Goal: Transaction & Acquisition: Purchase product/service

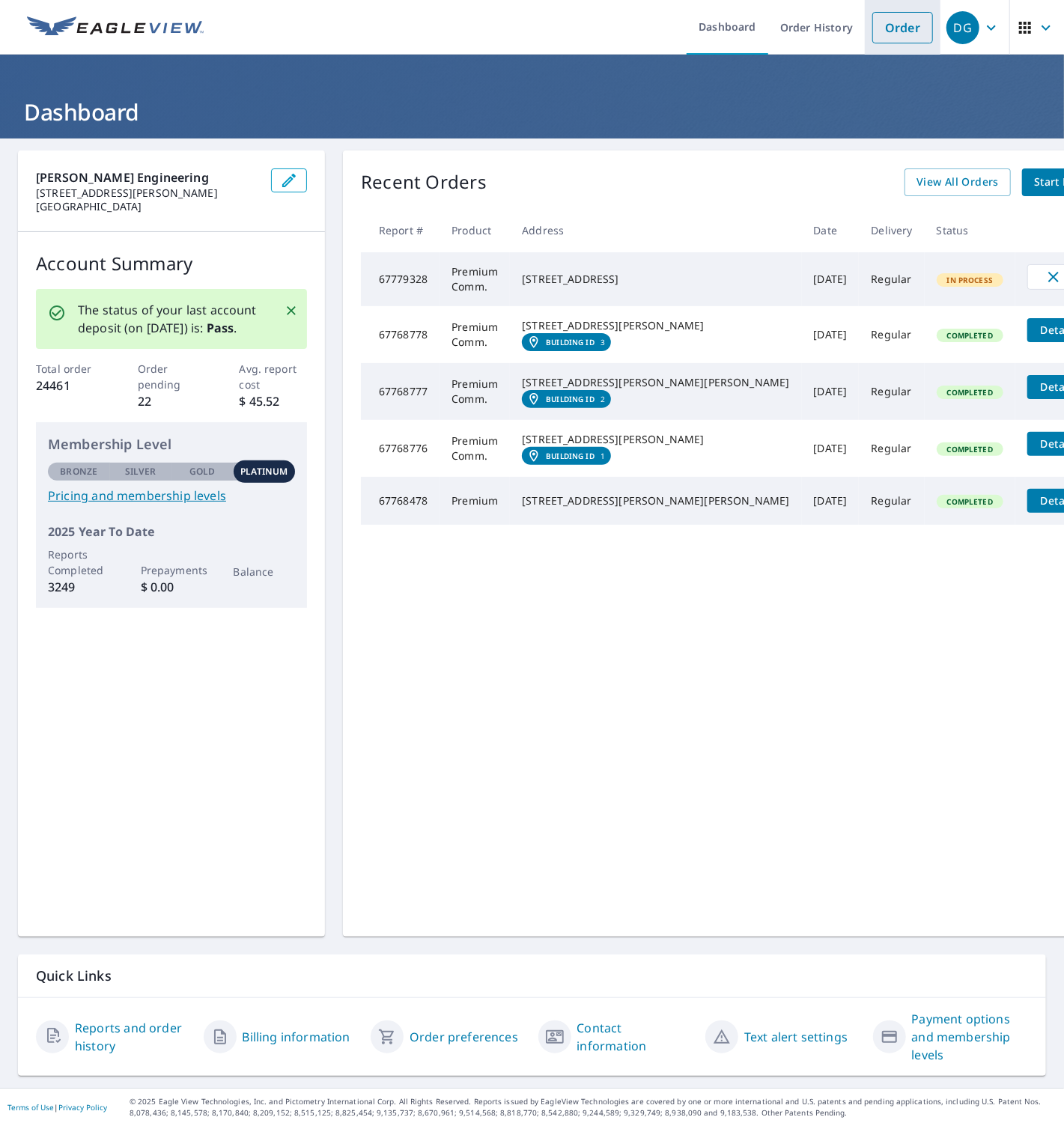
click at [894, 30] on link "Order" at bounding box center [902, 27] width 61 height 31
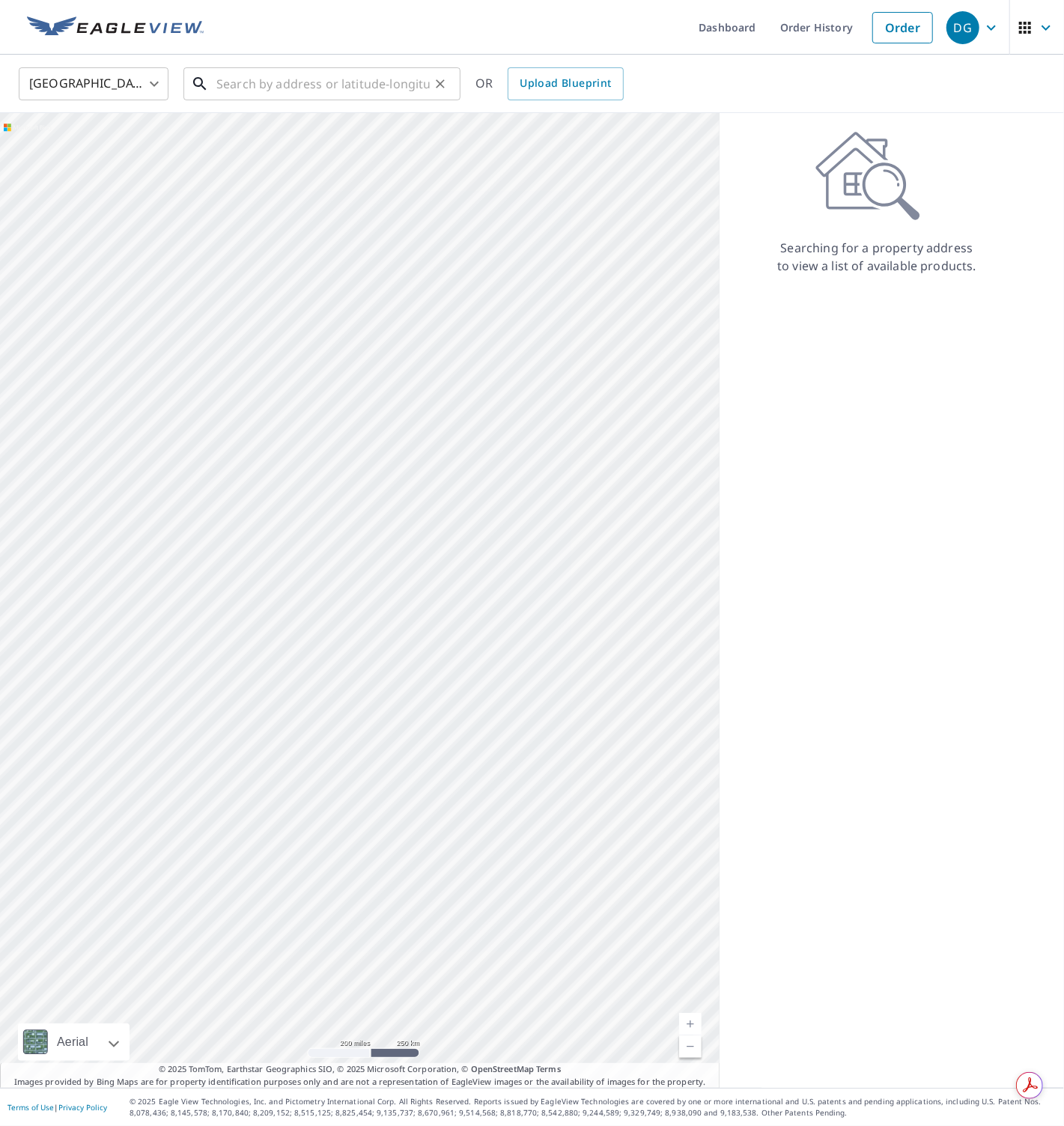
click at [242, 81] on input "text" at bounding box center [323, 83] width 213 height 42
paste input "[STREET_ADDRESS]"
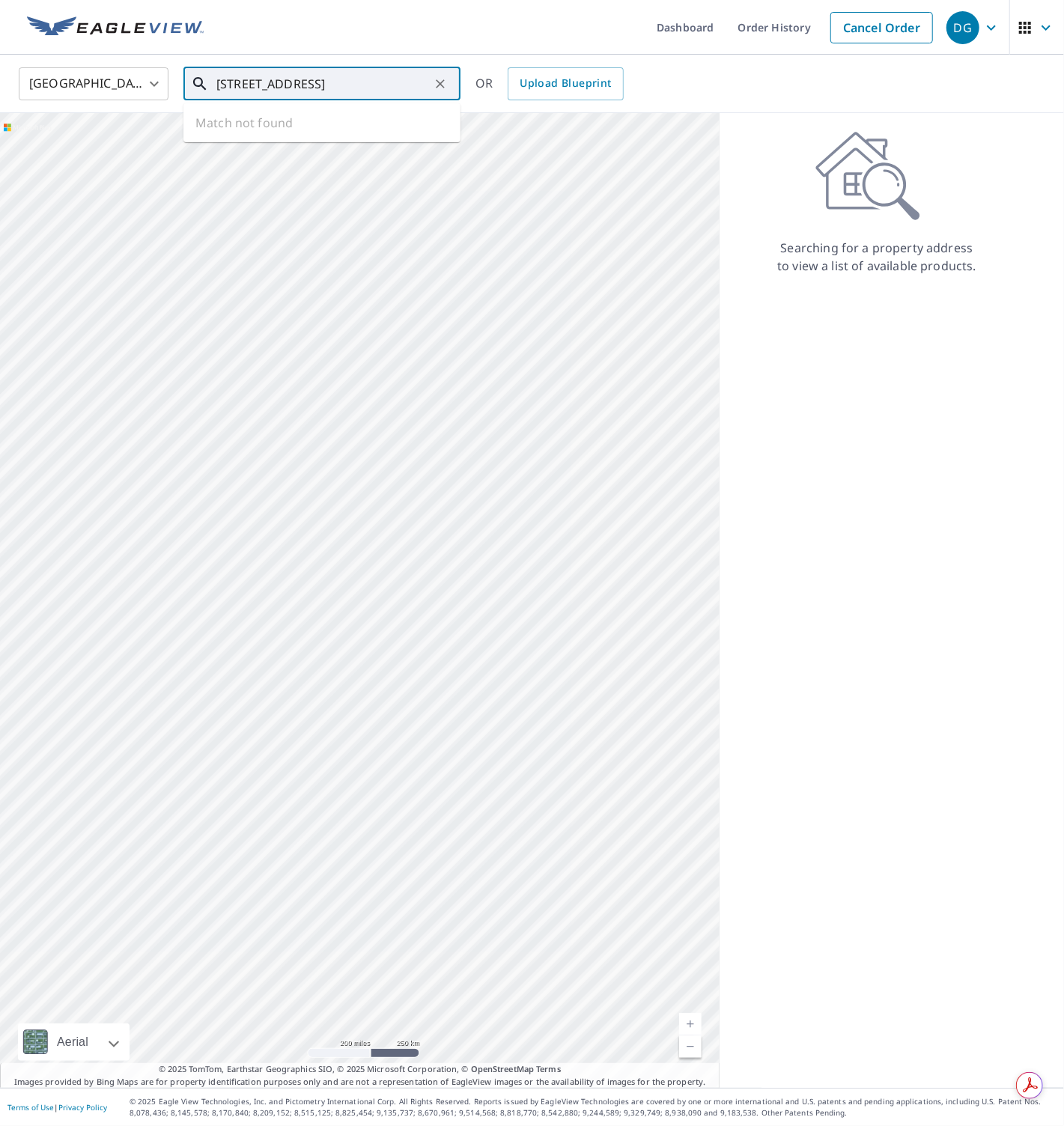
type input "[STREET_ADDRESS]"
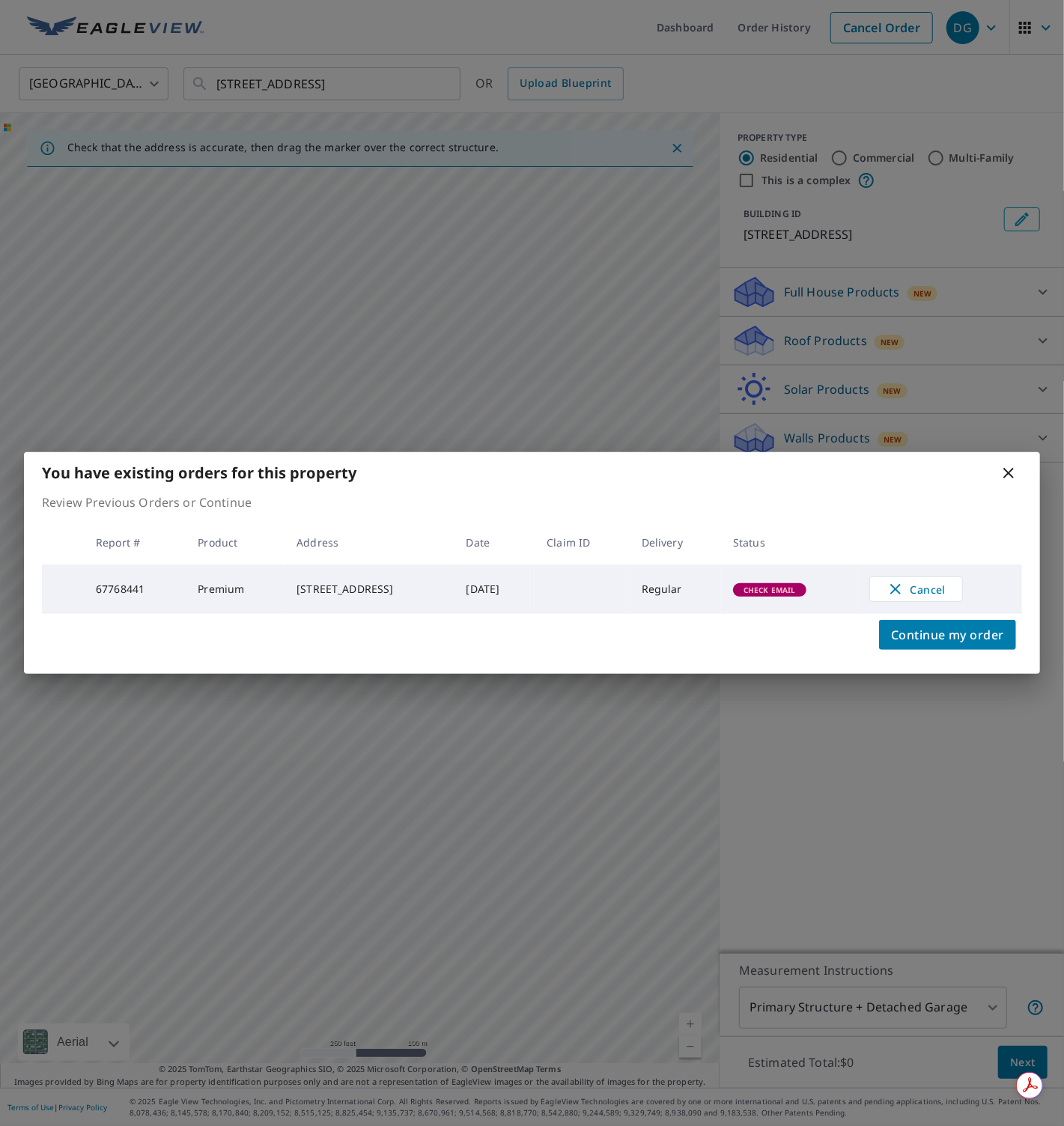
click at [1008, 472] on icon at bounding box center [1008, 473] width 18 height 18
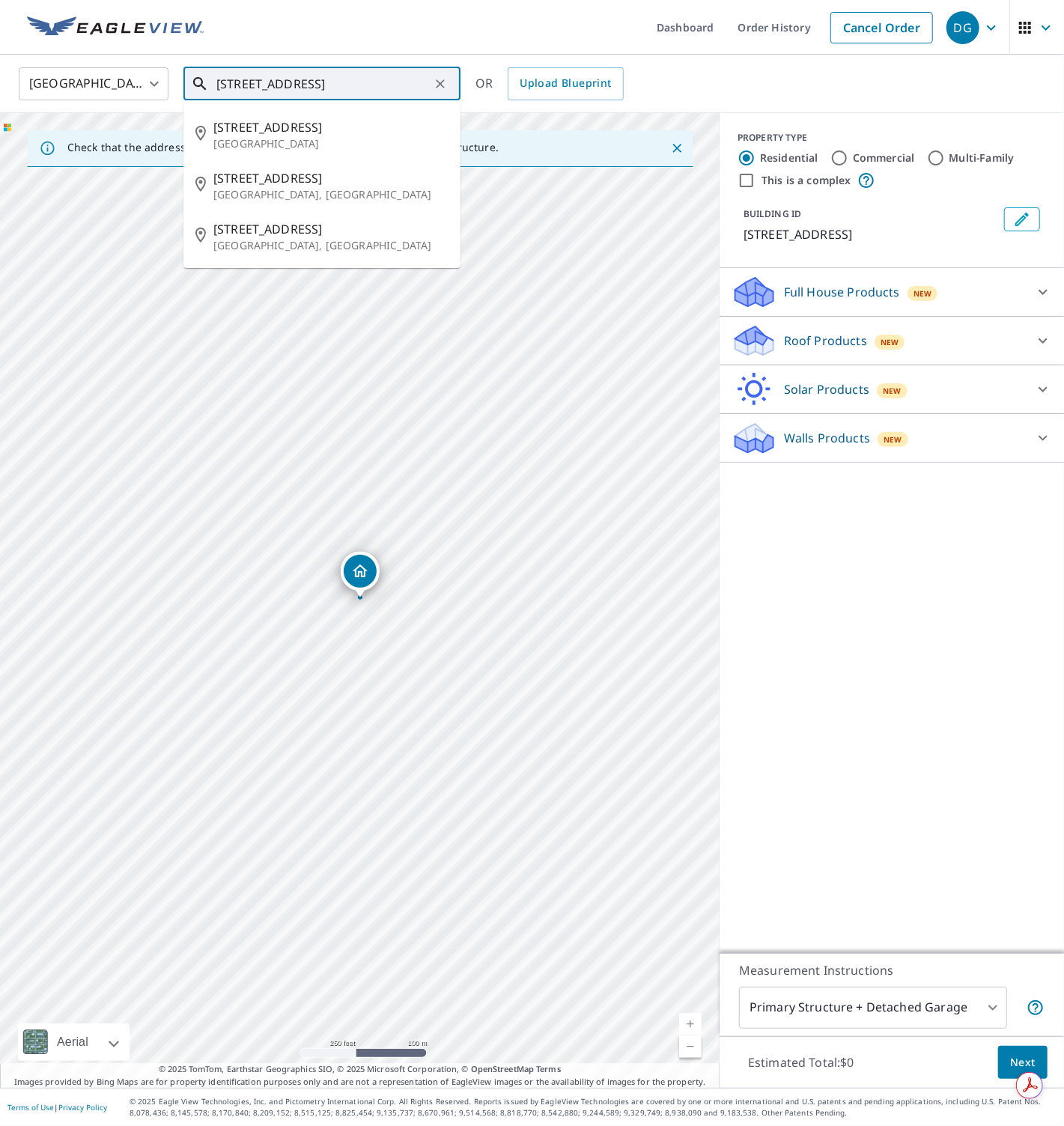
click at [420, 79] on input "[STREET_ADDRESS]" at bounding box center [323, 83] width 213 height 42
click at [441, 81] on icon "Clear" at bounding box center [439, 83] width 9 height 9
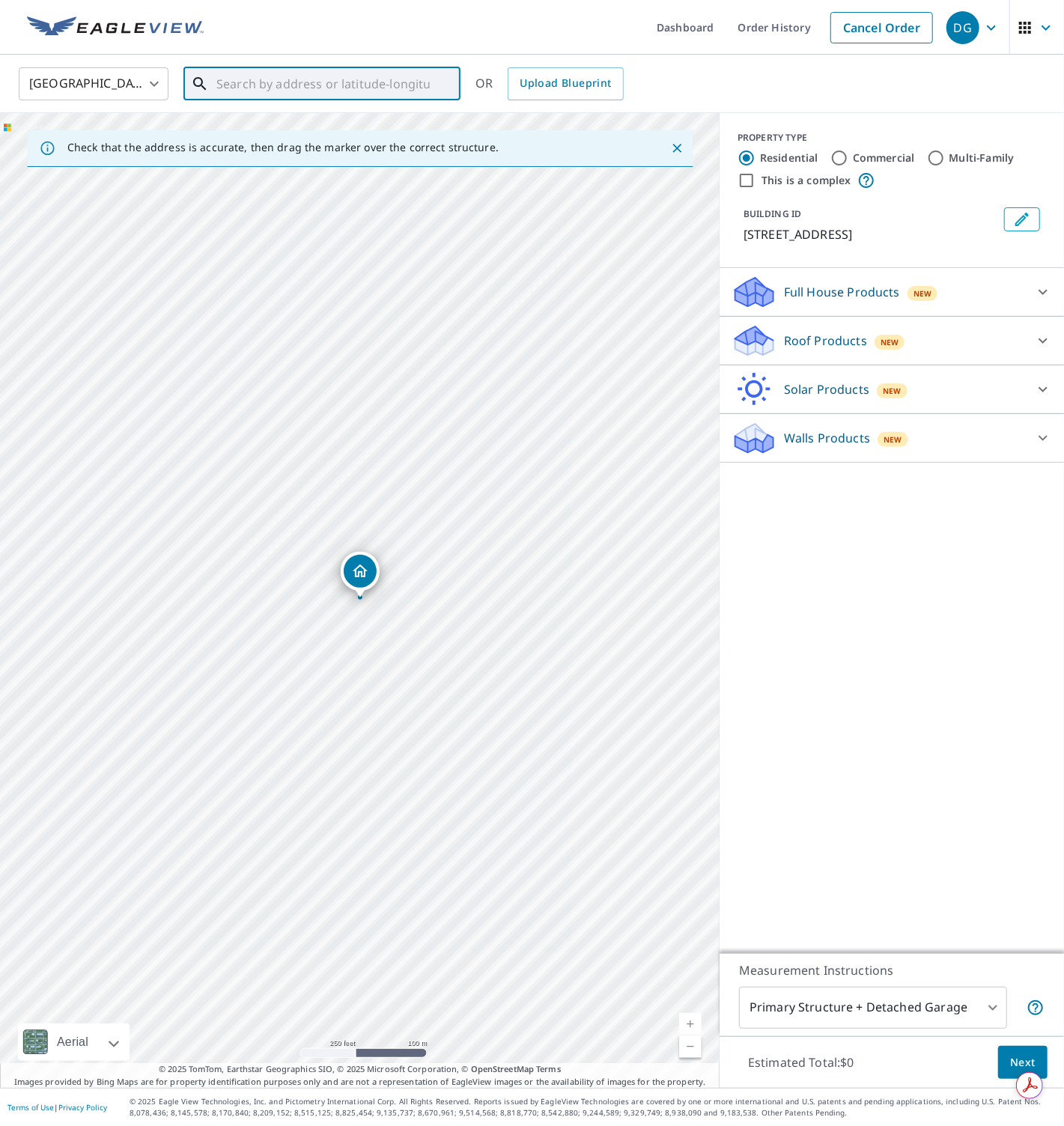
click at [351, 81] on input "text" at bounding box center [323, 83] width 213 height 42
paste input "[STREET_ADDRESS]"
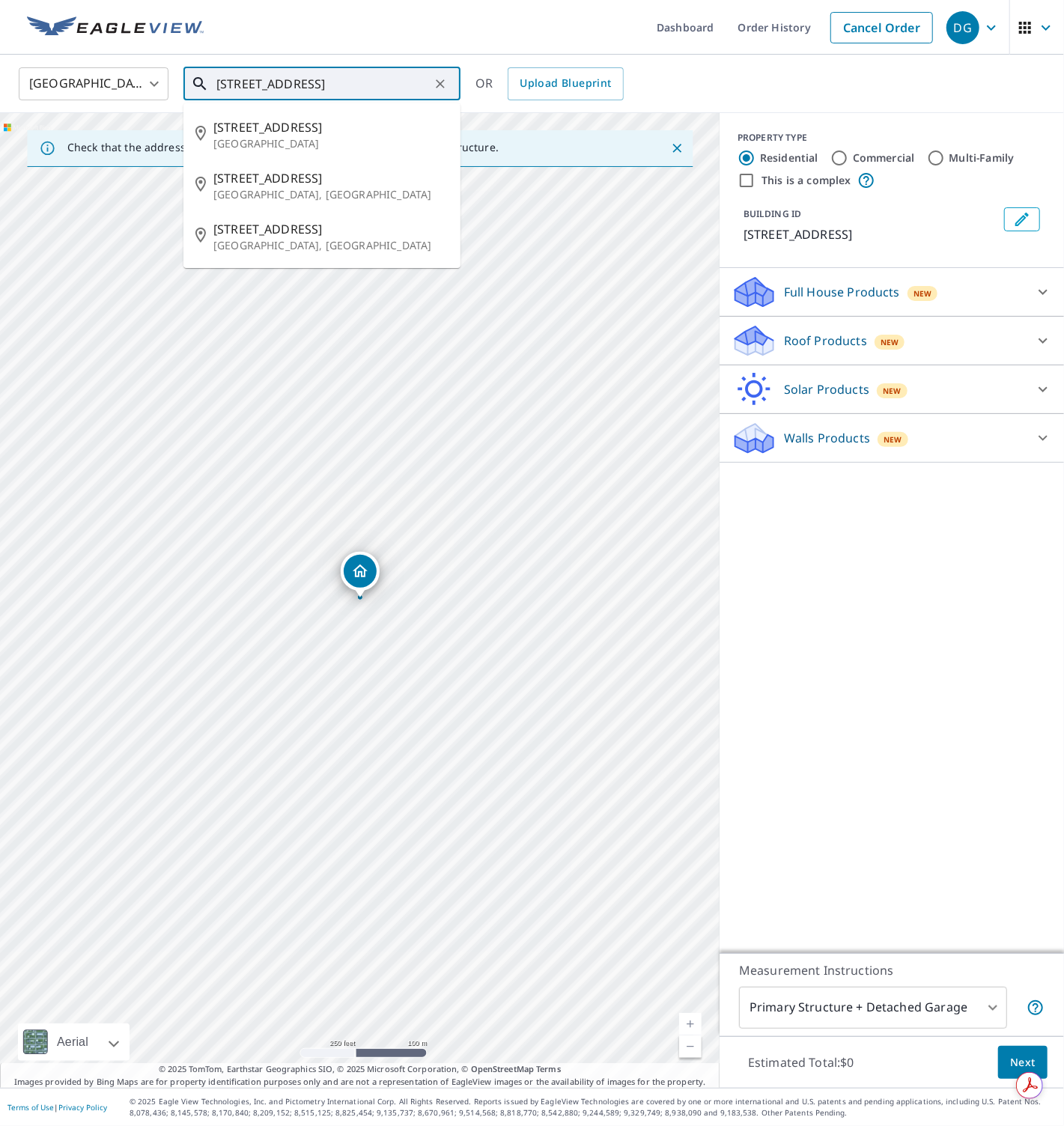
type input "[STREET_ADDRESS]"
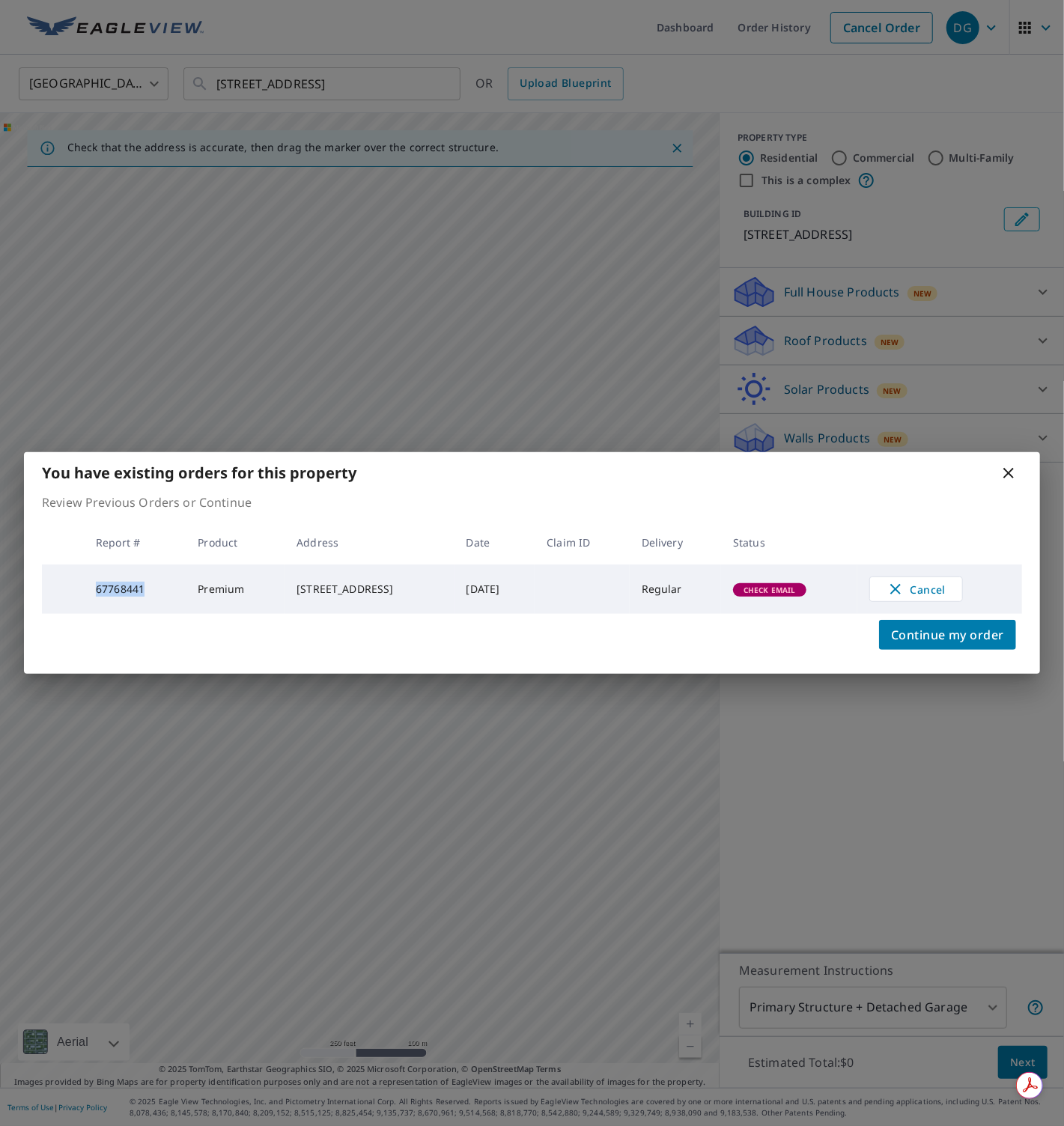
drag, startPoint x: 149, startPoint y: 590, endPoint x: 92, endPoint y: 590, distance: 57.0
click at [92, 590] on td "67768441" at bounding box center [135, 589] width 102 height 49
copy td "67768441"
click at [1007, 471] on icon at bounding box center [1008, 473] width 11 height 11
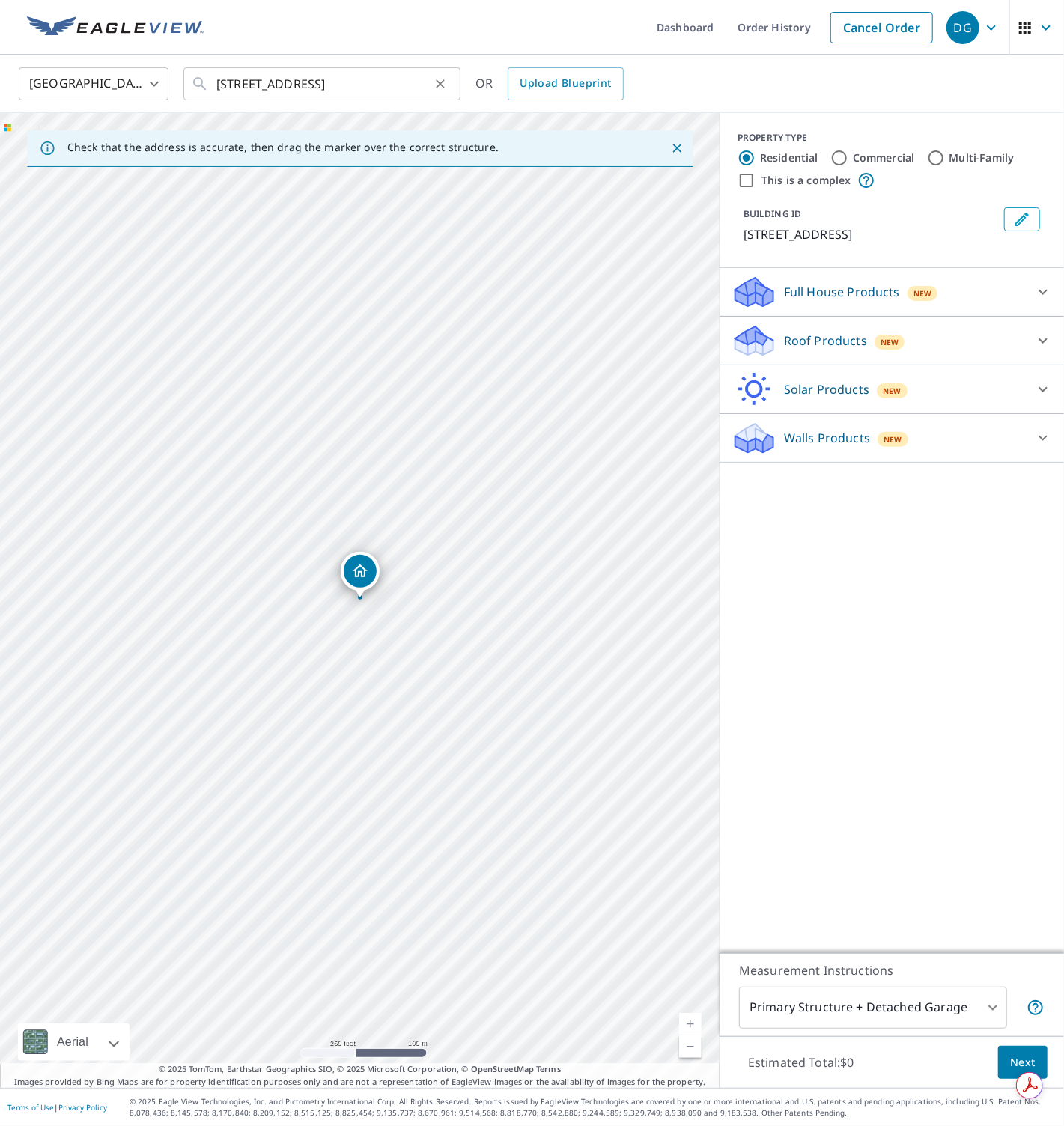
click at [440, 85] on icon "Clear" at bounding box center [439, 83] width 15 height 15
click at [345, 84] on input "text" at bounding box center [323, 83] width 213 height 42
paste input "[STREET_ADDRESS]"
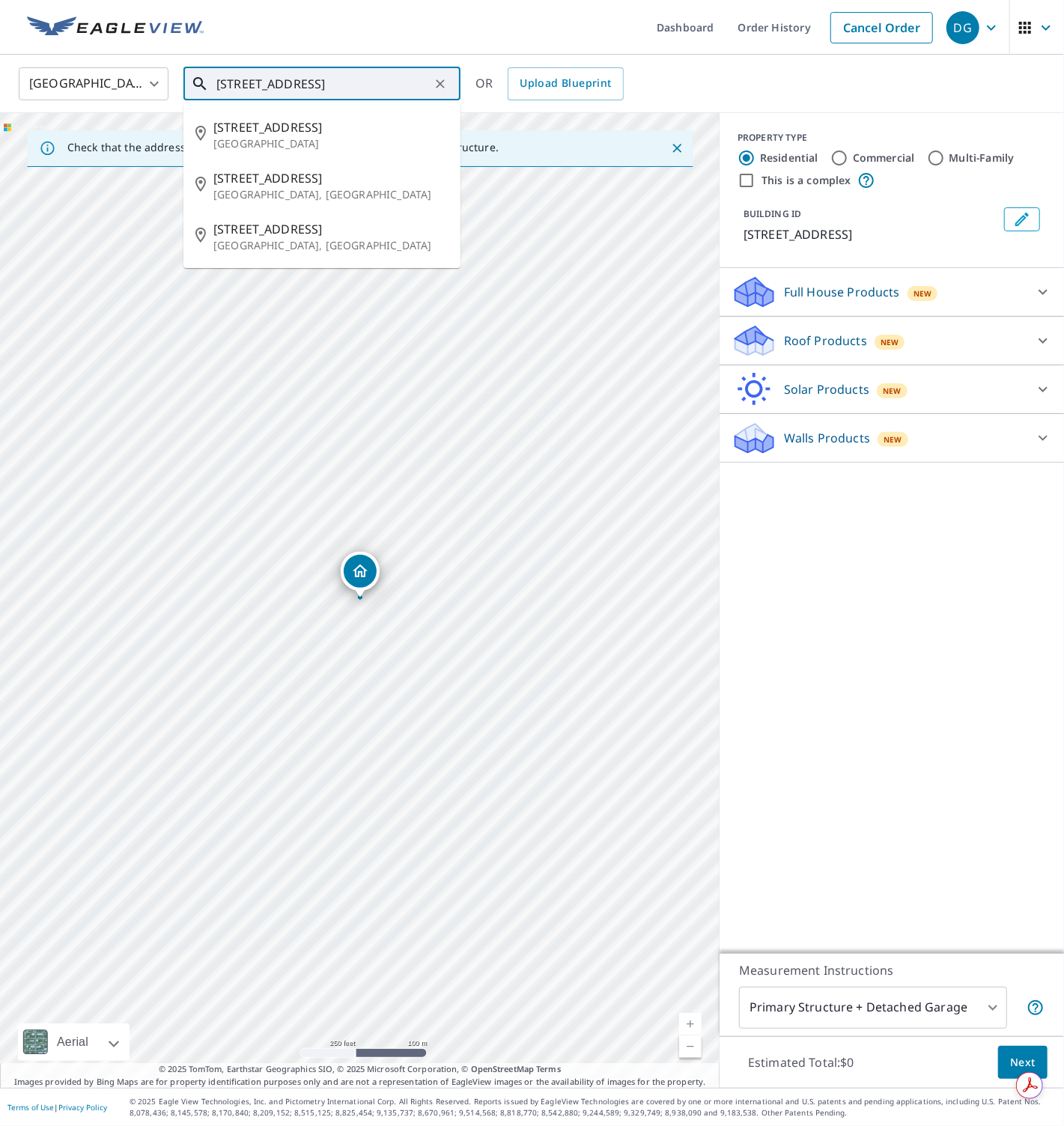
type input "[STREET_ADDRESS]"
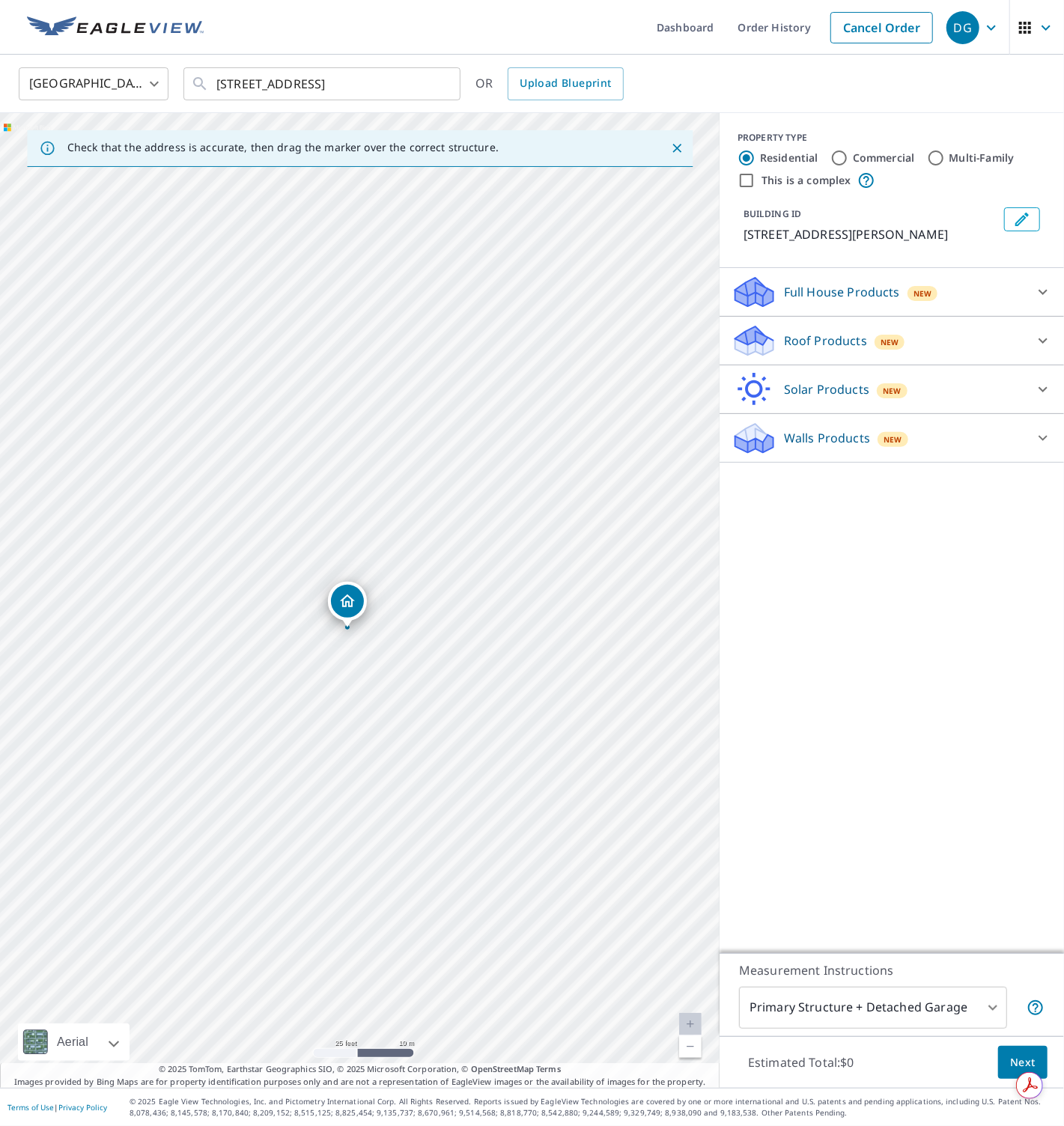
click at [770, 349] on icon at bounding box center [754, 346] width 38 height 18
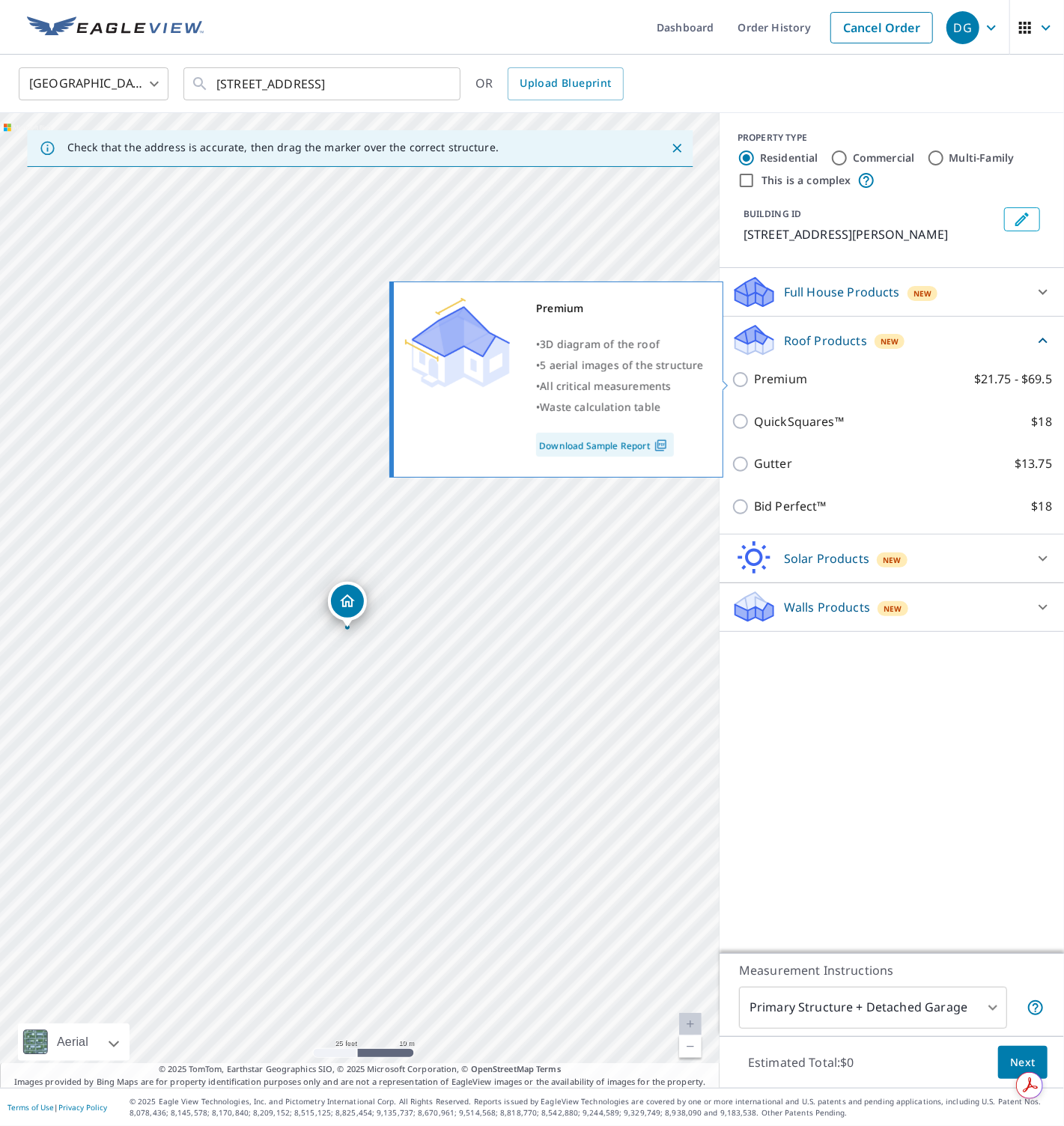
click at [753, 374] on input "Premium $21.75 - $69.5" at bounding box center [742, 379] width 23 height 18
checkbox input "true"
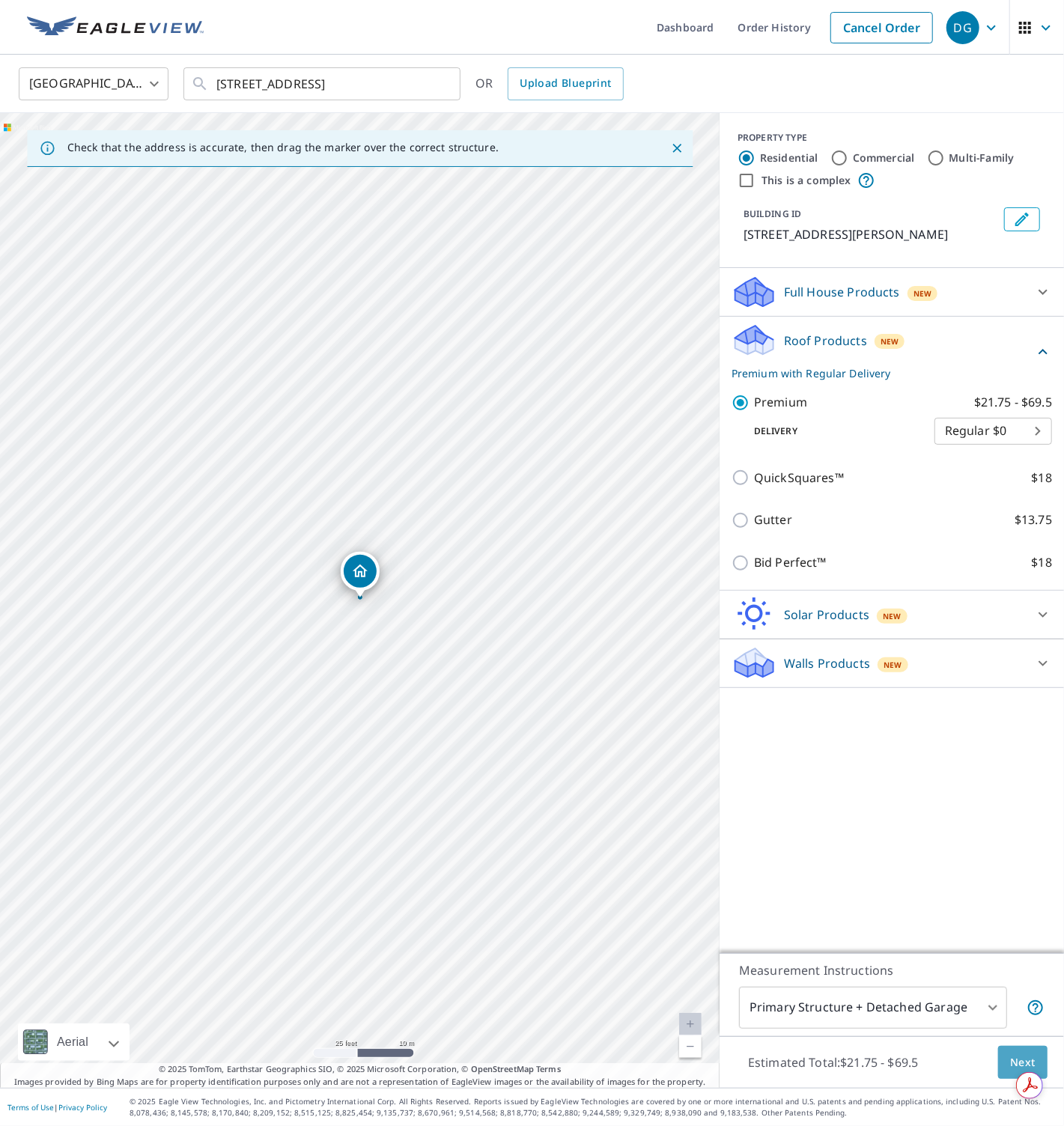
click at [1029, 1056] on span "Next" at bounding box center [1022, 1062] width 25 height 19
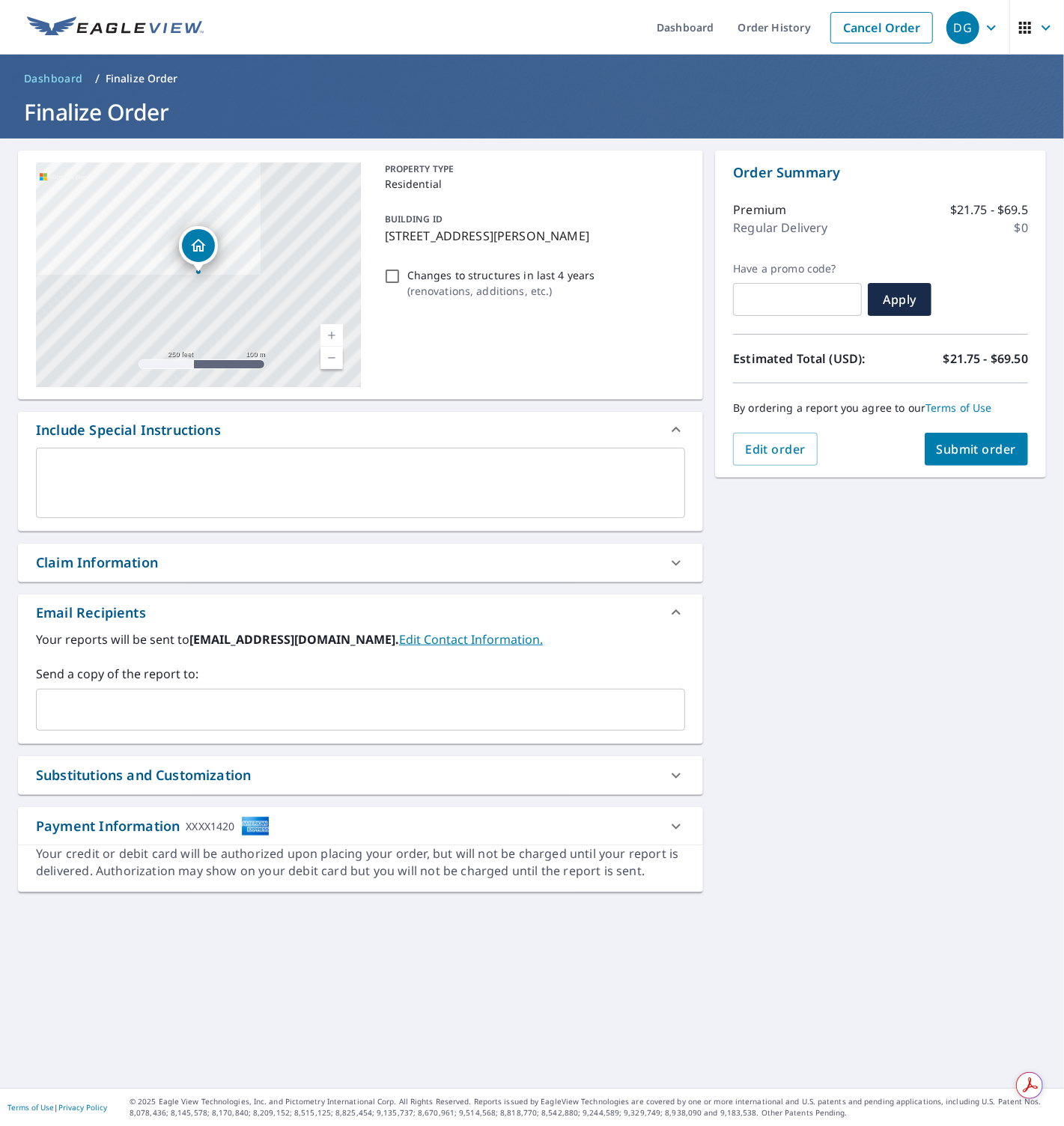
click at [396, 277] on input "Changes to structures in last 4 years ( renovations, additions, etc. )" at bounding box center [392, 276] width 18 height 18
checkbox input "true"
click at [974, 450] on span "Submit order" at bounding box center [977, 448] width 80 height 17
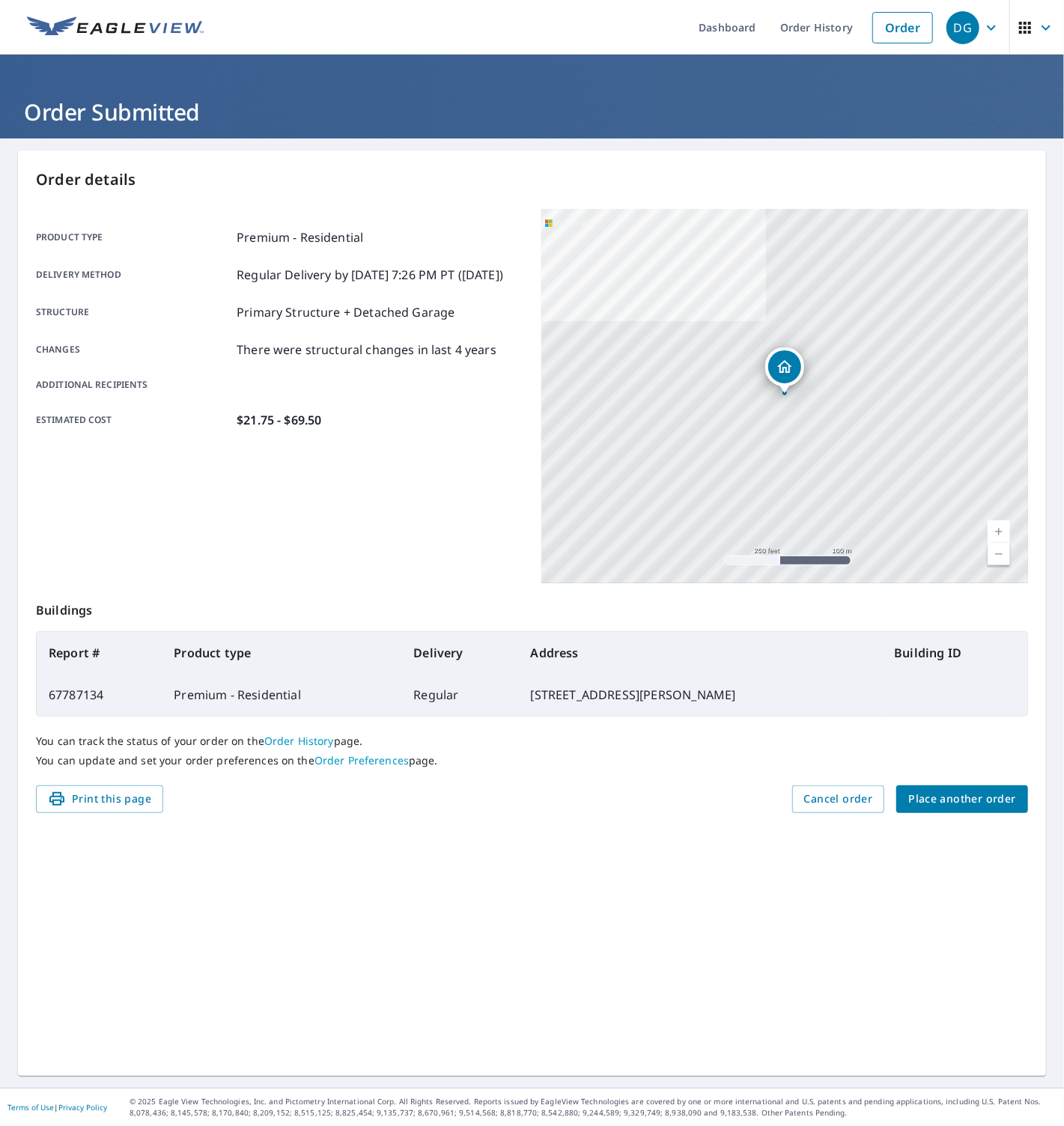
click at [962, 790] on span "Place another order" at bounding box center [961, 799] width 108 height 19
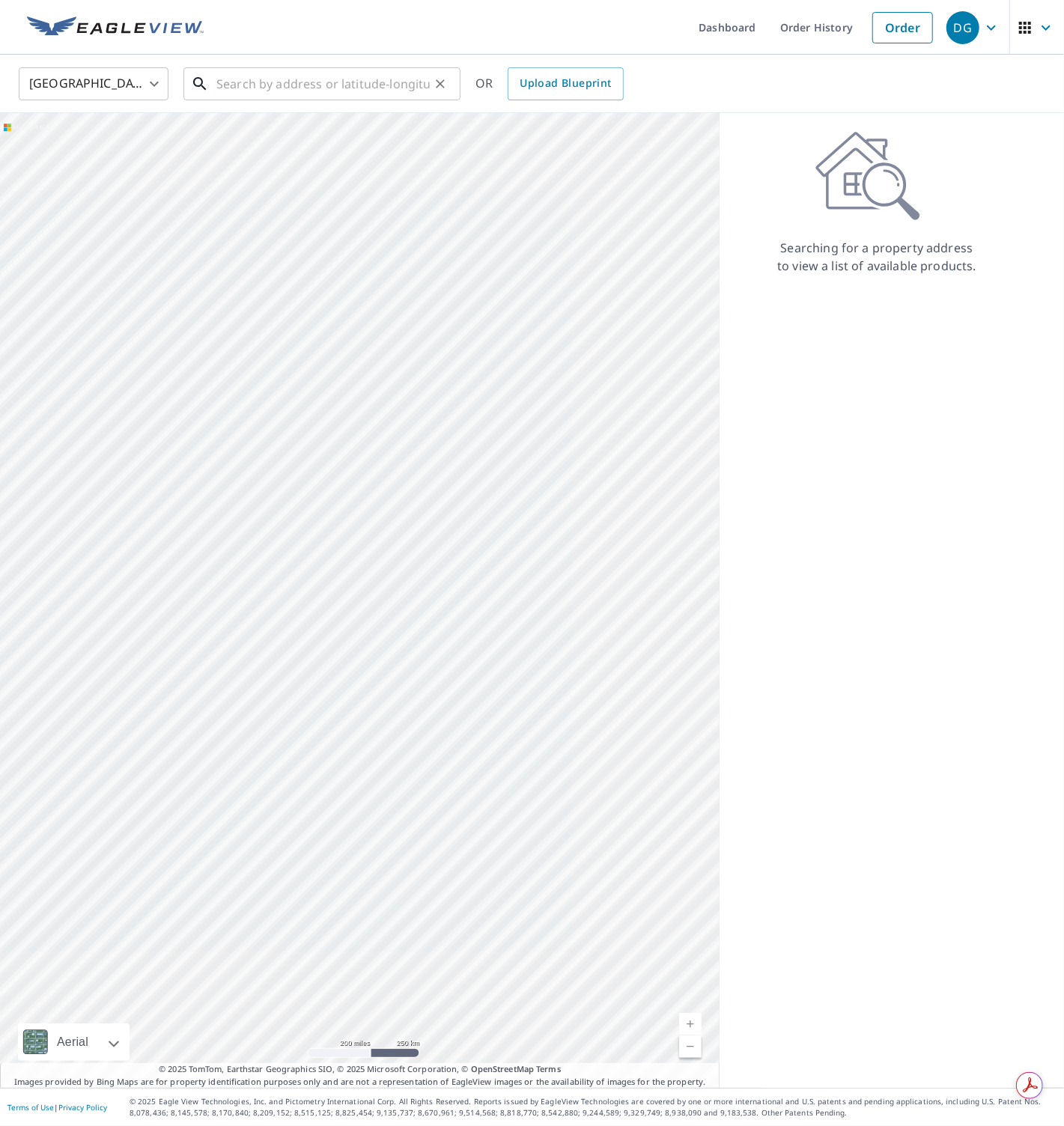
click at [272, 79] on input "text" at bounding box center [323, 83] width 213 height 42
paste input "[STREET_ADDRESS]"
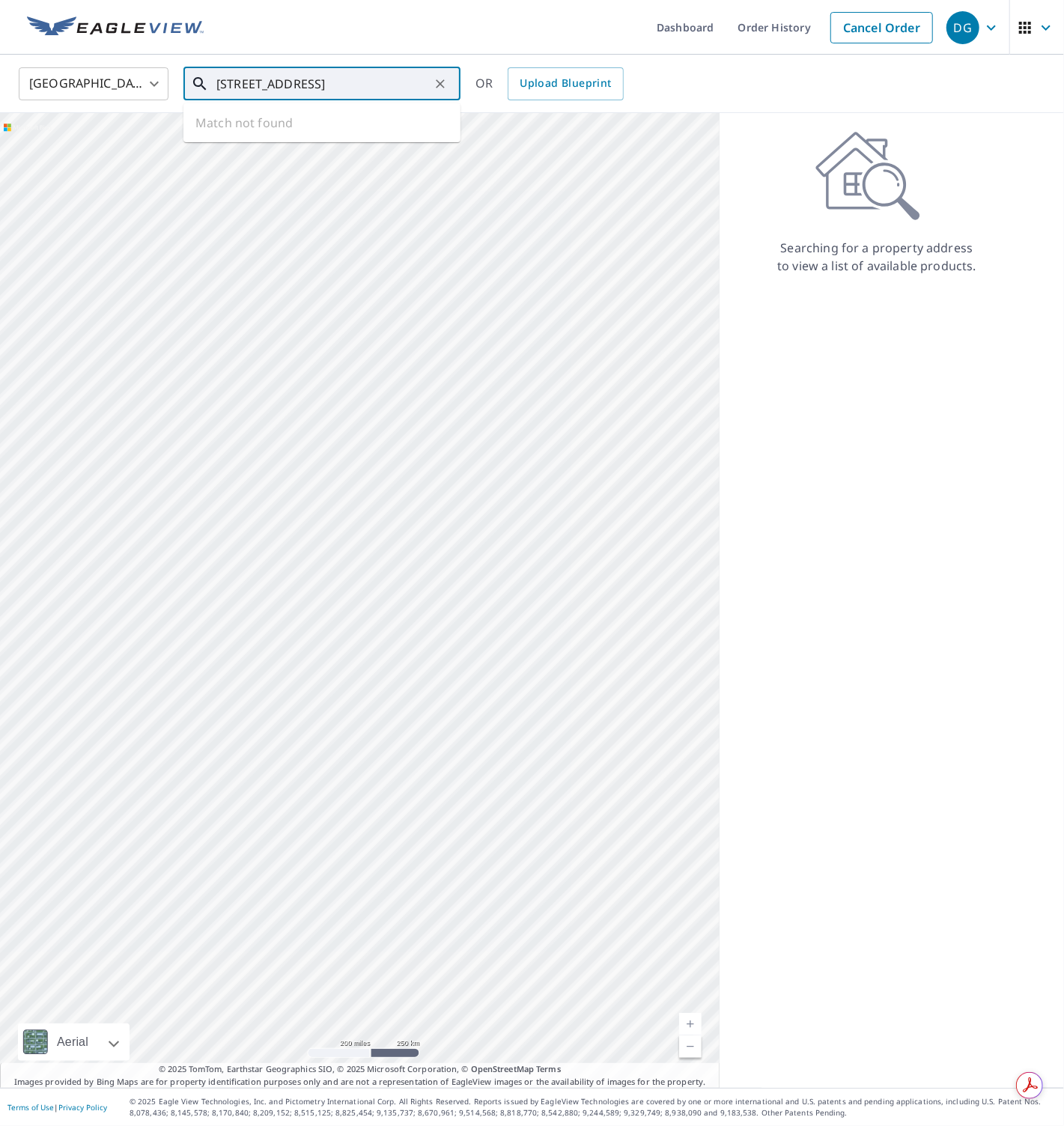
type input "[STREET_ADDRESS]"
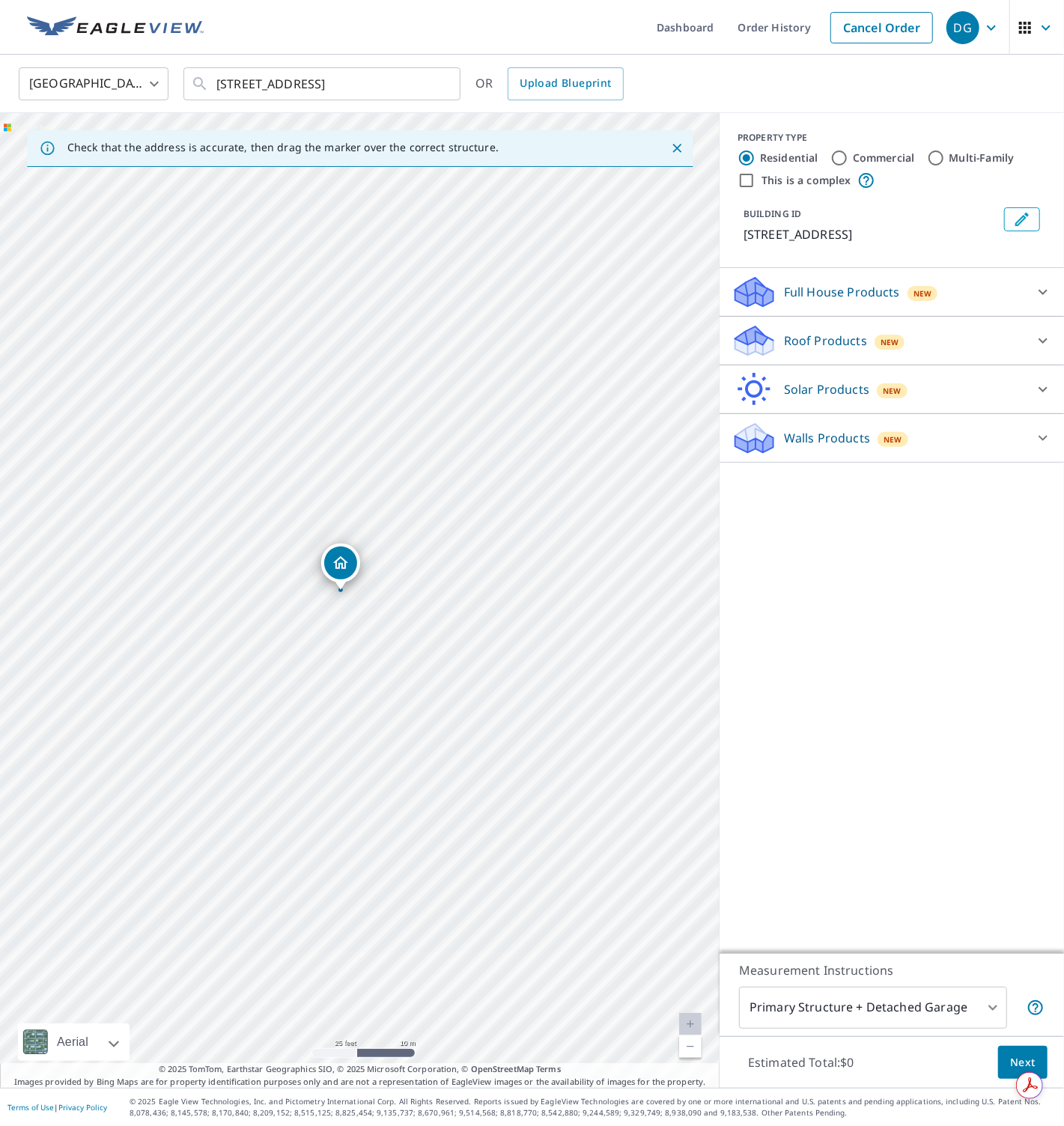
click at [789, 326] on div "Roof Products New" at bounding box center [878, 341] width 294 height 35
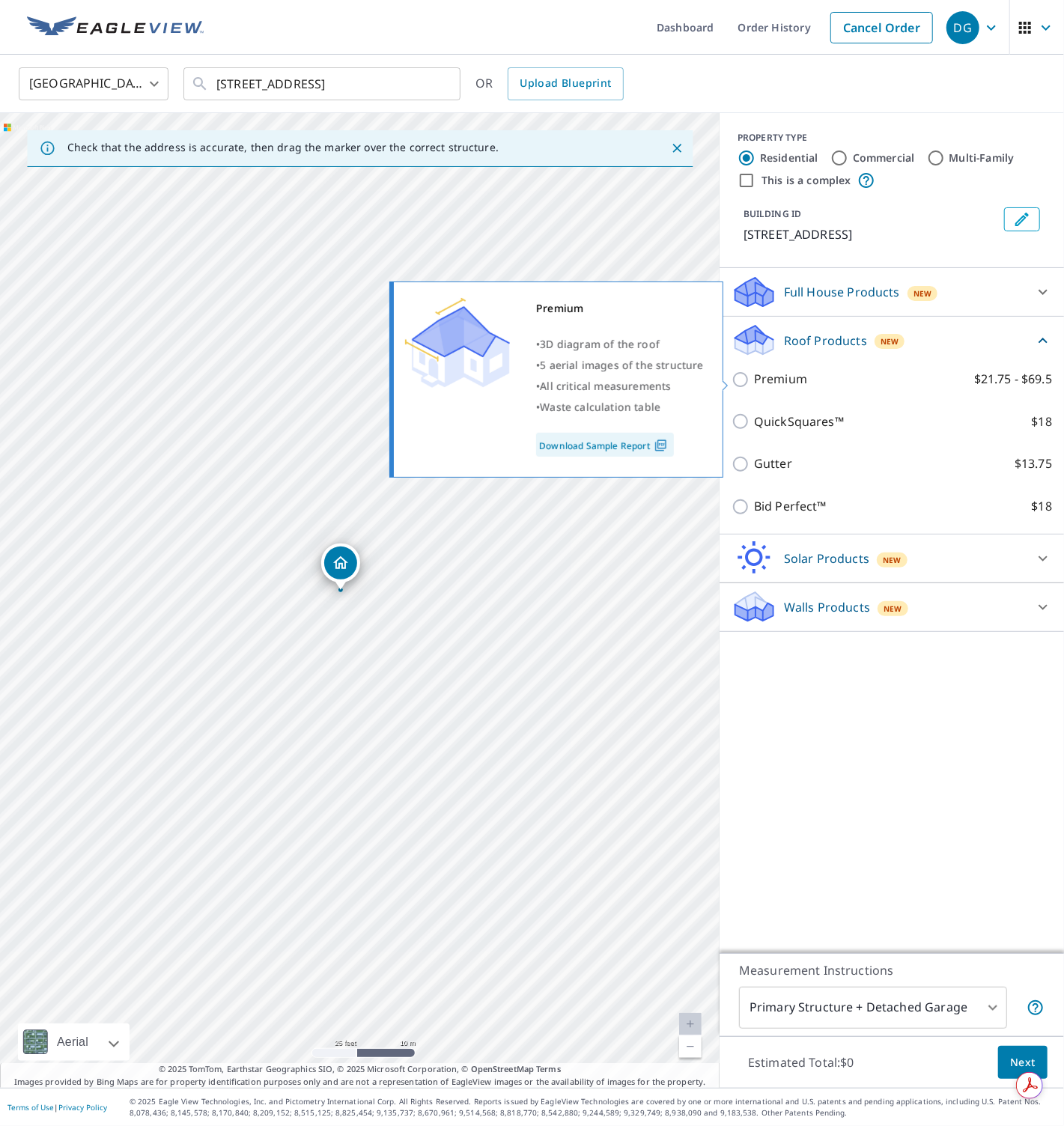
click at [803, 380] on p "Premium" at bounding box center [780, 379] width 53 height 19
click at [754, 380] on input "Premium $21.75 - $69.5" at bounding box center [742, 379] width 23 height 18
checkbox input "true"
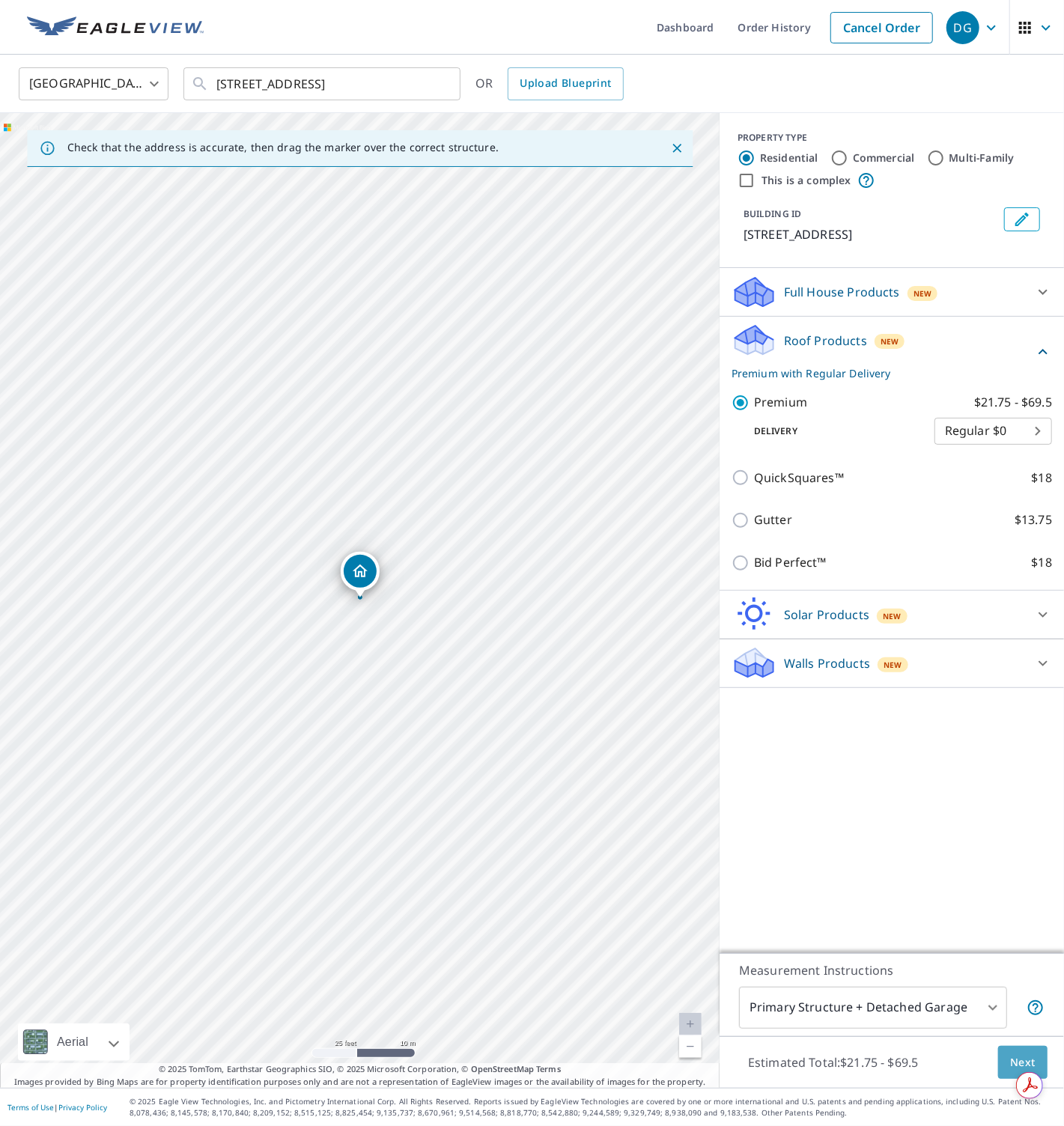
click at [1029, 1054] on span "Next" at bounding box center [1022, 1062] width 25 height 19
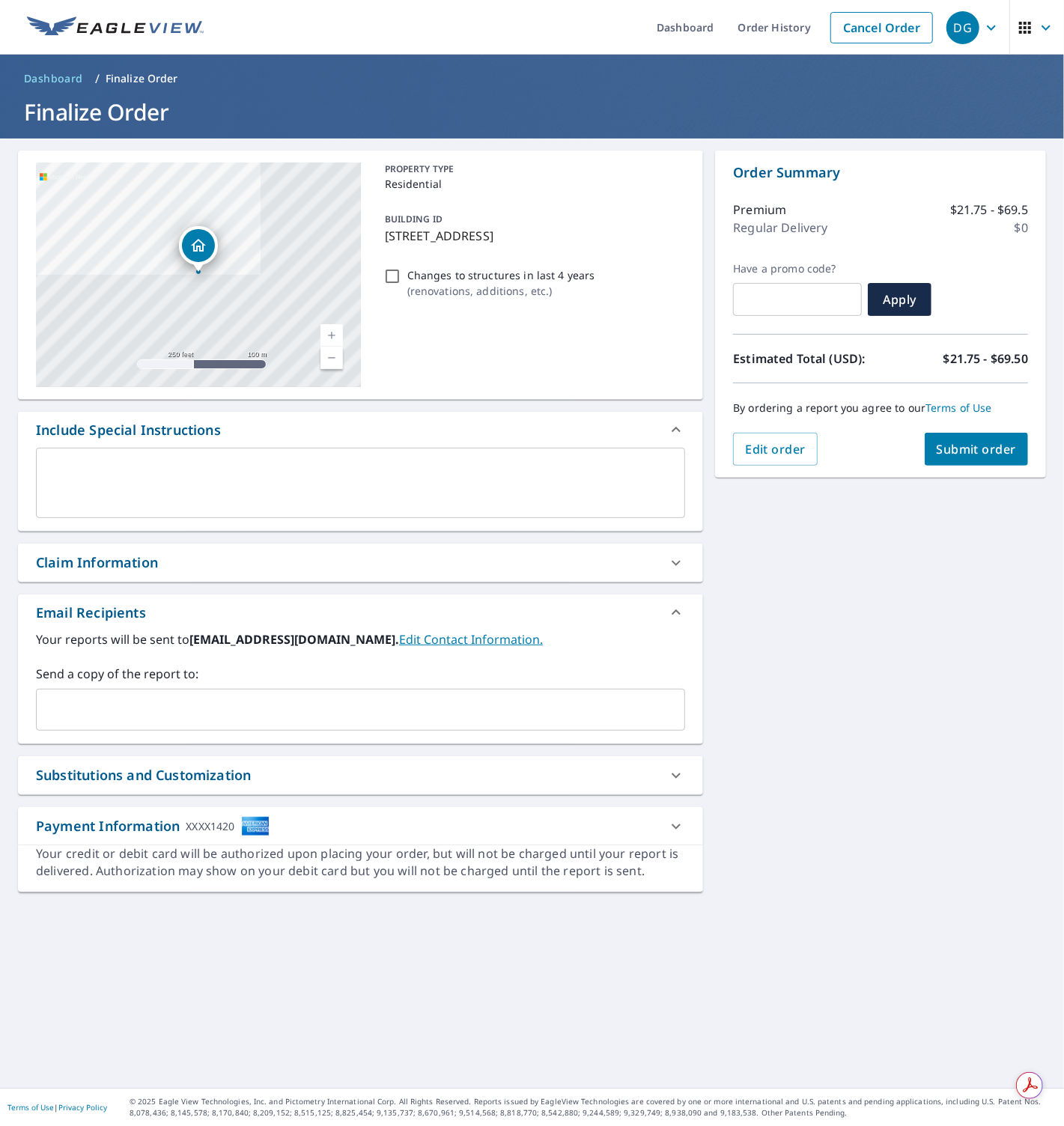
click at [396, 280] on input "Changes to structures in last 4 years ( renovations, additions, etc. )" at bounding box center [392, 276] width 18 height 18
checkbox input "true"
click at [968, 453] on span "Submit order" at bounding box center [977, 448] width 80 height 17
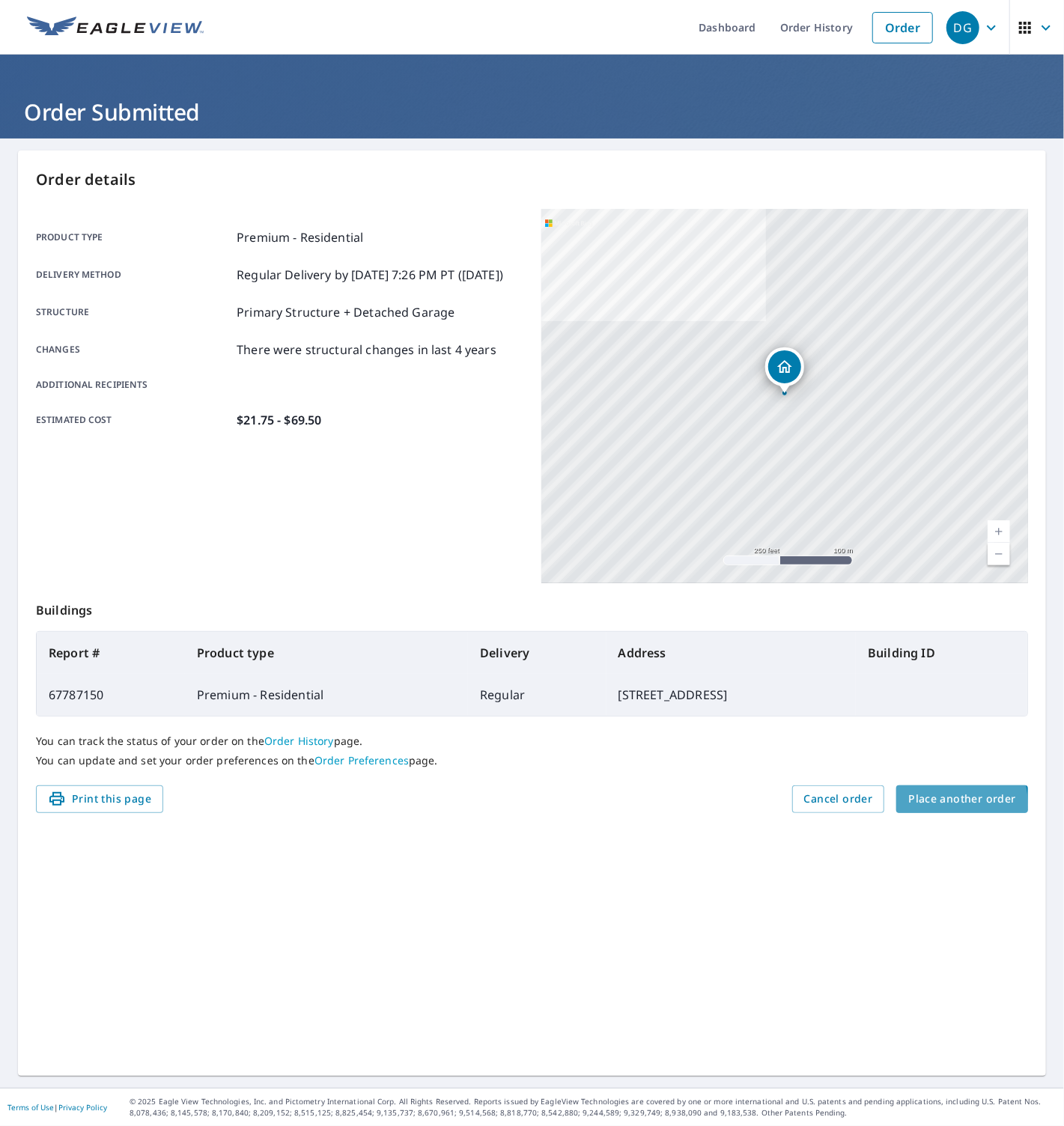
click at [929, 806] on span "Place another order" at bounding box center [961, 799] width 108 height 19
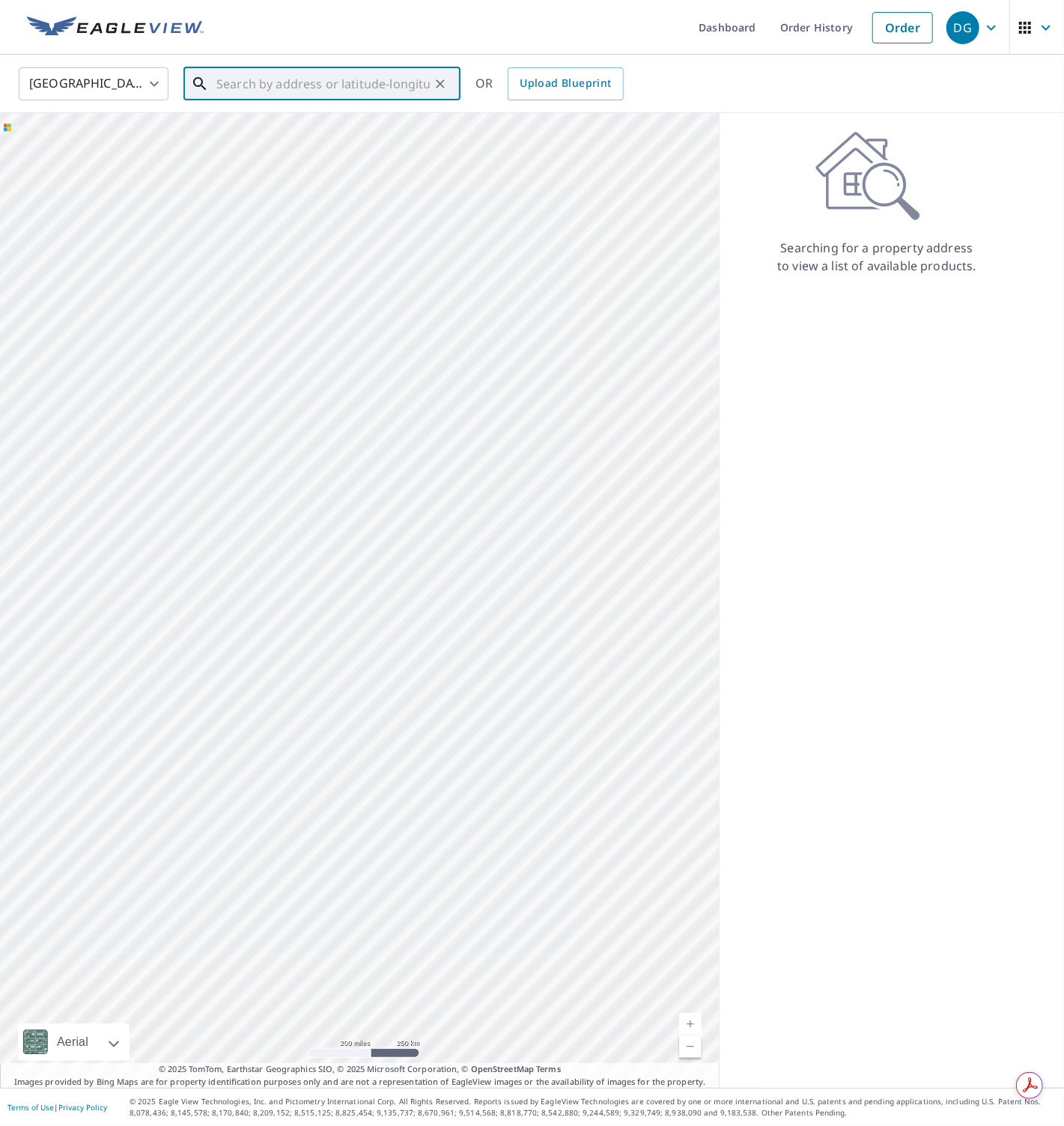
click at [298, 99] on div "​" at bounding box center [321, 84] width 277 height 33
paste input "[STREET_ADDRESS][PERSON_NAME]"
type input "[STREET_ADDRESS][PERSON_NAME]"
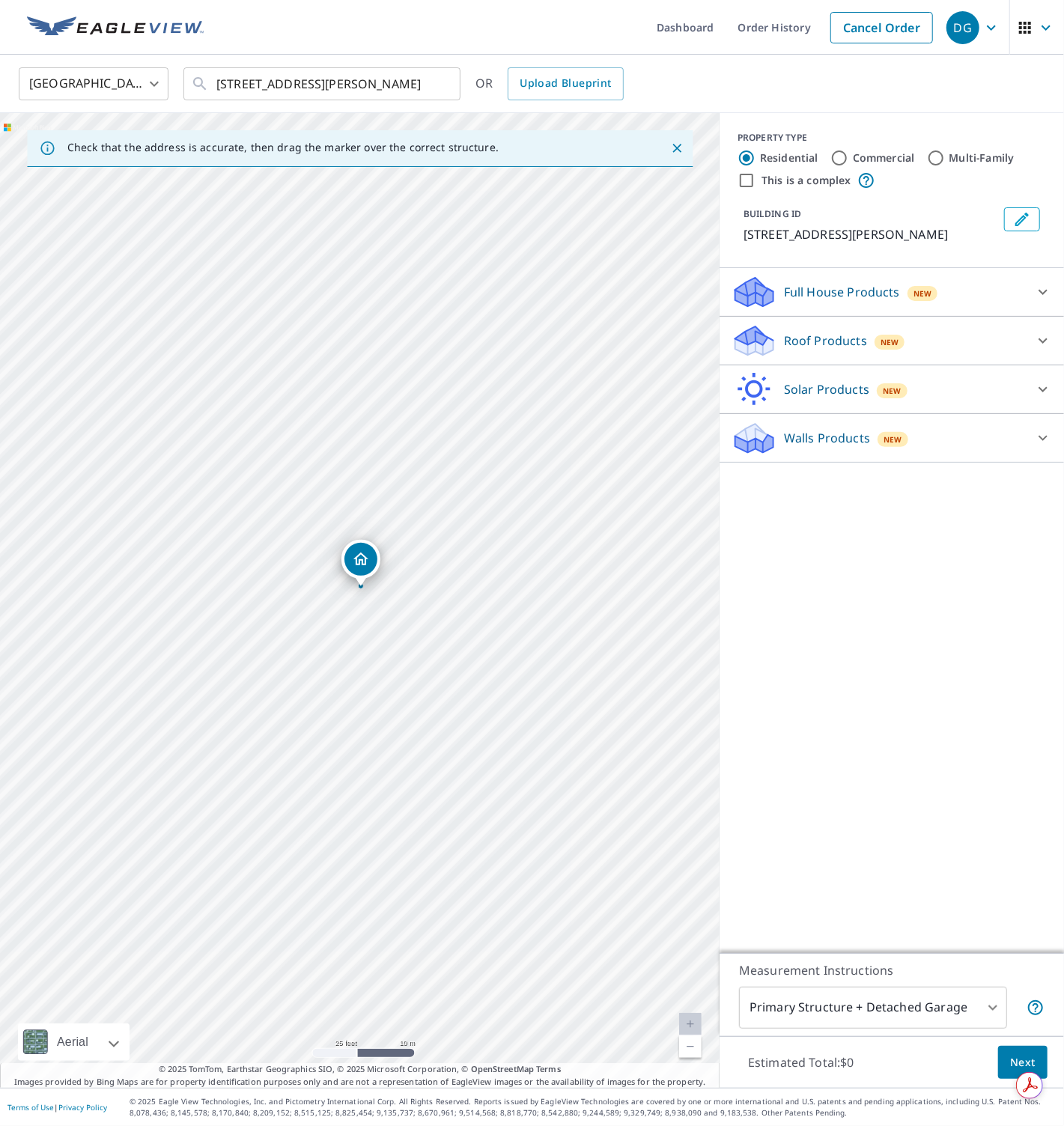
click at [778, 337] on div "Roof Products New" at bounding box center [878, 341] width 294 height 35
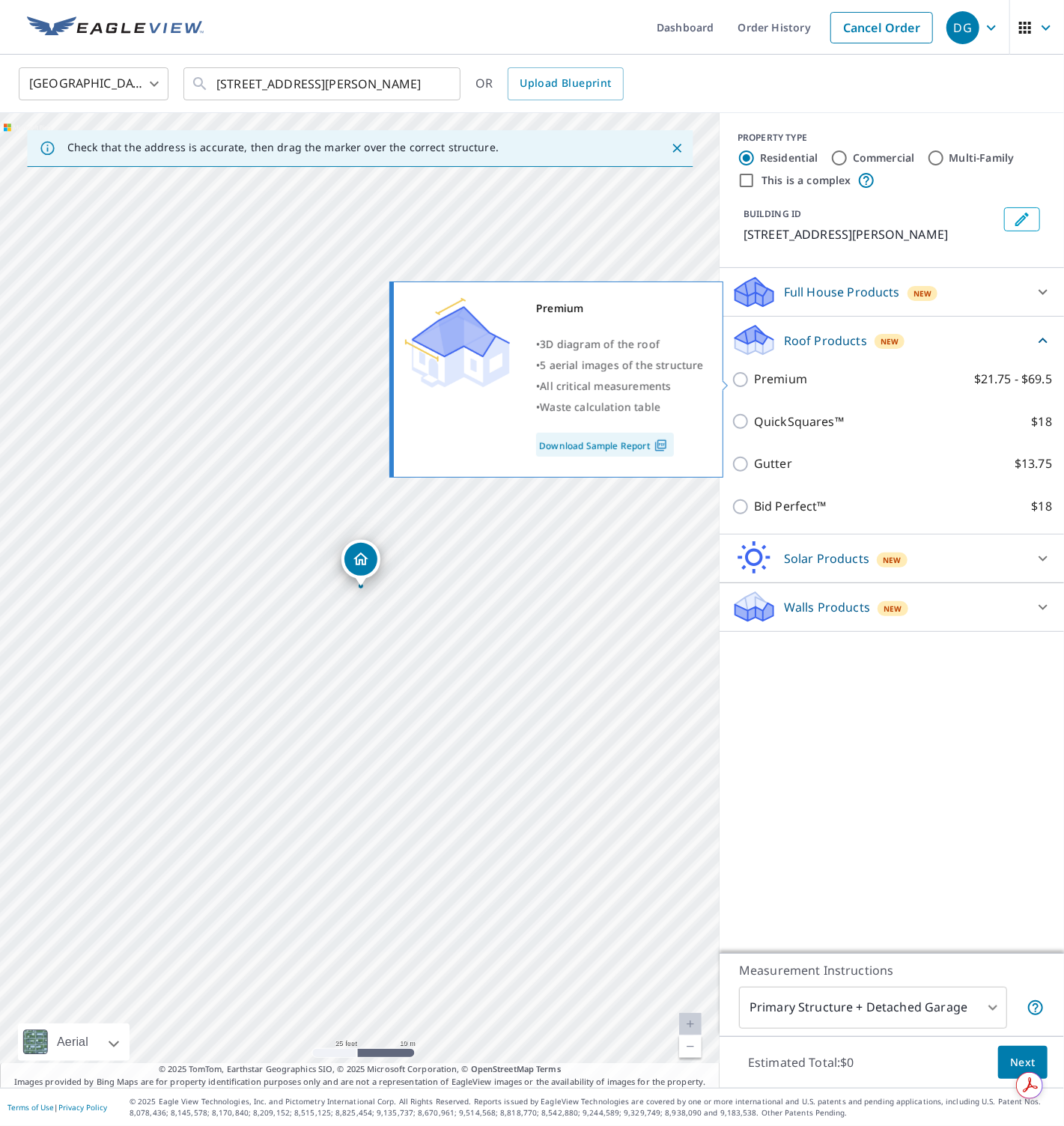
click at [802, 383] on p "Premium" at bounding box center [780, 379] width 53 height 19
click at [754, 383] on input "Premium $21.75 - $69.5" at bounding box center [742, 379] width 23 height 18
checkbox input "true"
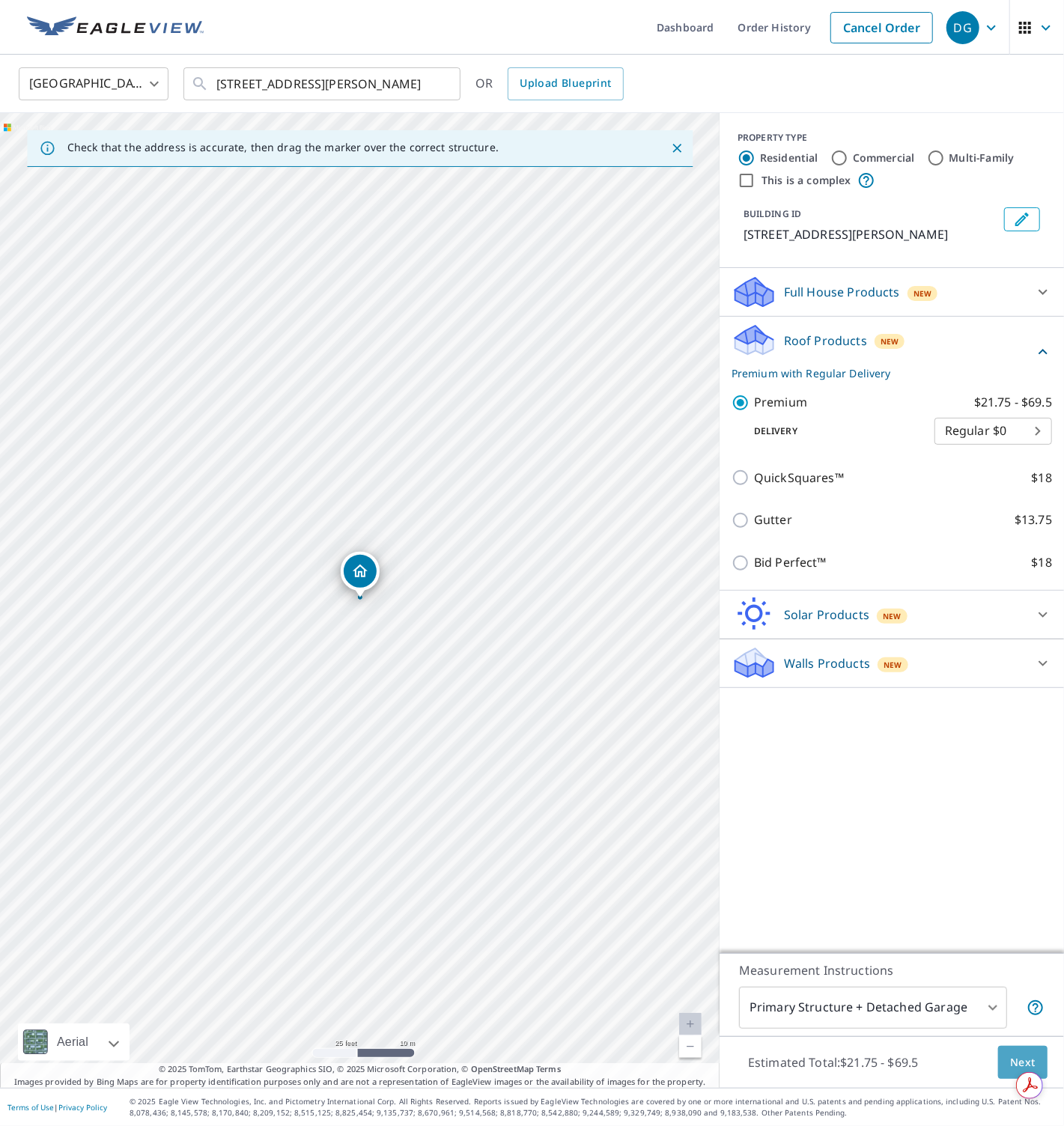
click at [1026, 1055] on span "Next" at bounding box center [1022, 1062] width 25 height 19
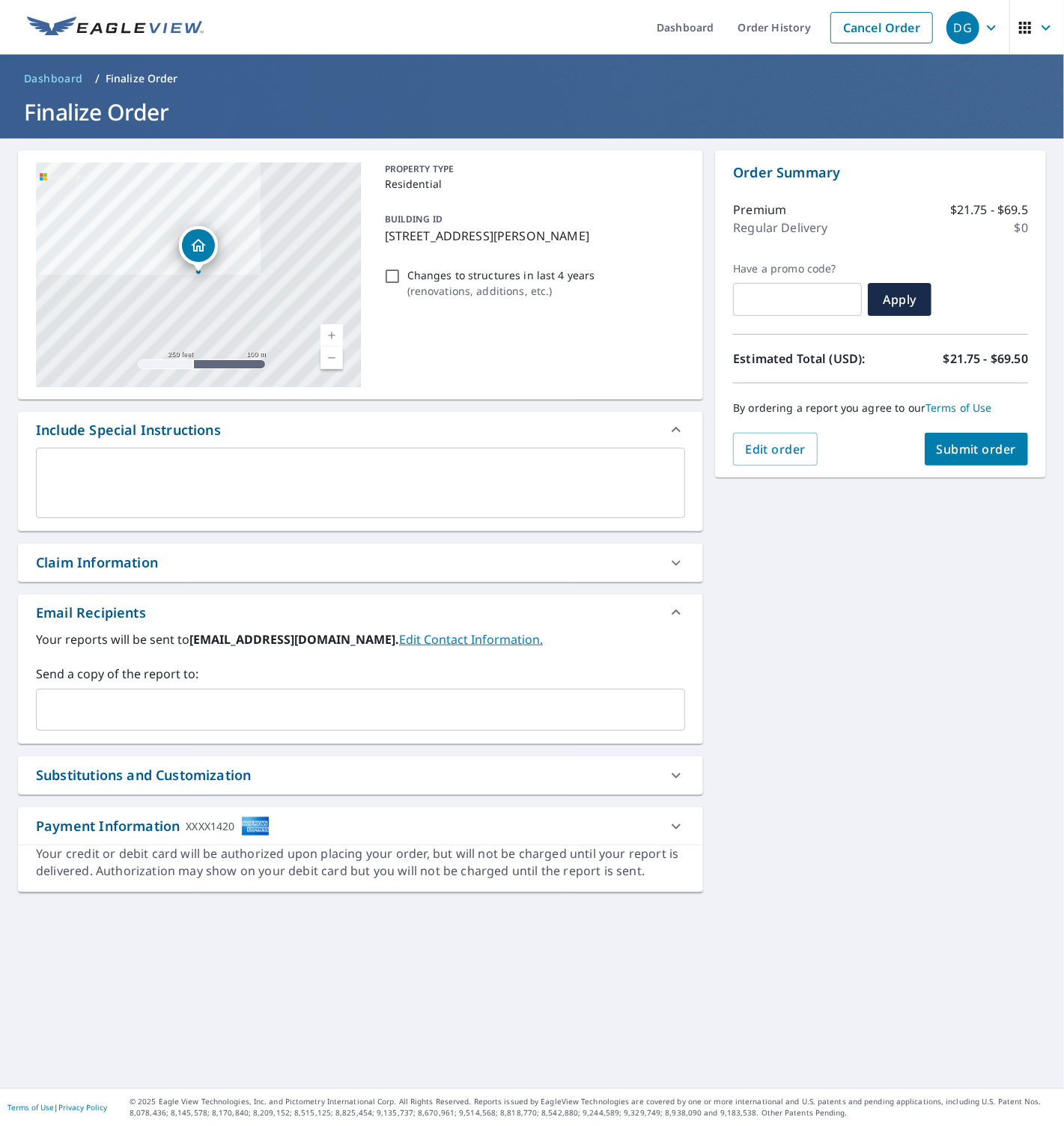
click at [393, 275] on input "Changes to structures in last 4 years ( renovations, additions, etc. )" at bounding box center [392, 276] width 18 height 18
checkbox input "true"
click at [974, 447] on span "Submit order" at bounding box center [977, 448] width 80 height 17
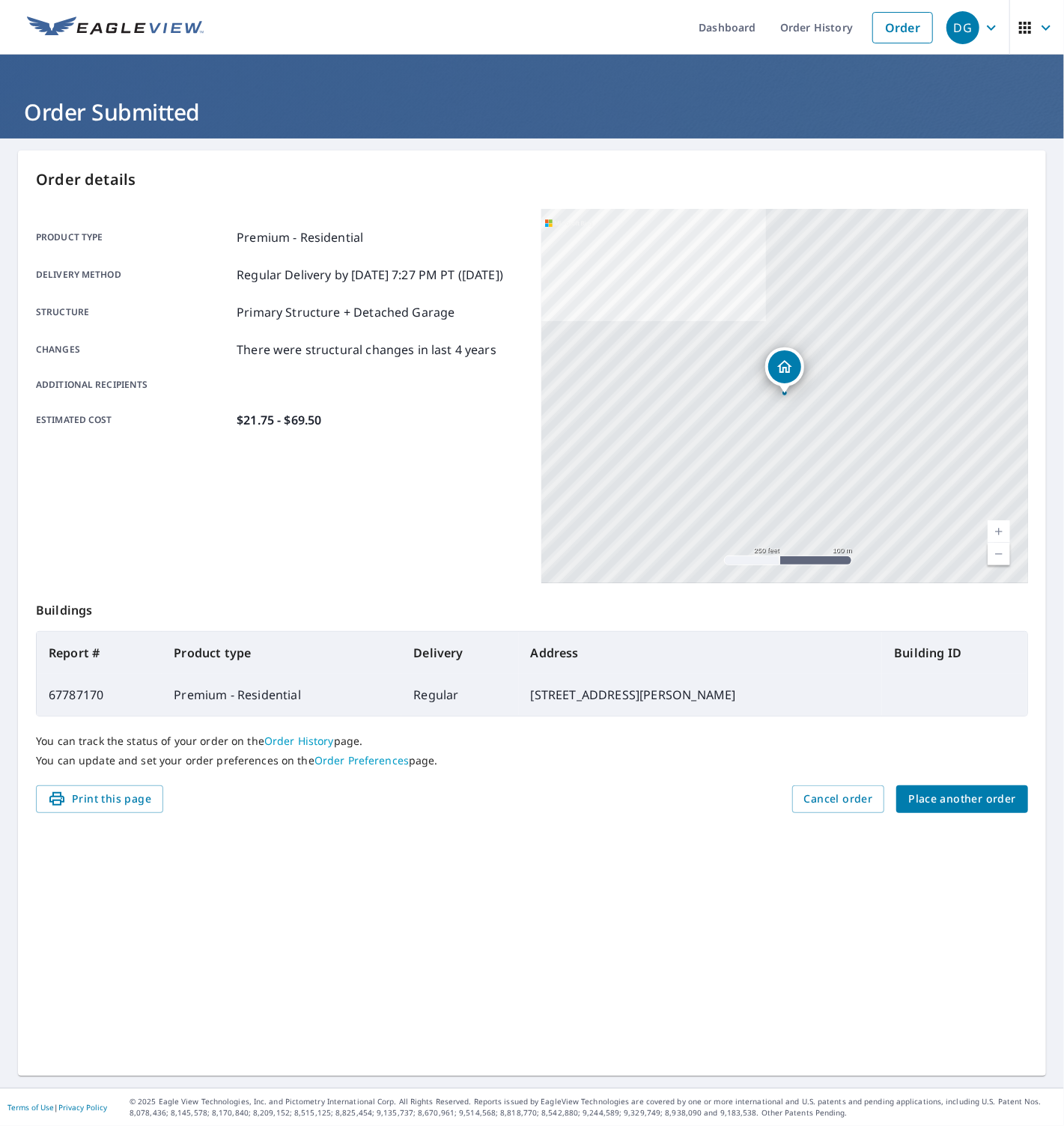
click at [948, 801] on span "Place another order" at bounding box center [961, 799] width 108 height 19
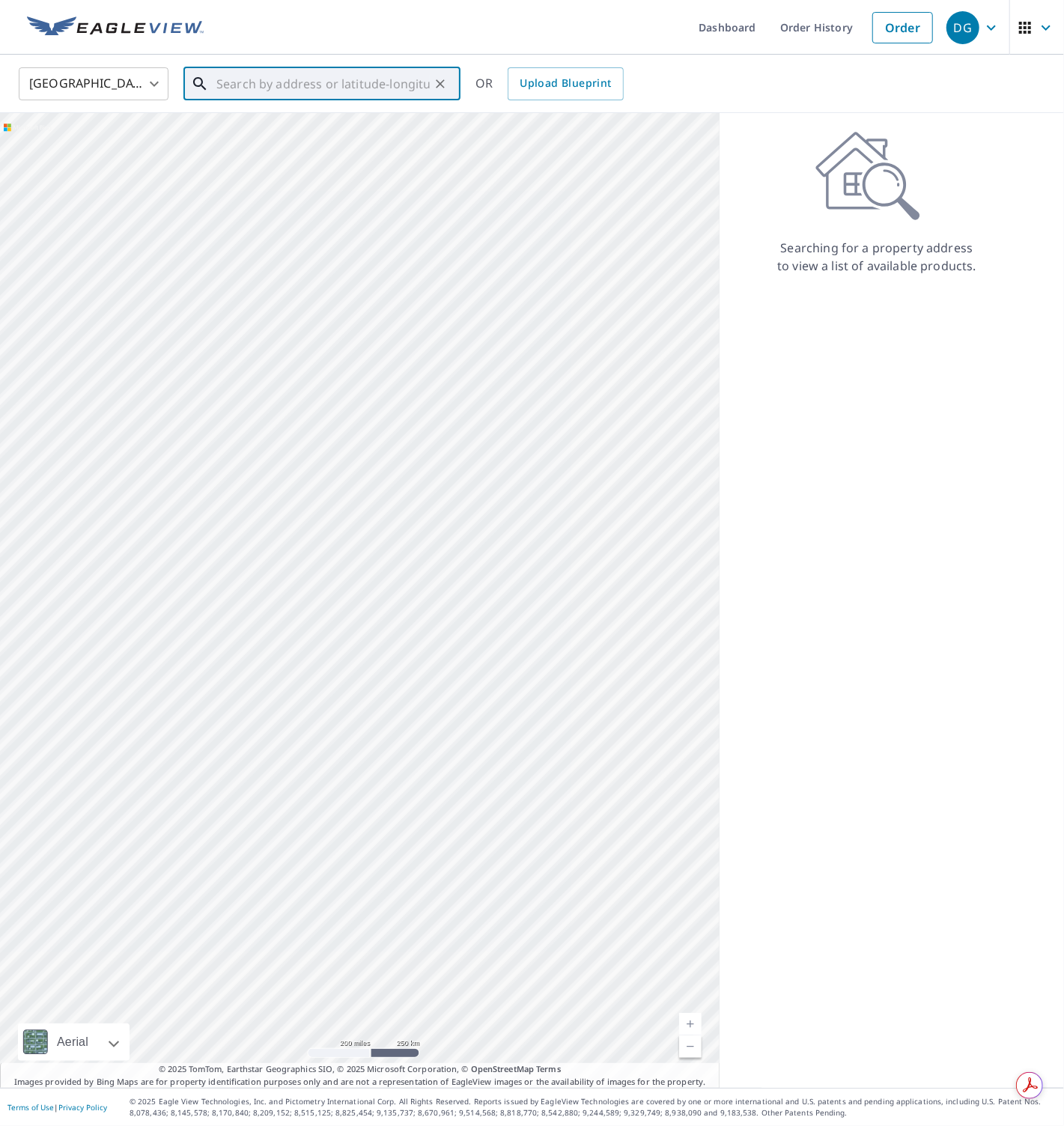
click at [255, 81] on input "text" at bounding box center [323, 83] width 213 height 42
paste input "[STREET_ADDRESS]"
type input "[STREET_ADDRESS]"
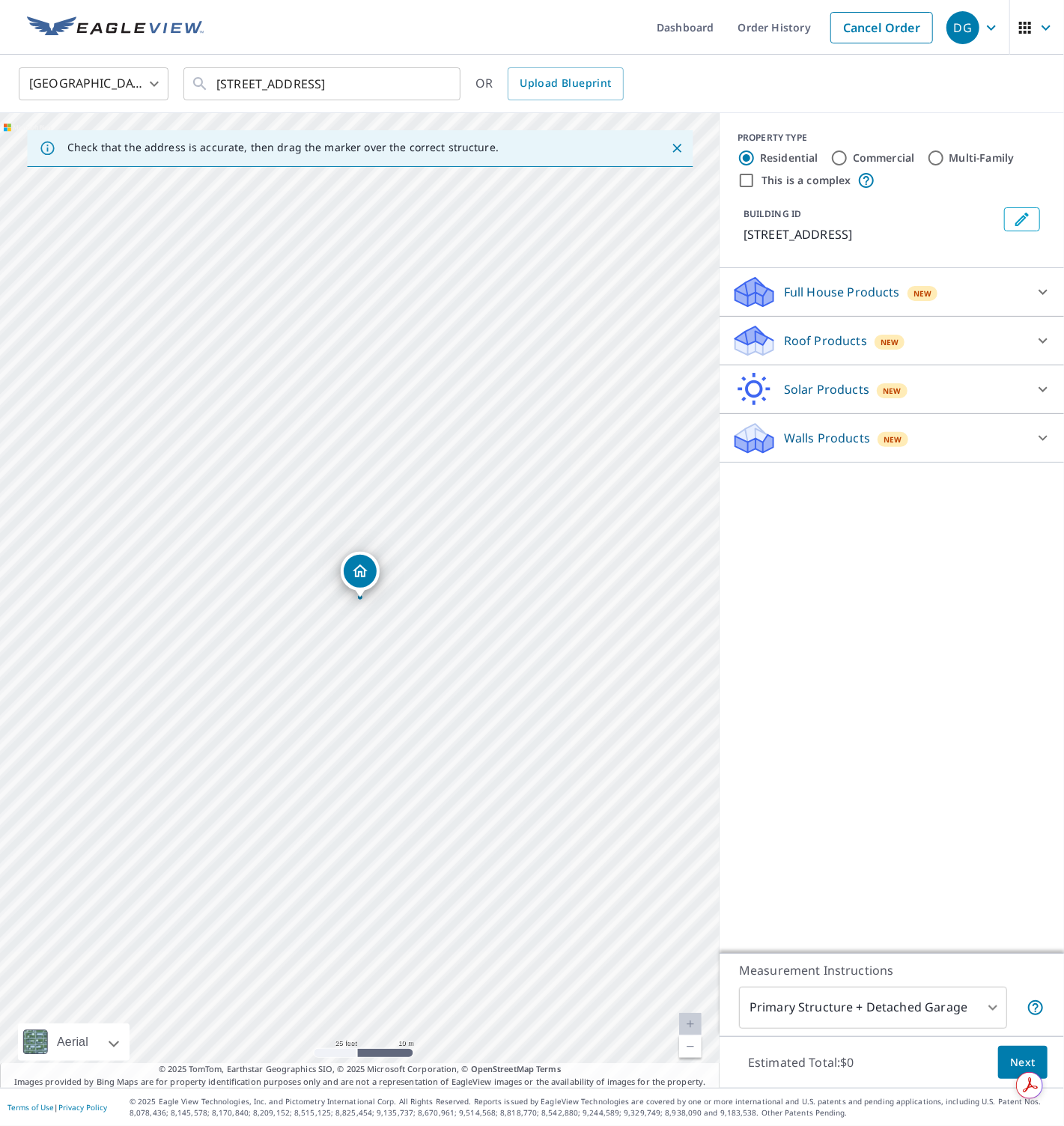
click at [784, 290] on p "Full House Products" at bounding box center [842, 292] width 116 height 18
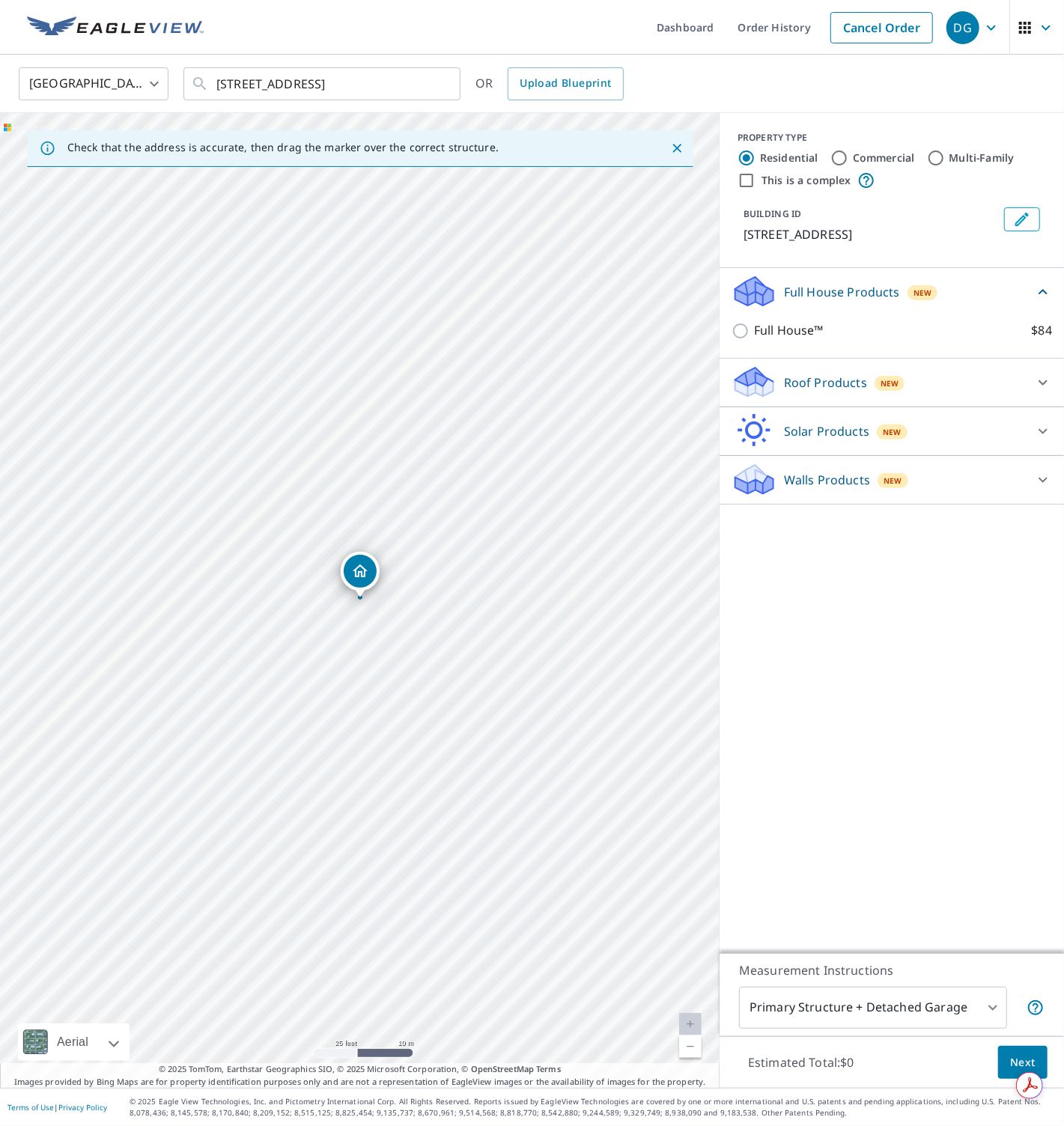
click at [764, 291] on icon at bounding box center [754, 286] width 38 height 19
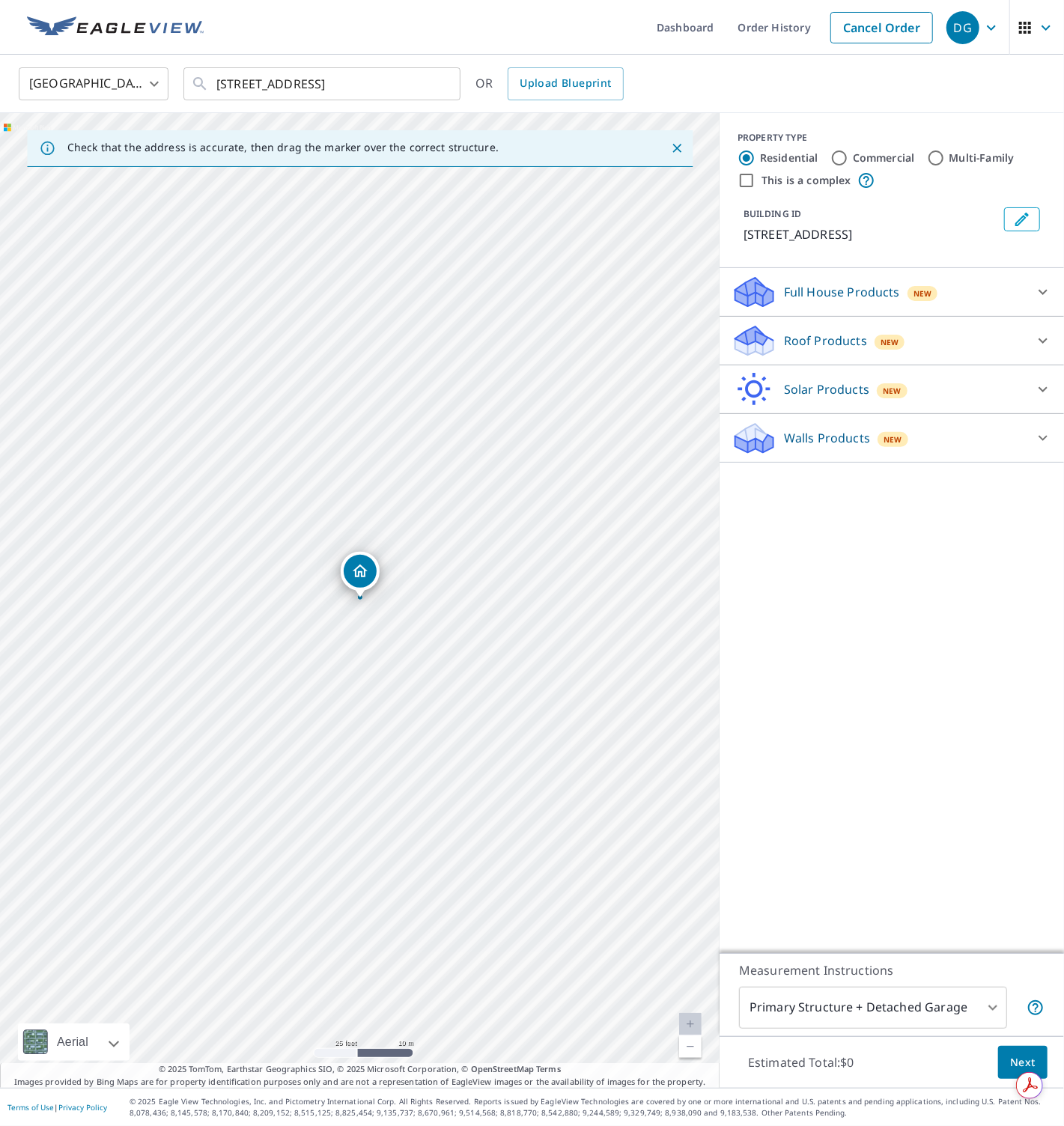
click at [766, 338] on icon at bounding box center [754, 335] width 38 height 19
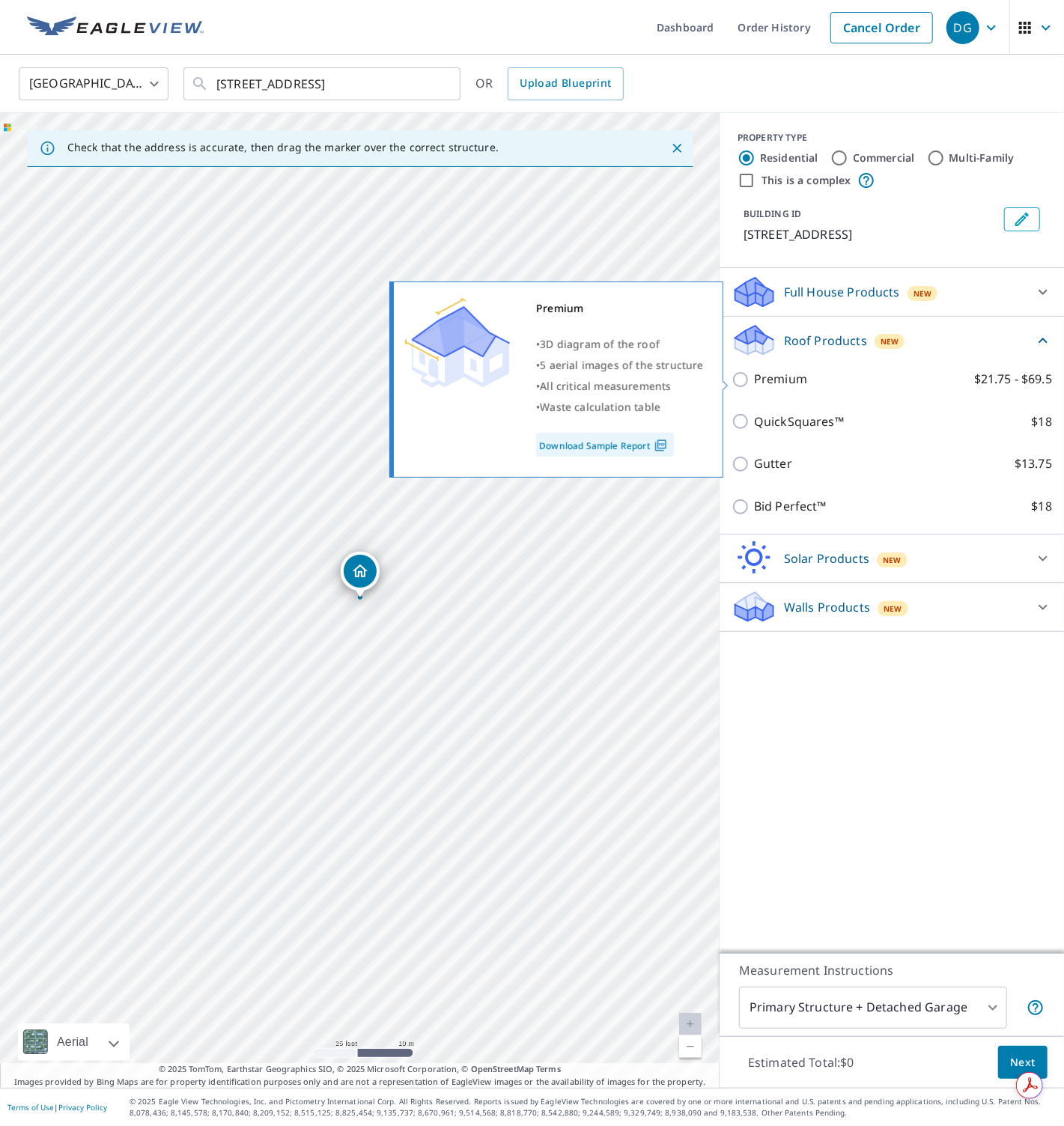
click at [764, 383] on p "Premium" at bounding box center [780, 379] width 53 height 19
click at [754, 383] on input "Premium $21.75 - $69.5" at bounding box center [742, 379] width 23 height 18
checkbox input "true"
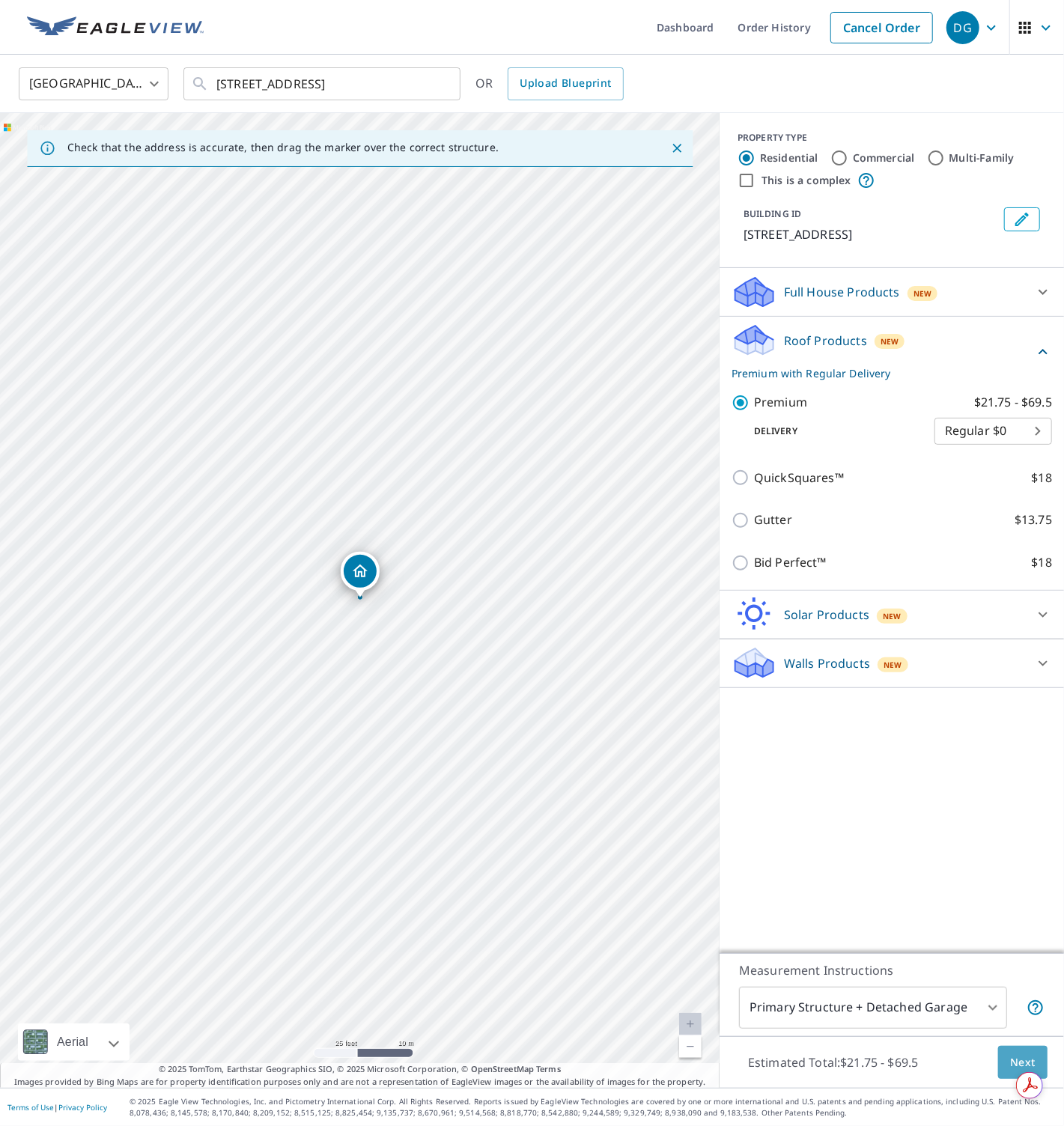
click at [1013, 1055] on span "Next" at bounding box center [1022, 1062] width 25 height 19
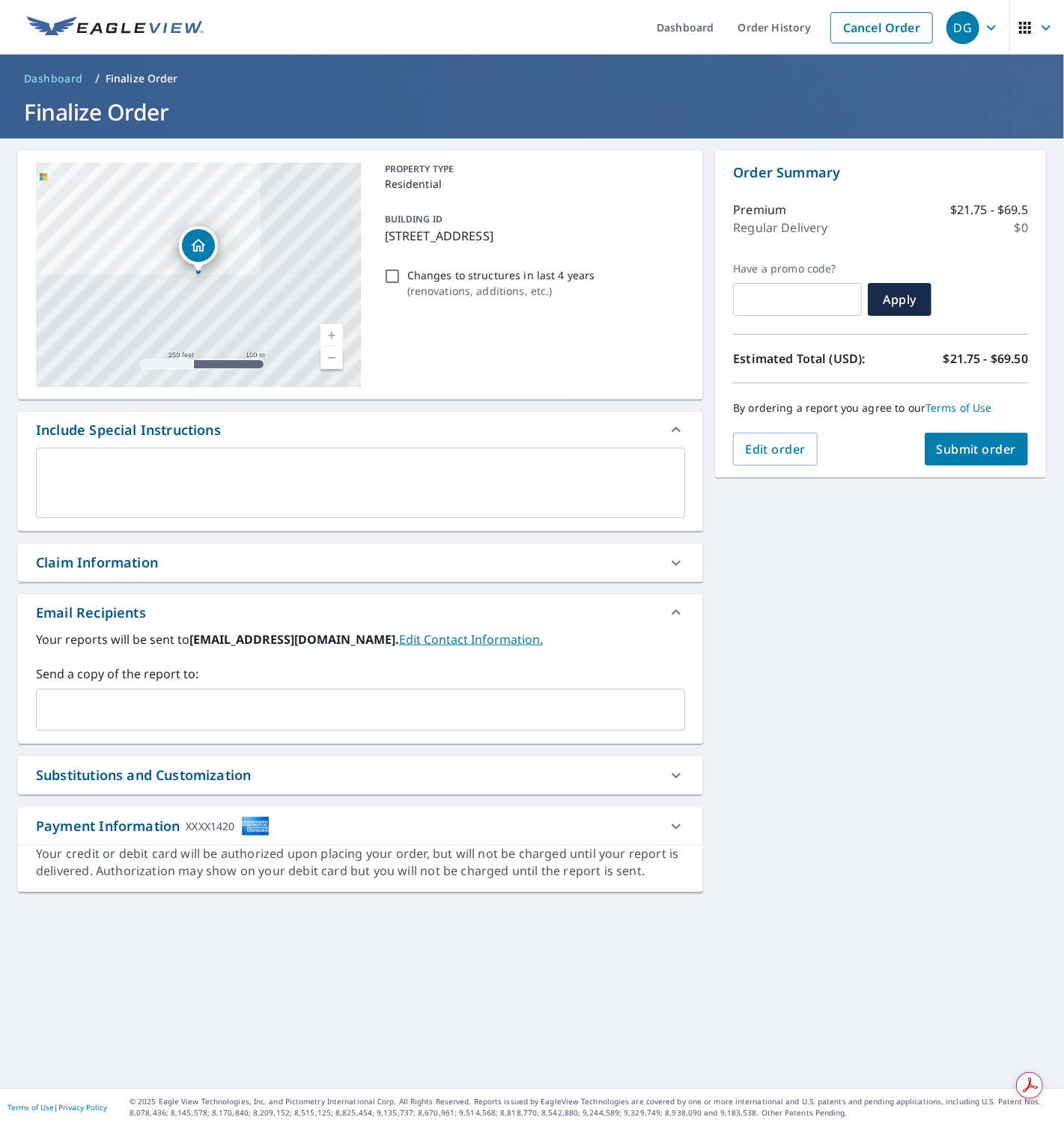
click at [391, 276] on input "Changes to structures in last 4 years ( renovations, additions, etc. )" at bounding box center [392, 276] width 18 height 18
checkbox input "true"
click at [874, 545] on div "[STREET_ADDRESS] Aerial Road A standard road map Aerial A detailed look from ab…" at bounding box center [532, 613] width 1064 height 950
click at [953, 454] on span "Submit order" at bounding box center [977, 448] width 80 height 17
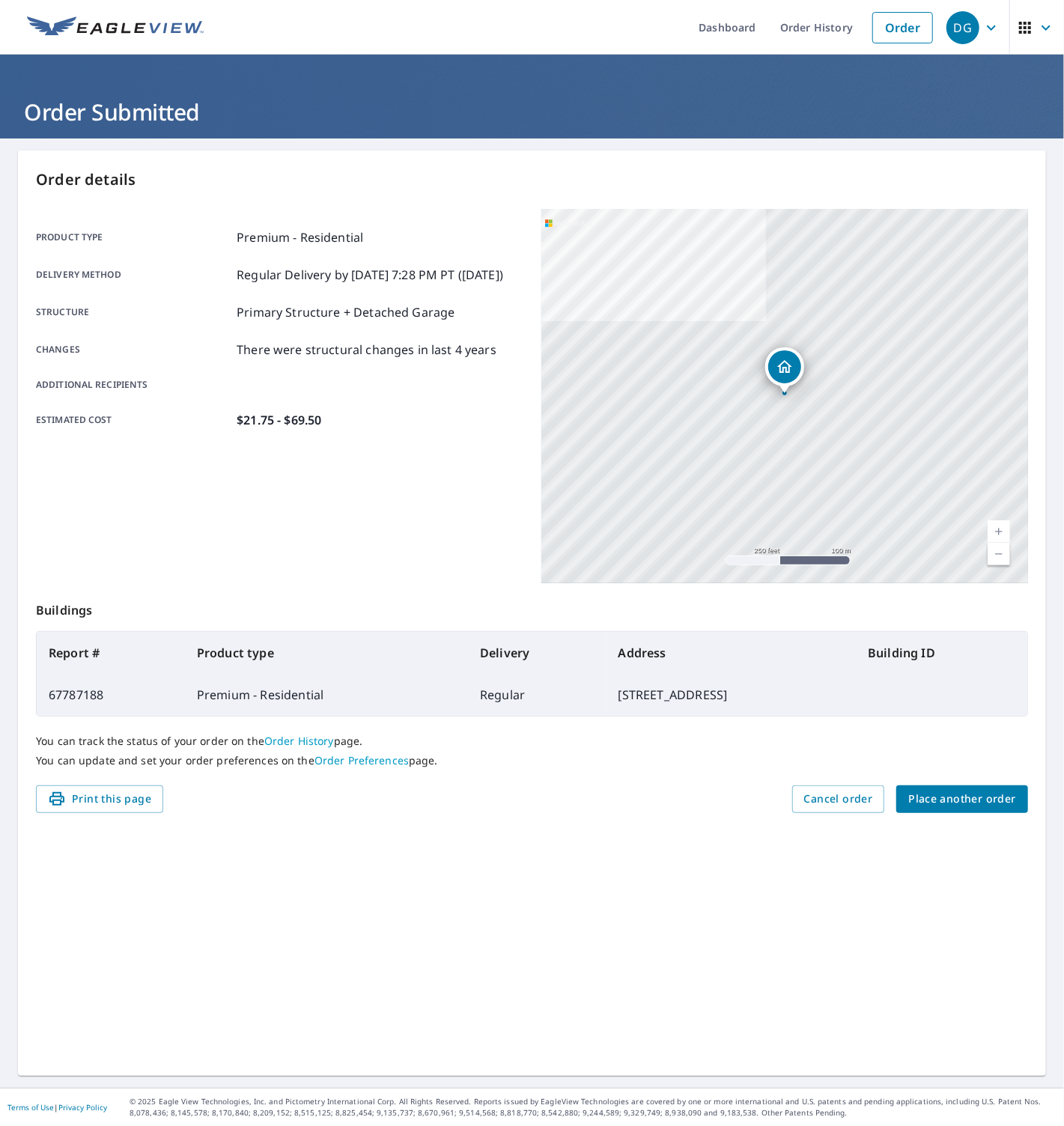
click at [938, 797] on span "Place another order" at bounding box center [961, 799] width 108 height 19
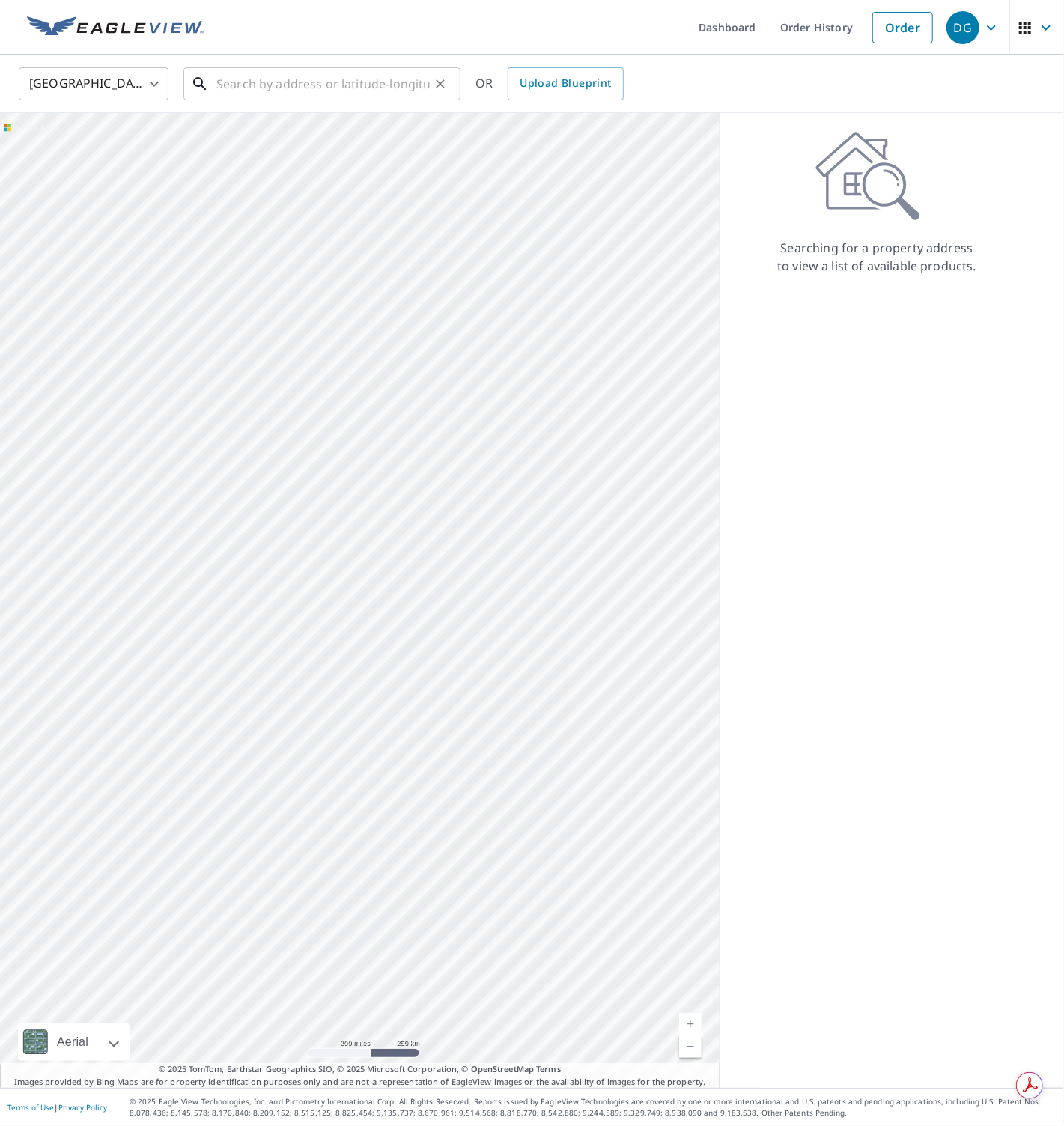
click at [329, 87] on input "text" at bounding box center [323, 83] width 213 height 42
paste input "[STREET_ADDRESS]"
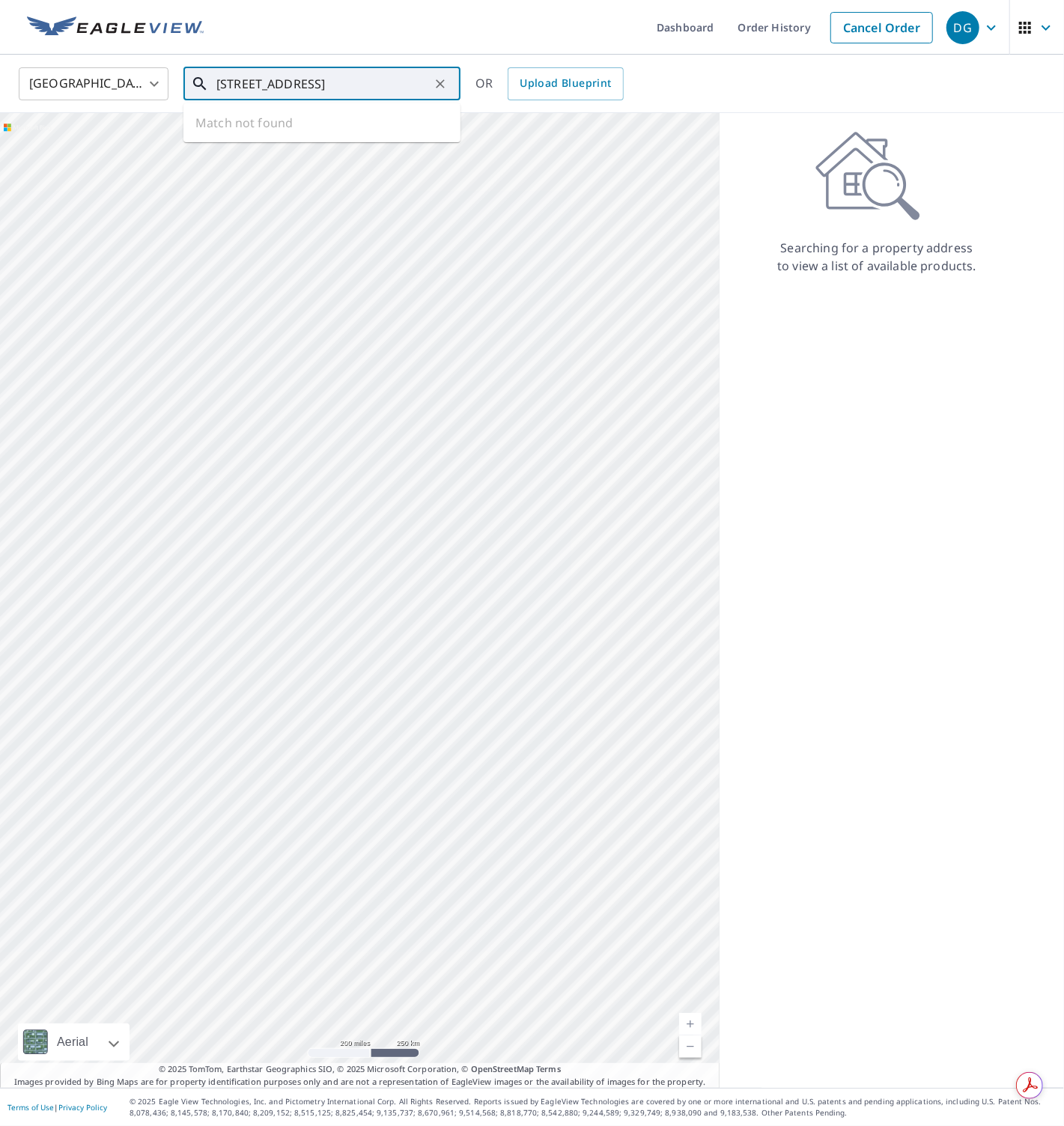
type input "[STREET_ADDRESS]"
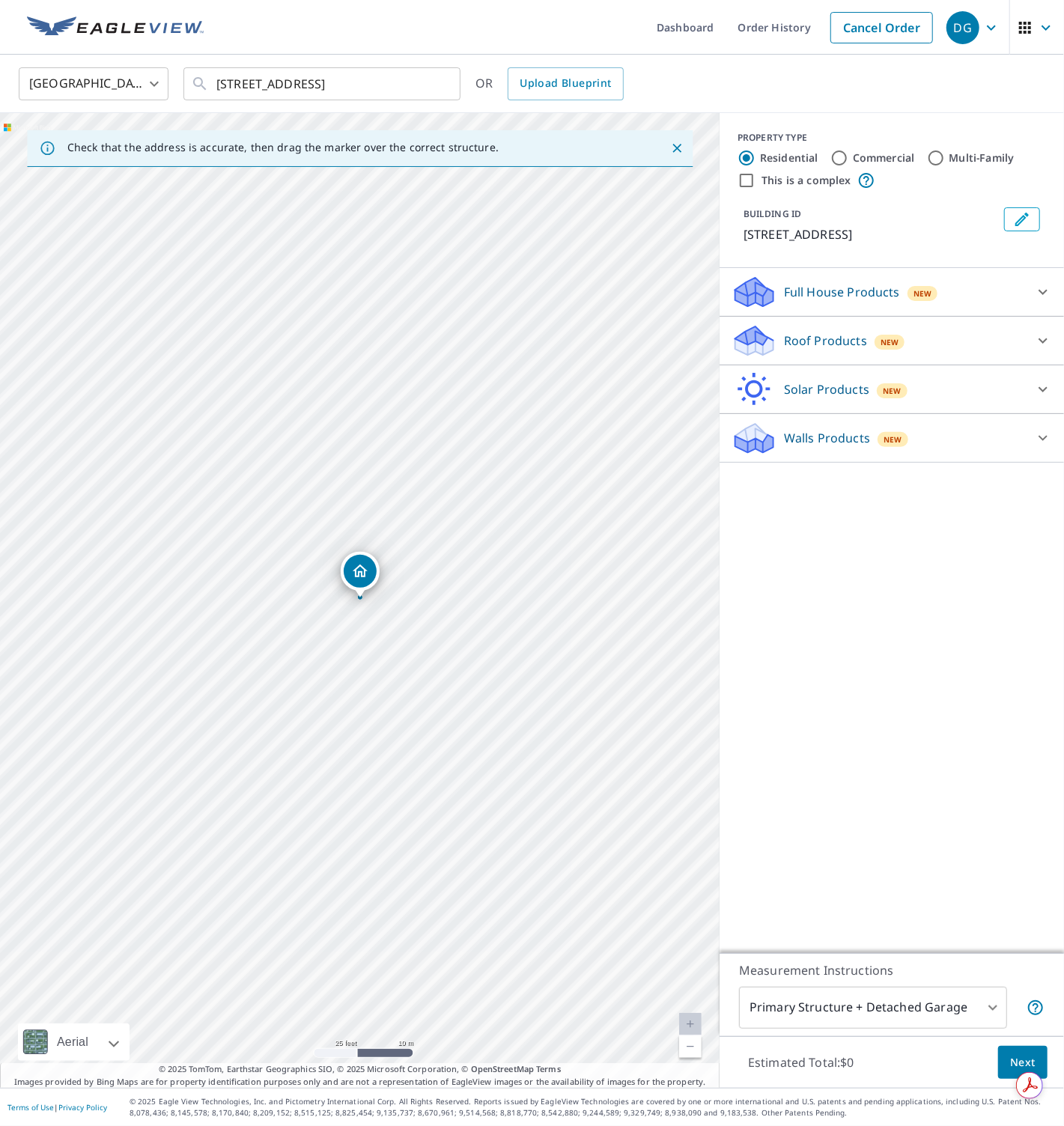
click at [790, 342] on p "Roof Products" at bounding box center [825, 341] width 83 height 18
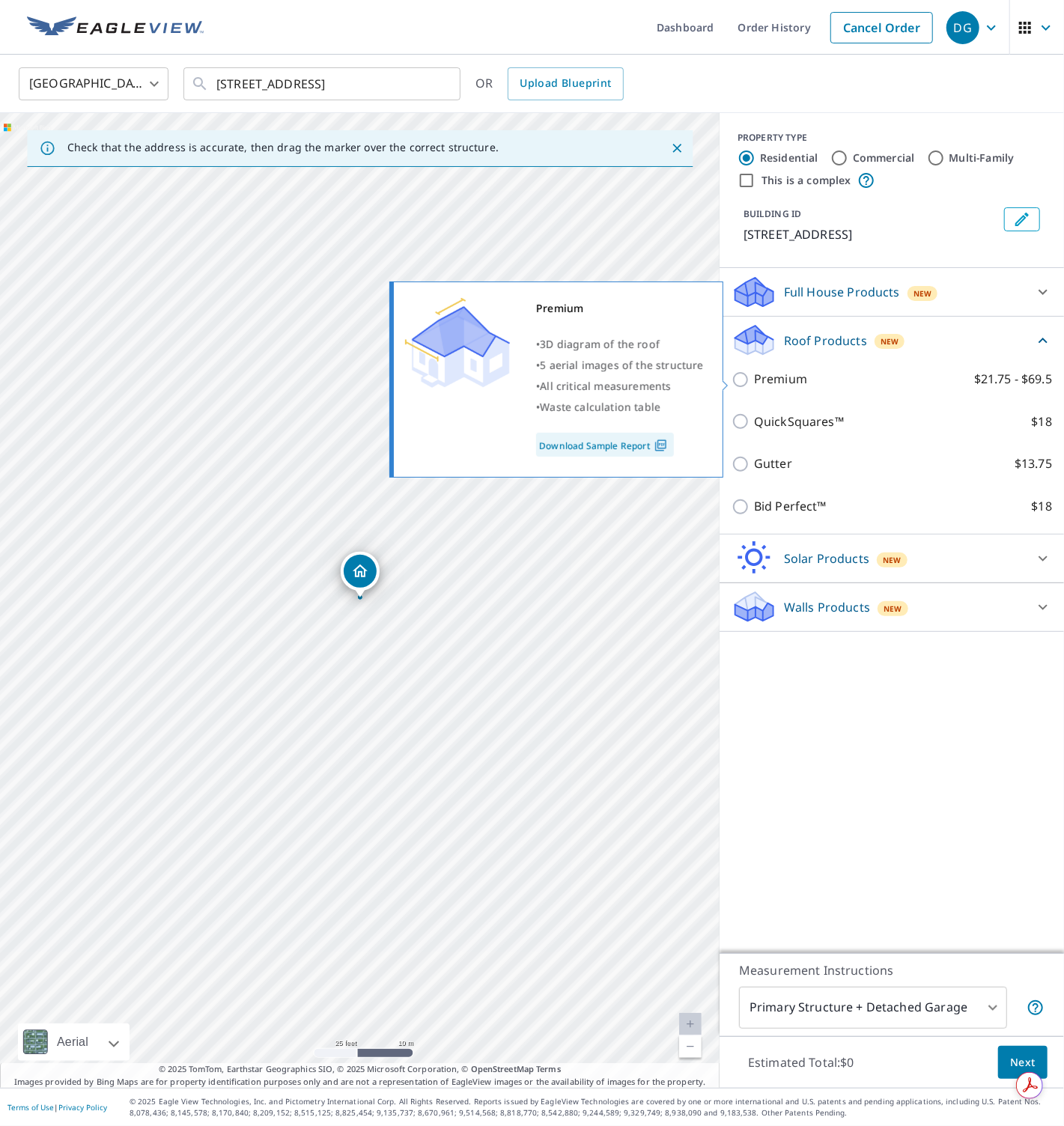
click at [780, 380] on p "Premium" at bounding box center [780, 379] width 53 height 19
click at [754, 380] on input "Premium $21.75 - $69.5" at bounding box center [742, 379] width 23 height 18
checkbox input "true"
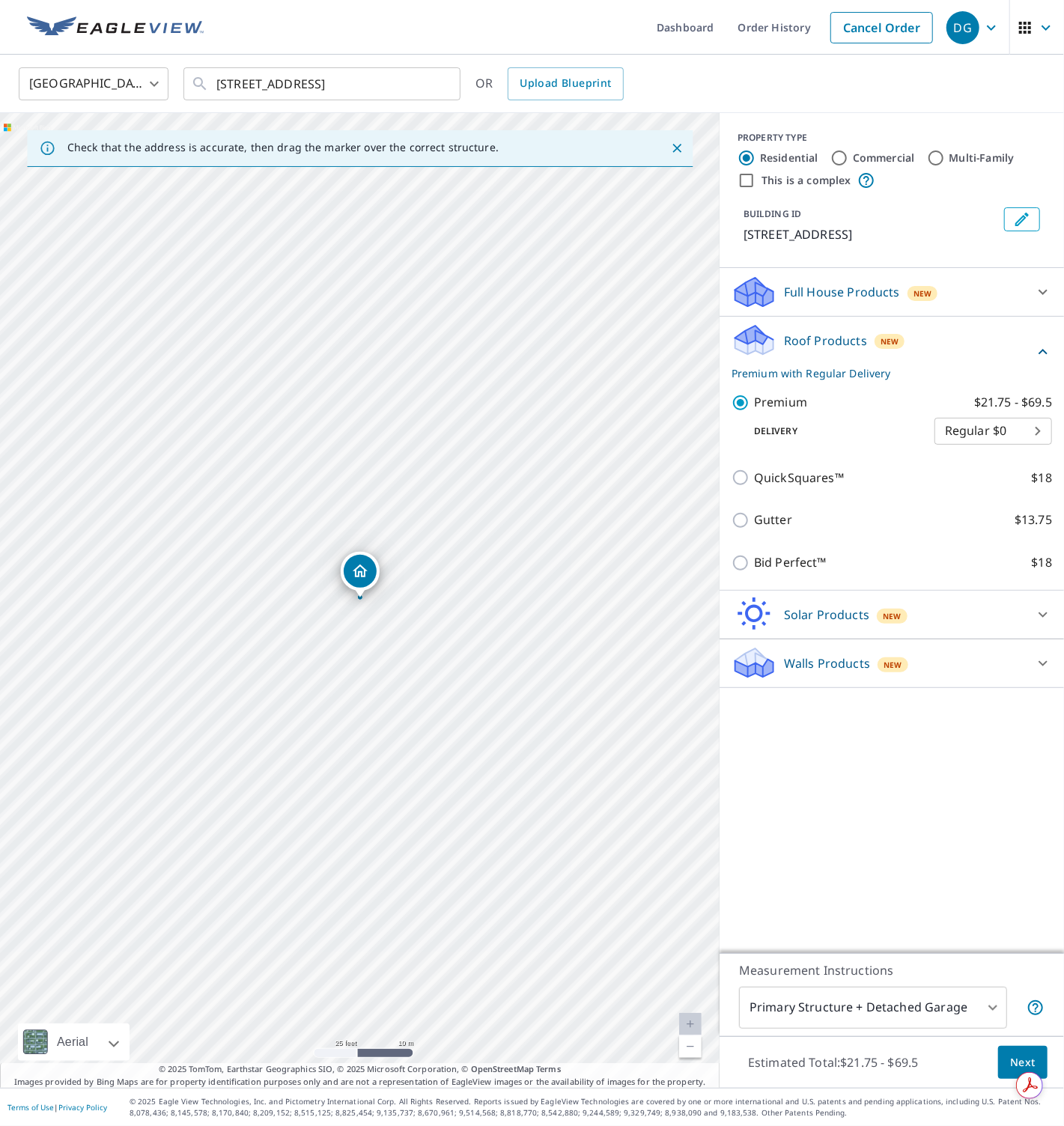
click at [1019, 1055] on span "Next" at bounding box center [1022, 1062] width 25 height 19
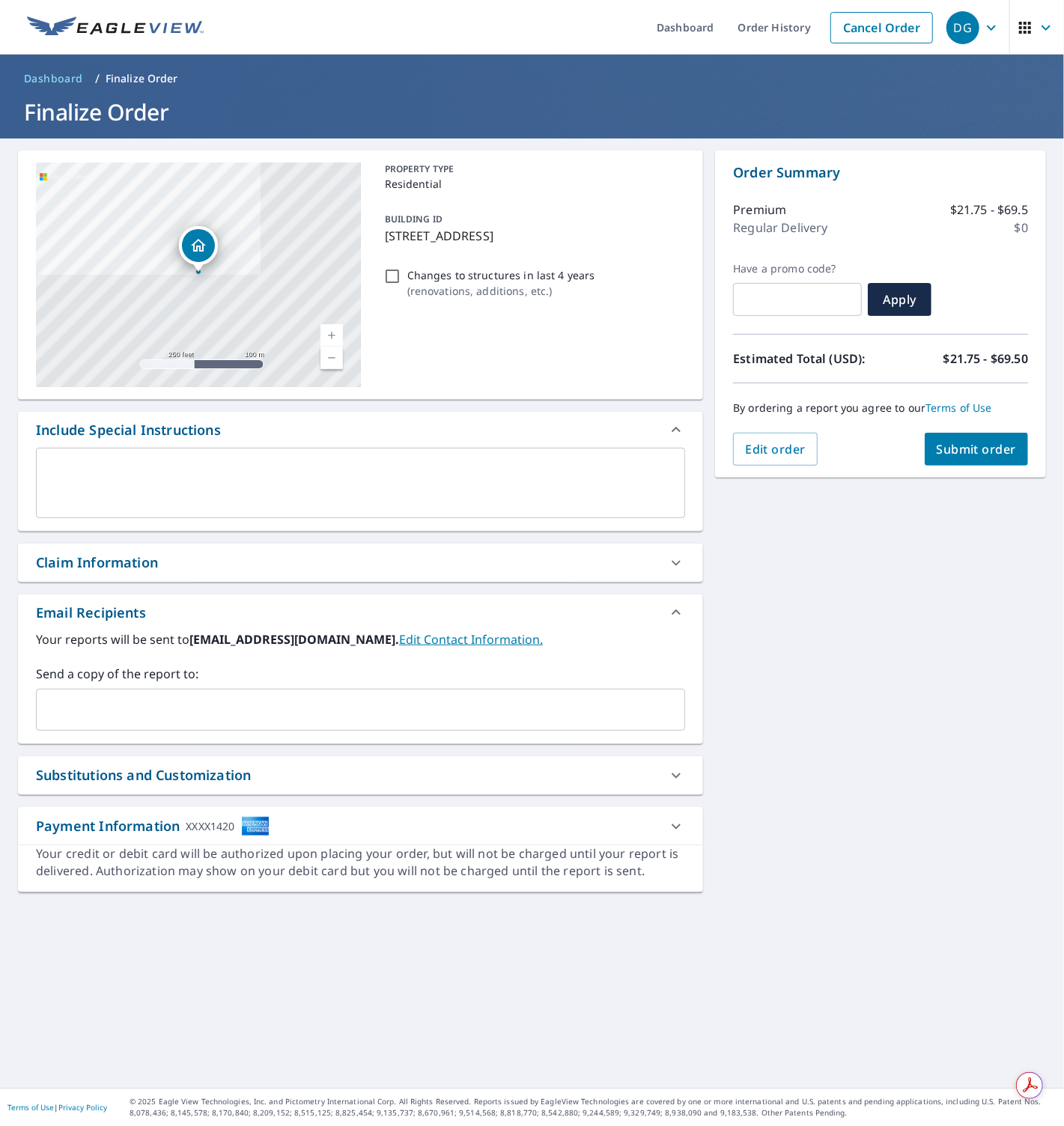
click at [397, 276] on input "Changes to structures in last 4 years ( renovations, additions, etc. )" at bounding box center [392, 276] width 18 height 18
checkbox input "true"
click at [975, 445] on span "Submit order" at bounding box center [977, 448] width 80 height 17
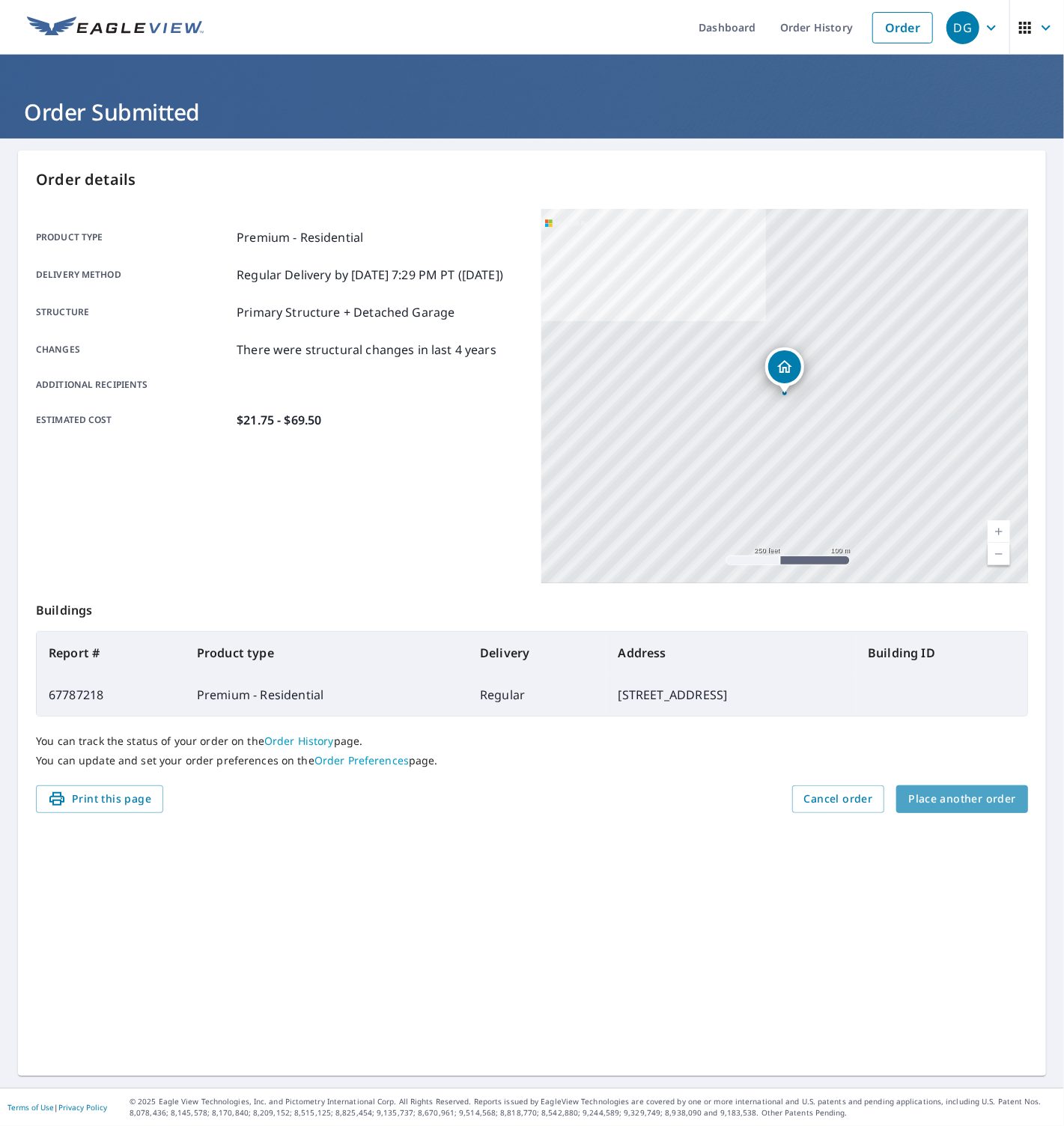
click at [966, 804] on span "Place another order" at bounding box center [961, 799] width 108 height 19
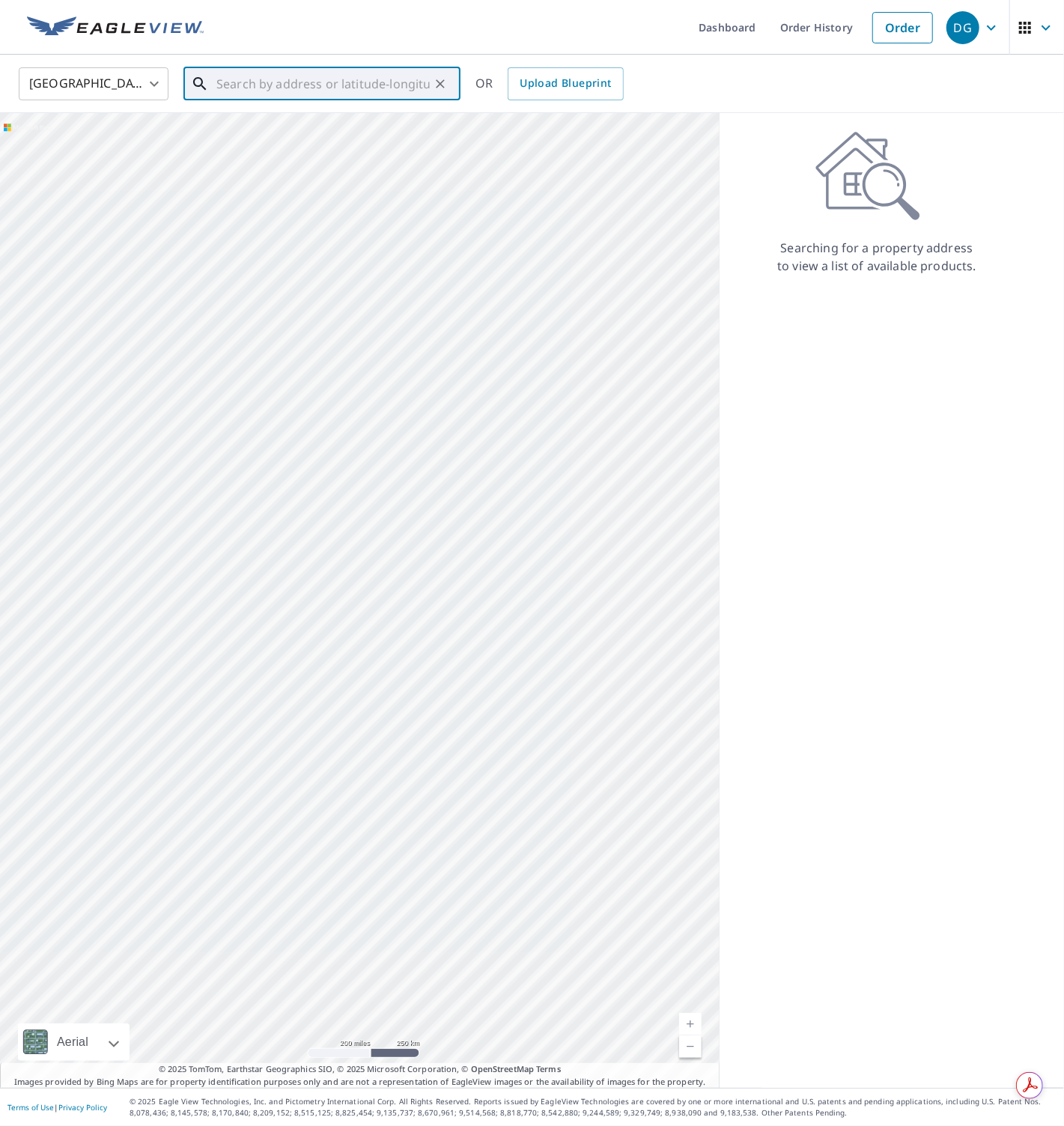
click at [366, 74] on input "text" at bounding box center [323, 83] width 213 height 42
paste input "[STREET_ADDRESS][PERSON_NAME]"
type input "[STREET_ADDRESS][PERSON_NAME]"
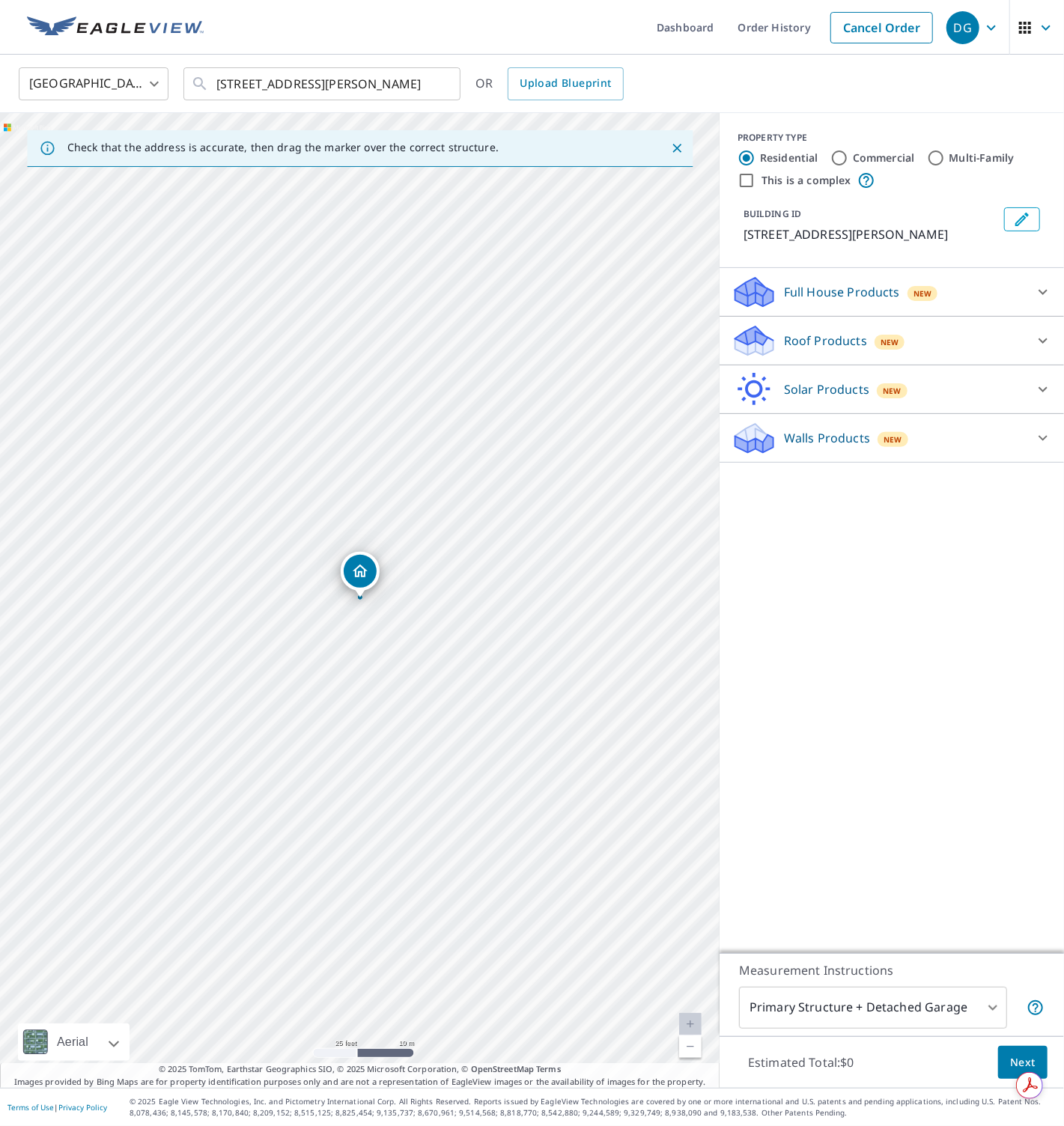
click at [771, 342] on icon at bounding box center [754, 346] width 38 height 18
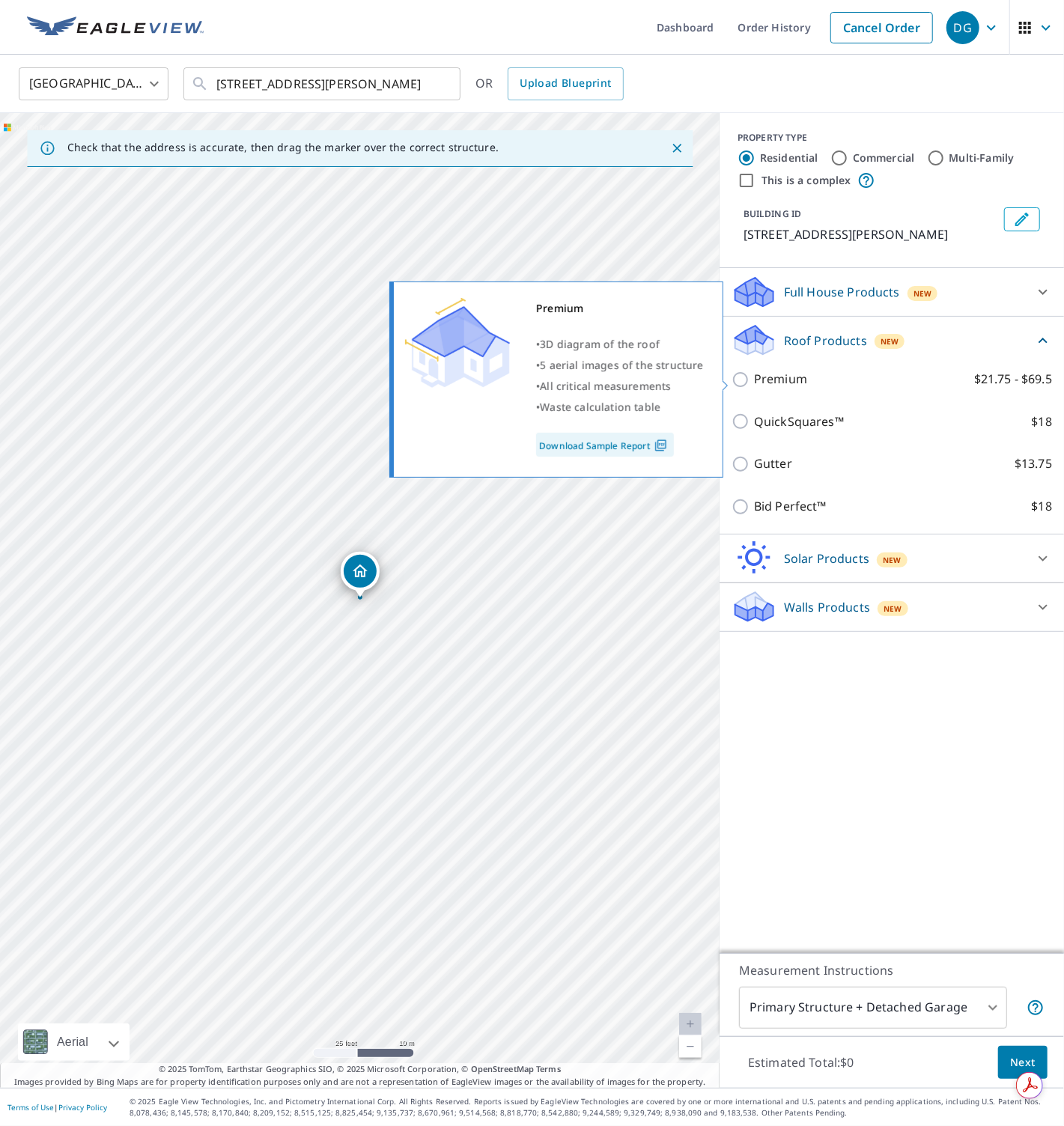
click at [768, 380] on p "Premium" at bounding box center [780, 379] width 53 height 19
click at [754, 380] on input "Premium $21.75 - $69.5" at bounding box center [742, 379] width 23 height 18
checkbox input "true"
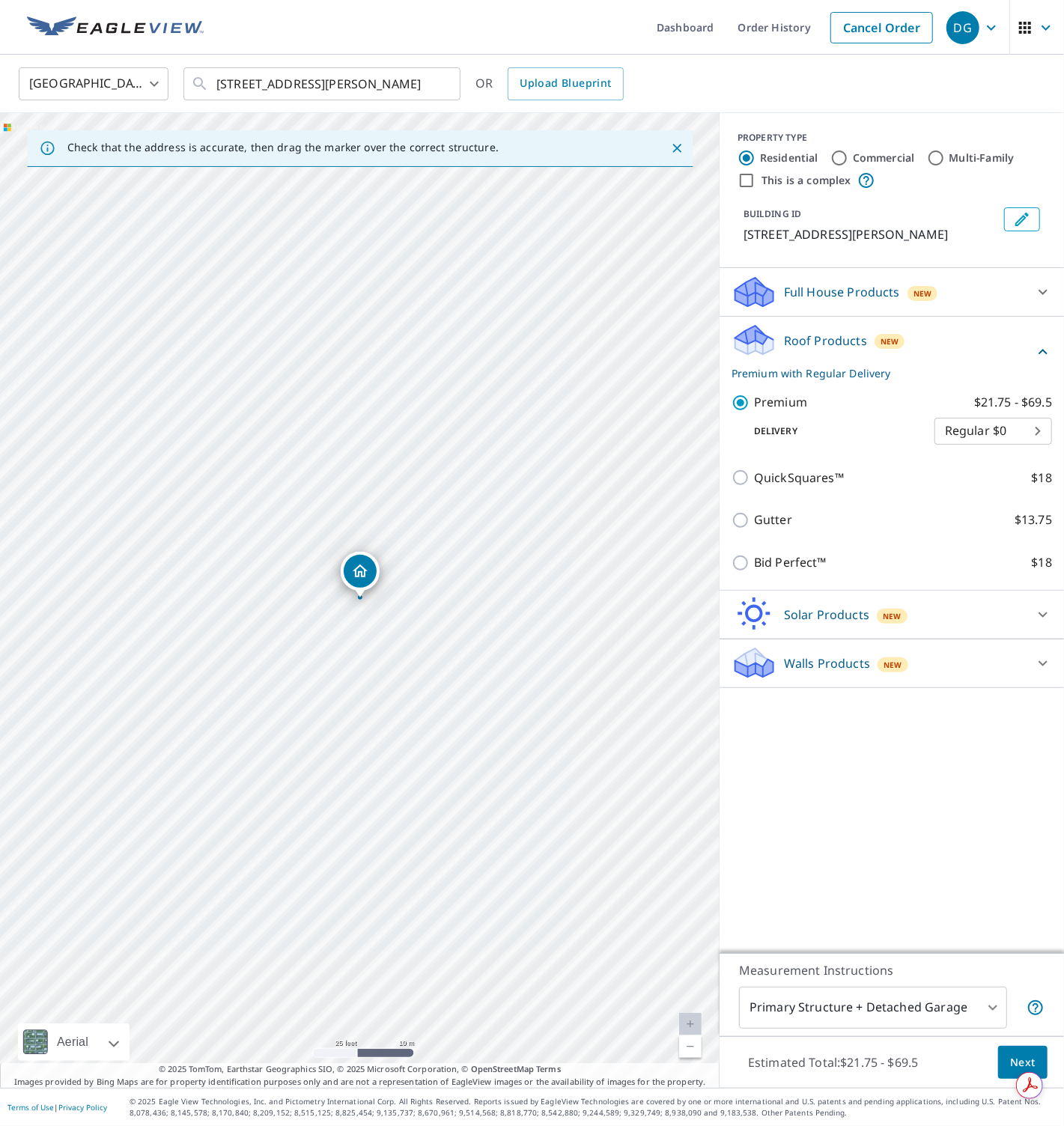
click at [1009, 1056] on span "Next" at bounding box center [1022, 1062] width 25 height 19
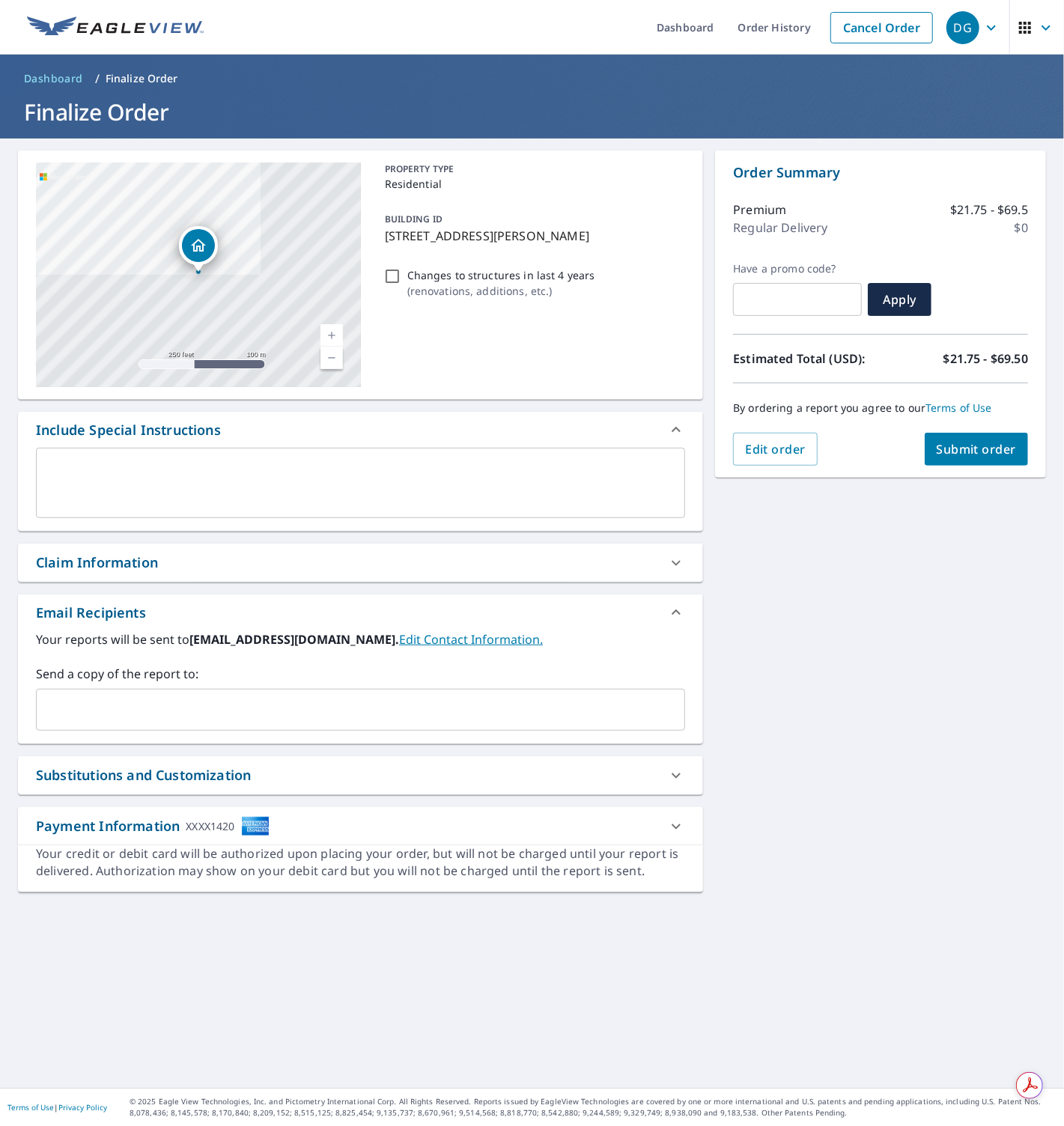
click at [395, 277] on input "Changes to structures in last 4 years ( renovations, additions, etc. )" at bounding box center [392, 276] width 18 height 18
checkbox input "true"
click at [965, 444] on span "Submit order" at bounding box center [977, 448] width 80 height 17
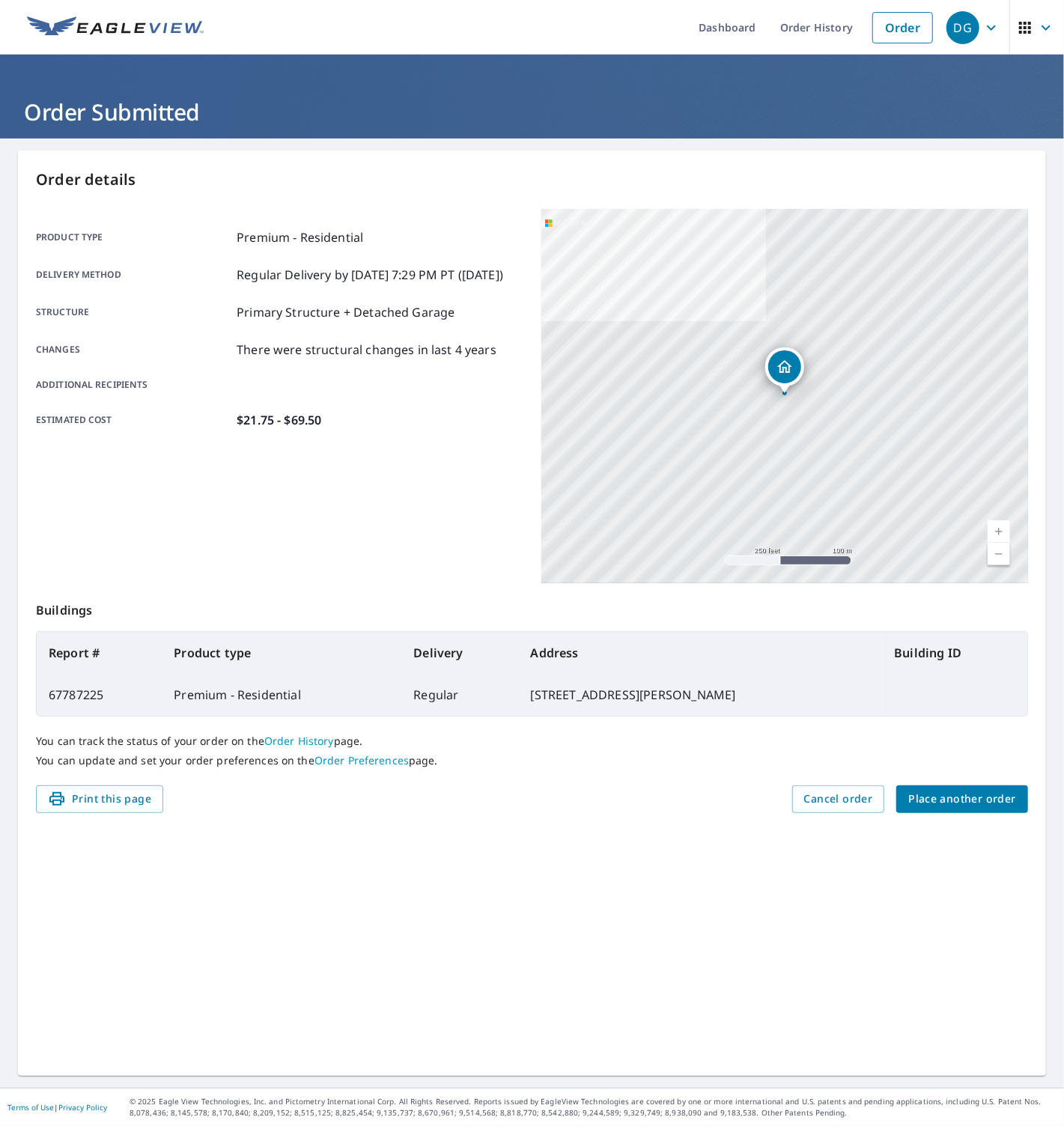
drag, startPoint x: 938, startPoint y: 940, endPoint x: 937, endPoint y: 868, distance: 72.0
click at [937, 938] on div "Order details Product type Premium - Residential Delivery method Regular Delive…" at bounding box center [532, 613] width 1028 height 925
click at [918, 805] on span "Place another order" at bounding box center [961, 799] width 108 height 19
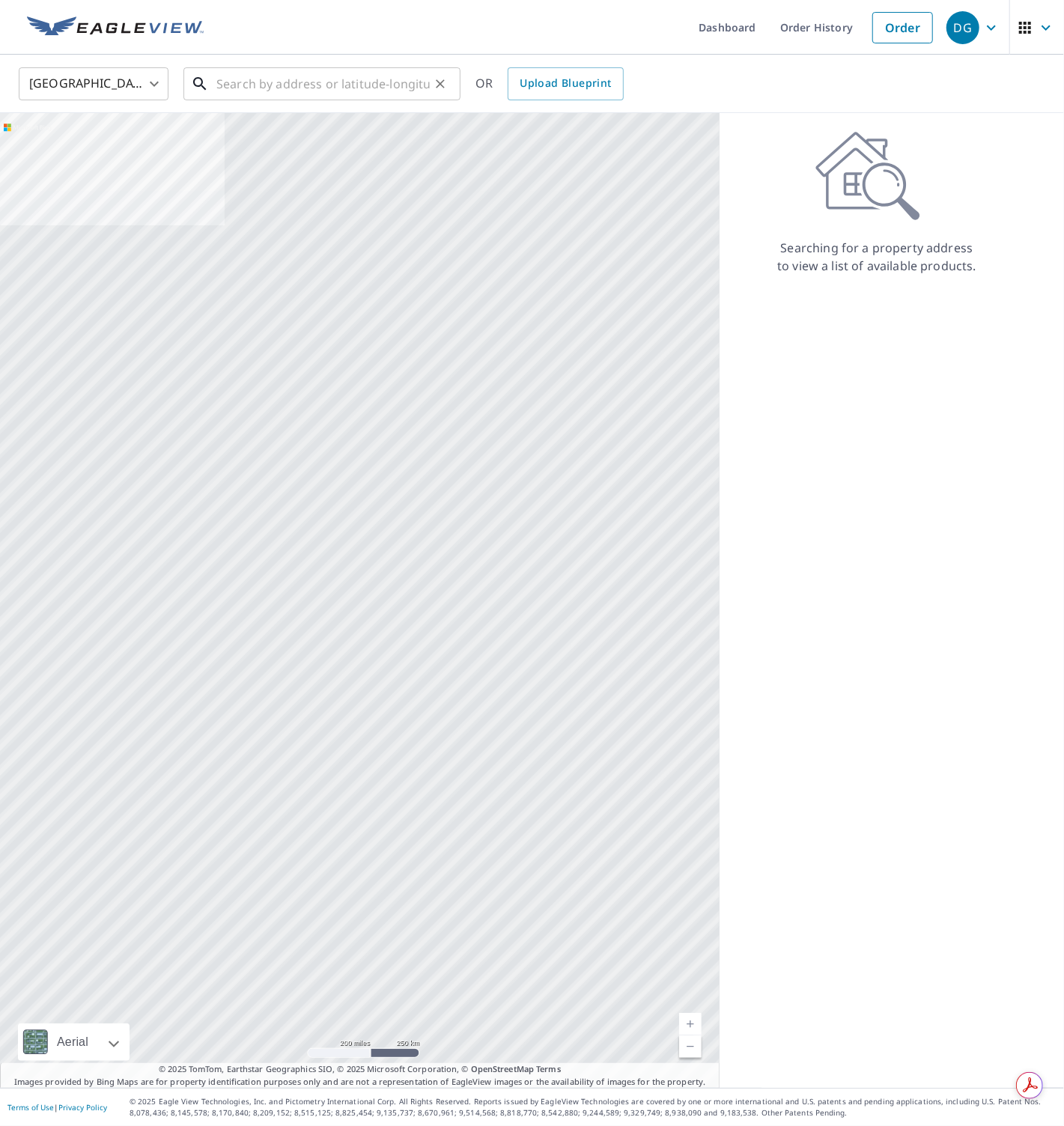
click at [304, 87] on input "text" at bounding box center [323, 83] width 213 height 42
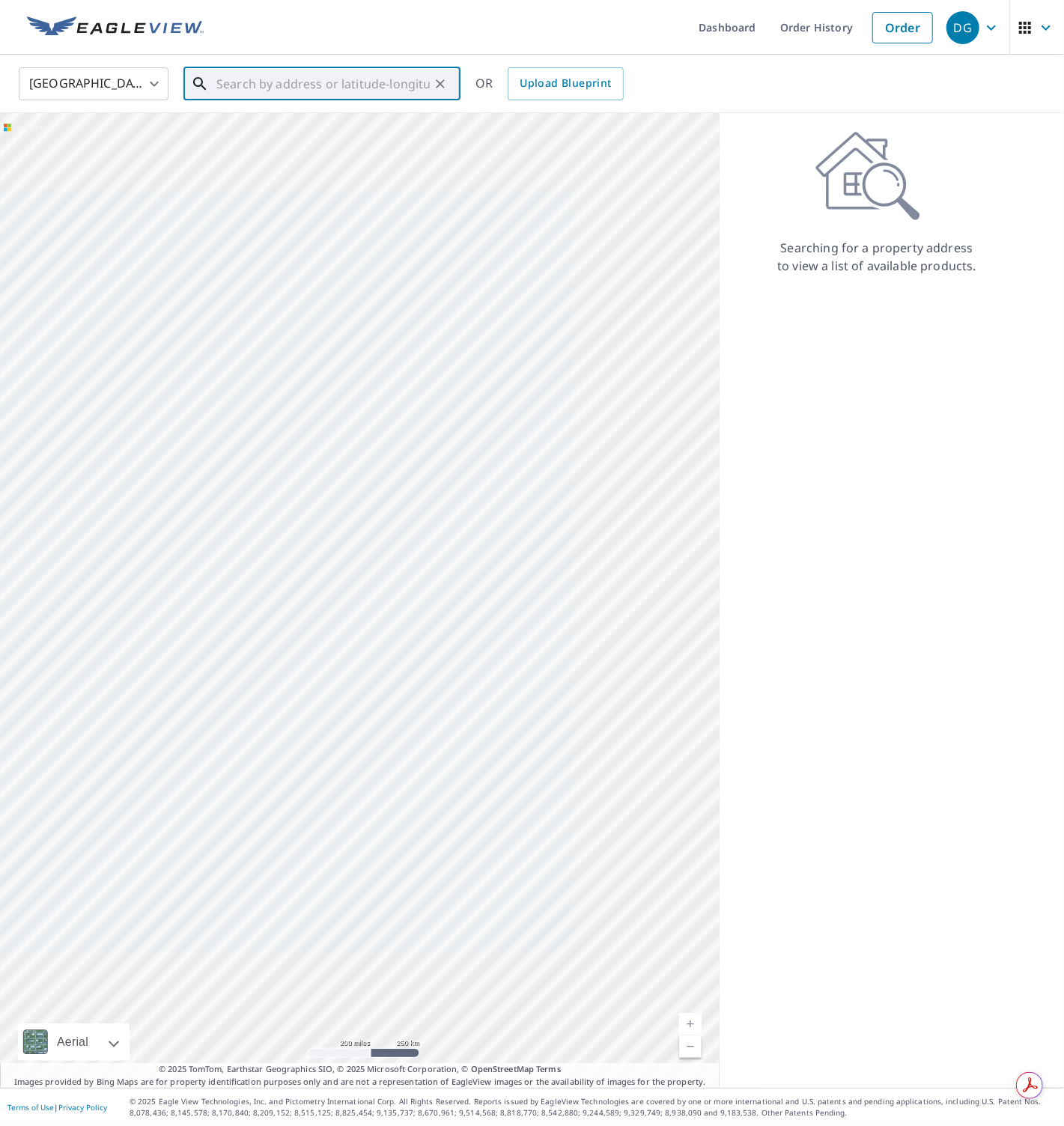
paste input "[STREET_ADDRESS]"
type input "[STREET_ADDRESS]"
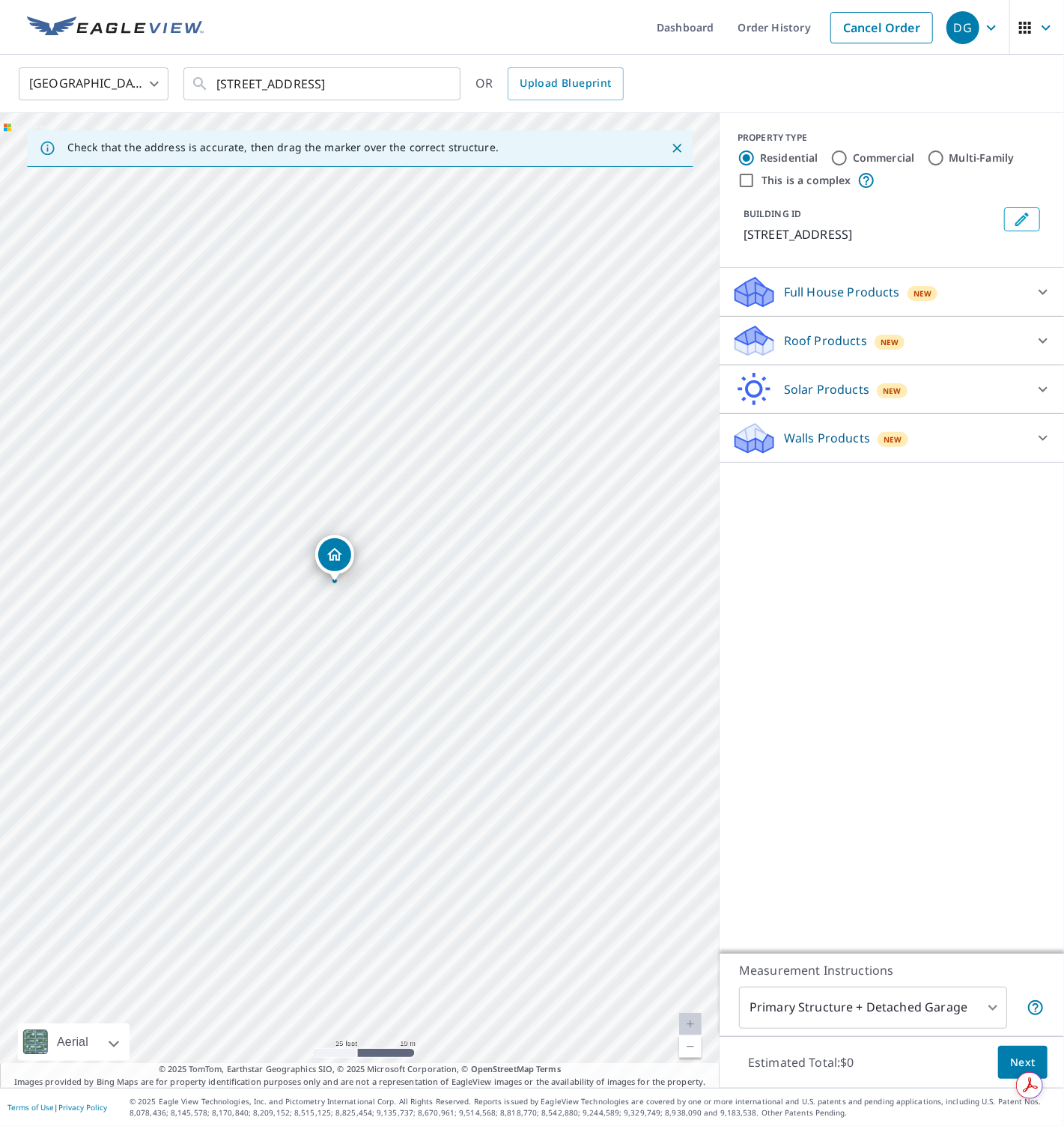
click at [795, 345] on p "Roof Products" at bounding box center [825, 341] width 83 height 18
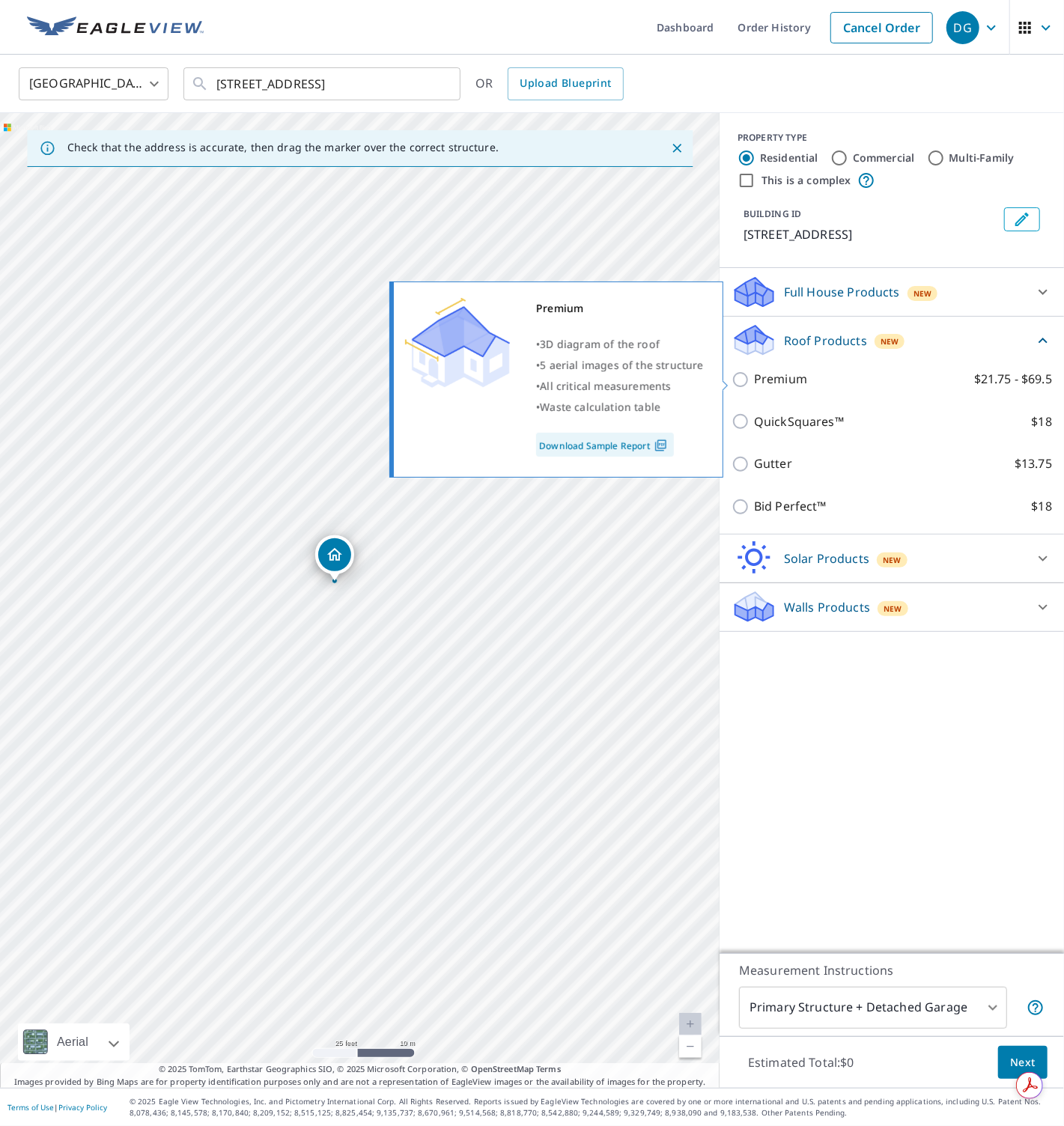
click at [784, 379] on p "Premium" at bounding box center [780, 379] width 53 height 19
click at [754, 379] on input "Premium $21.75 - $69.5" at bounding box center [742, 379] width 23 height 18
checkbox input "true"
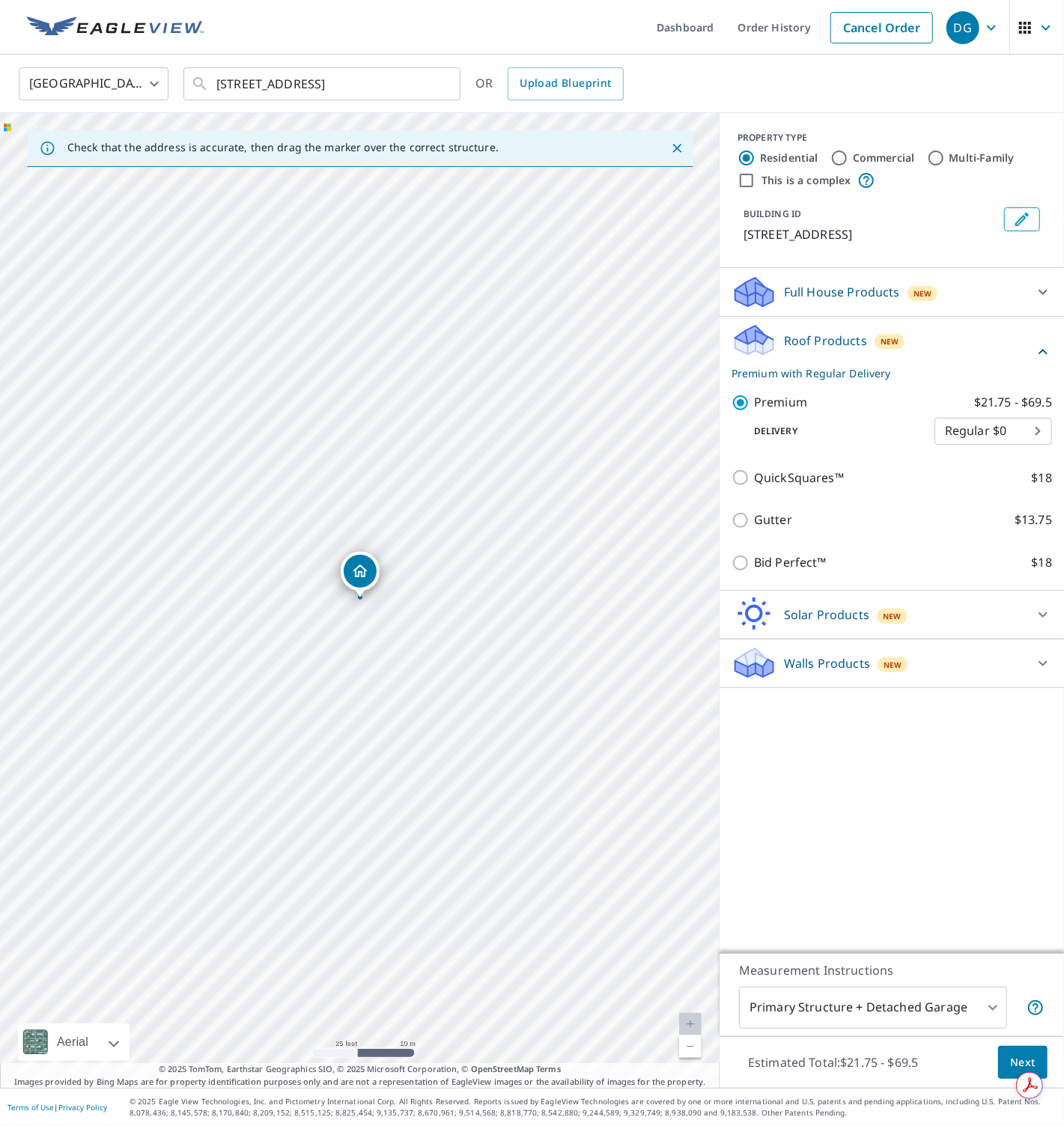
click at [1009, 1056] on span "Next" at bounding box center [1022, 1062] width 25 height 19
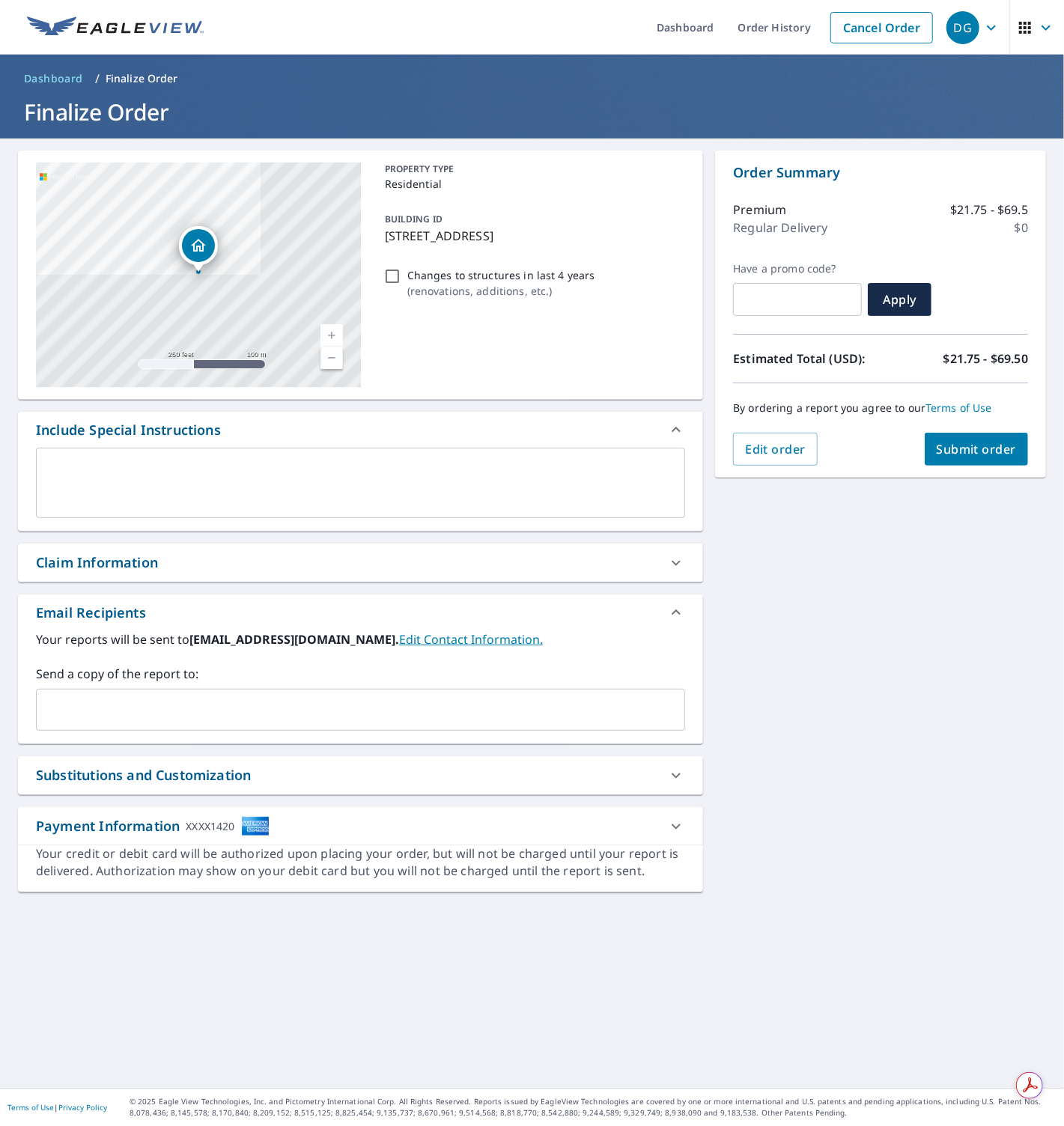
click at [393, 272] on input "Changes to structures in last 4 years ( renovations, additions, etc. )" at bounding box center [392, 276] width 18 height 18
checkbox input "true"
click at [965, 450] on span "Submit order" at bounding box center [977, 448] width 80 height 17
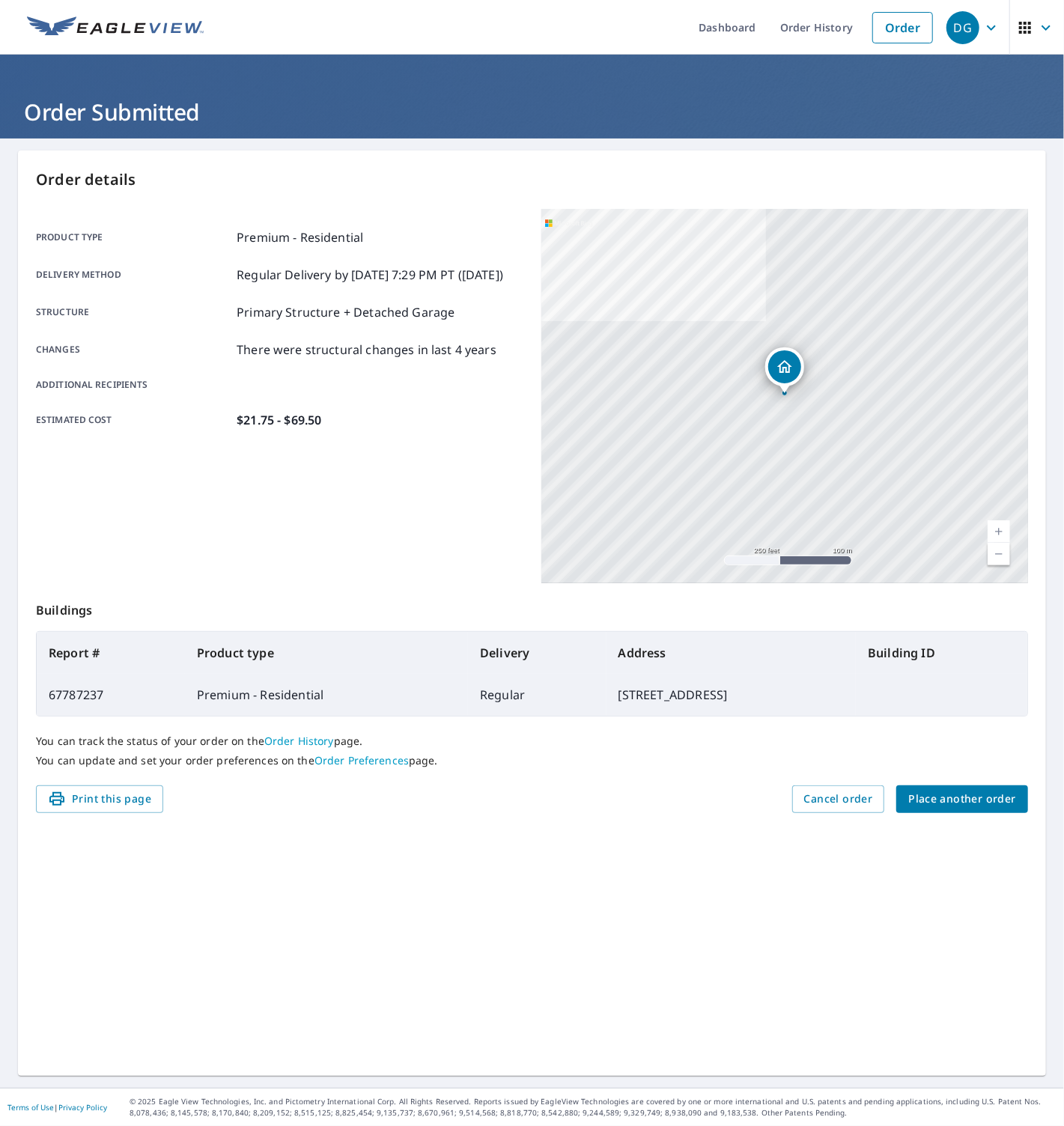
click at [927, 795] on span "Place another order" at bounding box center [961, 799] width 108 height 19
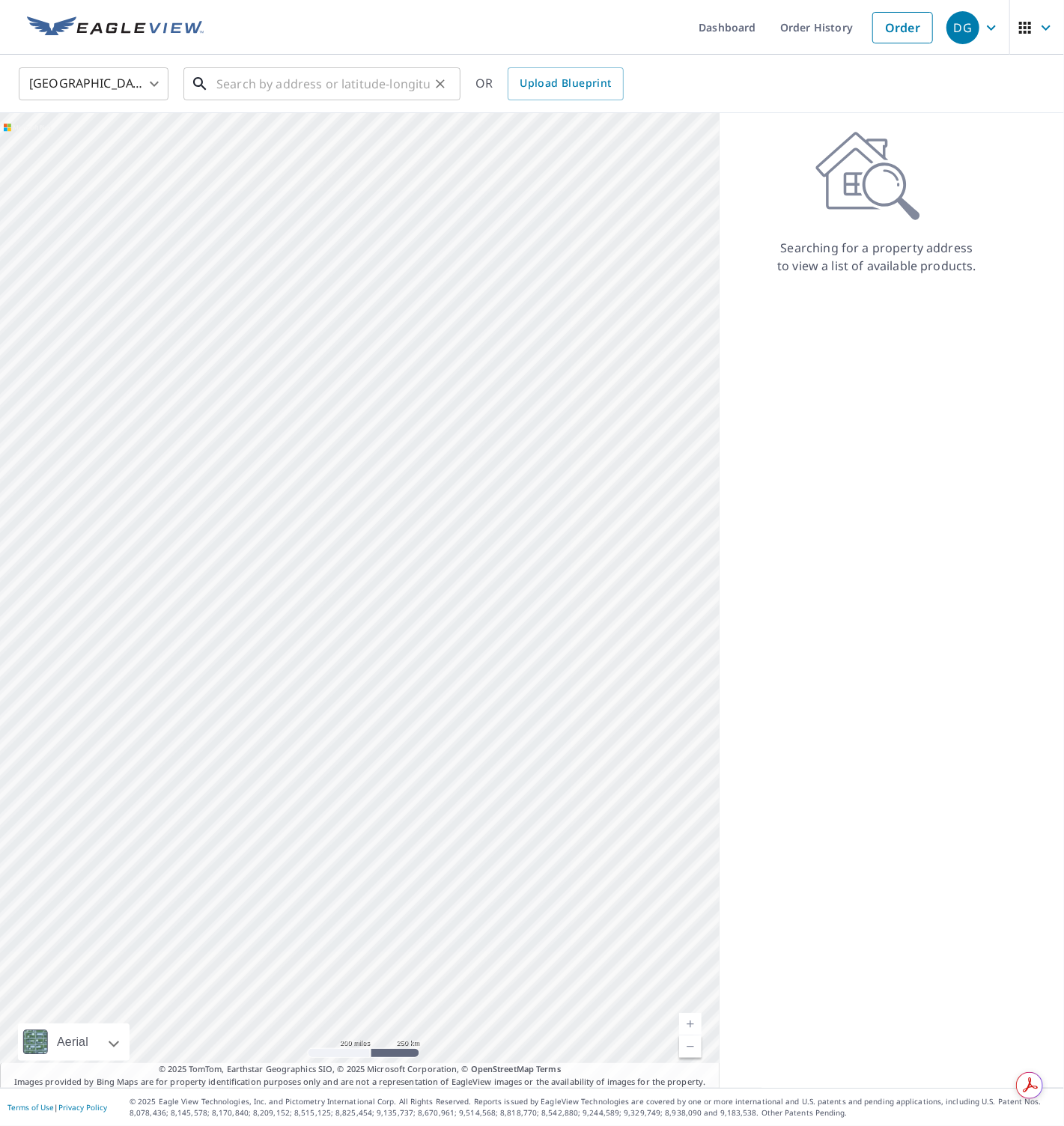
click at [275, 84] on input "text" at bounding box center [323, 83] width 213 height 42
paste input "[STREET_ADDRESS]"
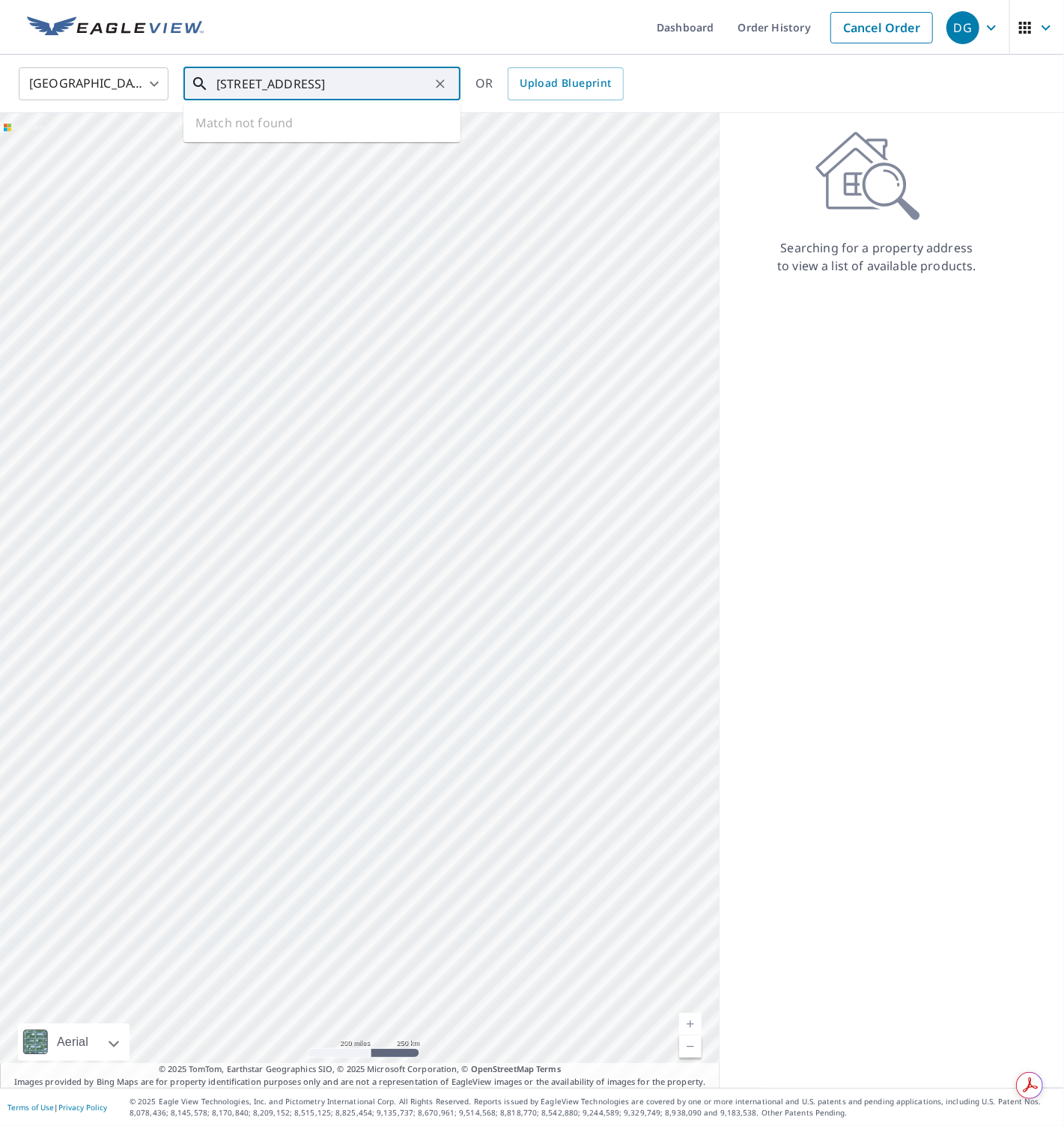
type input "[STREET_ADDRESS]"
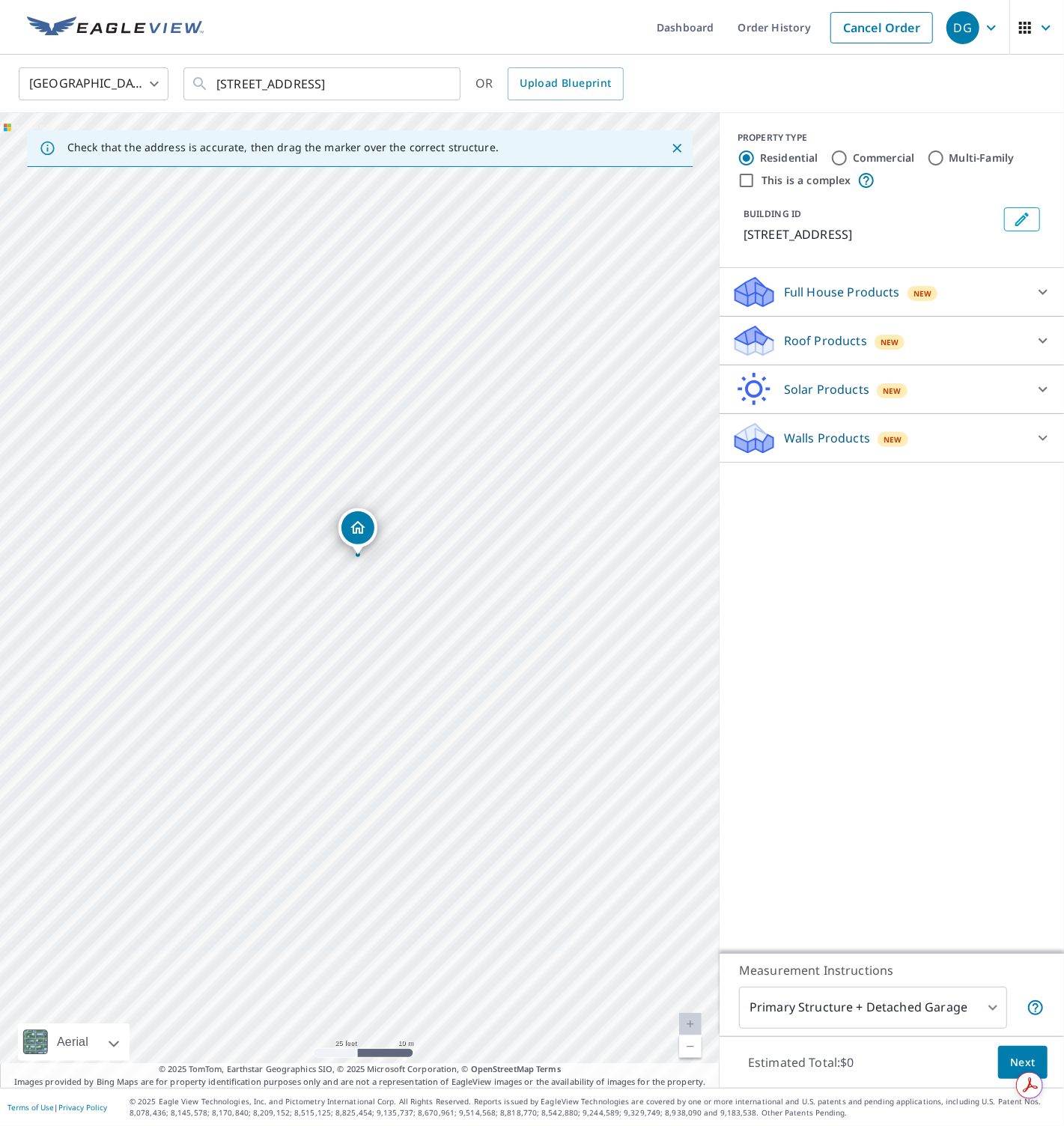
click at [795, 349] on p "Roof Products" at bounding box center [825, 341] width 83 height 18
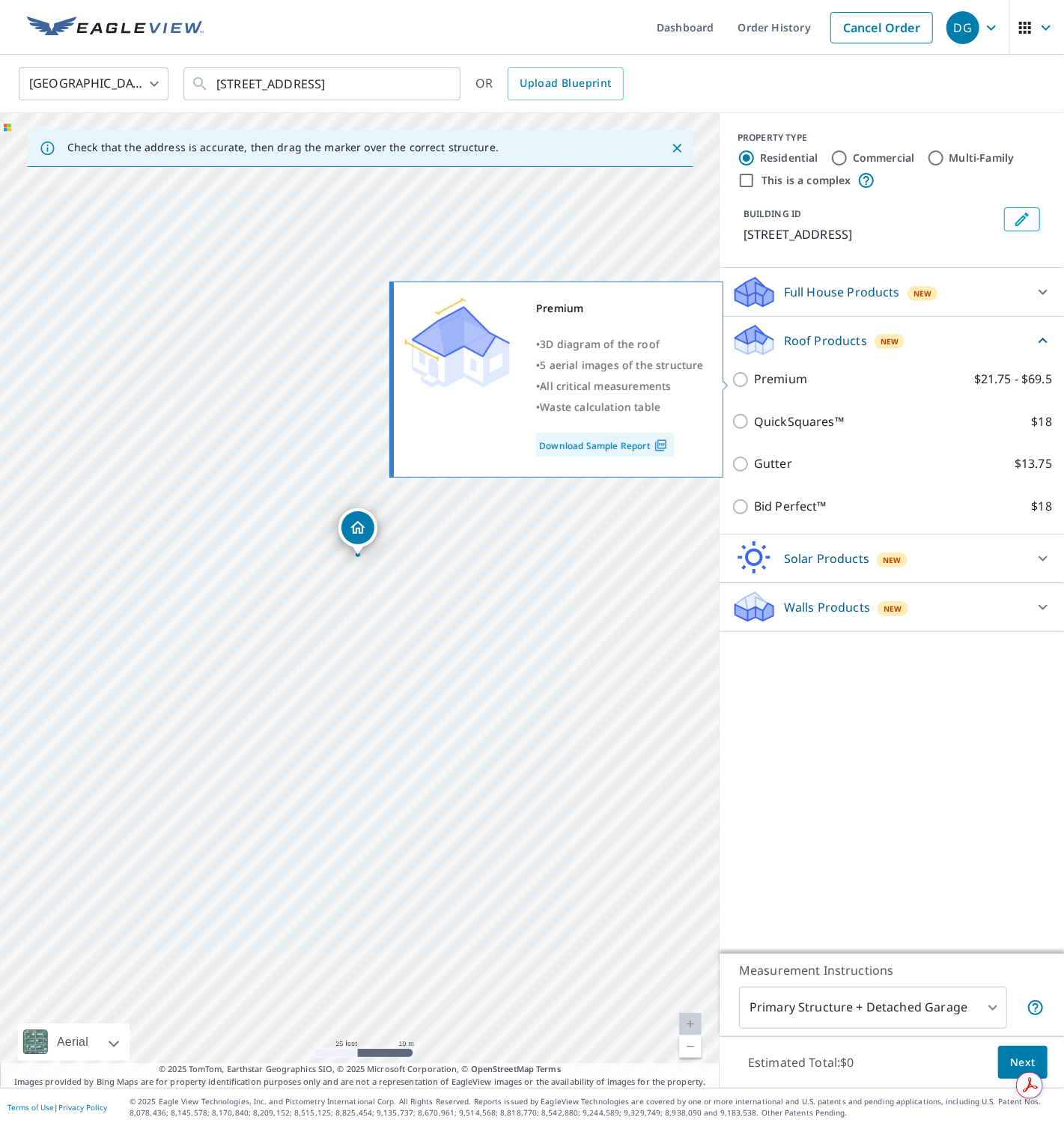
click at [790, 382] on p "Premium" at bounding box center [780, 379] width 53 height 19
click at [754, 382] on input "Premium $21.75 - $69.5" at bounding box center [742, 379] width 23 height 18
checkbox input "true"
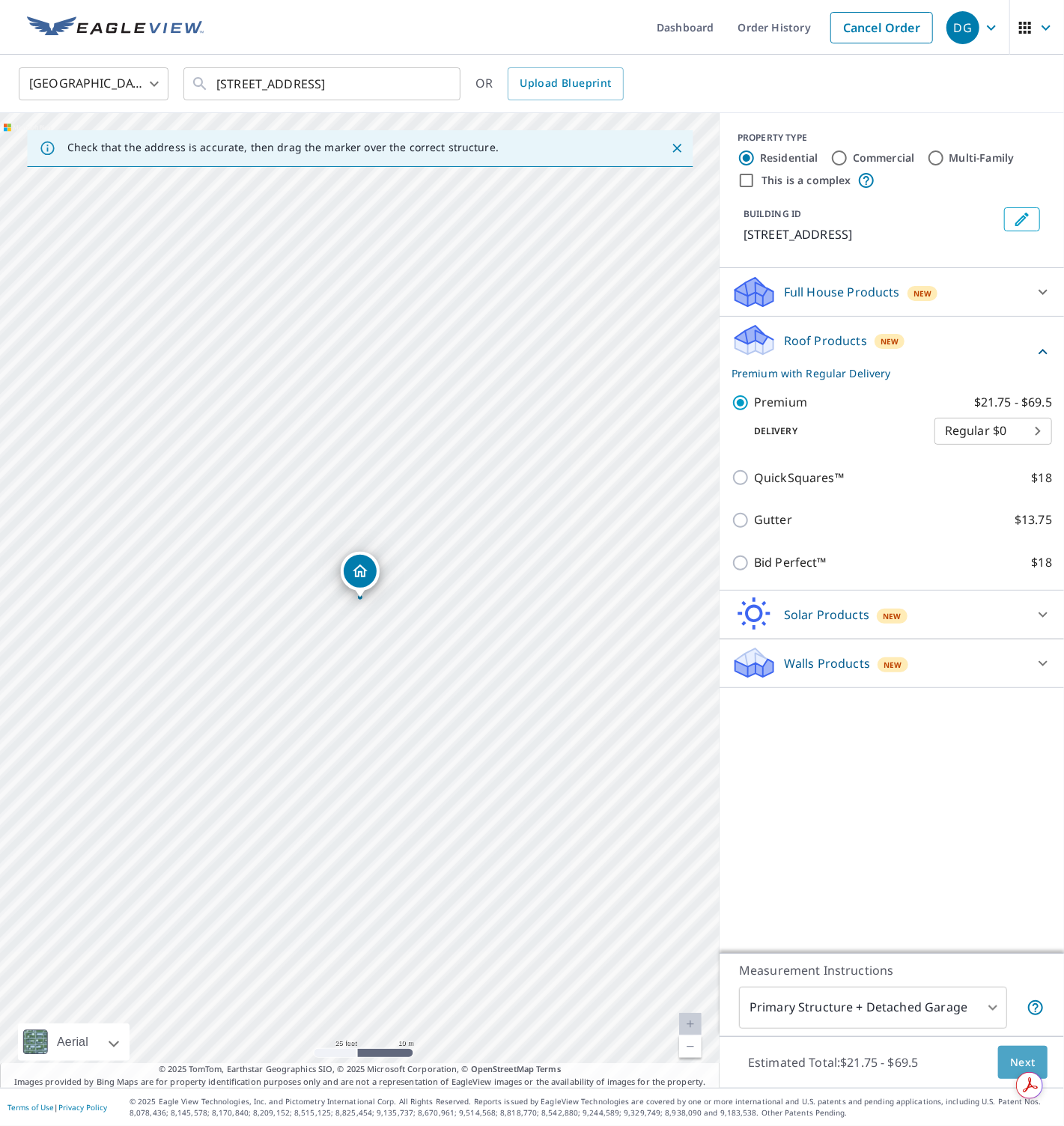
click at [1010, 1056] on span "Next" at bounding box center [1022, 1062] width 25 height 19
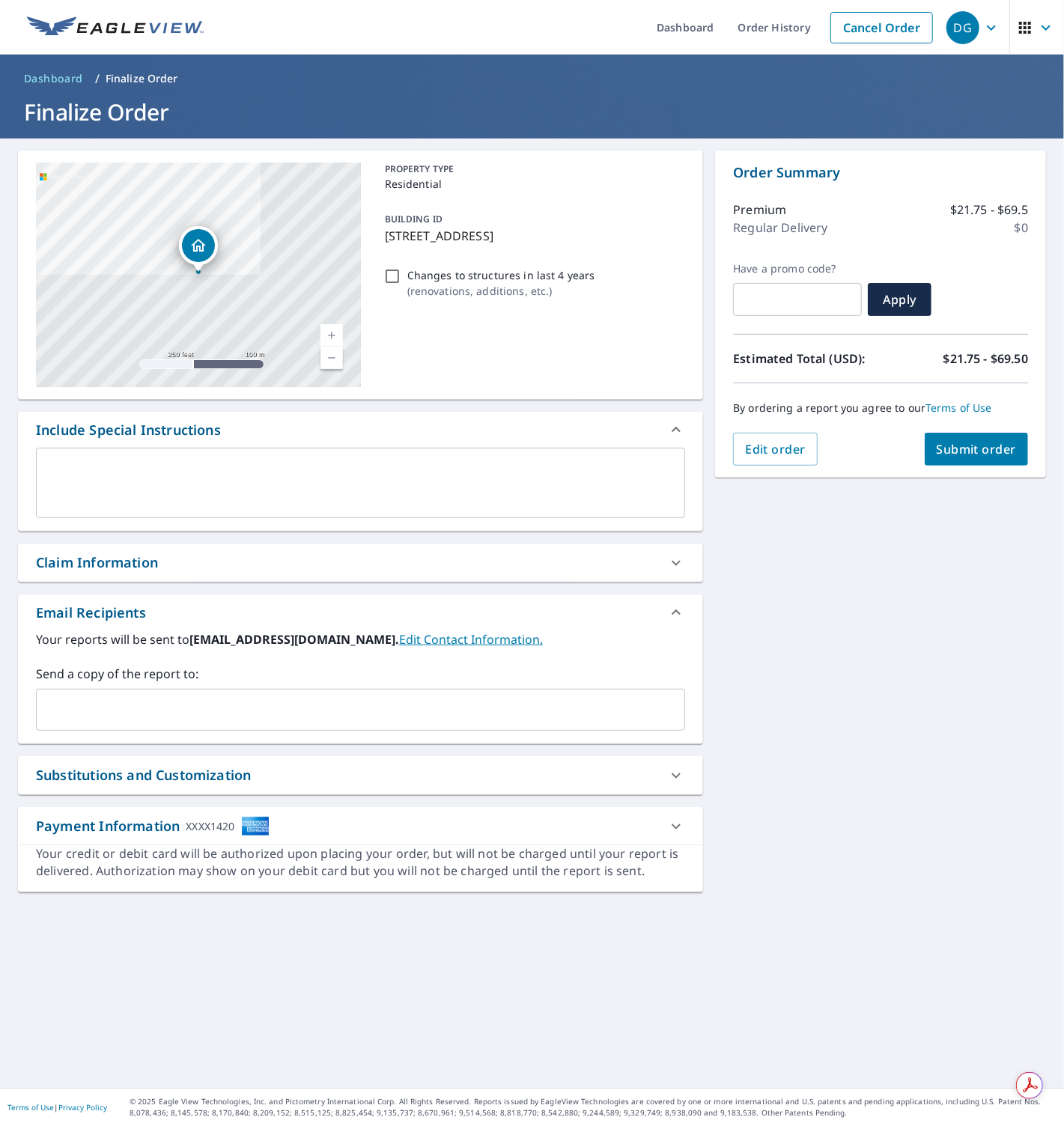
click at [390, 279] on input "Changes to structures in last 4 years ( renovations, additions, etc. )" at bounding box center [392, 276] width 18 height 18
checkbox input "true"
click at [957, 453] on span "Submit order" at bounding box center [977, 448] width 80 height 17
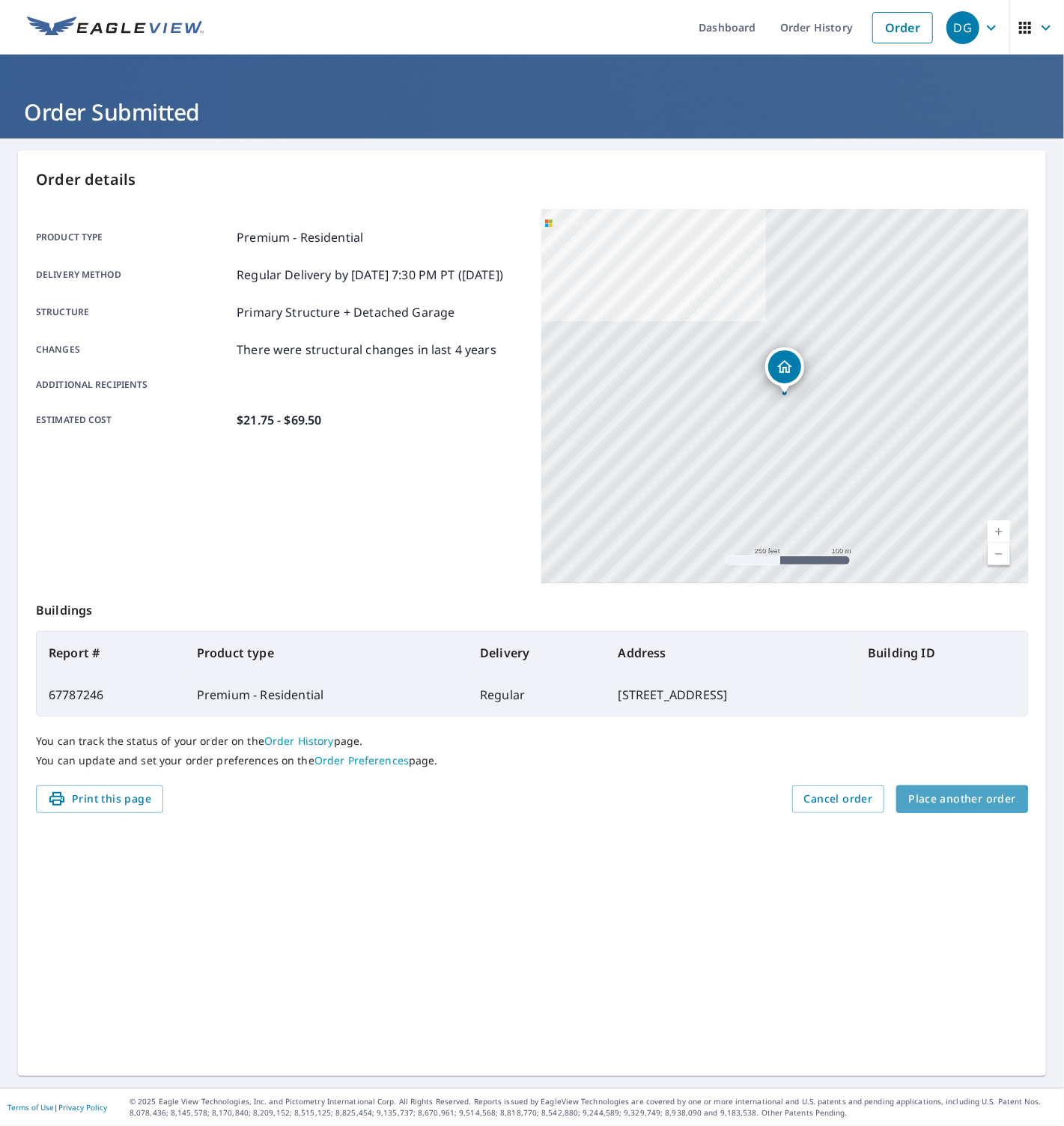
click at [950, 802] on span "Place another order" at bounding box center [961, 799] width 108 height 19
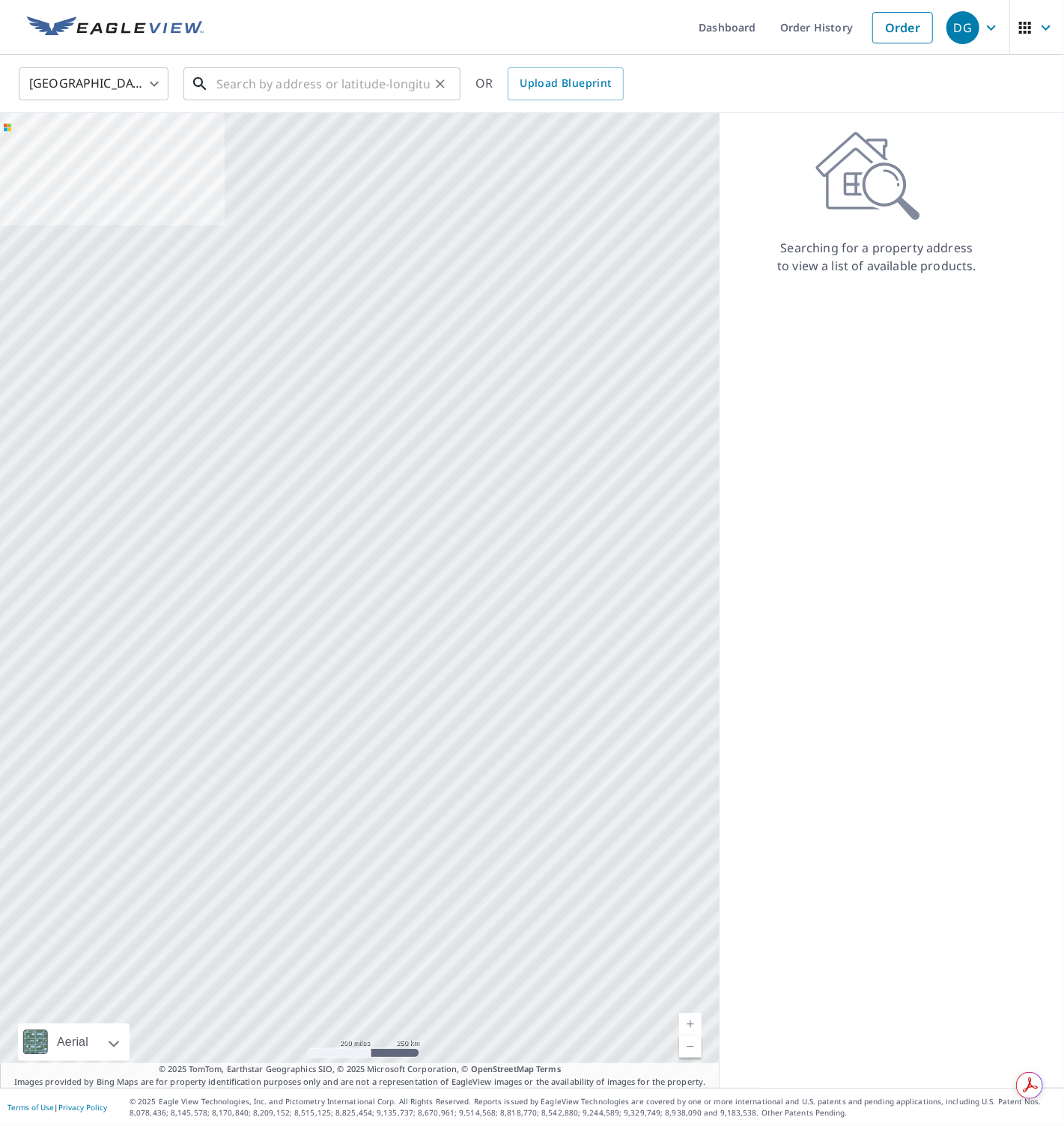
click at [305, 88] on input "text" at bounding box center [323, 83] width 213 height 42
paste input "35 Saddlers Run, [GEOGRAPHIC_DATA]"
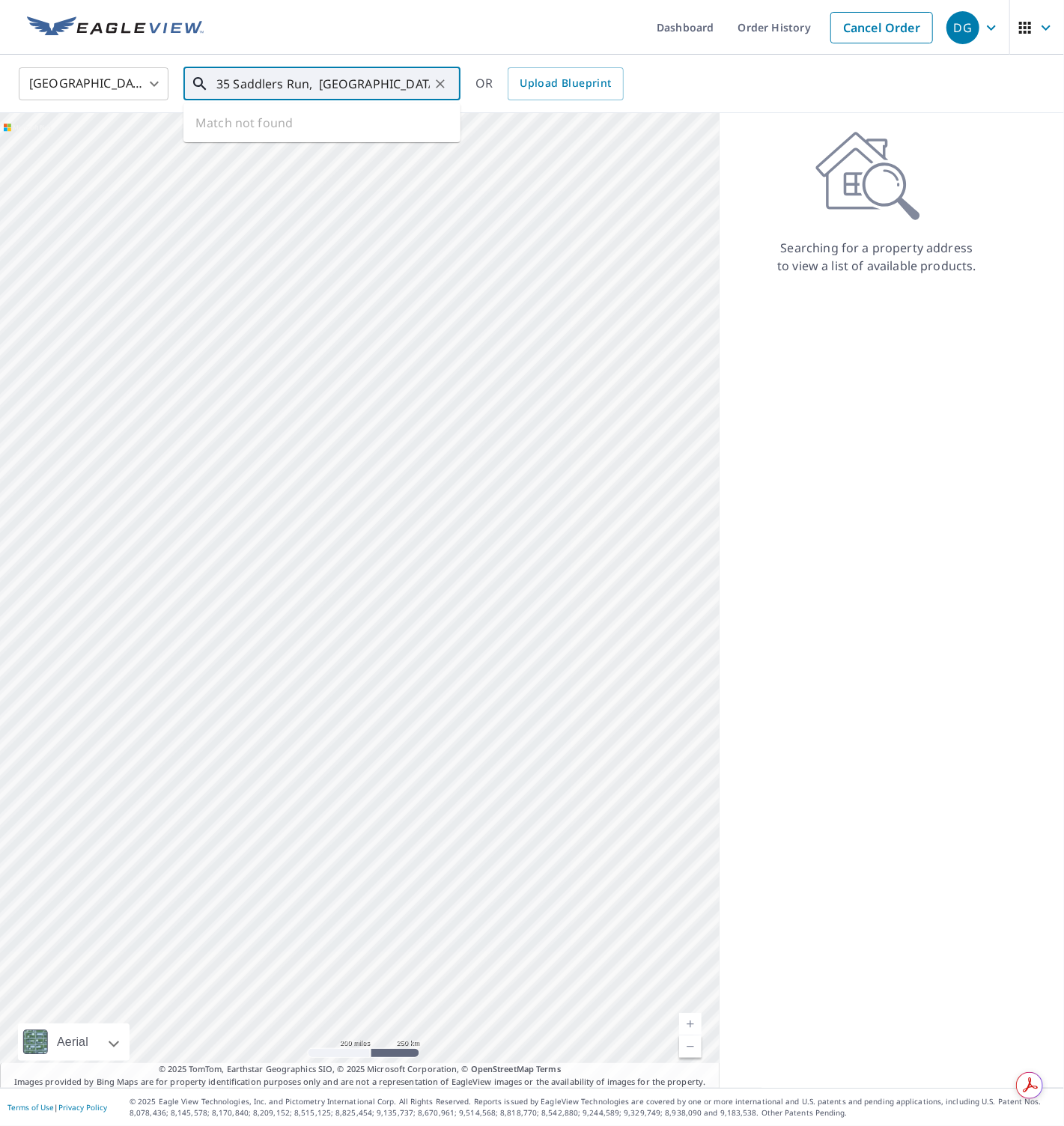
type input "35 Saddlers Run, [GEOGRAPHIC_DATA]"
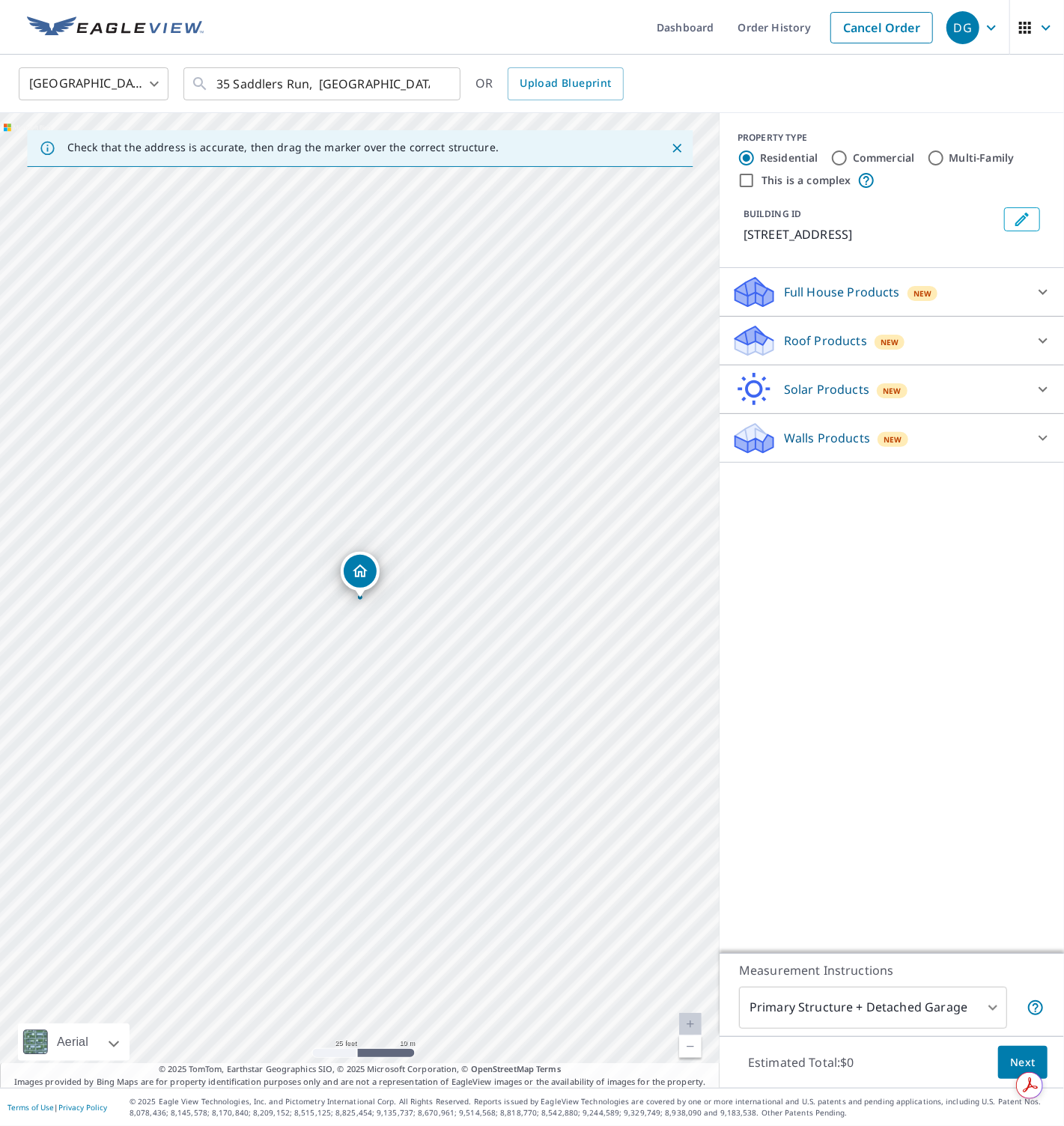
click at [836, 336] on p "Roof Products" at bounding box center [825, 341] width 83 height 18
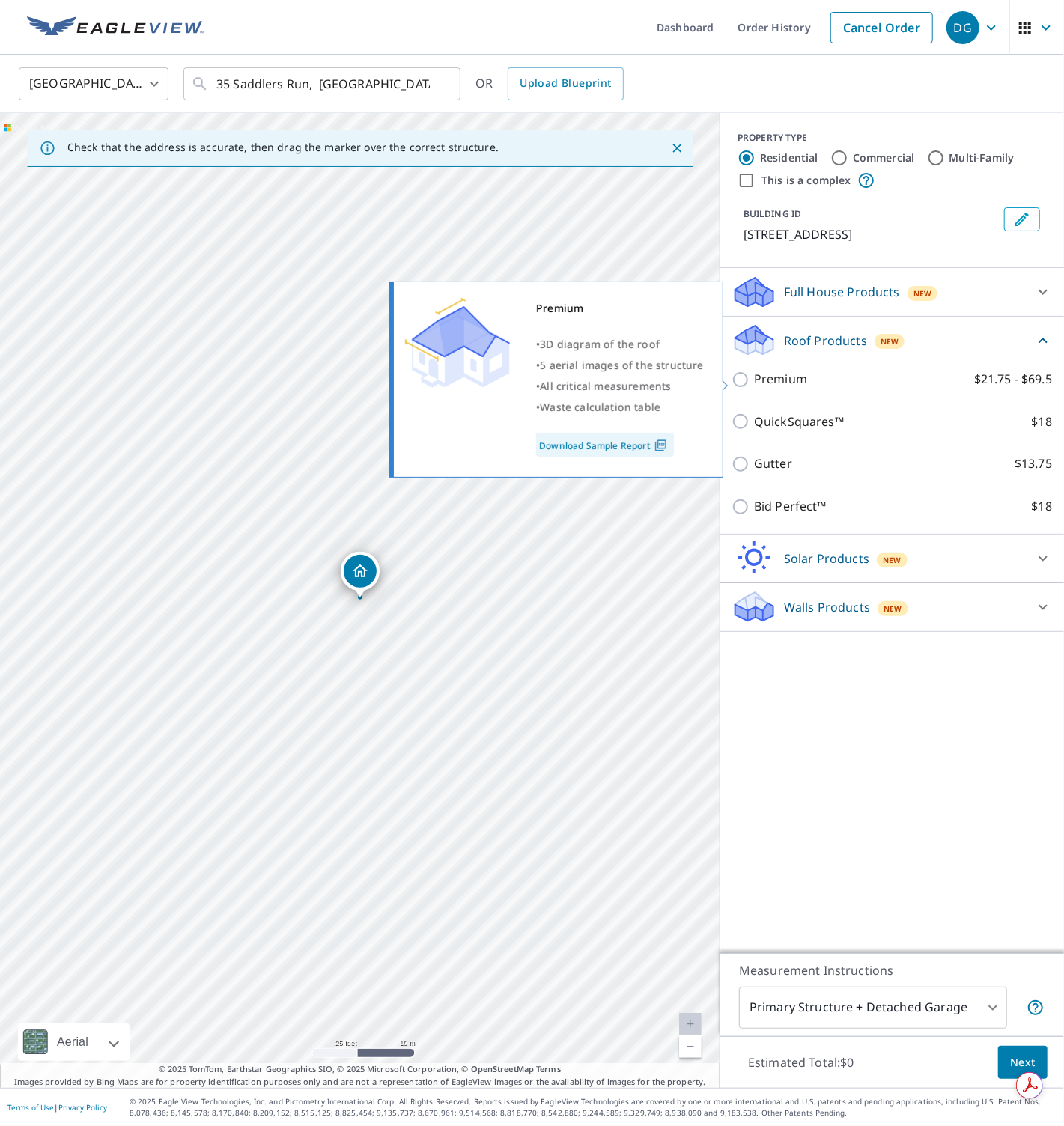
click at [798, 383] on p "Premium" at bounding box center [780, 379] width 53 height 19
click at [754, 383] on input "Premium $21.75 - $69.5" at bounding box center [742, 379] width 23 height 18
checkbox input "true"
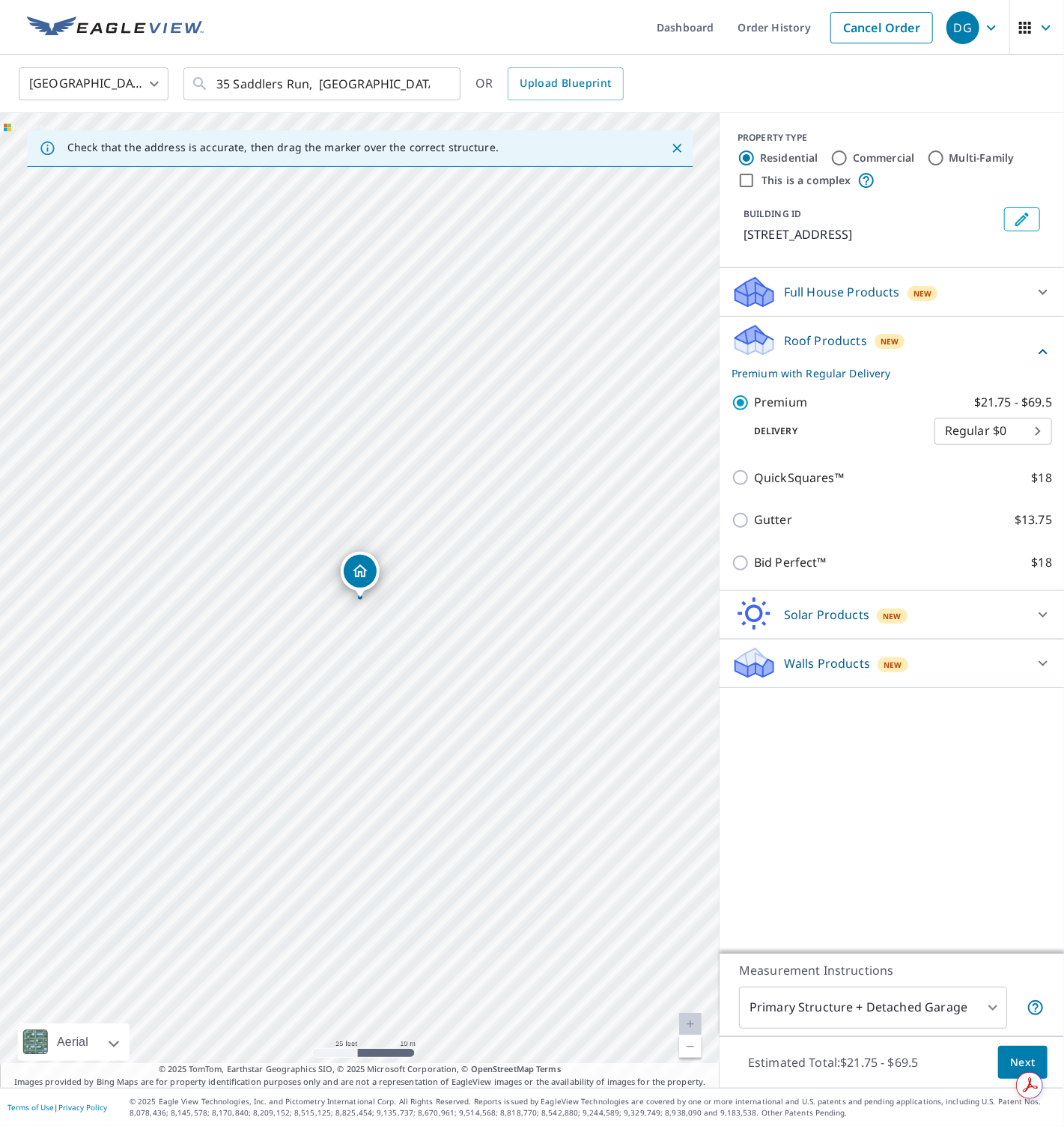
click at [1013, 1057] on span "Next" at bounding box center [1022, 1062] width 25 height 19
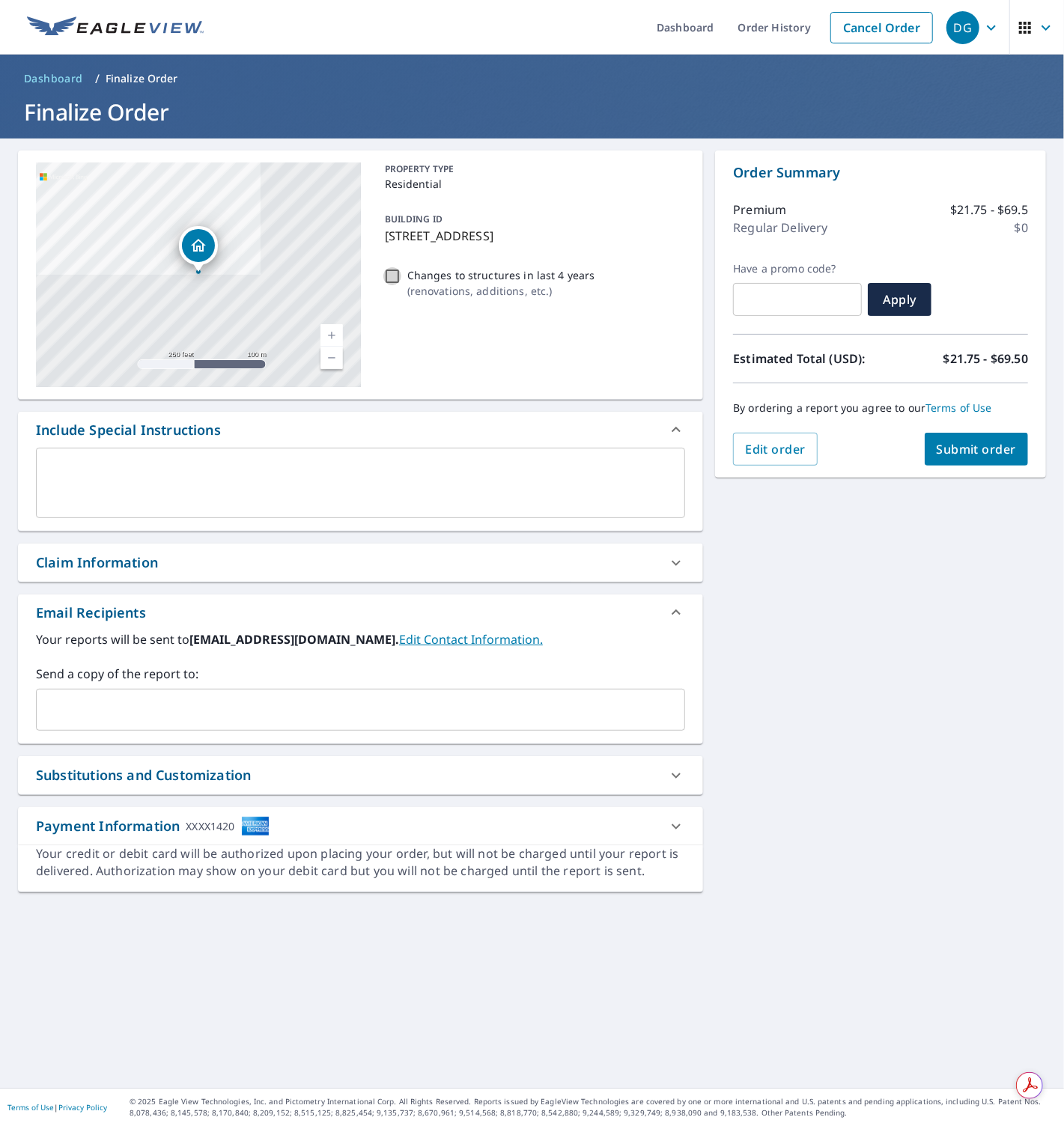
drag, startPoint x: 389, startPoint y: 271, endPoint x: 459, endPoint y: 326, distance: 89.0
click at [389, 271] on input "Changes to structures in last 4 years ( renovations, additions, etc. )" at bounding box center [392, 276] width 18 height 18
checkbox input "true"
click at [969, 453] on span "Submit order" at bounding box center [977, 448] width 80 height 17
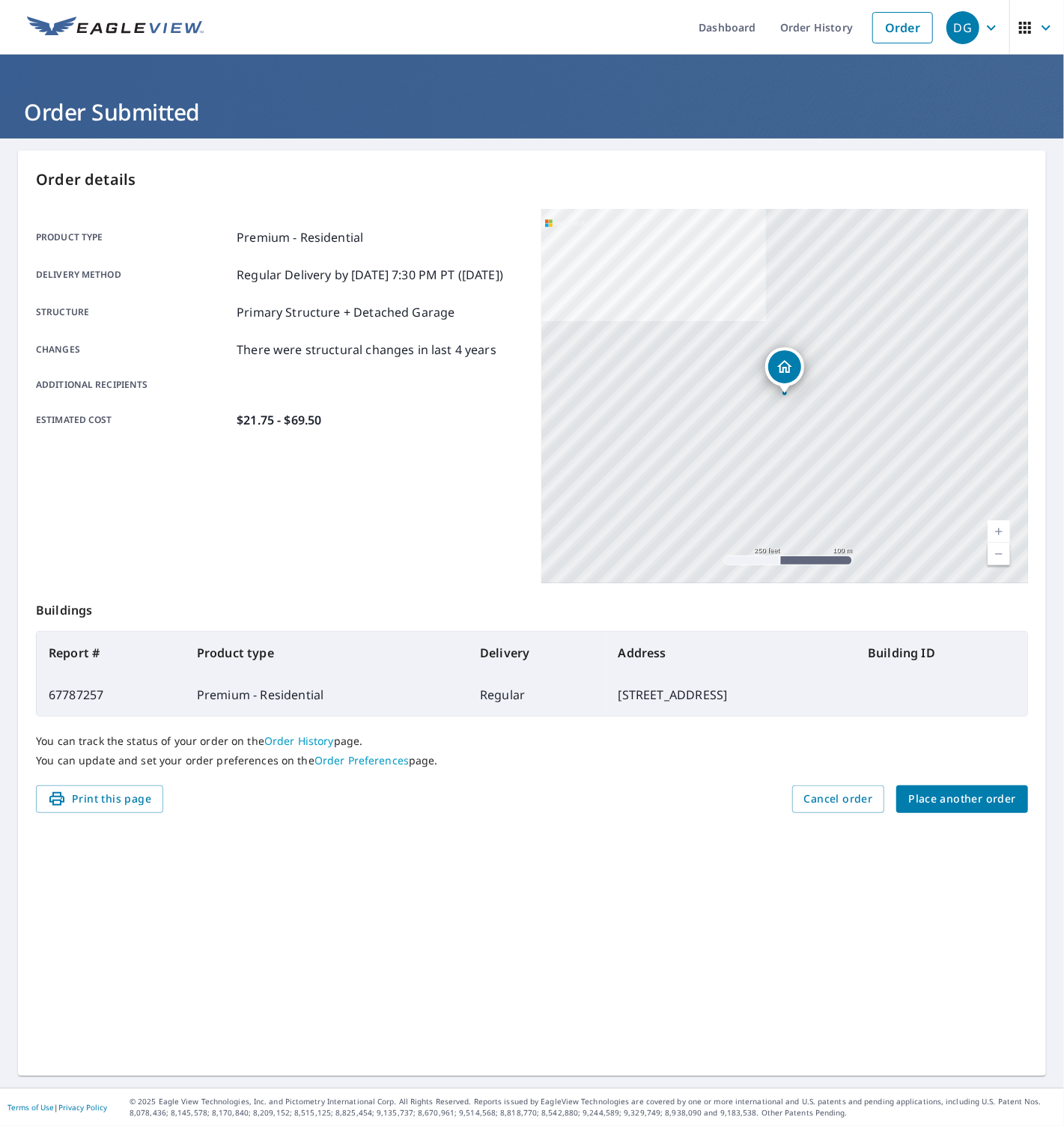
click at [938, 800] on span "Place another order" at bounding box center [961, 799] width 108 height 19
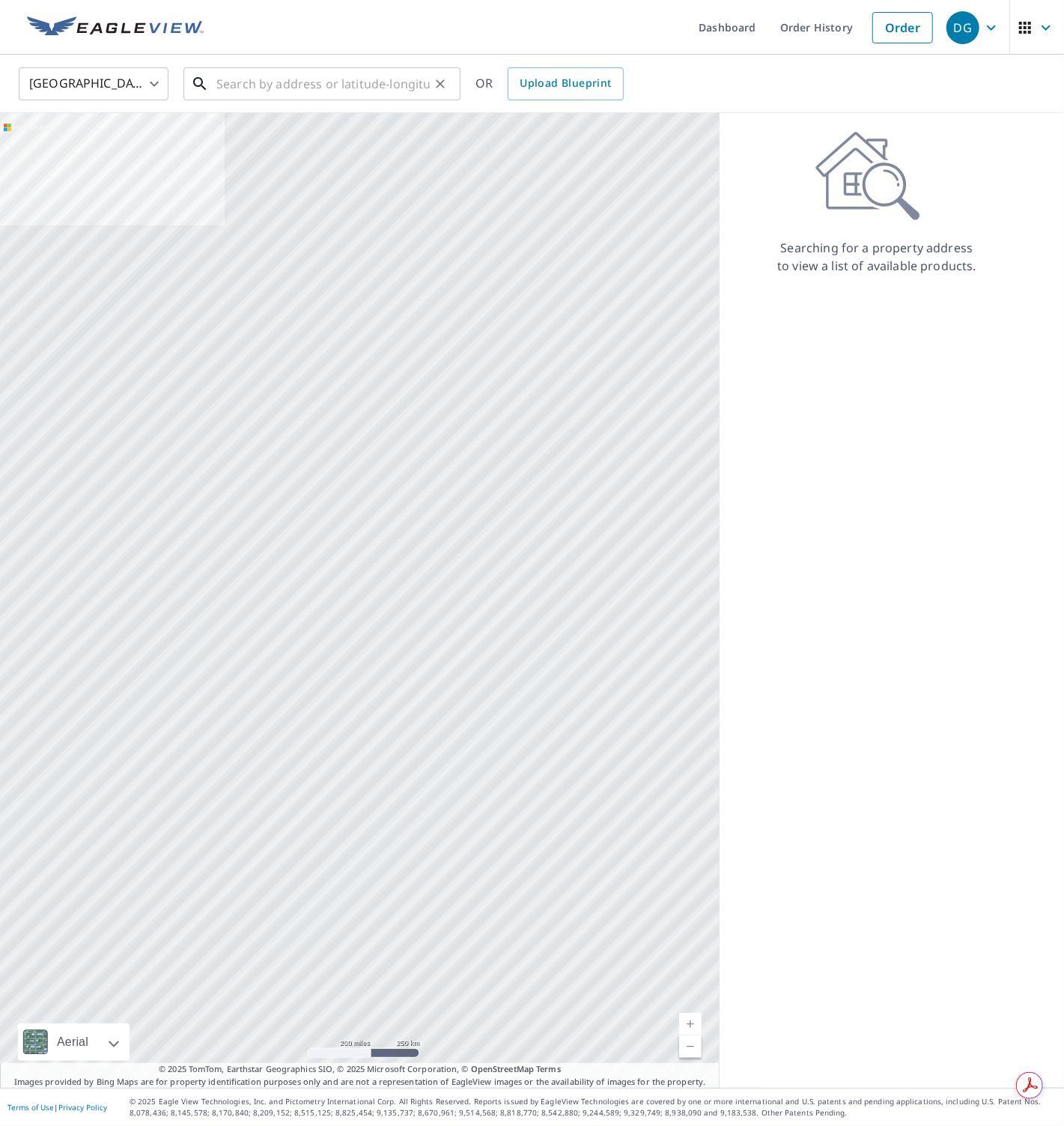
click at [301, 87] on input "text" at bounding box center [323, 83] width 213 height 42
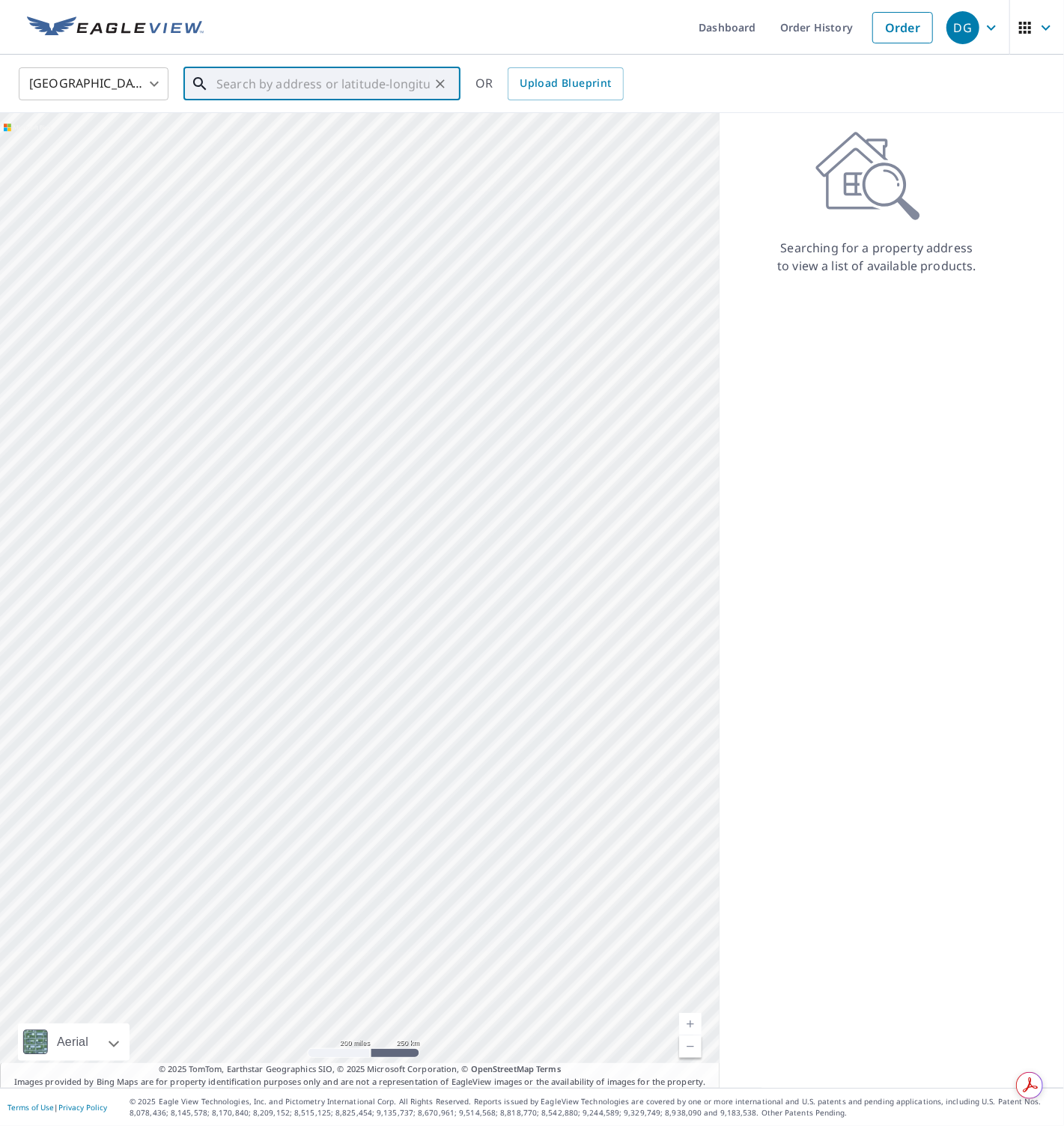
paste input "[STREET_ADDRESS]"
type input "[STREET_ADDRESS]"
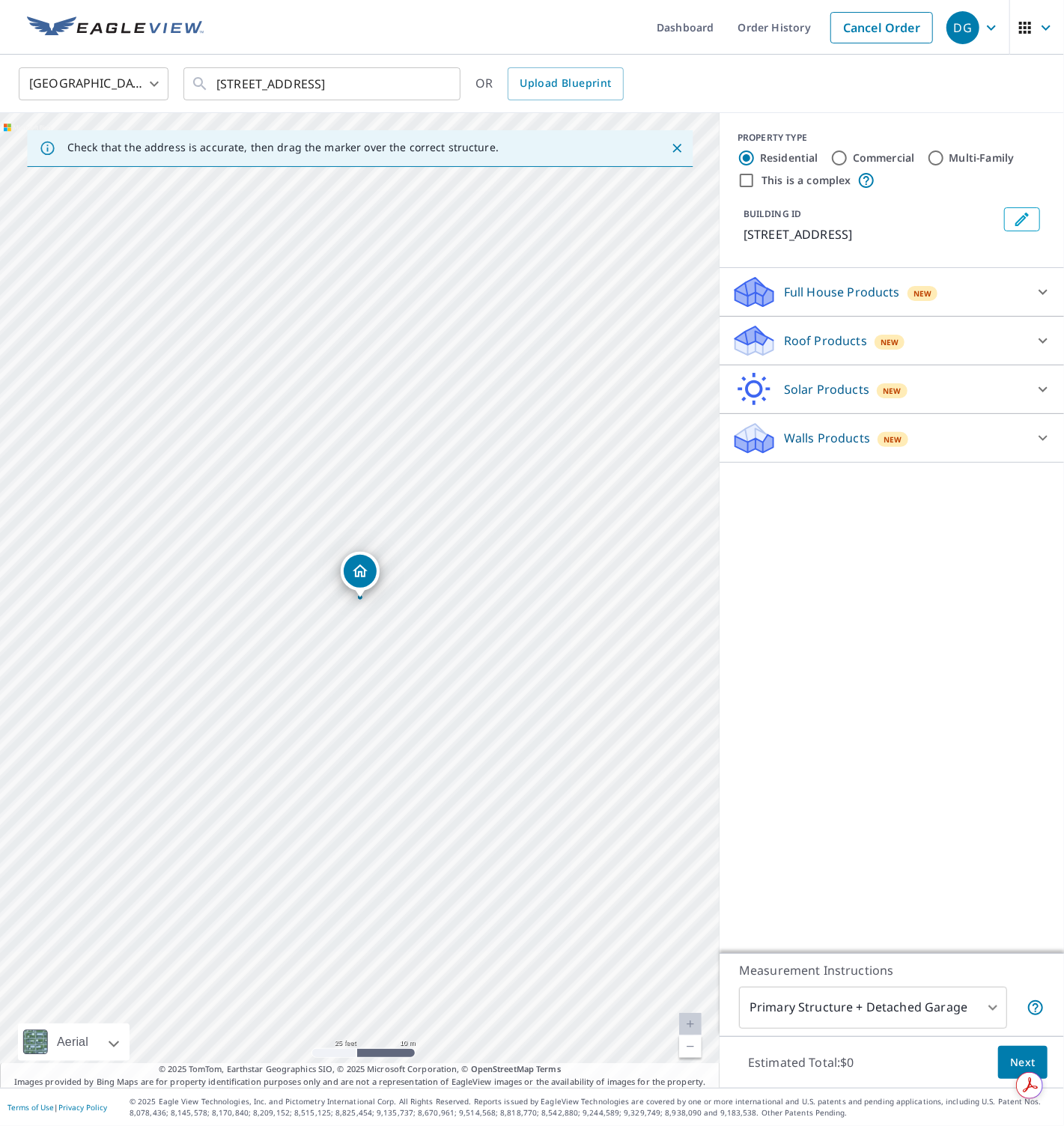
click at [787, 337] on p "Roof Products" at bounding box center [825, 341] width 83 height 18
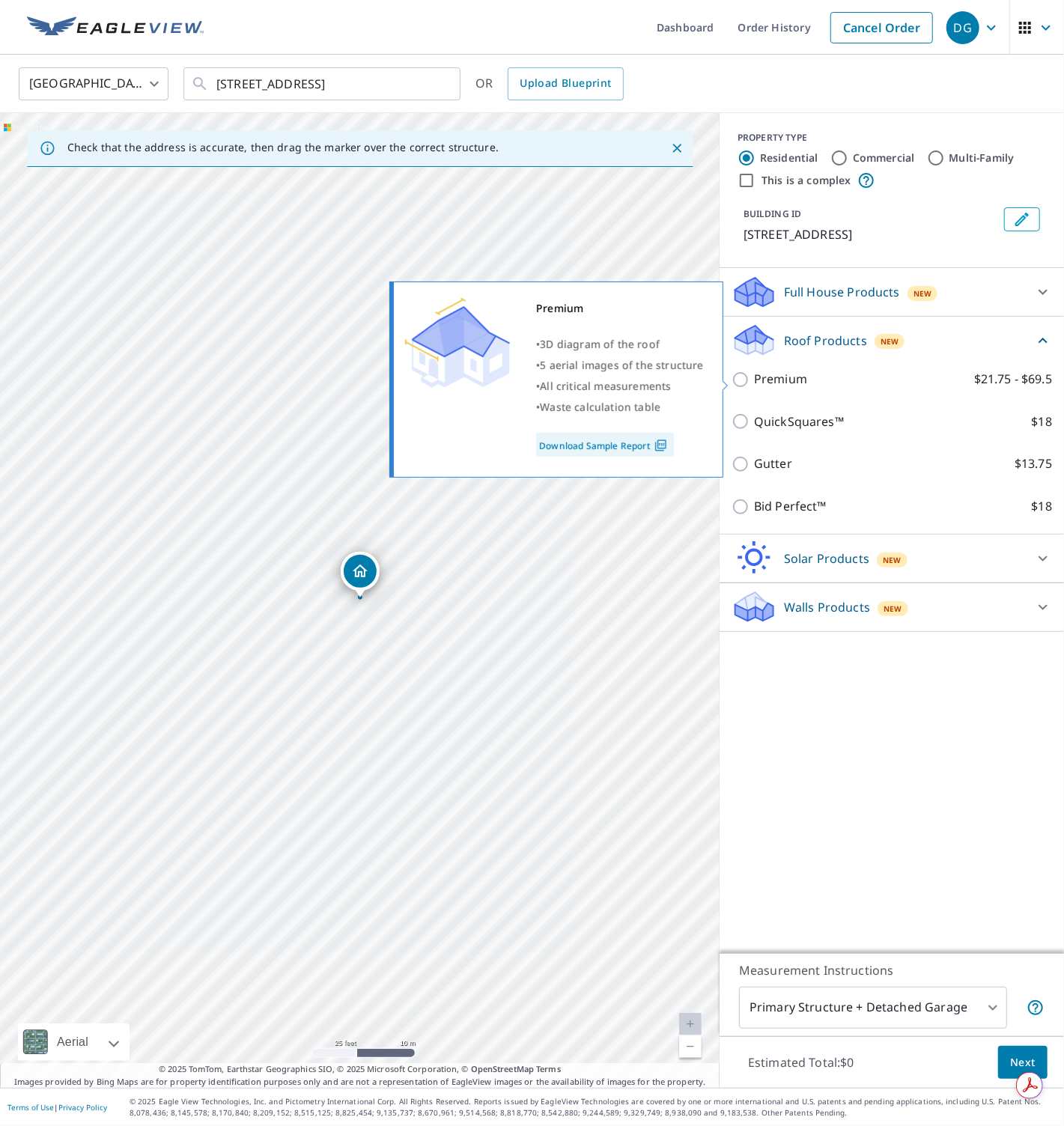
click at [777, 383] on p "Premium" at bounding box center [780, 379] width 53 height 19
click at [754, 383] on input "Premium $21.75 - $69.5" at bounding box center [742, 379] width 23 height 18
checkbox input "true"
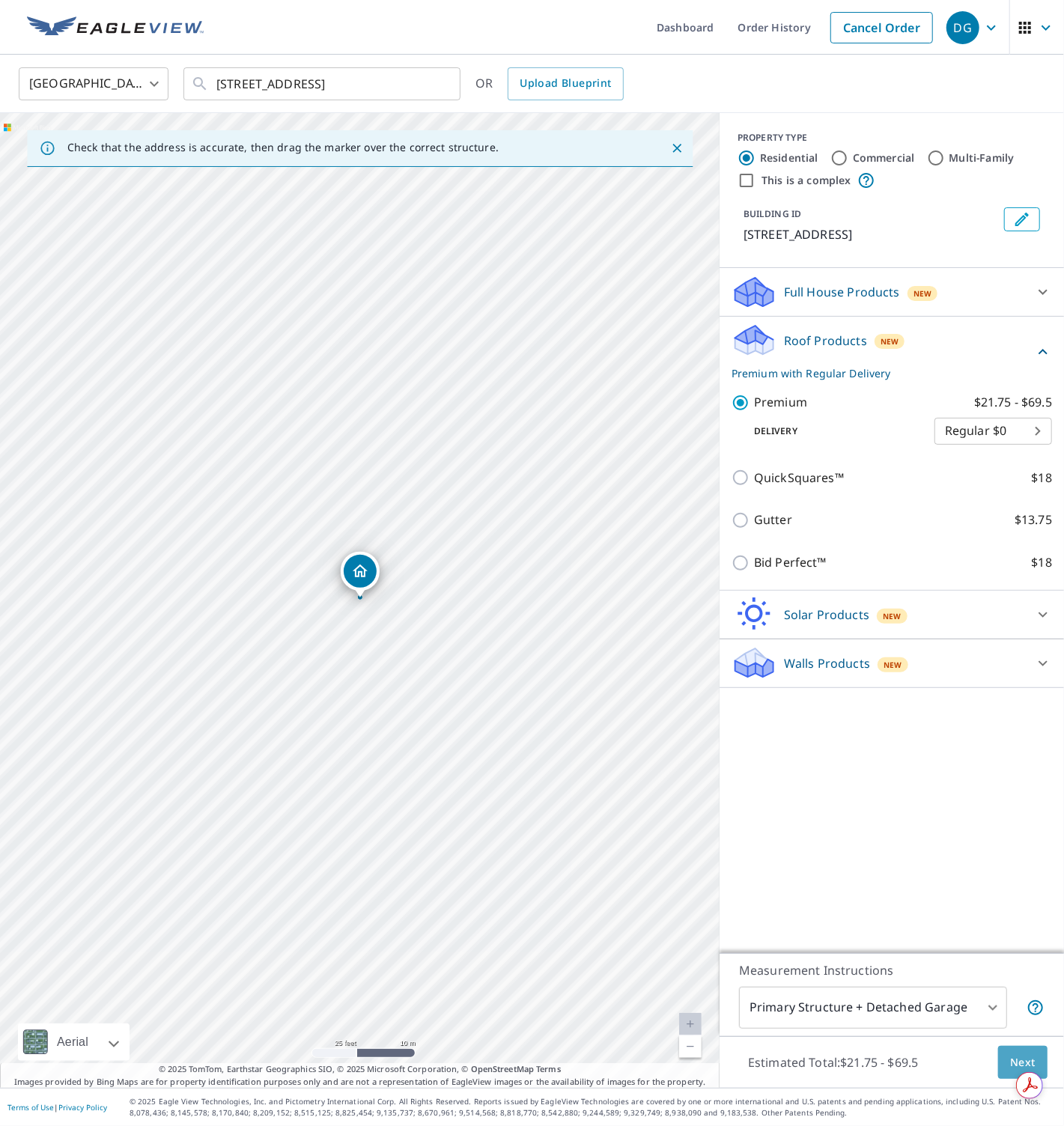
click at [1019, 1054] on span "Next" at bounding box center [1022, 1062] width 25 height 19
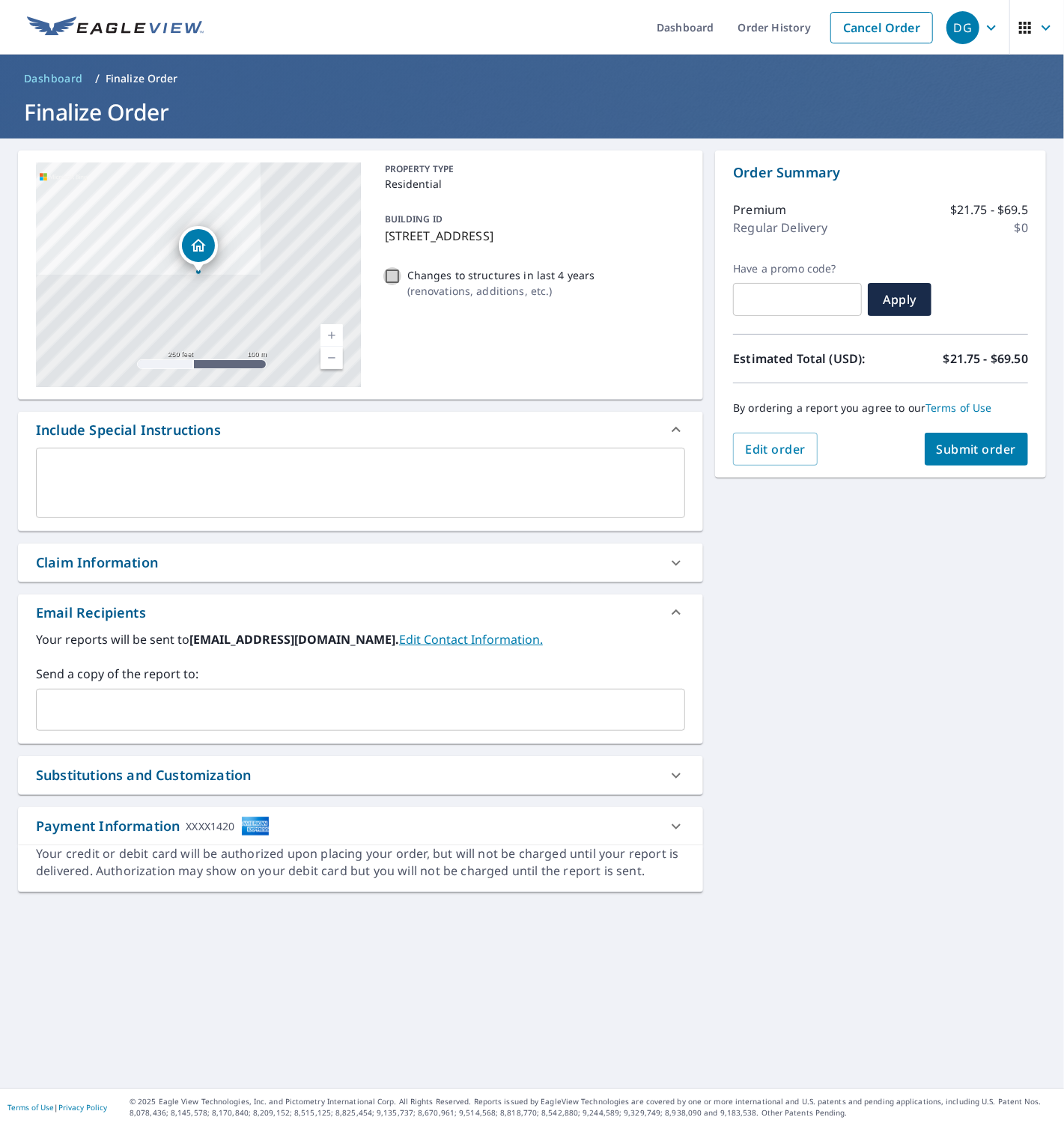
drag, startPoint x: 393, startPoint y: 278, endPoint x: 545, endPoint y: 407, distance: 199.4
click at [393, 278] on input "Changes to structures in last 4 years ( renovations, additions, etc. )" at bounding box center [392, 276] width 18 height 18
checkbox input "true"
click at [955, 452] on span "Submit order" at bounding box center [977, 448] width 80 height 17
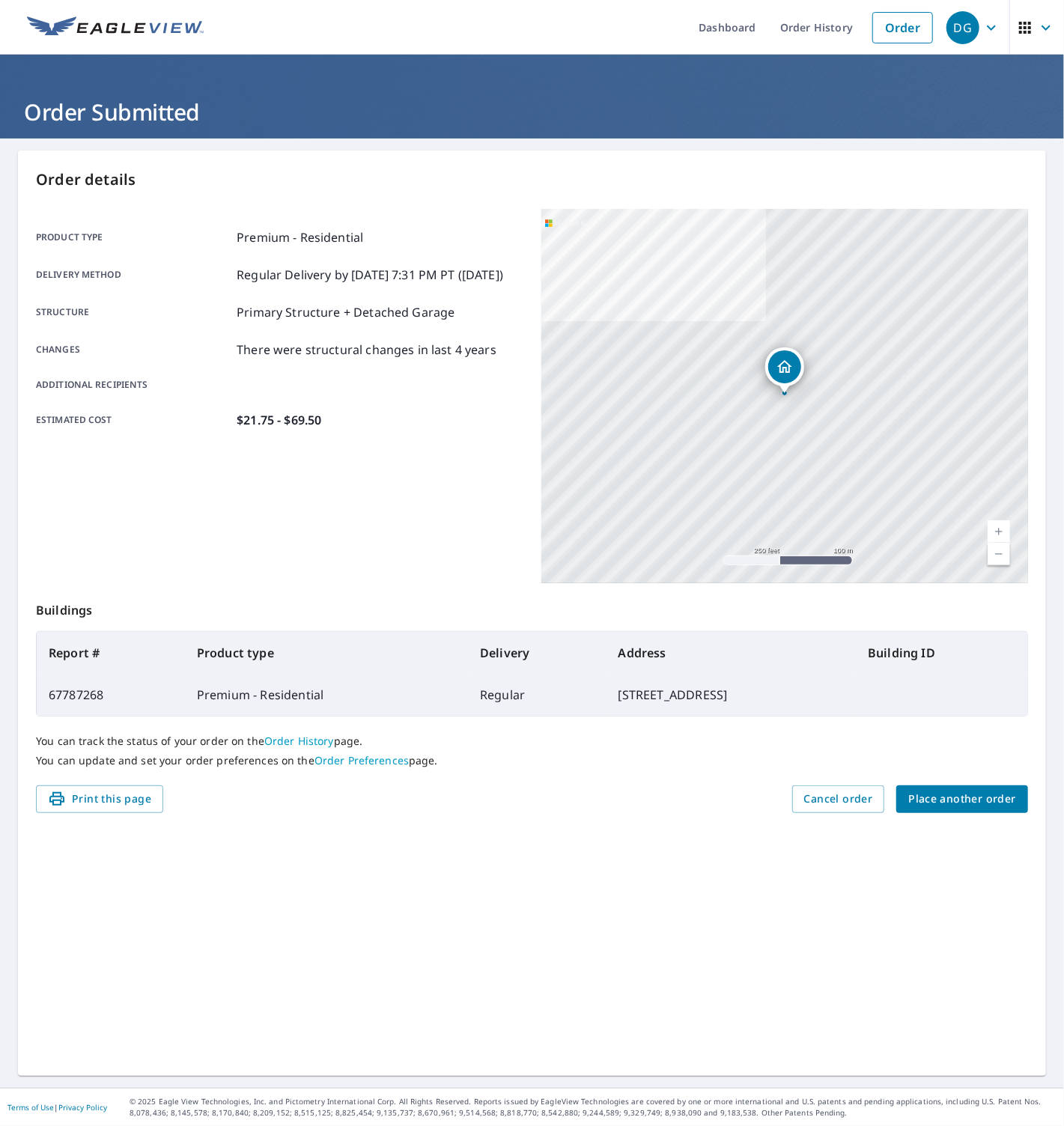
click at [976, 864] on div "Order details Product type Premium - Residential Delivery method Regular Delive…" at bounding box center [532, 613] width 1028 height 925
click at [960, 800] on span "Place another order" at bounding box center [961, 799] width 108 height 19
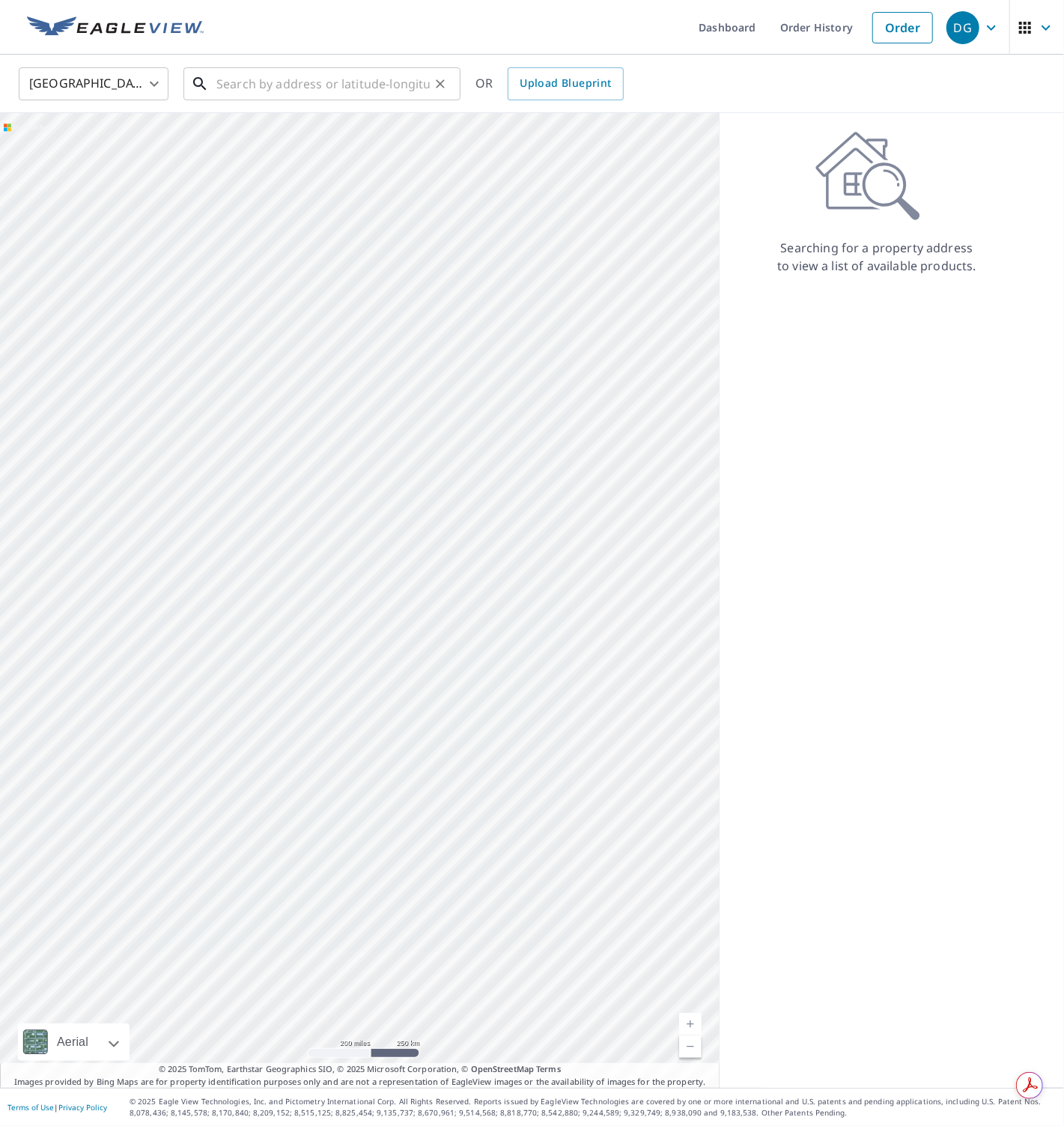
click at [279, 81] on input "text" at bounding box center [323, 83] width 213 height 42
paste input "[STREET_ADDRESS][PERSON_NAME]"
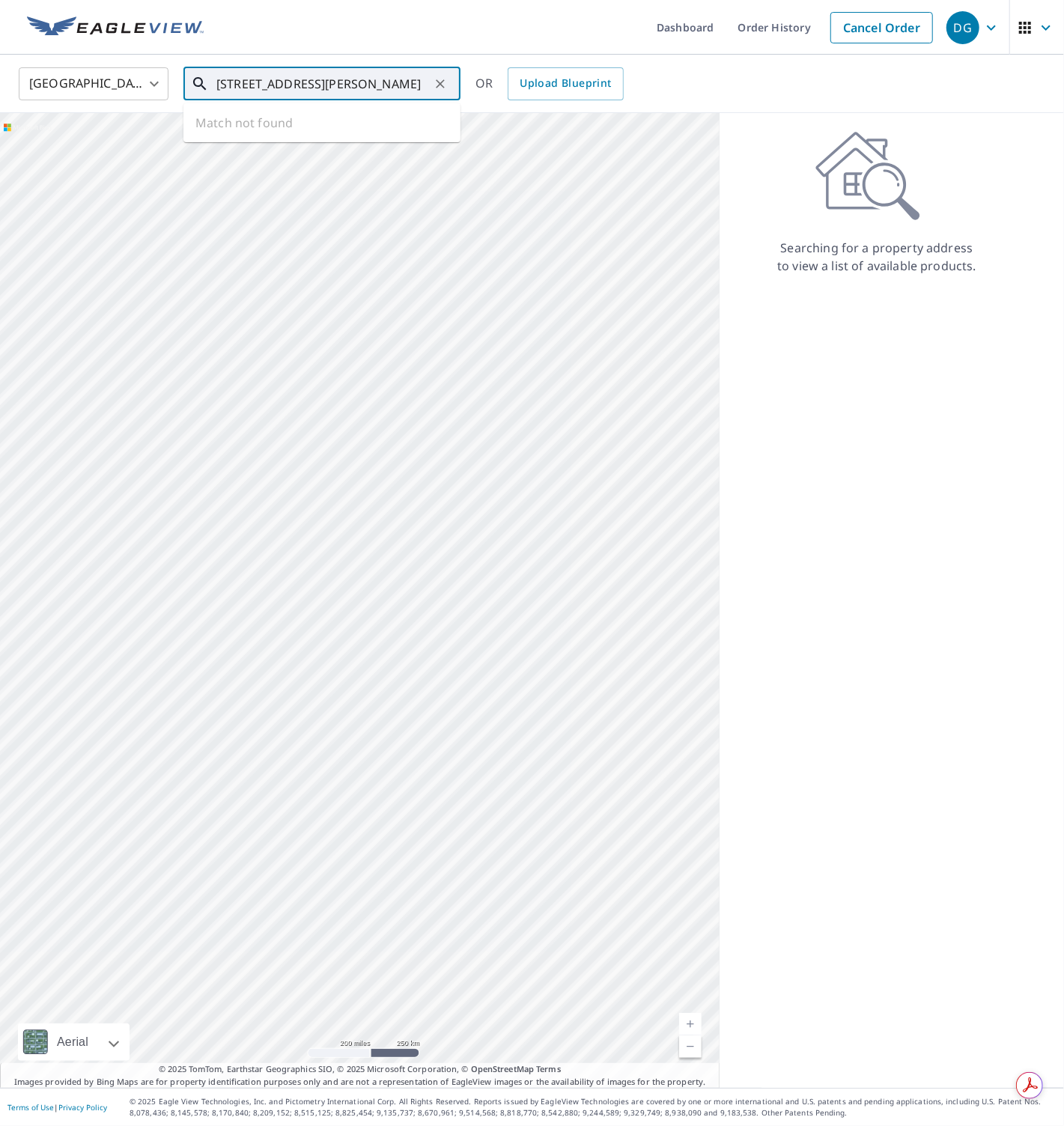
type input "[STREET_ADDRESS][PERSON_NAME]"
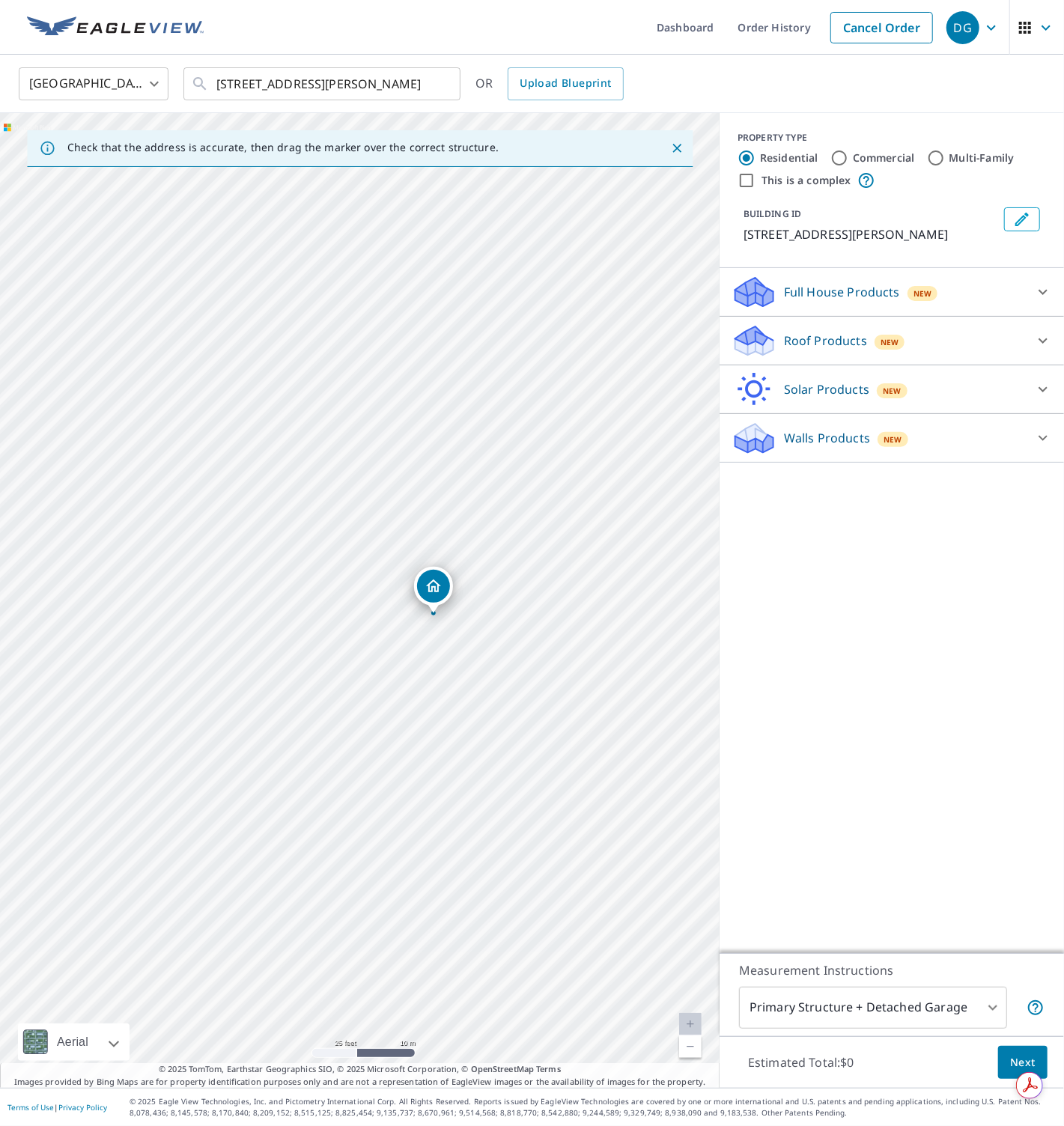
click at [800, 339] on p "Roof Products" at bounding box center [825, 341] width 83 height 18
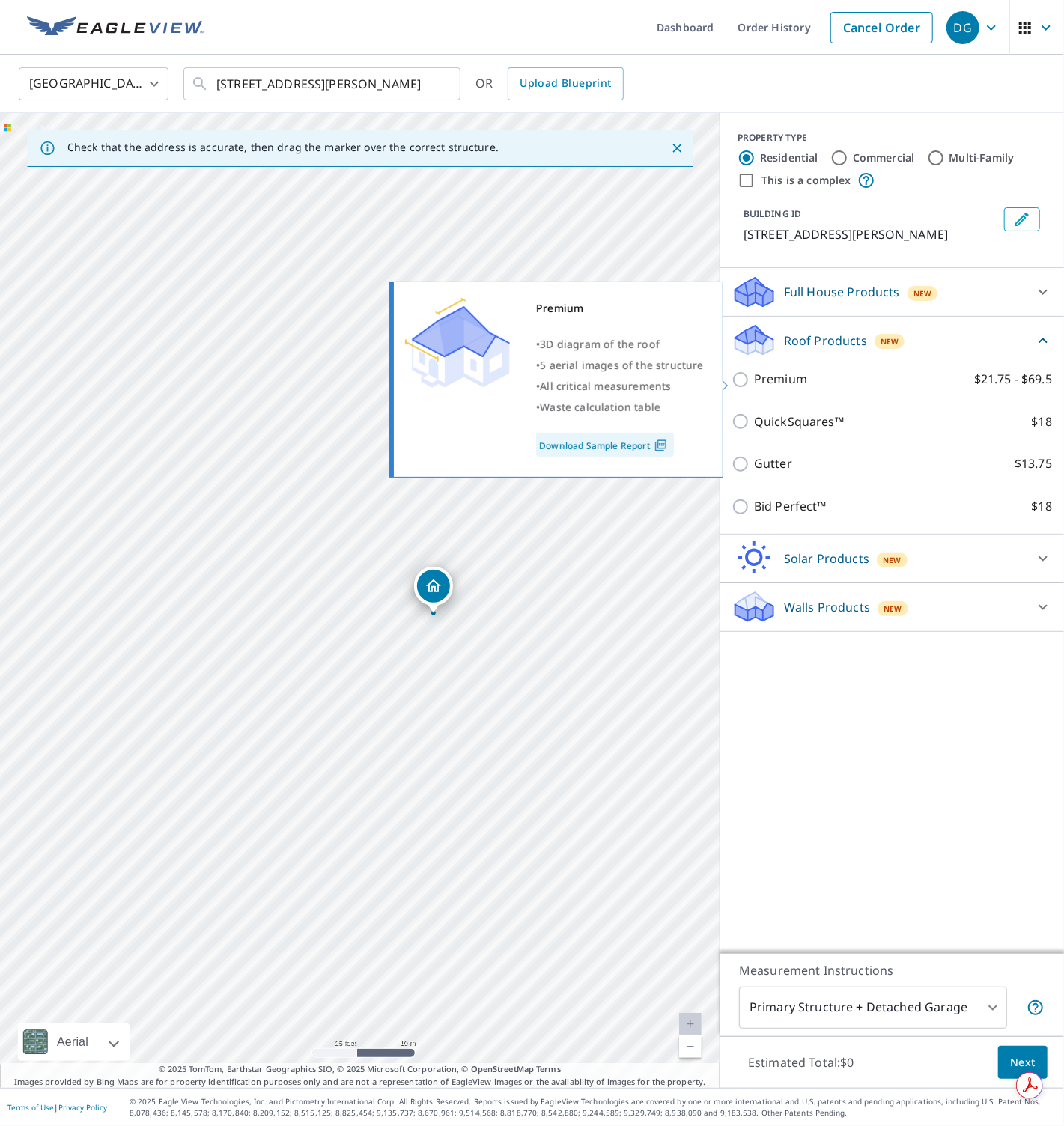
click at [773, 374] on p "Premium" at bounding box center [780, 379] width 53 height 19
click at [754, 374] on input "Premium $21.75 - $69.5" at bounding box center [742, 379] width 23 height 18
checkbox input "true"
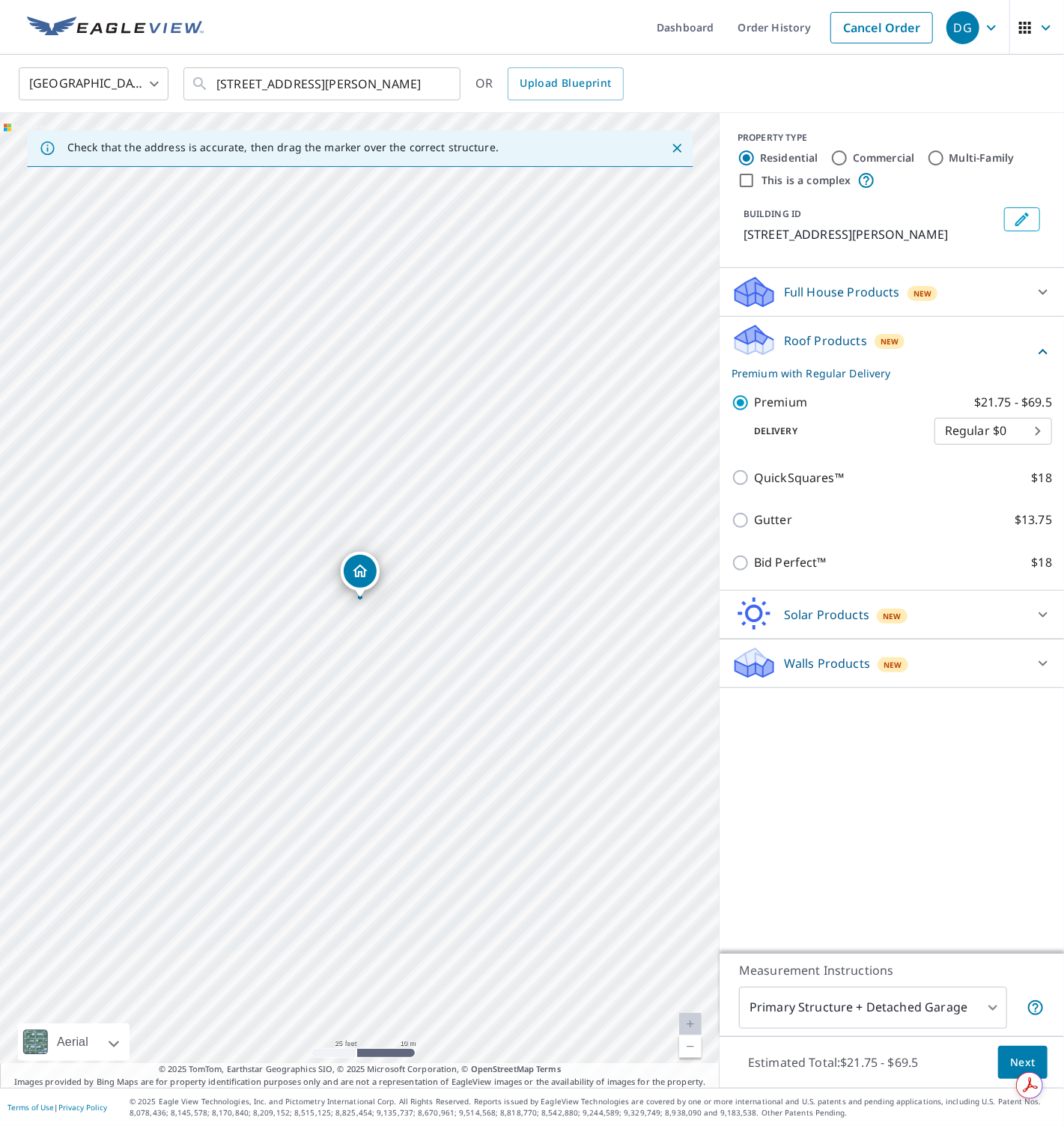
click at [1008, 1060] on button "Next" at bounding box center [1022, 1062] width 49 height 33
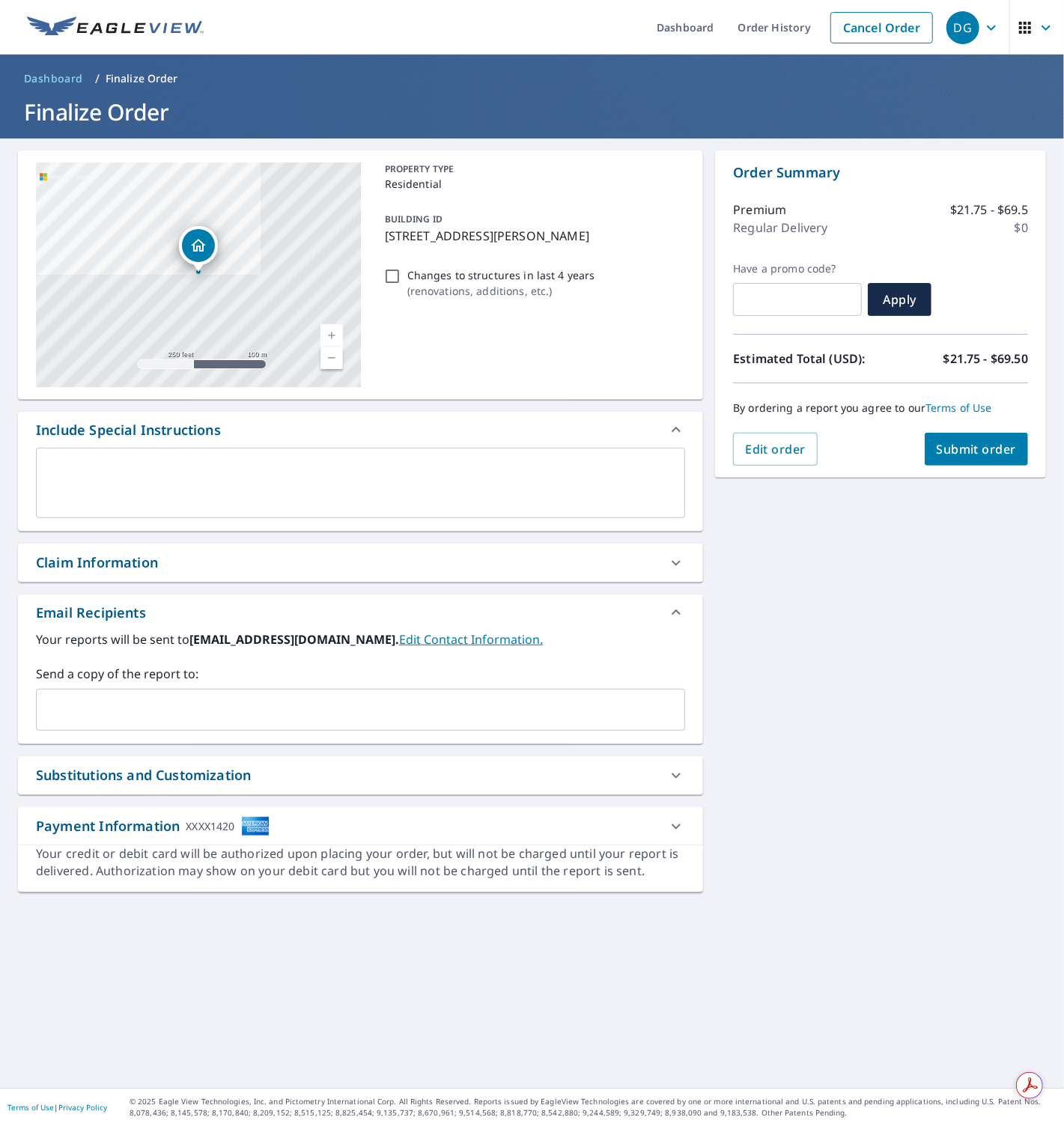
click at [390, 278] on input "Changes to structures in last 4 years ( renovations, additions, etc. )" at bounding box center [392, 276] width 18 height 18
checkbox input "true"
click at [959, 494] on div "[STREET_ADDRESS][PERSON_NAME] Aerial Road A standard road map Aerial A detailed…" at bounding box center [532, 613] width 1064 height 950
click at [972, 450] on span "Submit order" at bounding box center [977, 448] width 80 height 17
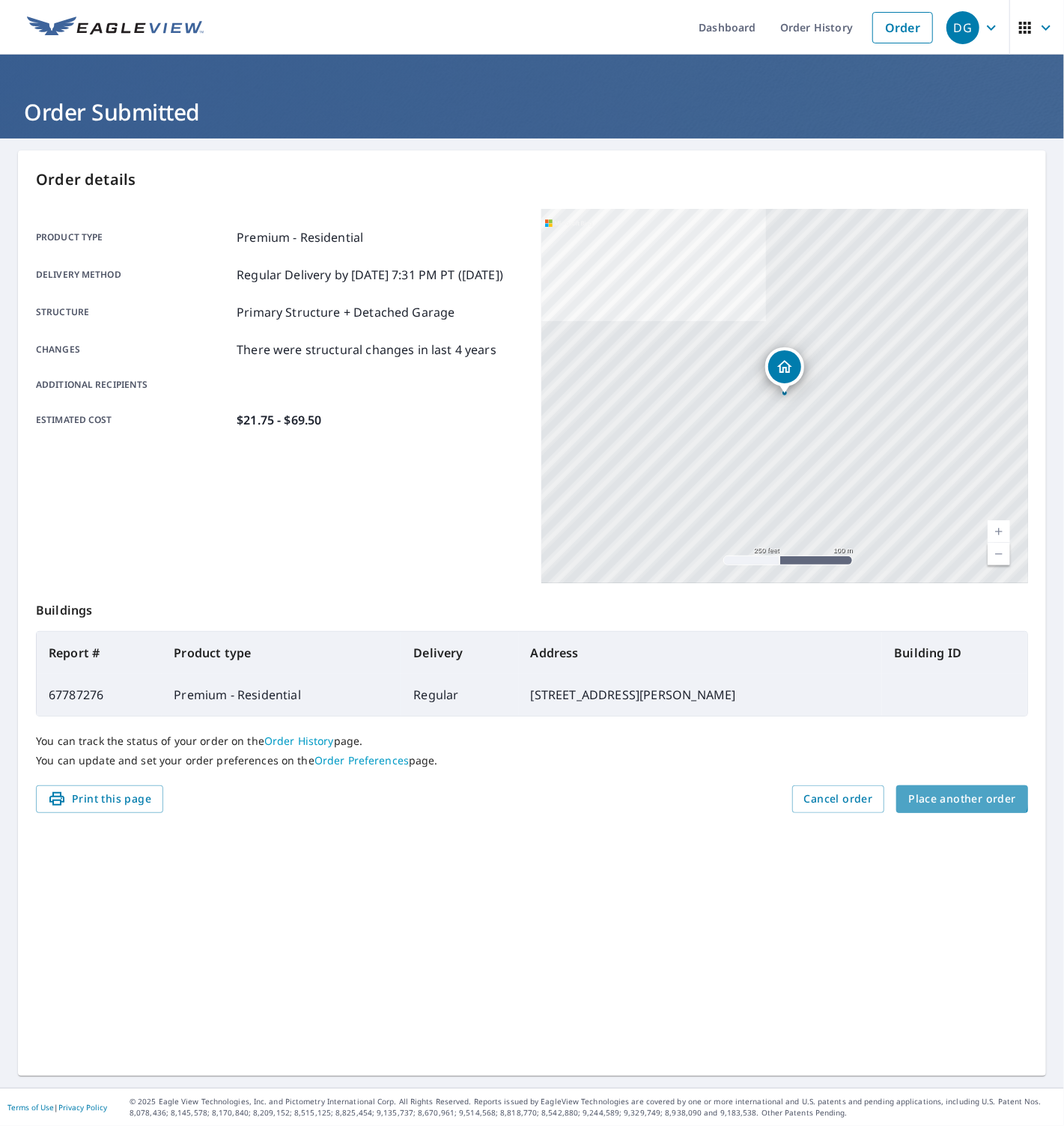
click at [943, 790] on span "Place another order" at bounding box center [961, 799] width 108 height 19
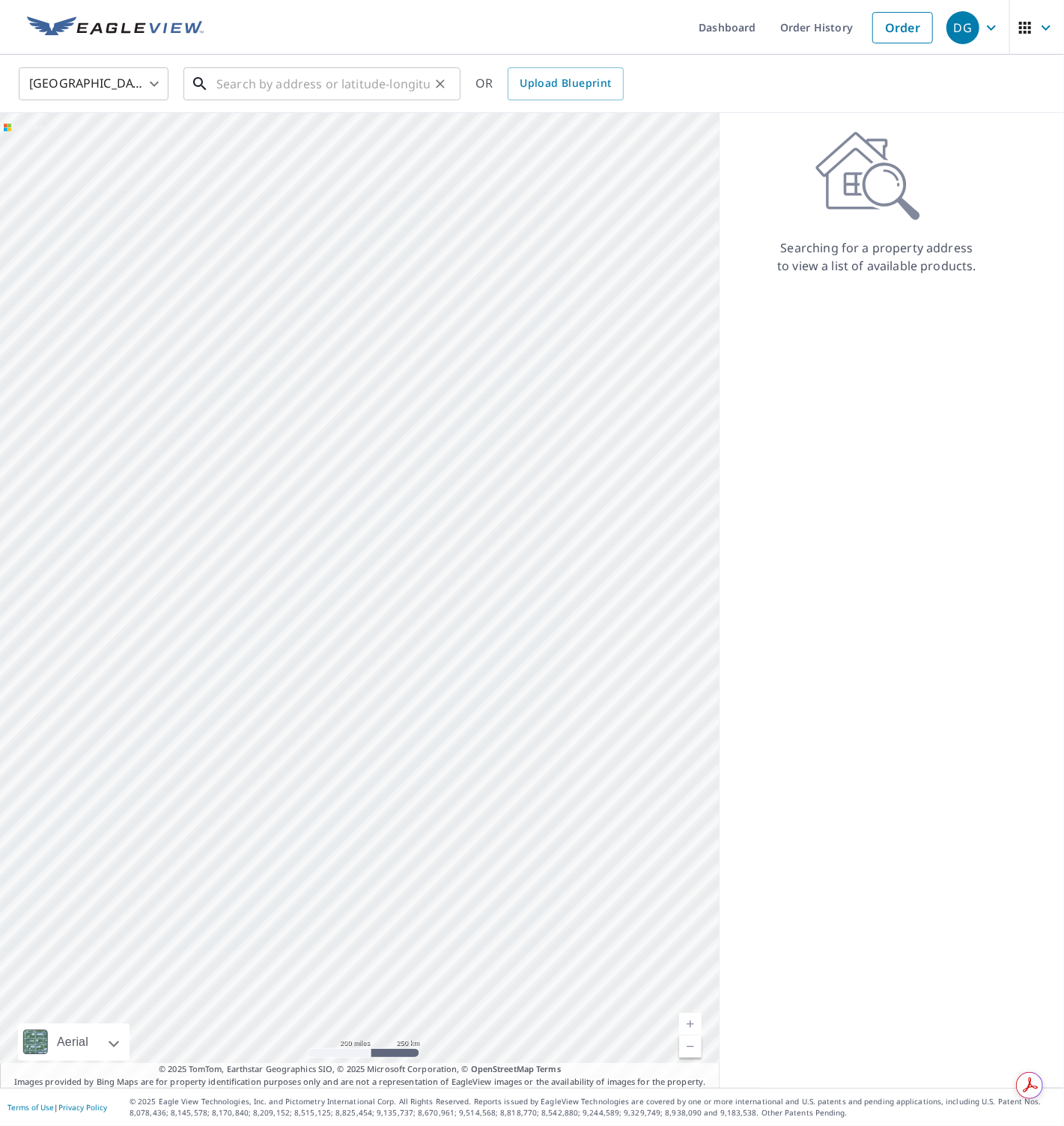
click at [250, 77] on input "text" at bounding box center [323, 83] width 213 height 42
paste input "[STREET_ADDRESS][PERSON_NAME]"
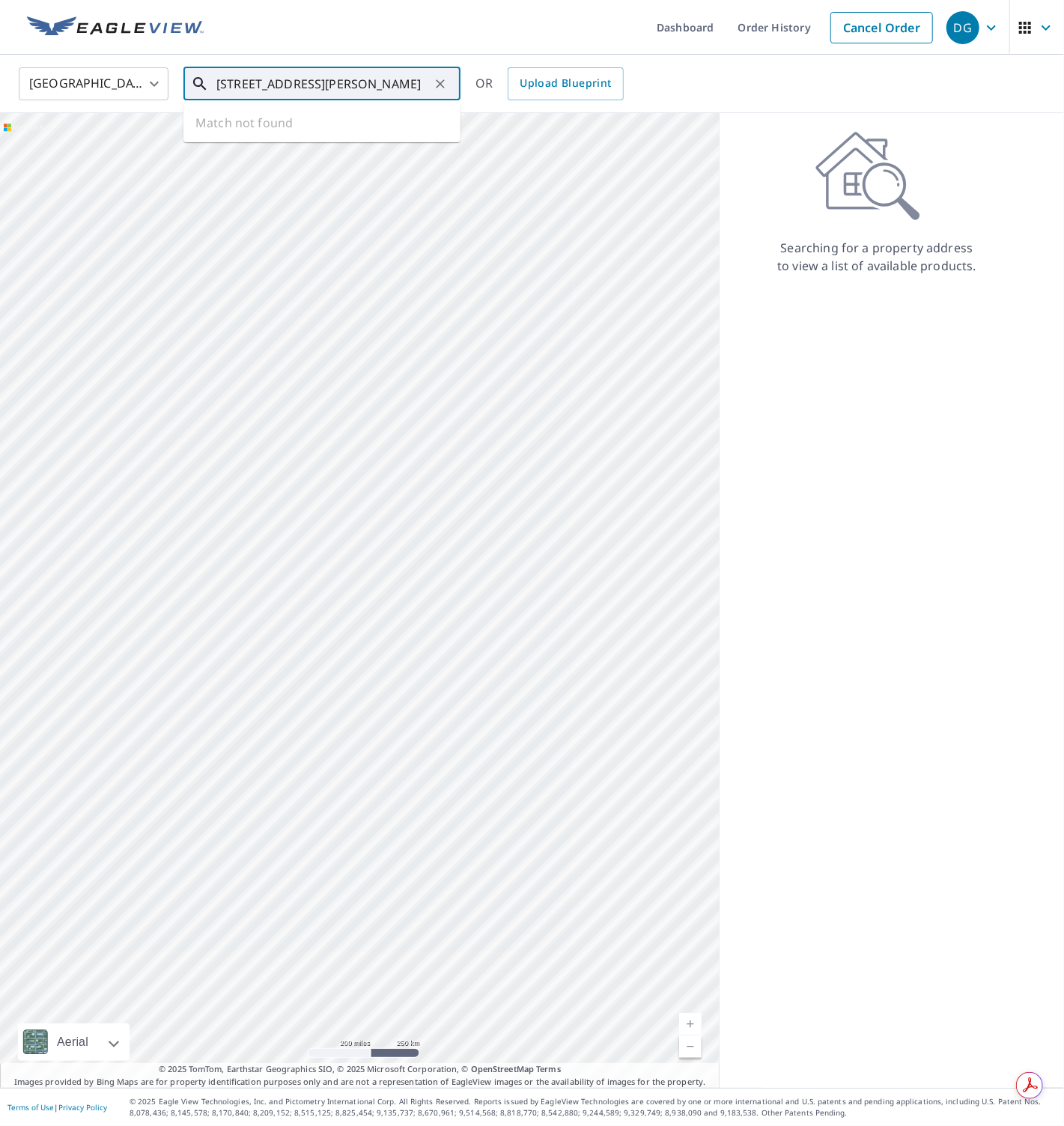
type input "[STREET_ADDRESS][PERSON_NAME]"
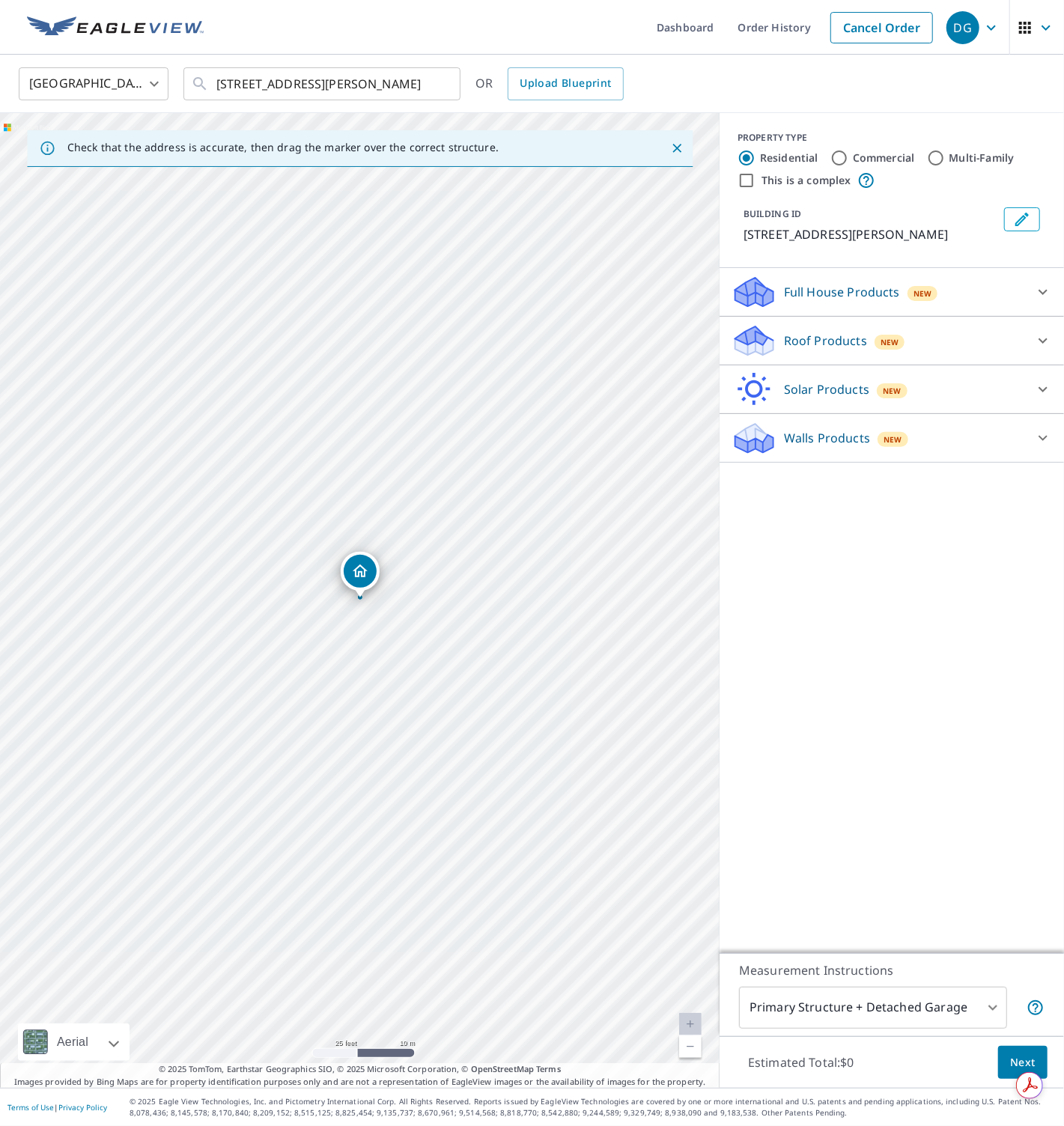
click at [743, 354] on icon at bounding box center [754, 341] width 45 height 35
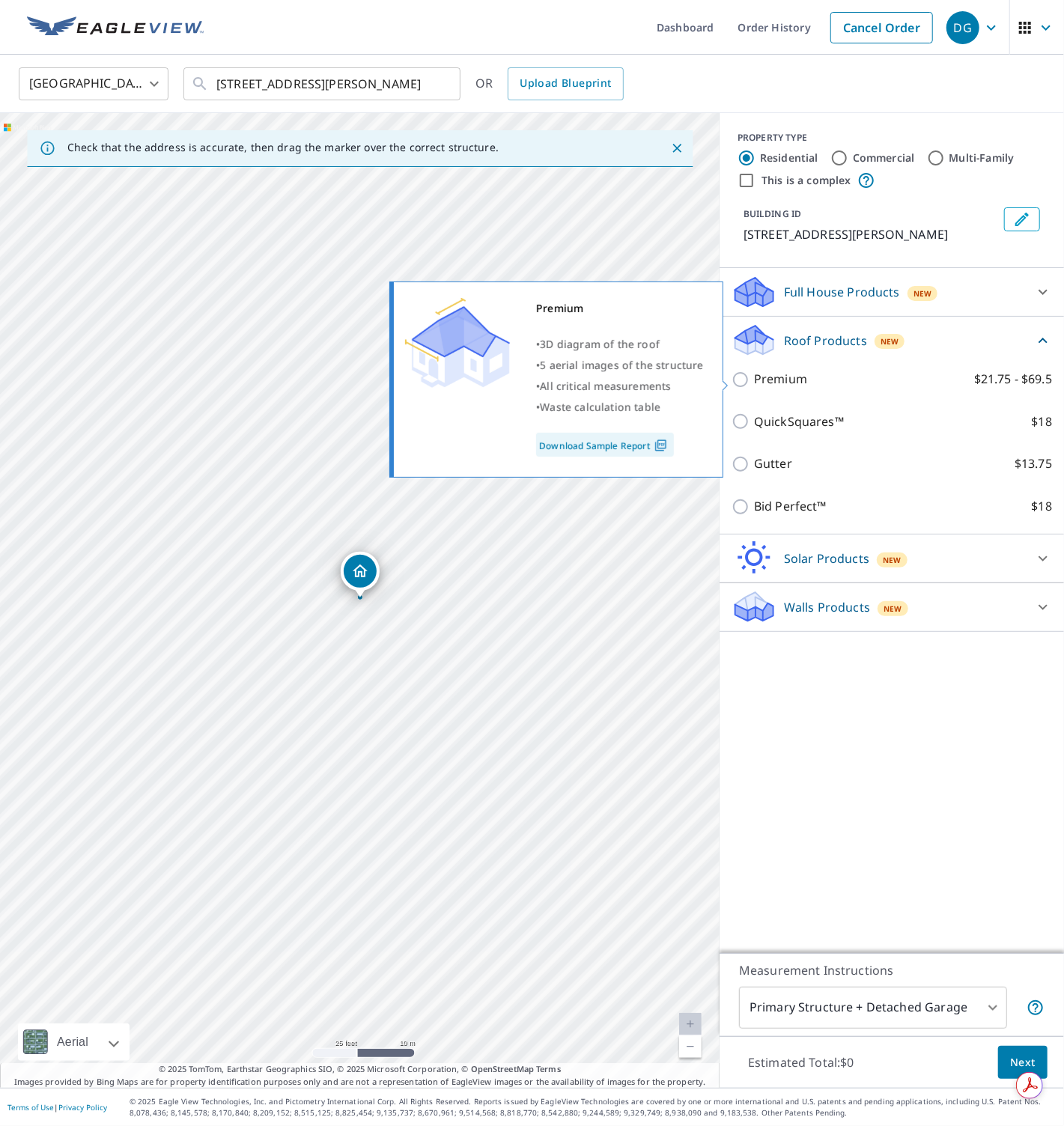
click at [776, 377] on p "Premium" at bounding box center [780, 379] width 53 height 19
click at [754, 377] on input "Premium $21.75 - $69.5" at bounding box center [742, 379] width 23 height 18
checkbox input "true"
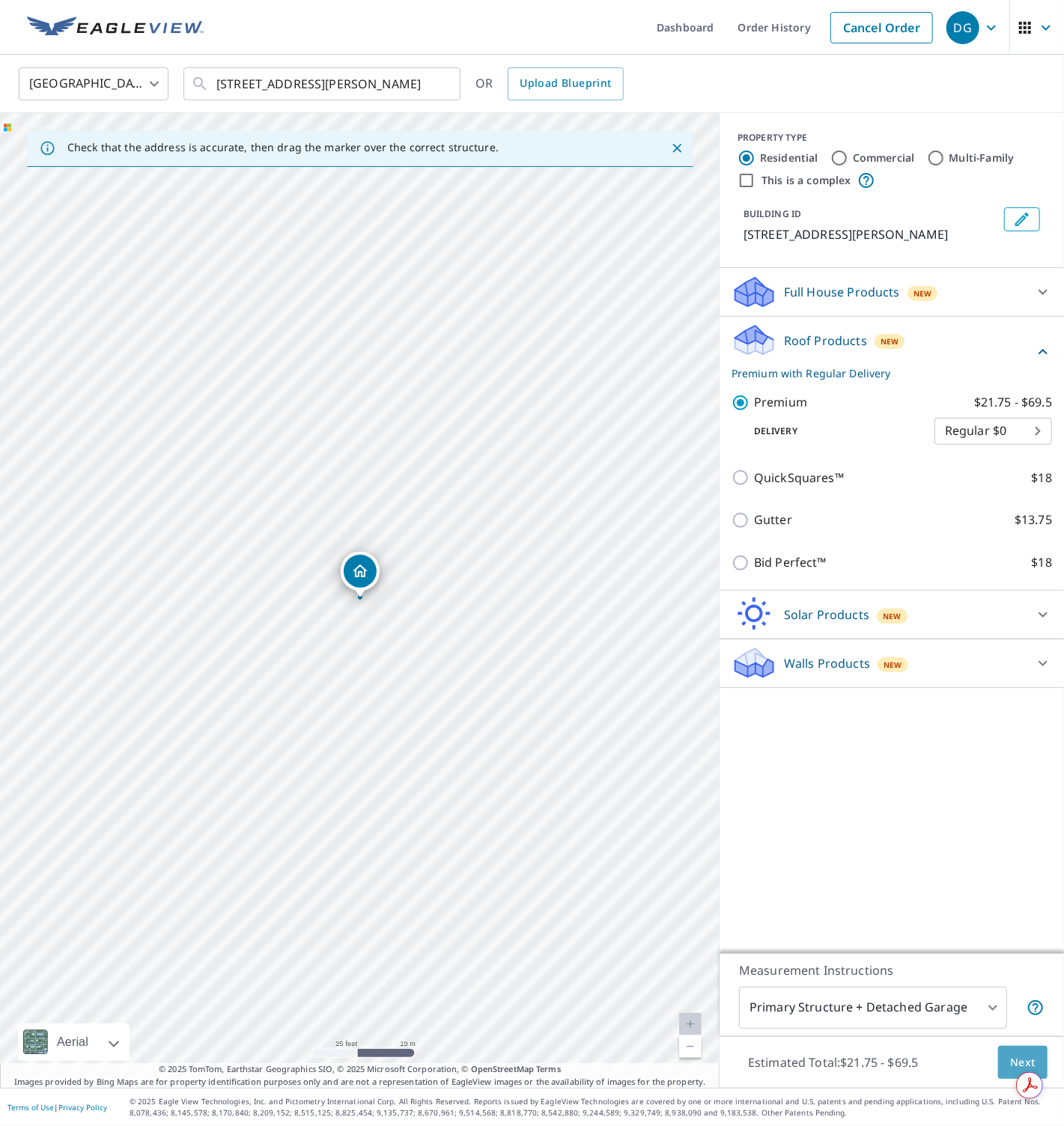
click at [1022, 1055] on span "Next" at bounding box center [1022, 1062] width 25 height 19
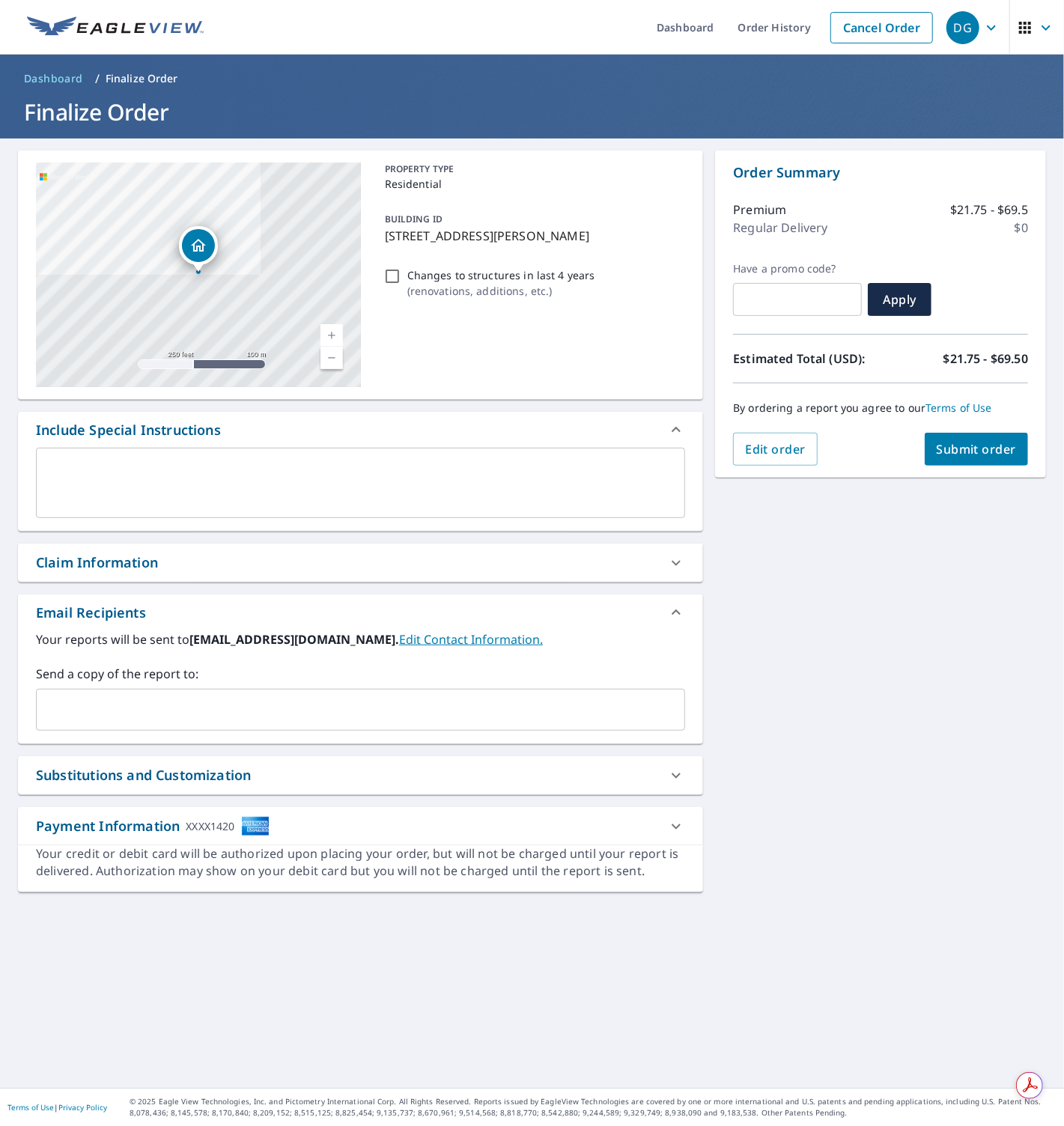
click at [399, 273] on input "Changes to structures in last 4 years ( renovations, additions, etc. )" at bounding box center [392, 276] width 18 height 18
checkbox input "true"
click at [975, 451] on span "Submit order" at bounding box center [977, 448] width 80 height 17
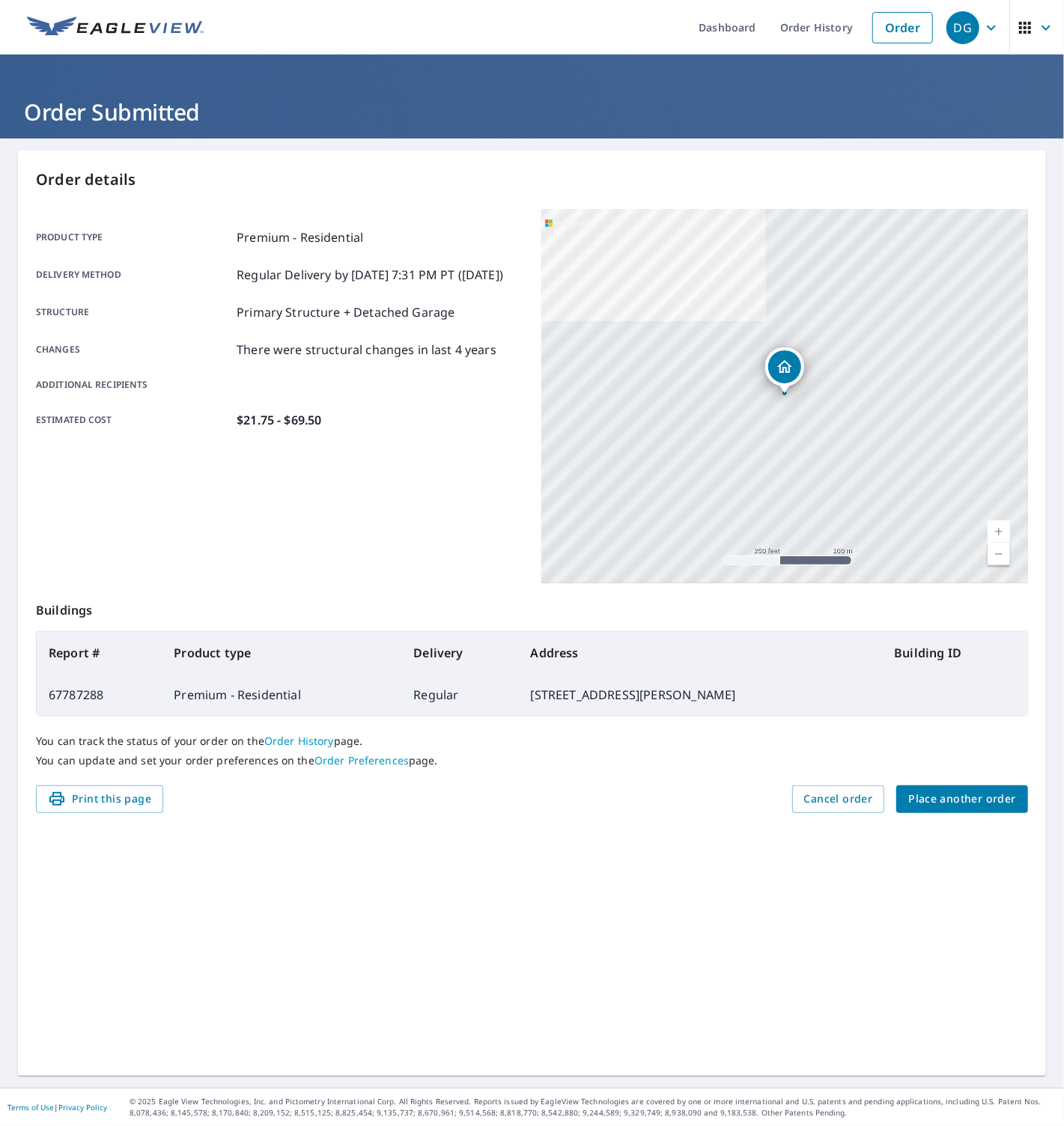
click at [923, 806] on span "Place another order" at bounding box center [961, 799] width 108 height 19
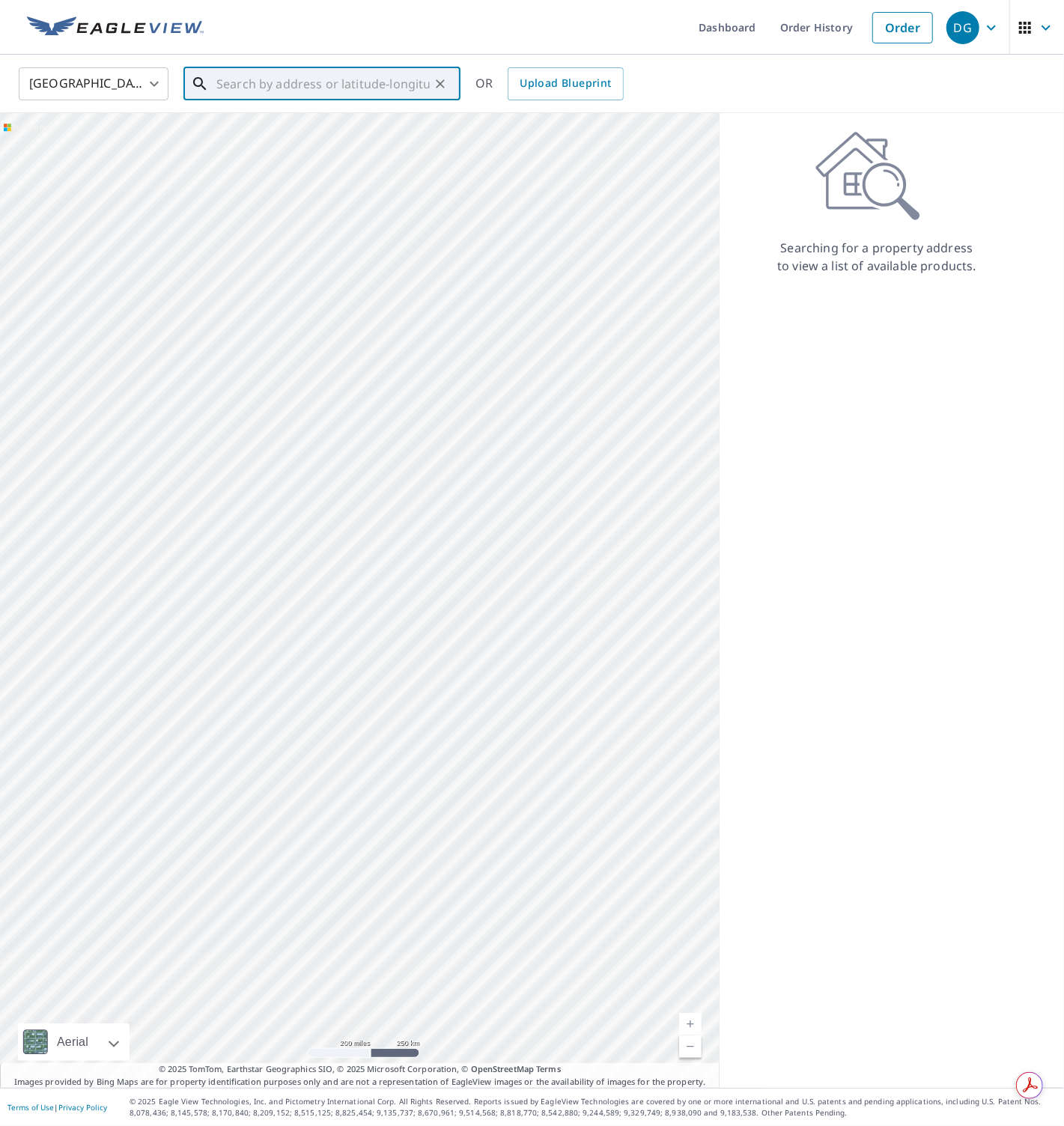
click at [298, 84] on input "text" at bounding box center [323, 83] width 213 height 42
paste input "[STREET_ADDRESS]"
type input "[STREET_ADDRESS]"
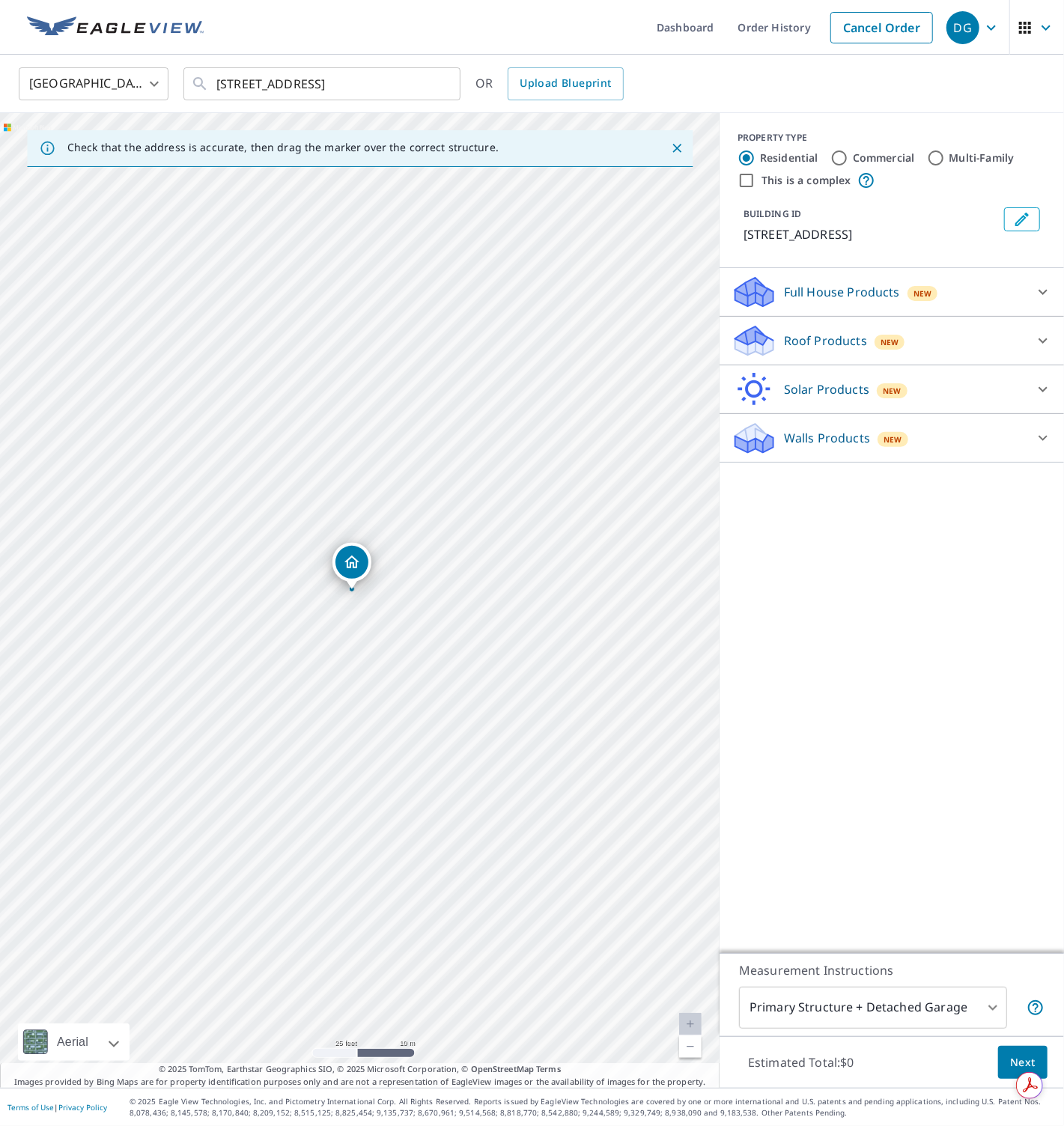
click at [828, 350] on p "Roof Products" at bounding box center [825, 341] width 83 height 18
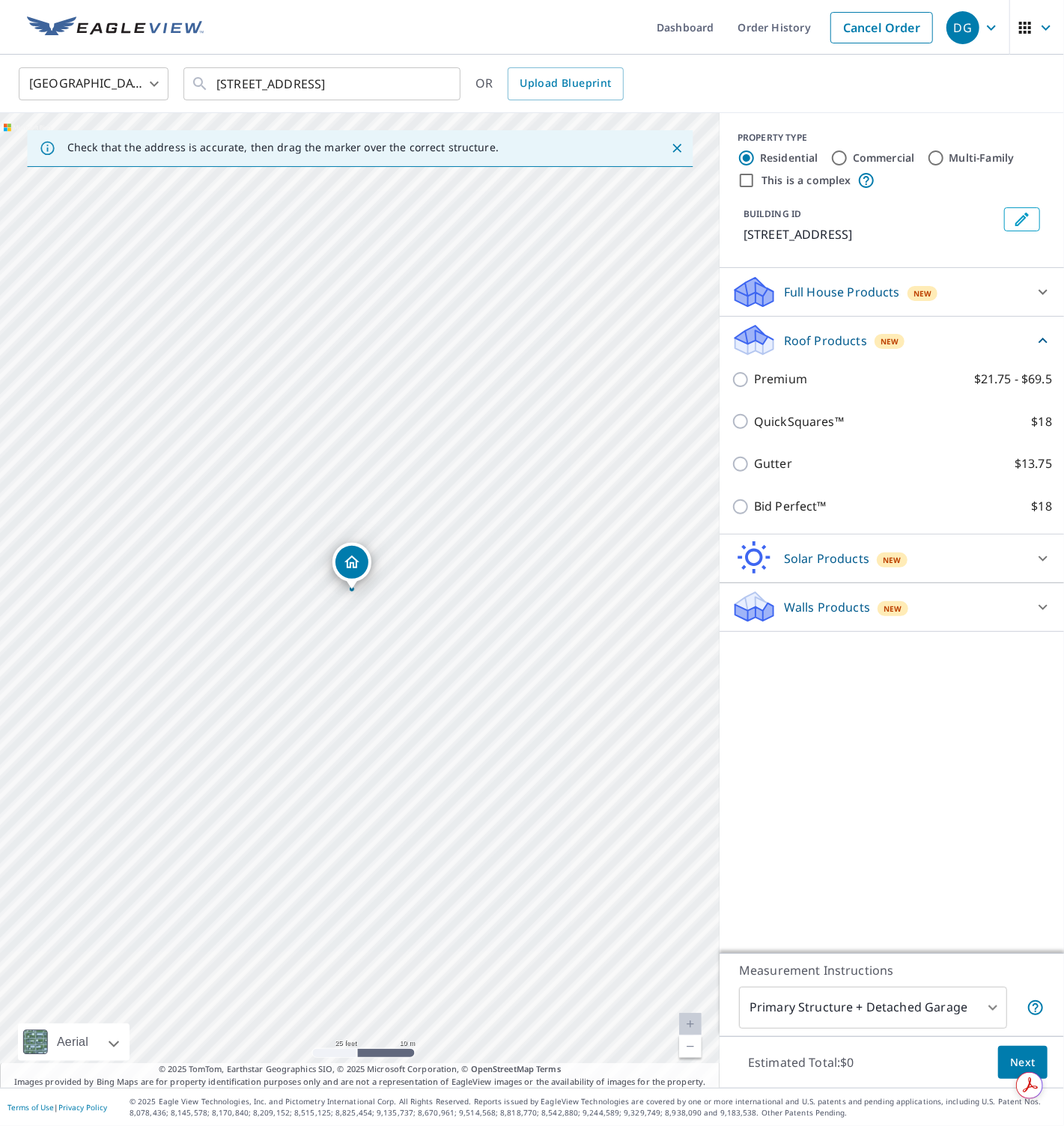
click at [786, 400] on div "Premium $21.75 - $69.5" at bounding box center [891, 379] width 320 height 43
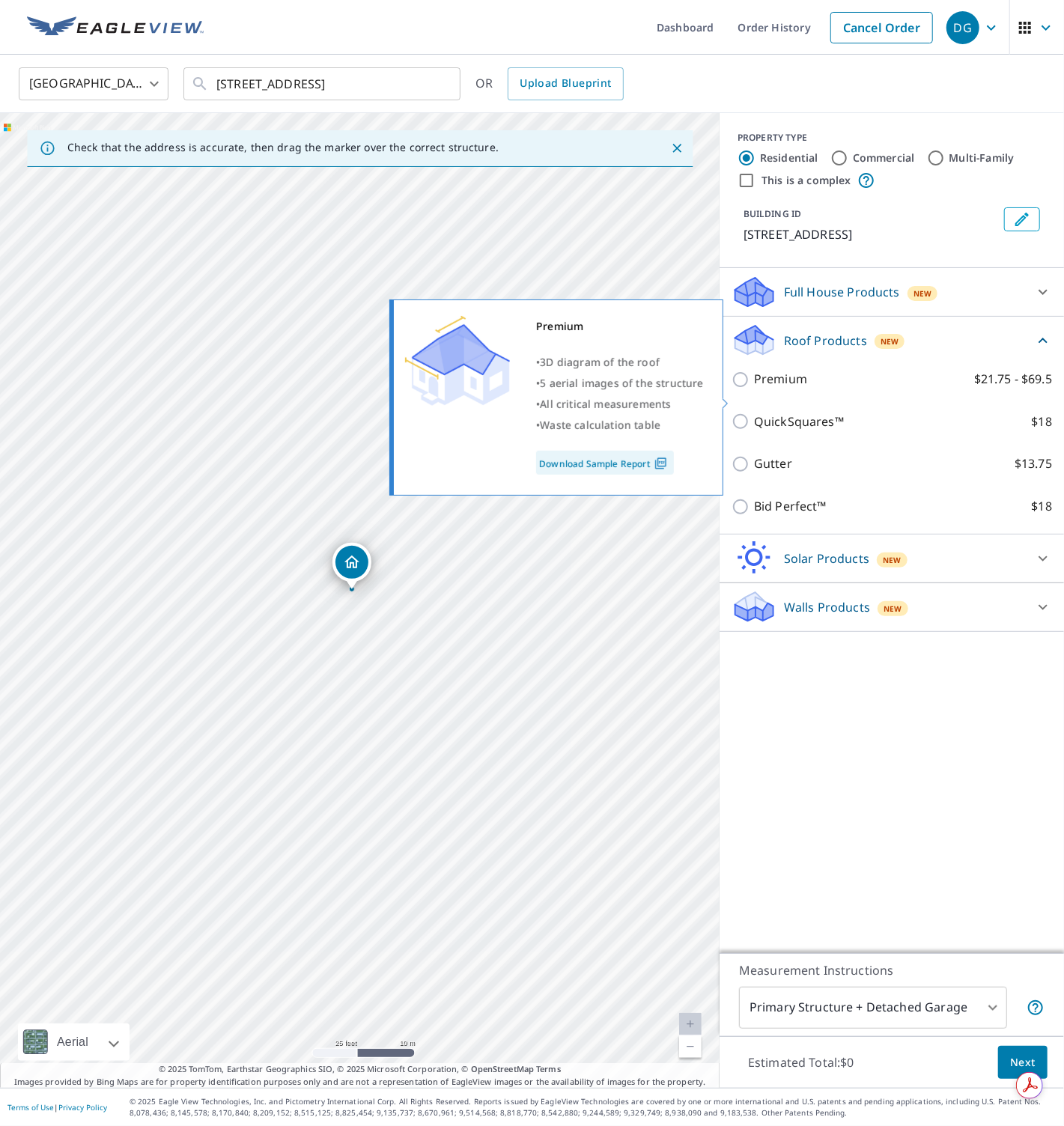
click at [784, 389] on p "Premium" at bounding box center [780, 379] width 53 height 19
click at [754, 389] on input "Premium $21.75 - $69.5" at bounding box center [742, 379] width 23 height 18
checkbox input "true"
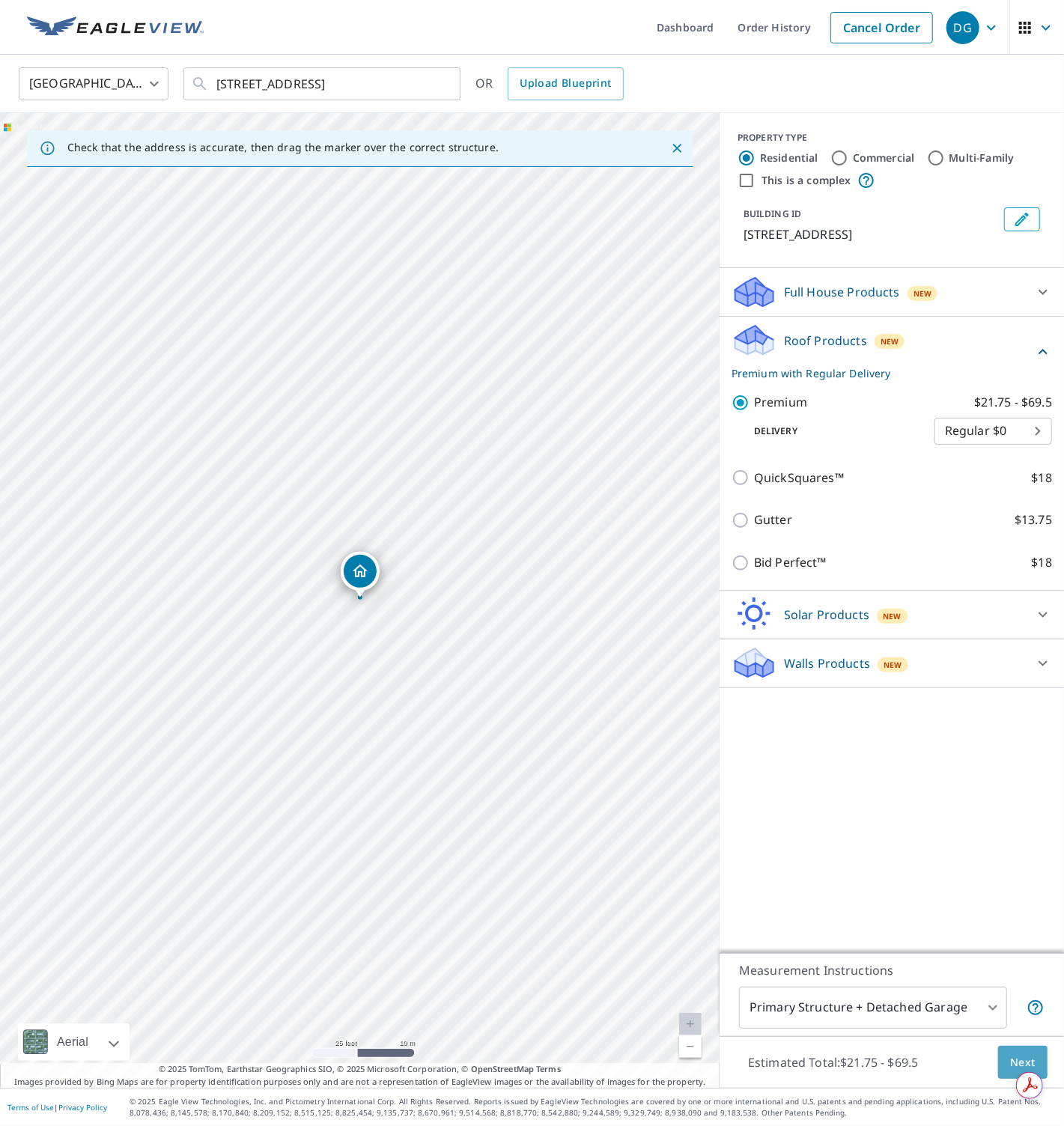
click at [1003, 1057] on button "Next" at bounding box center [1022, 1062] width 49 height 33
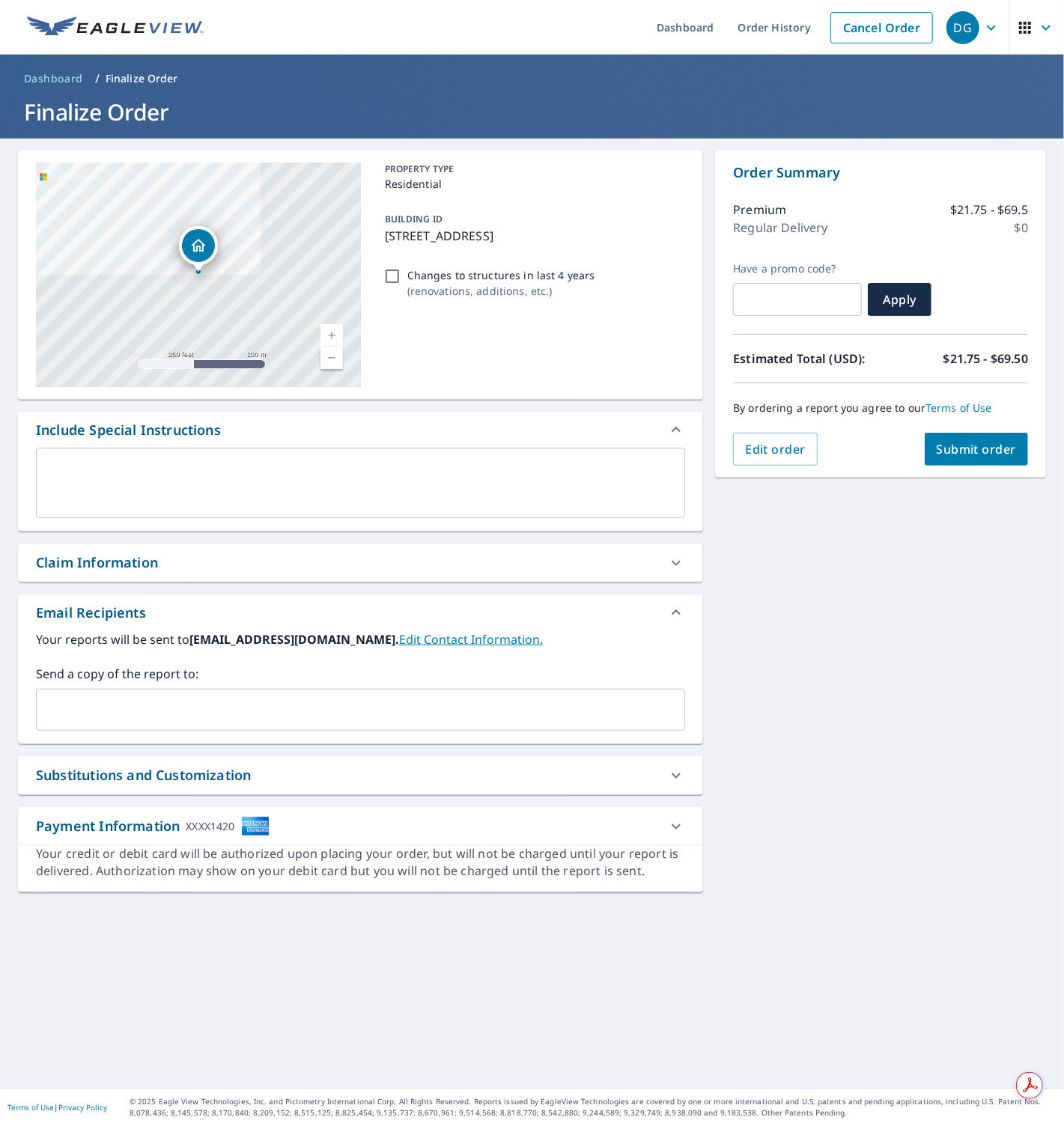
click at [387, 275] on input "Changes to structures in last 4 years ( renovations, additions, etc. )" at bounding box center [392, 276] width 18 height 18
checkbox input "true"
click at [945, 457] on span "Submit order" at bounding box center [977, 448] width 80 height 17
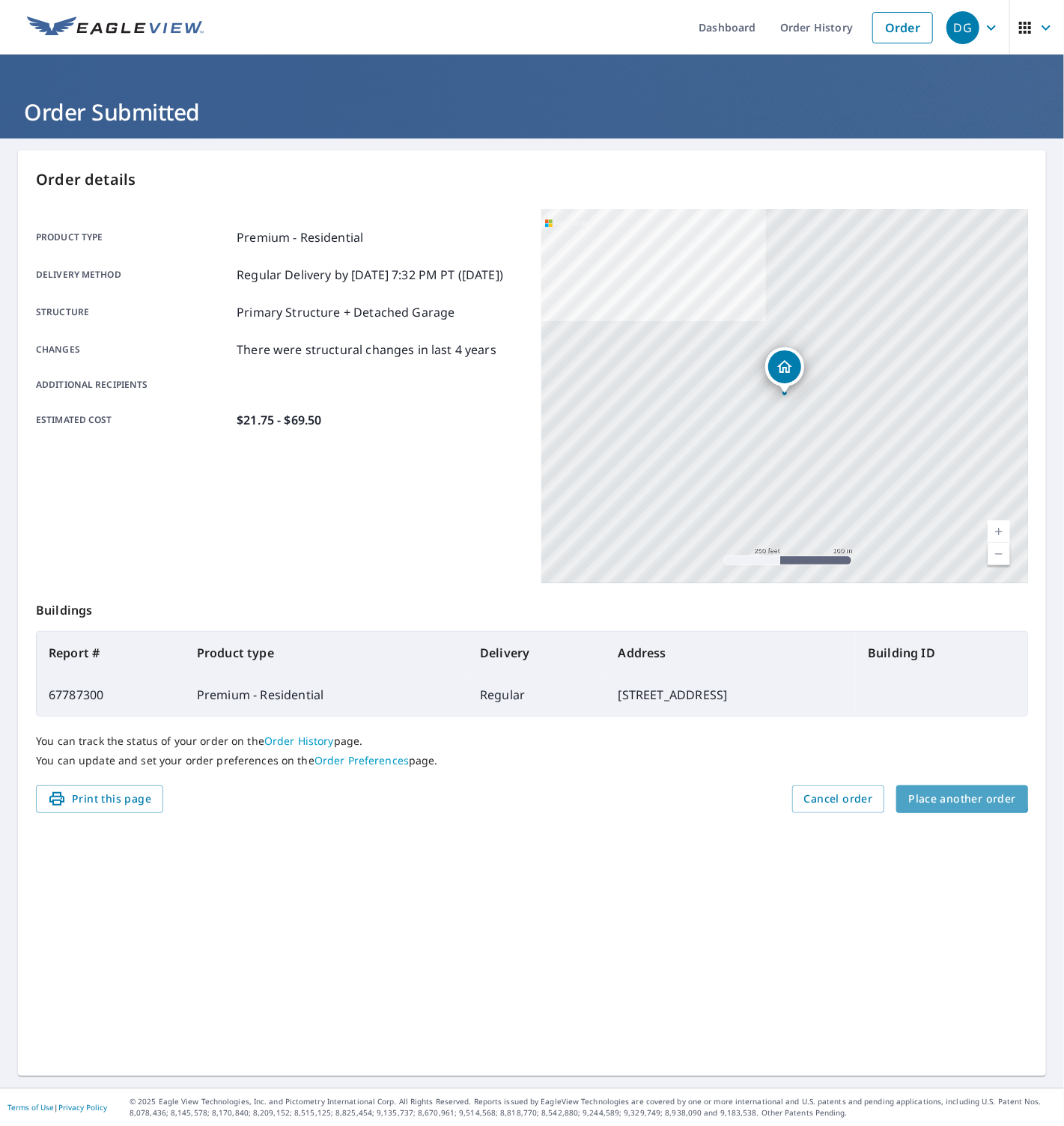
click at [963, 796] on span "Place another order" at bounding box center [961, 799] width 108 height 19
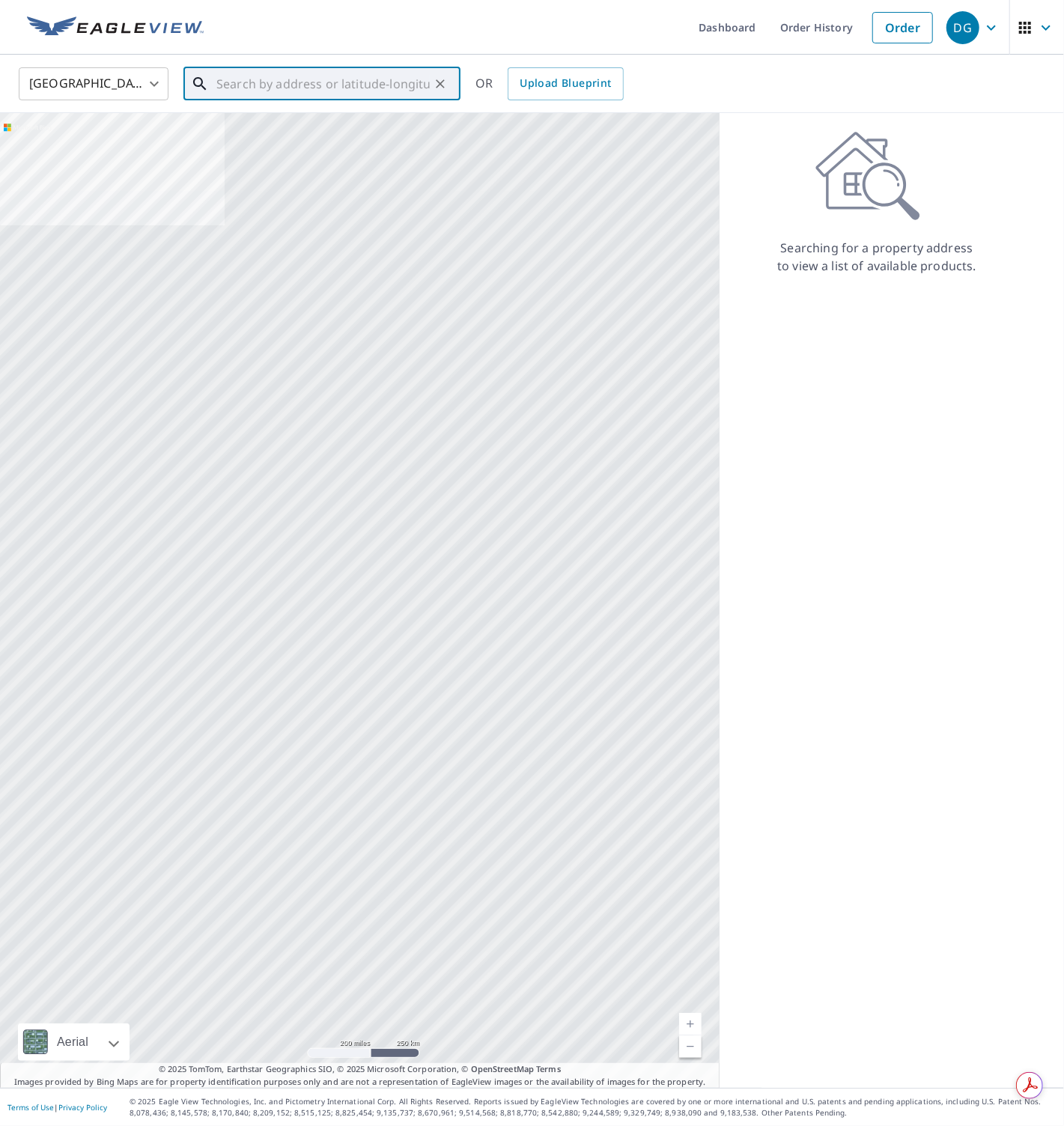
click at [326, 93] on input "text" at bounding box center [323, 83] width 213 height 42
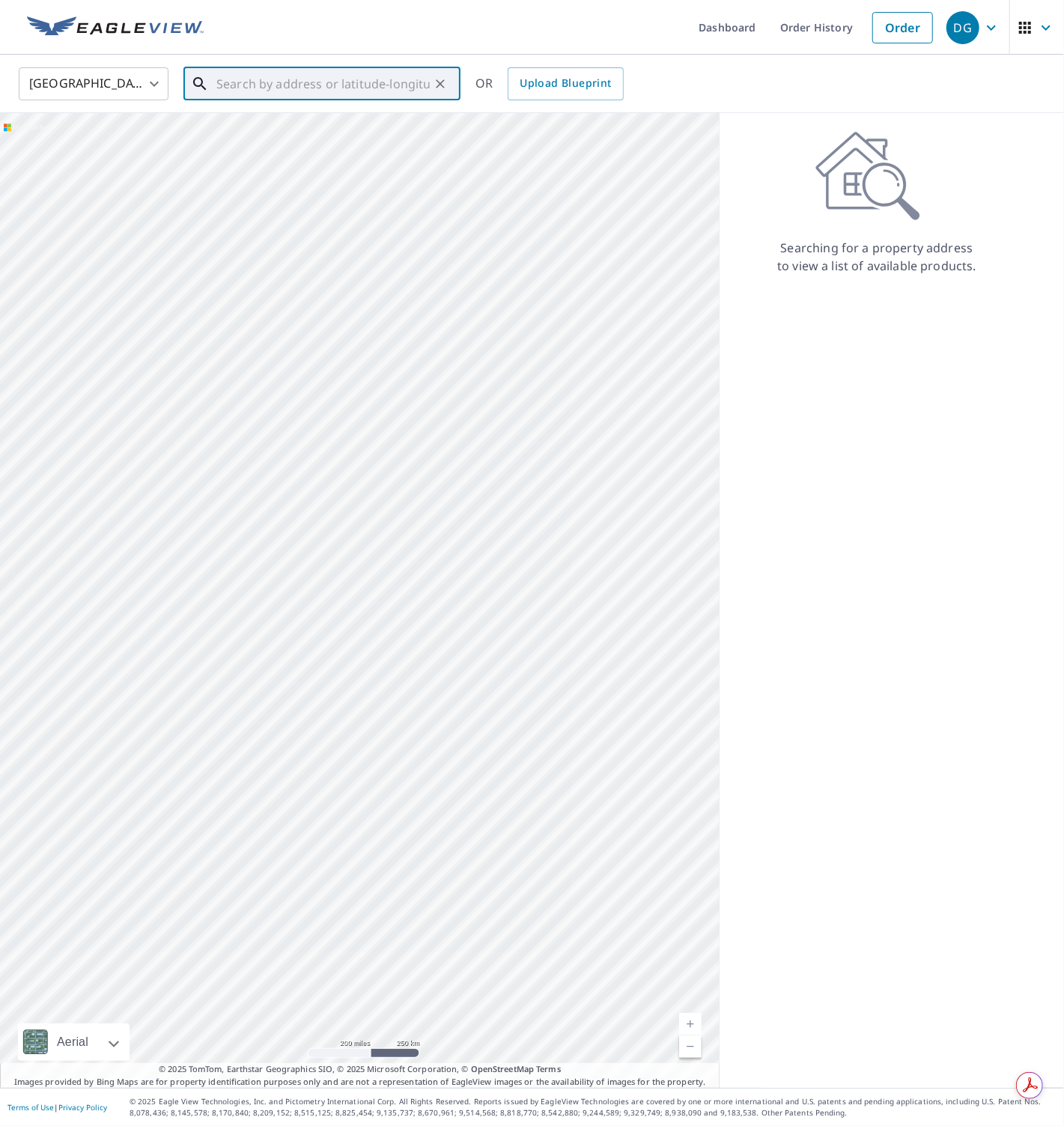
paste input "[STREET_ADDRESS]"
type input "[STREET_ADDRESS]"
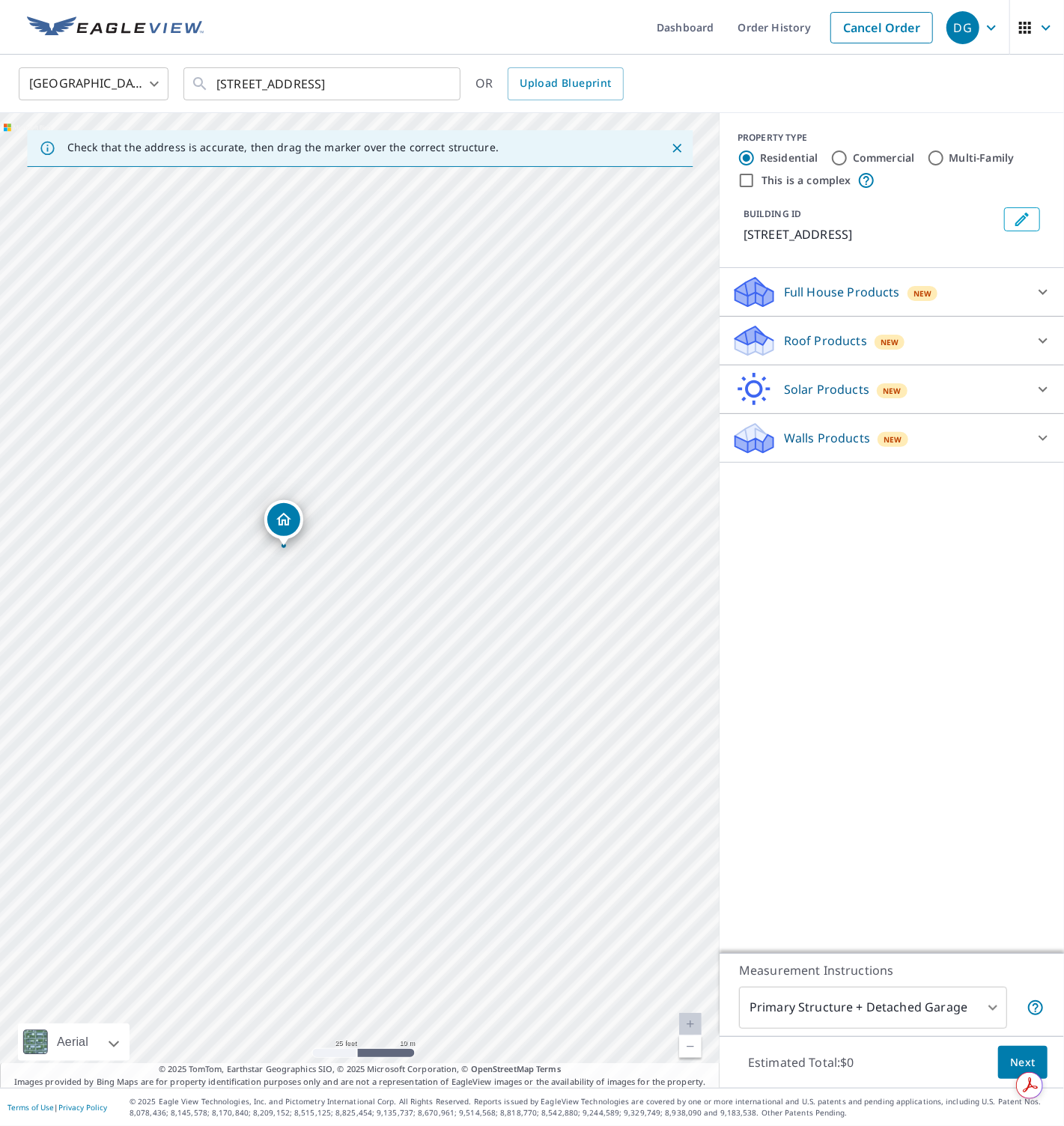
click at [779, 339] on div "Roof Products New" at bounding box center [878, 341] width 294 height 35
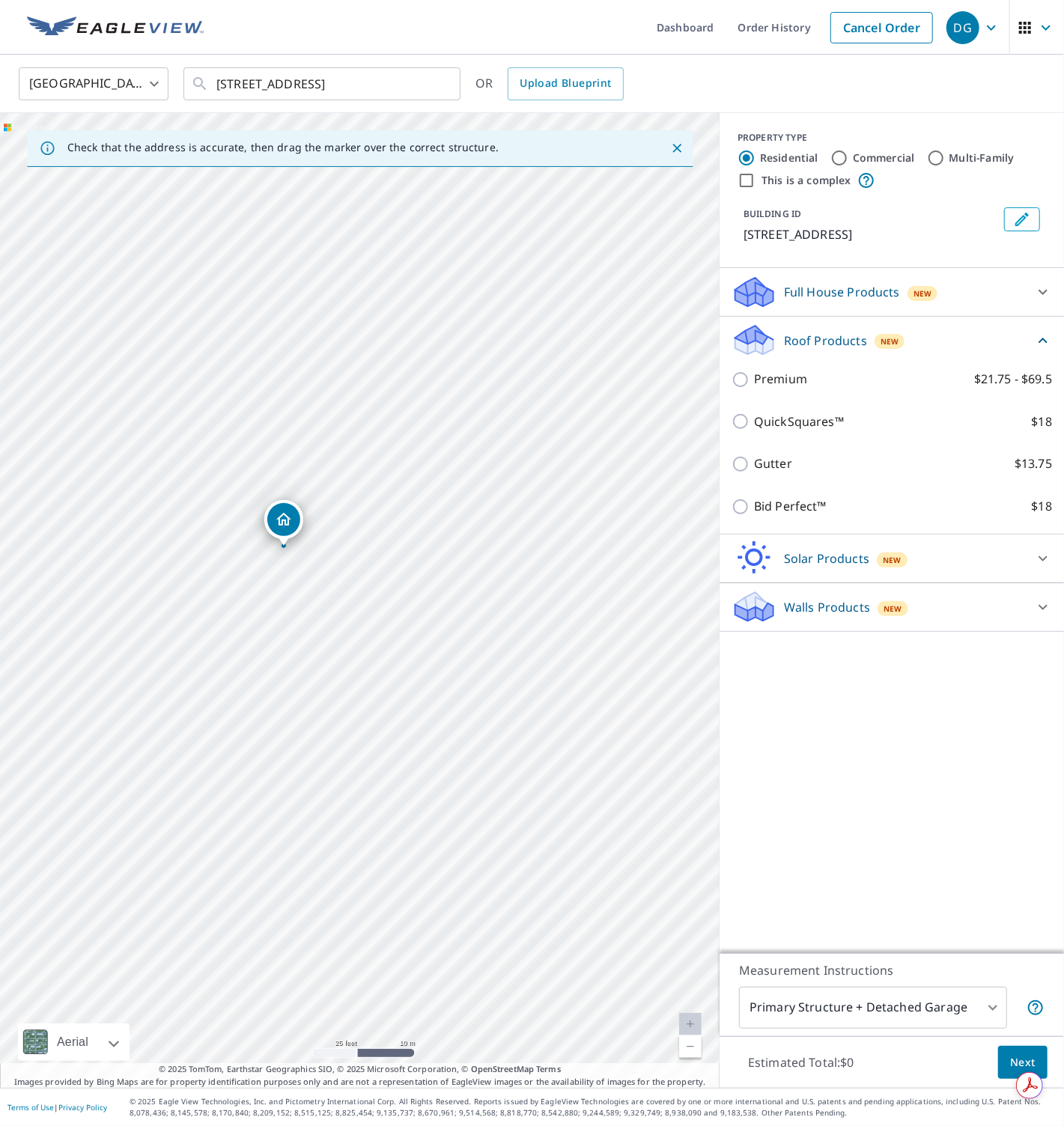
click at [765, 367] on div "Premium $21.75 - $69.5" at bounding box center [891, 379] width 320 height 43
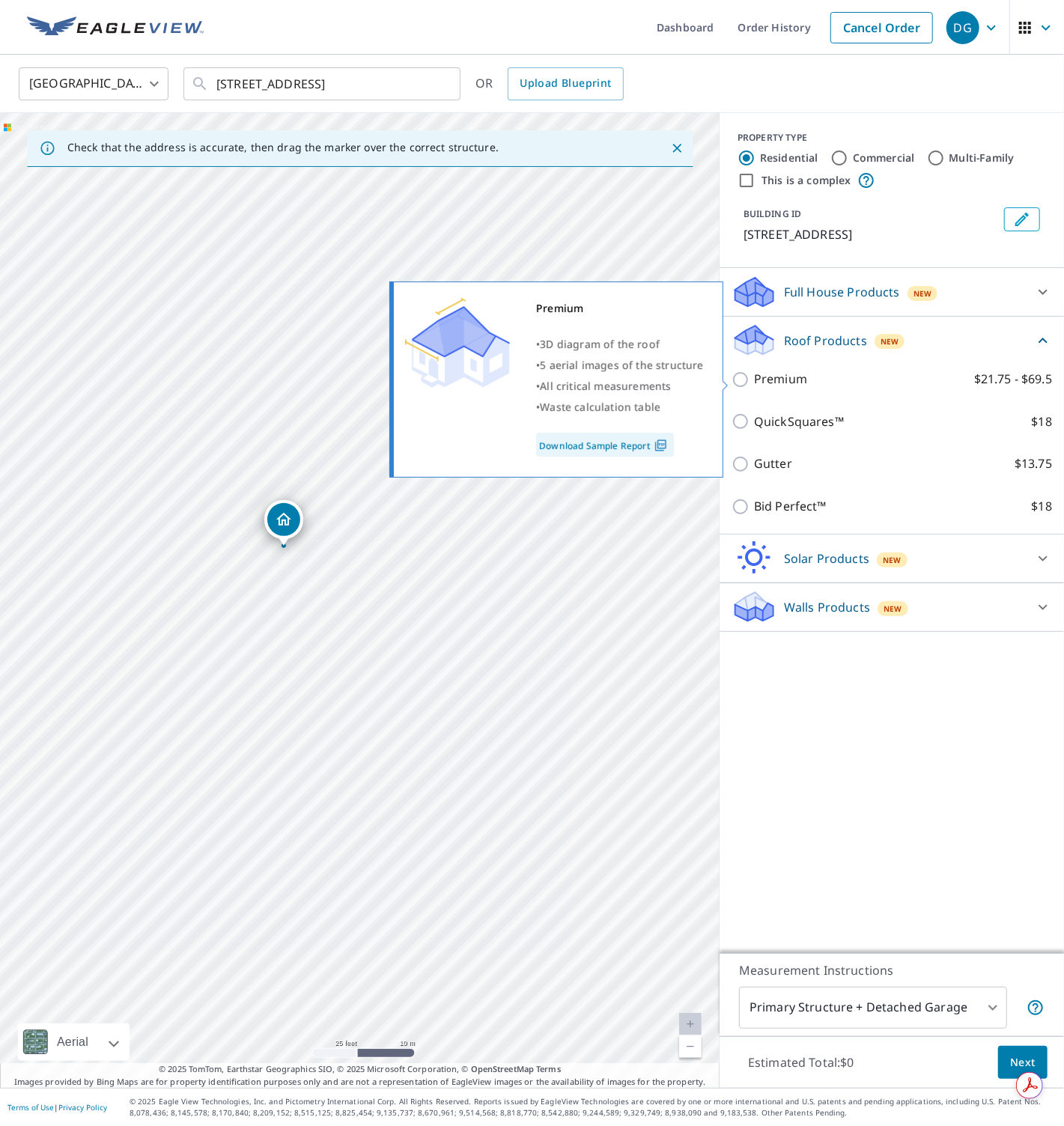
click at [768, 381] on p "Premium" at bounding box center [780, 379] width 53 height 19
click at [754, 381] on input "Premium $21.75 - $69.5" at bounding box center [742, 379] width 23 height 18
checkbox input "true"
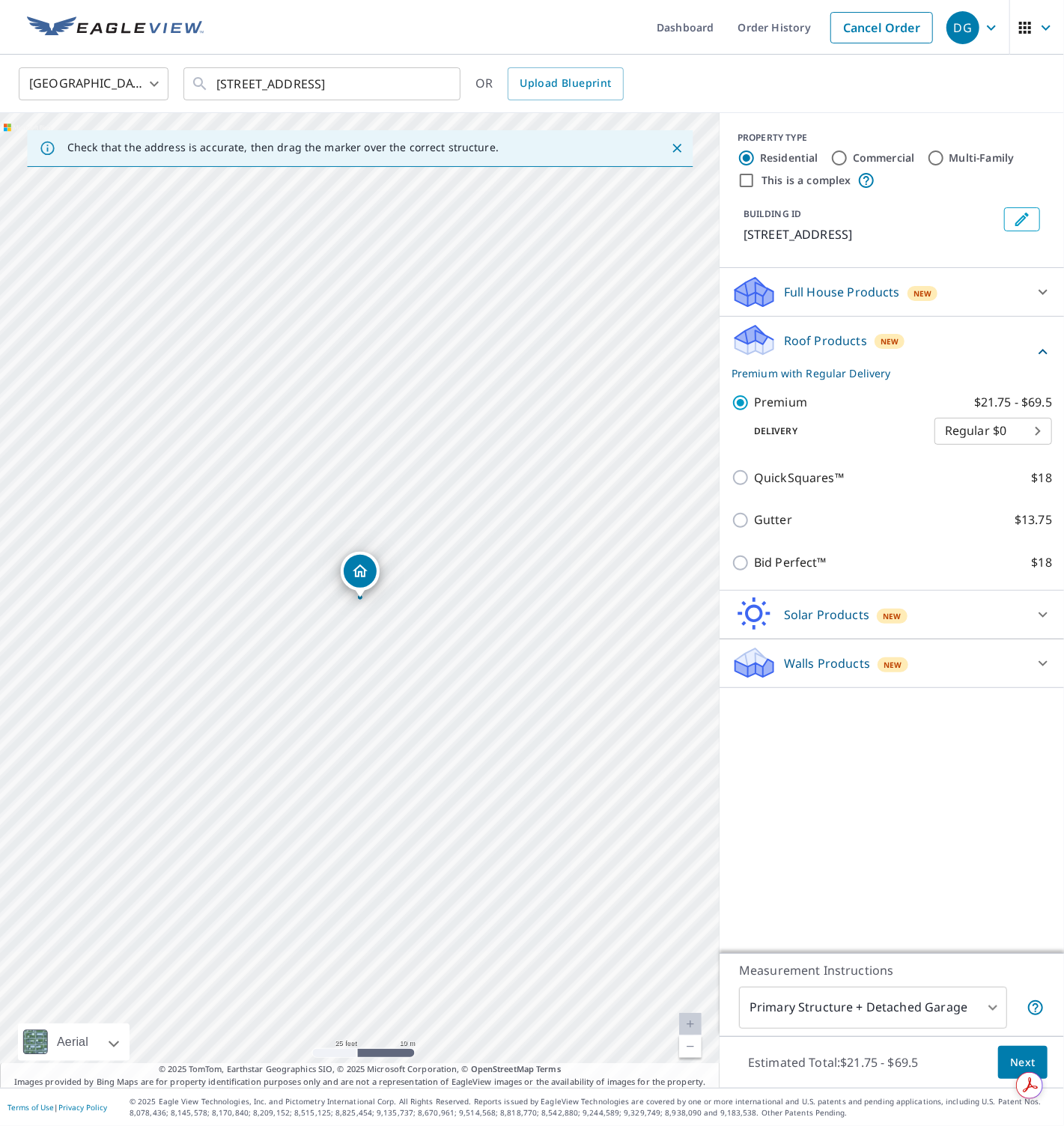
click at [1008, 1063] on button "Next" at bounding box center [1022, 1062] width 49 height 33
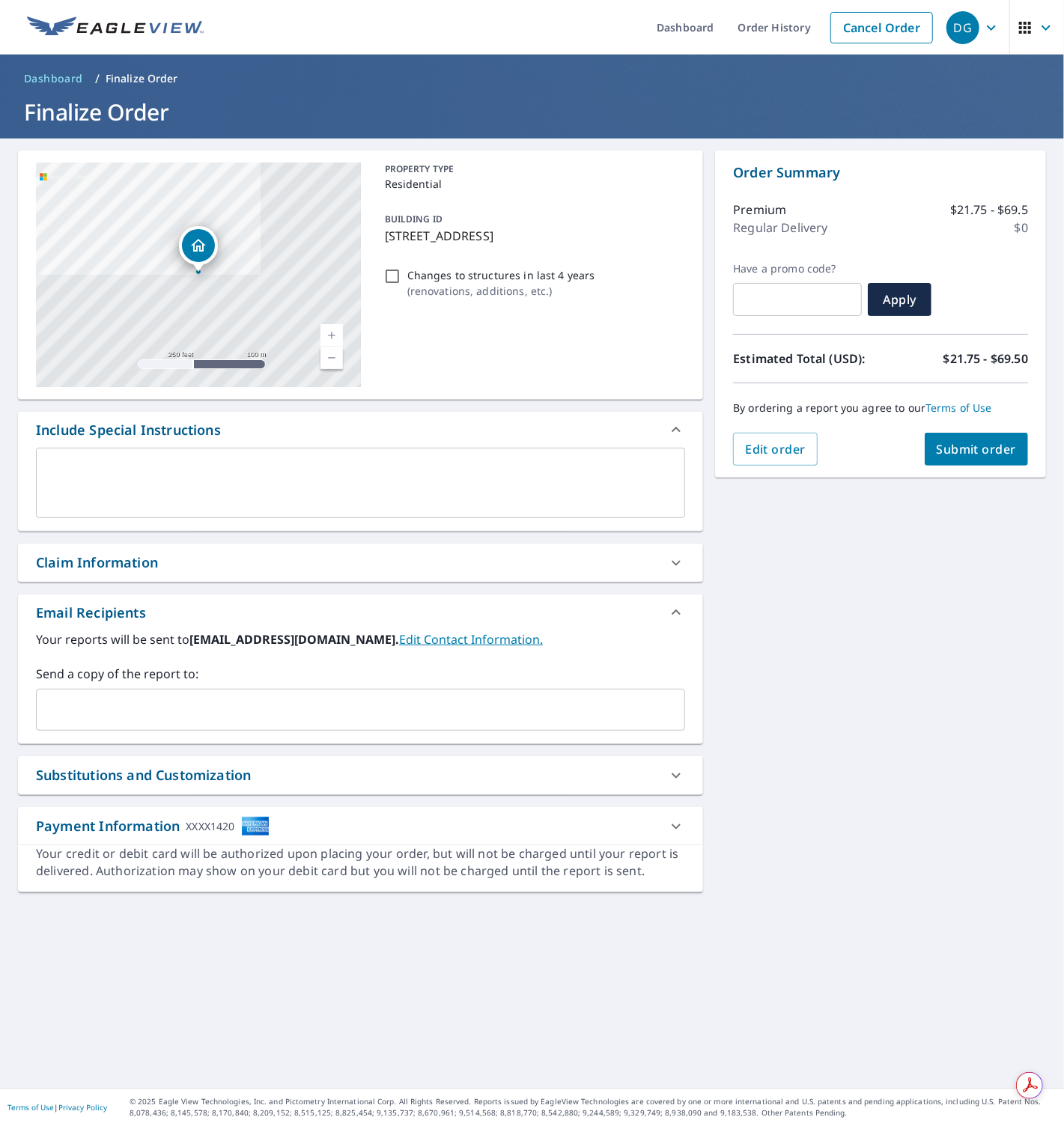
click at [392, 275] on input "Changes to structures in last 4 years ( renovations, additions, etc. )" at bounding box center [392, 276] width 18 height 18
checkbox input "true"
drag, startPoint x: 943, startPoint y: 577, endPoint x: 939, endPoint y: 511, distance: 66.1
click at [939, 555] on div "[STREET_ADDRESS] Aerial Road A standard road map Aerial A detailed look from ab…" at bounding box center [532, 613] width 1064 height 950
click at [951, 446] on span "Submit order" at bounding box center [977, 448] width 80 height 17
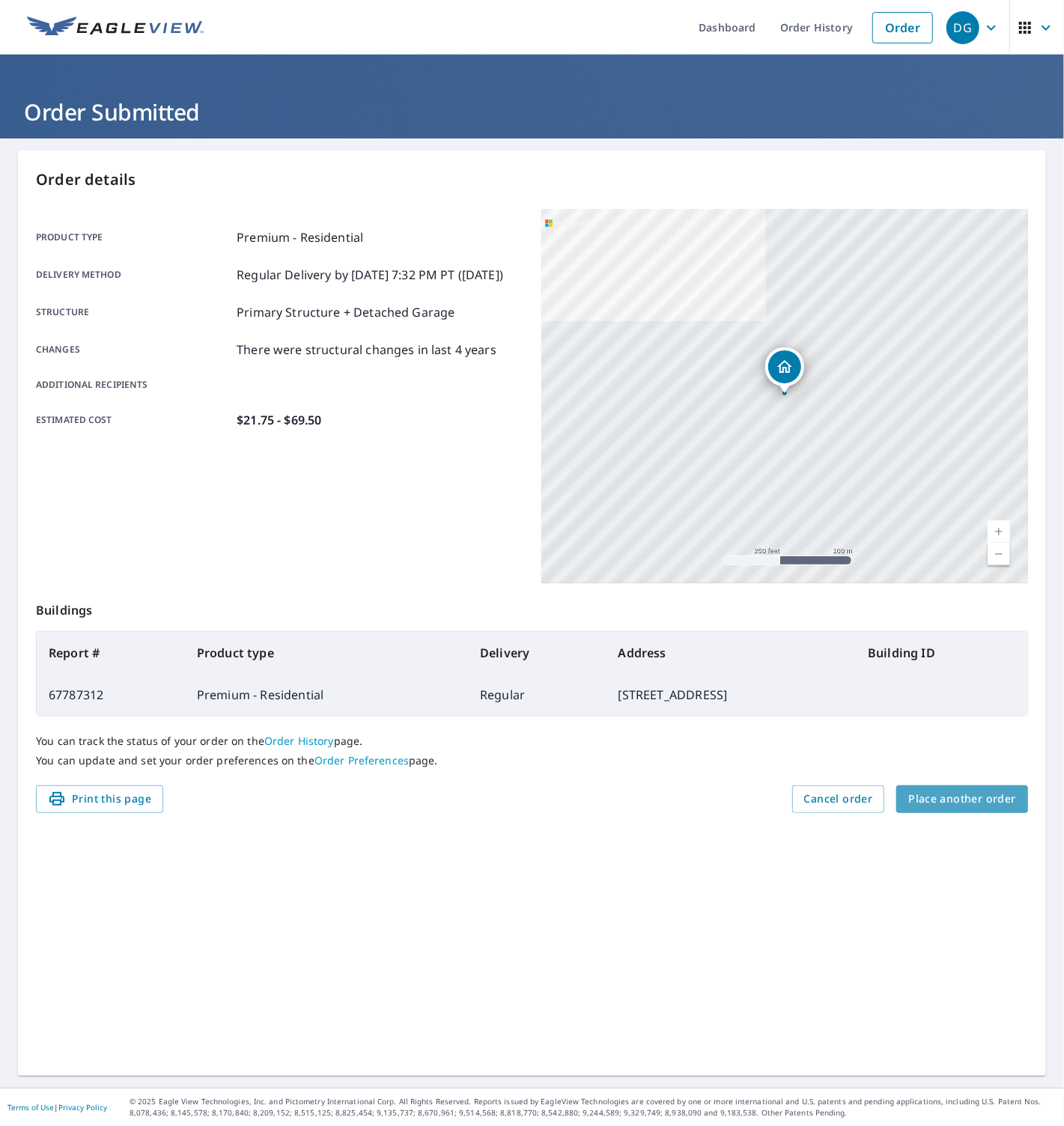
click at [966, 793] on span "Place another order" at bounding box center [961, 799] width 108 height 19
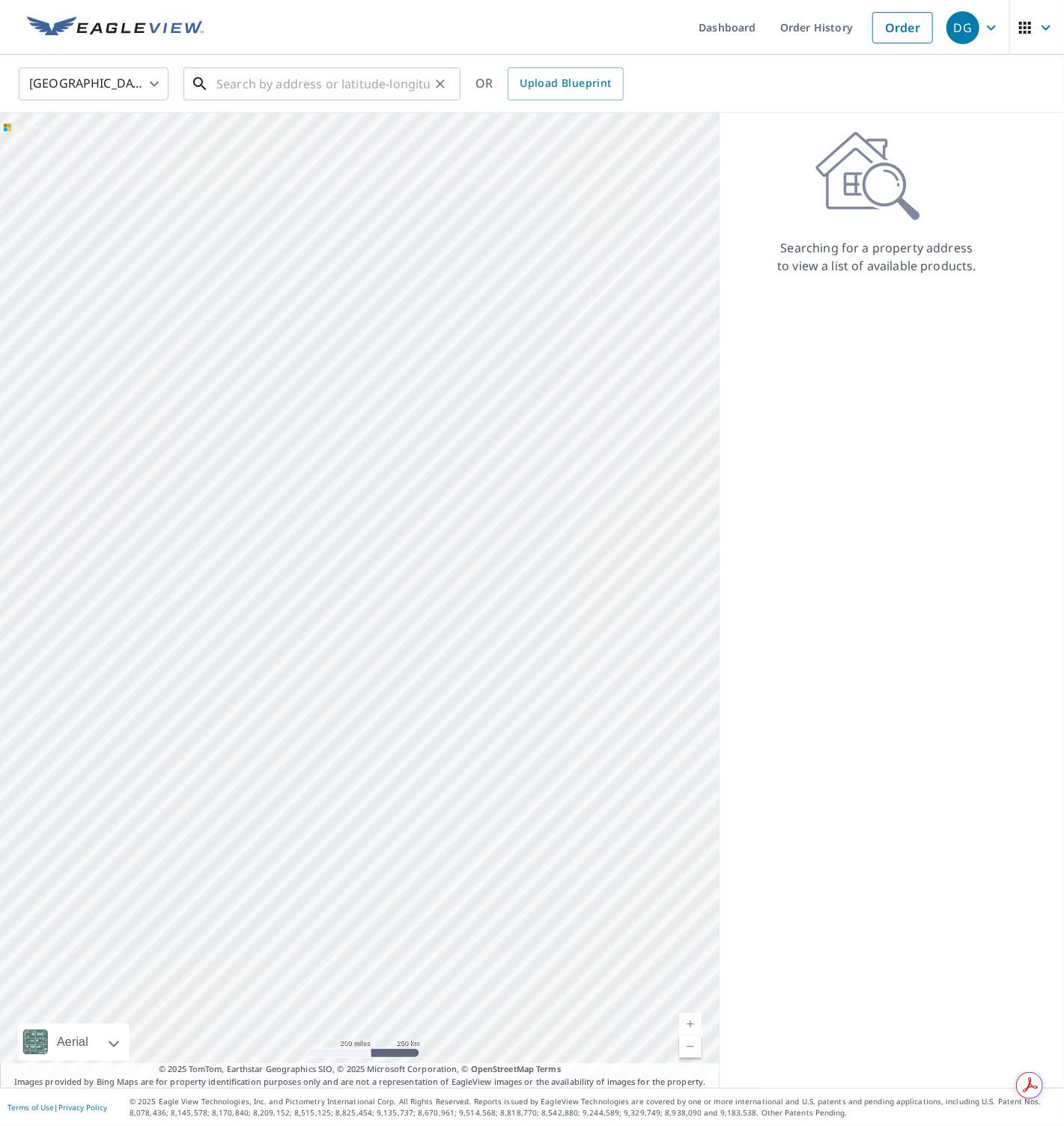
click at [303, 80] on input "text" at bounding box center [323, 83] width 213 height 42
paste input "[STREET_ADDRESS]"
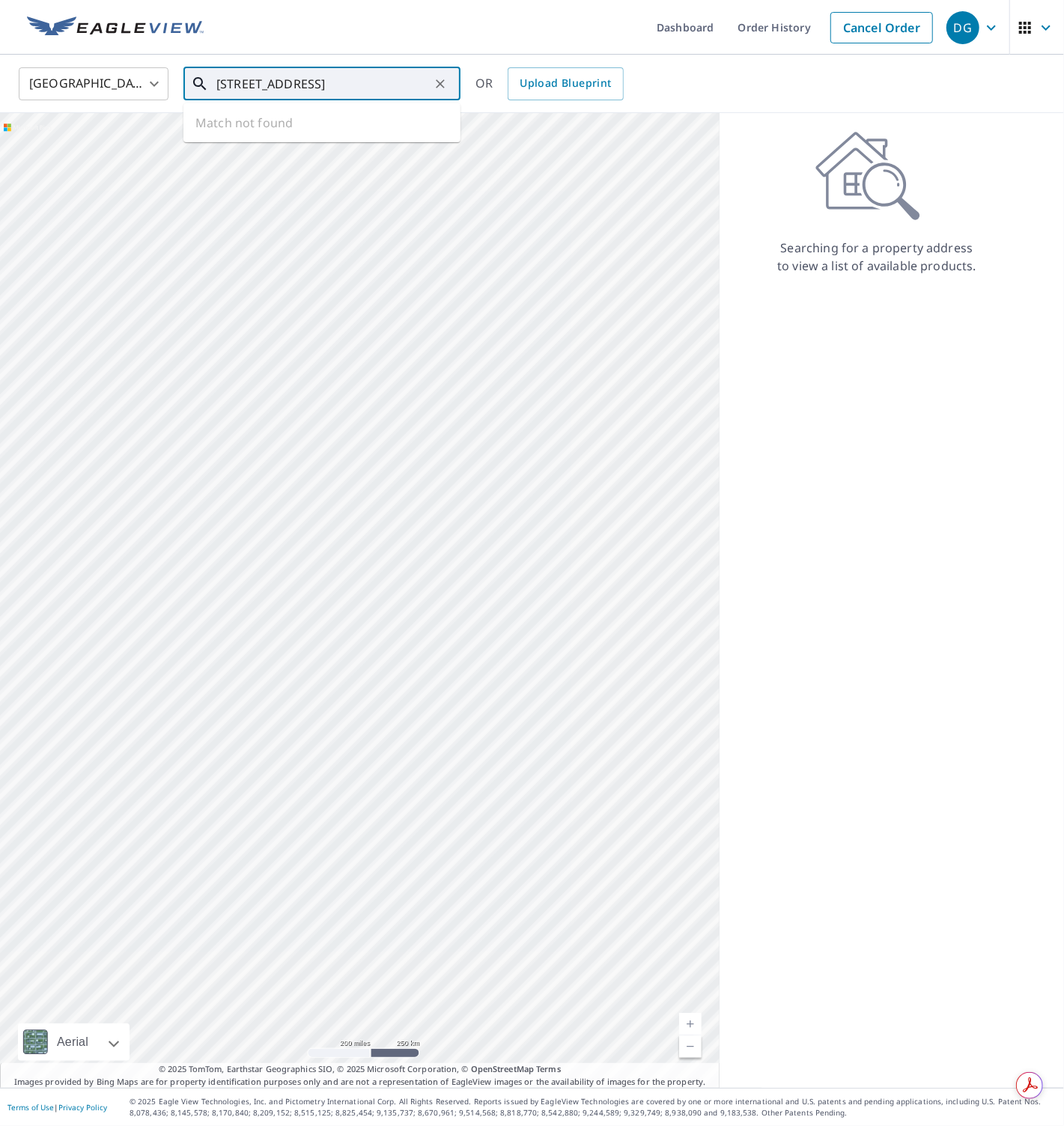
type input "[STREET_ADDRESS]"
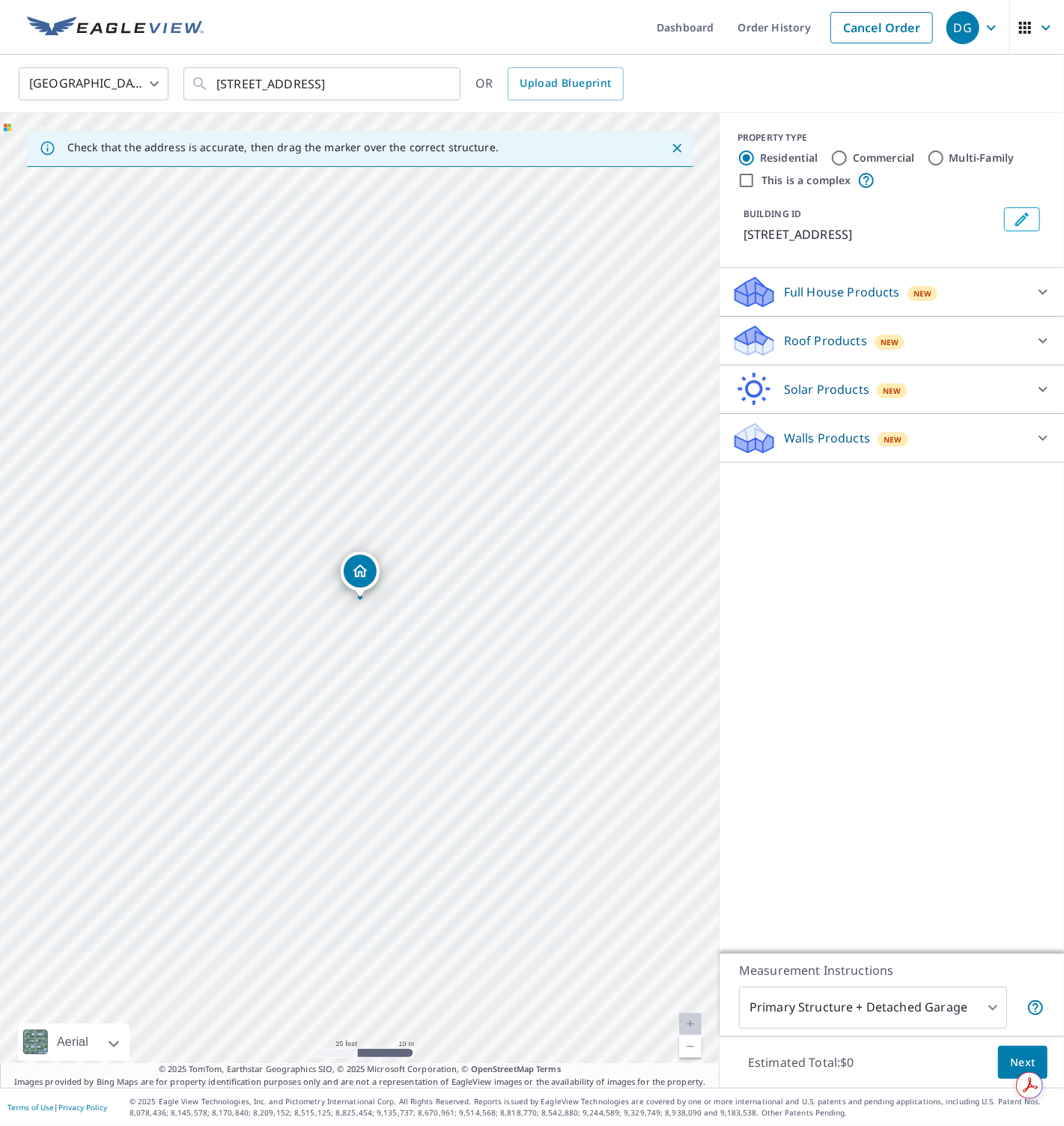
click at [781, 336] on div "Roof Products New" at bounding box center [878, 341] width 294 height 35
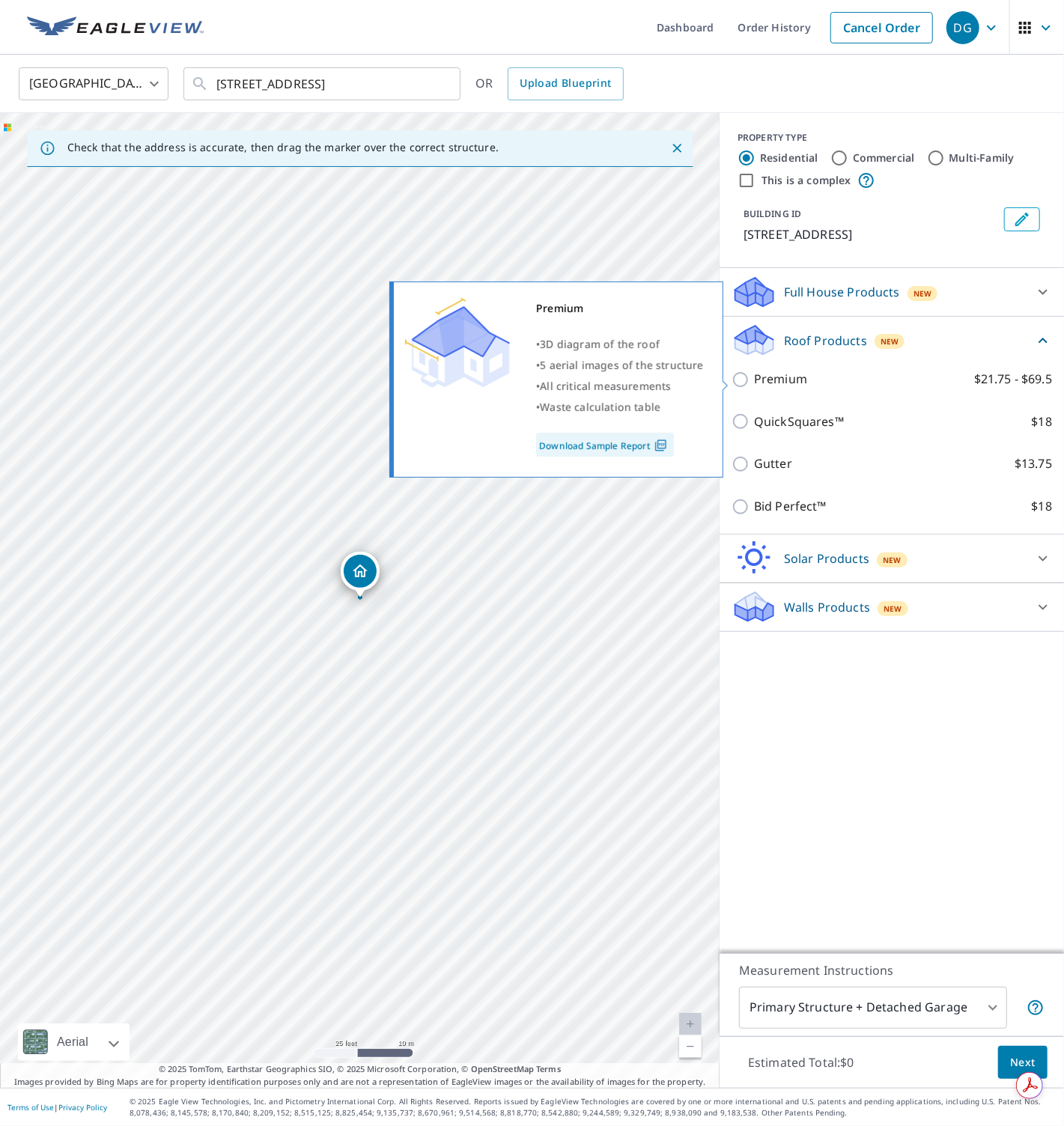
click at [764, 377] on p "Premium" at bounding box center [780, 379] width 53 height 19
click at [754, 377] on input "Premium $21.75 - $69.5" at bounding box center [742, 379] width 23 height 18
checkbox input "true"
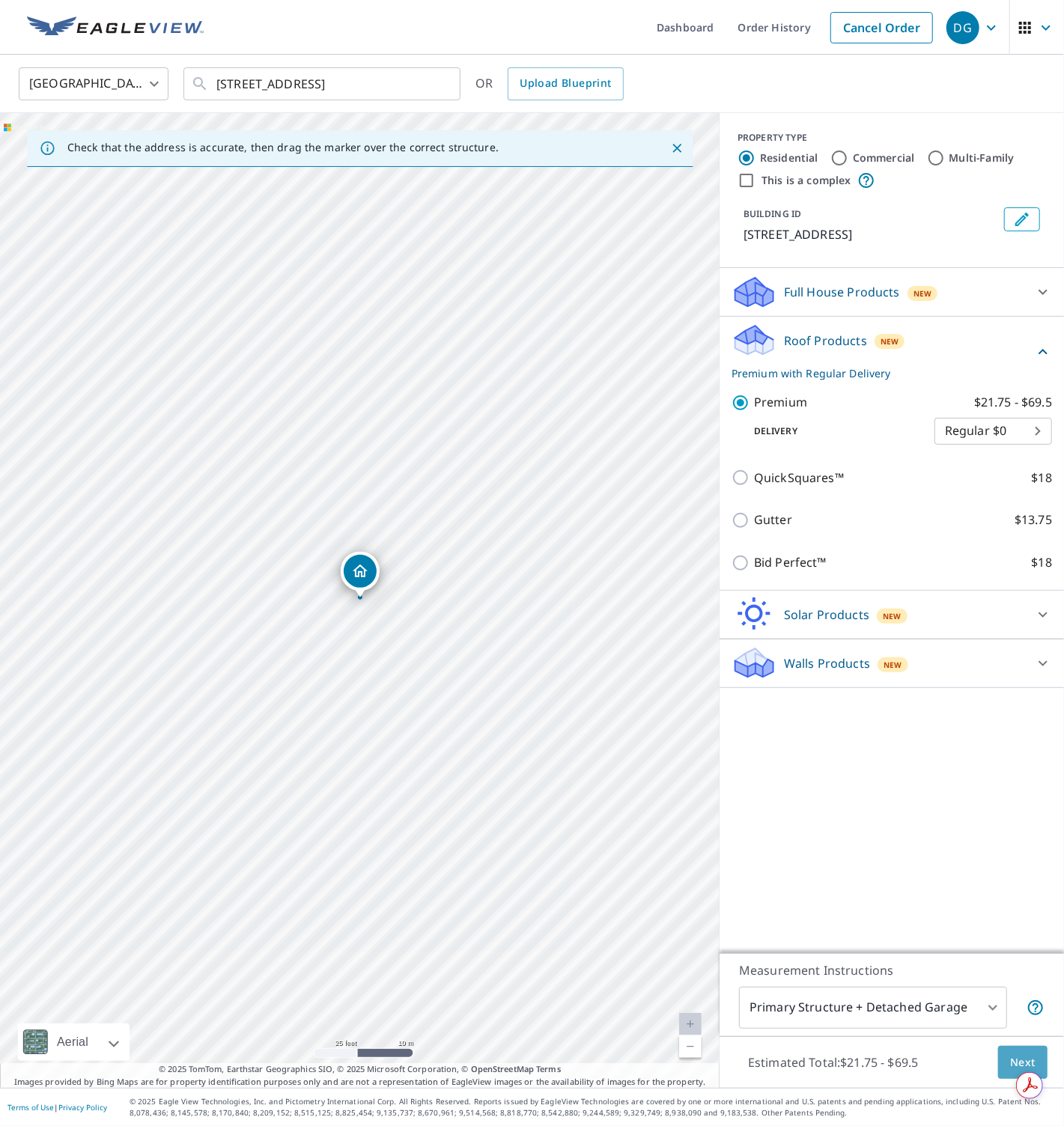
click at [1035, 1057] on button "Next" at bounding box center [1022, 1062] width 49 height 33
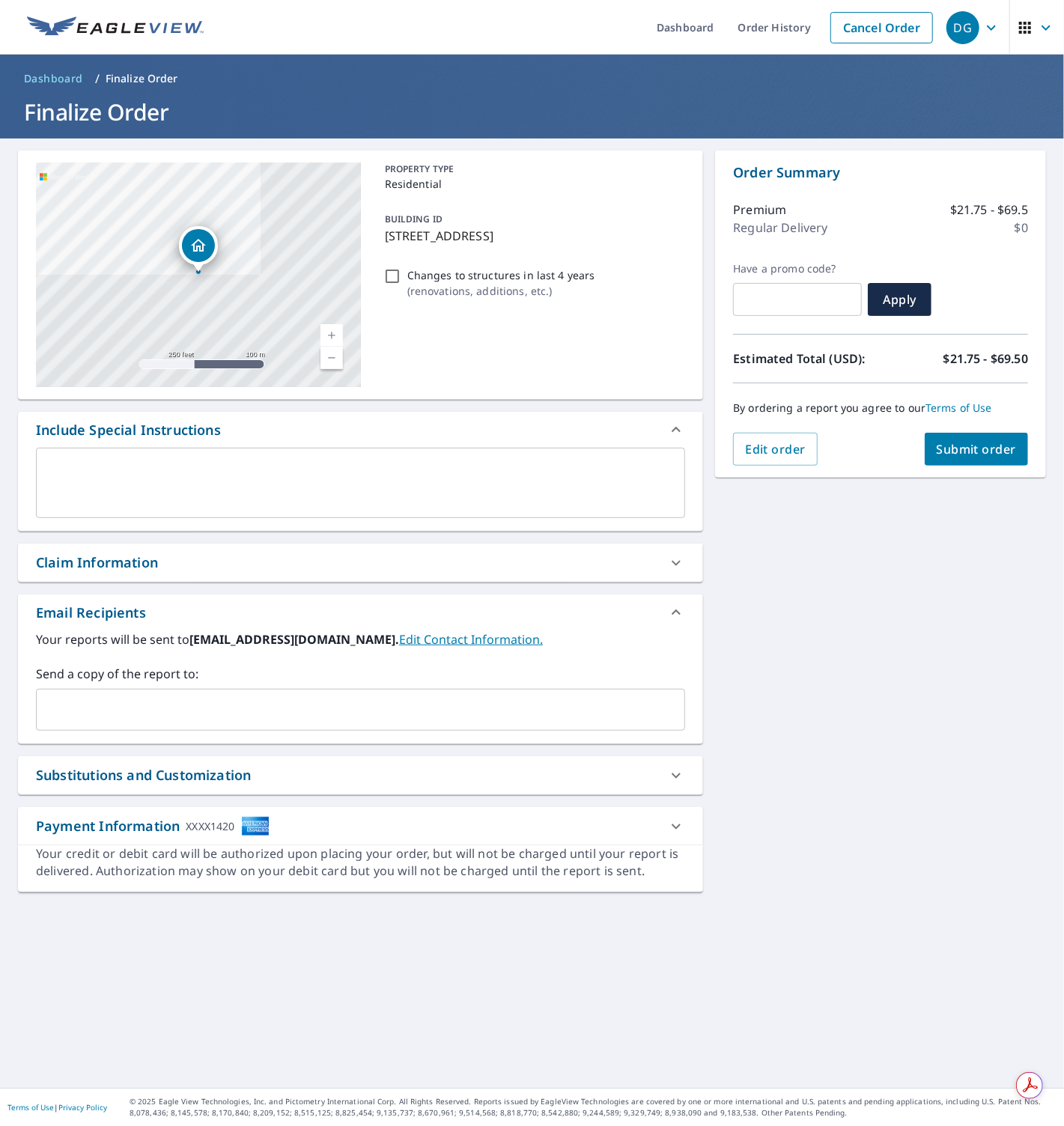
click at [389, 274] on input "Changes to structures in last 4 years ( renovations, additions, etc. )" at bounding box center [392, 276] width 18 height 18
checkbox input "true"
drag, startPoint x: 822, startPoint y: 584, endPoint x: 944, endPoint y: 472, distance: 165.6
click at [825, 581] on div "[STREET_ADDRESS] Aerial Road A standard road map Aerial A detailed look from ab…" at bounding box center [532, 613] width 1064 height 950
click at [985, 438] on button "Submit order" at bounding box center [976, 449] width 104 height 33
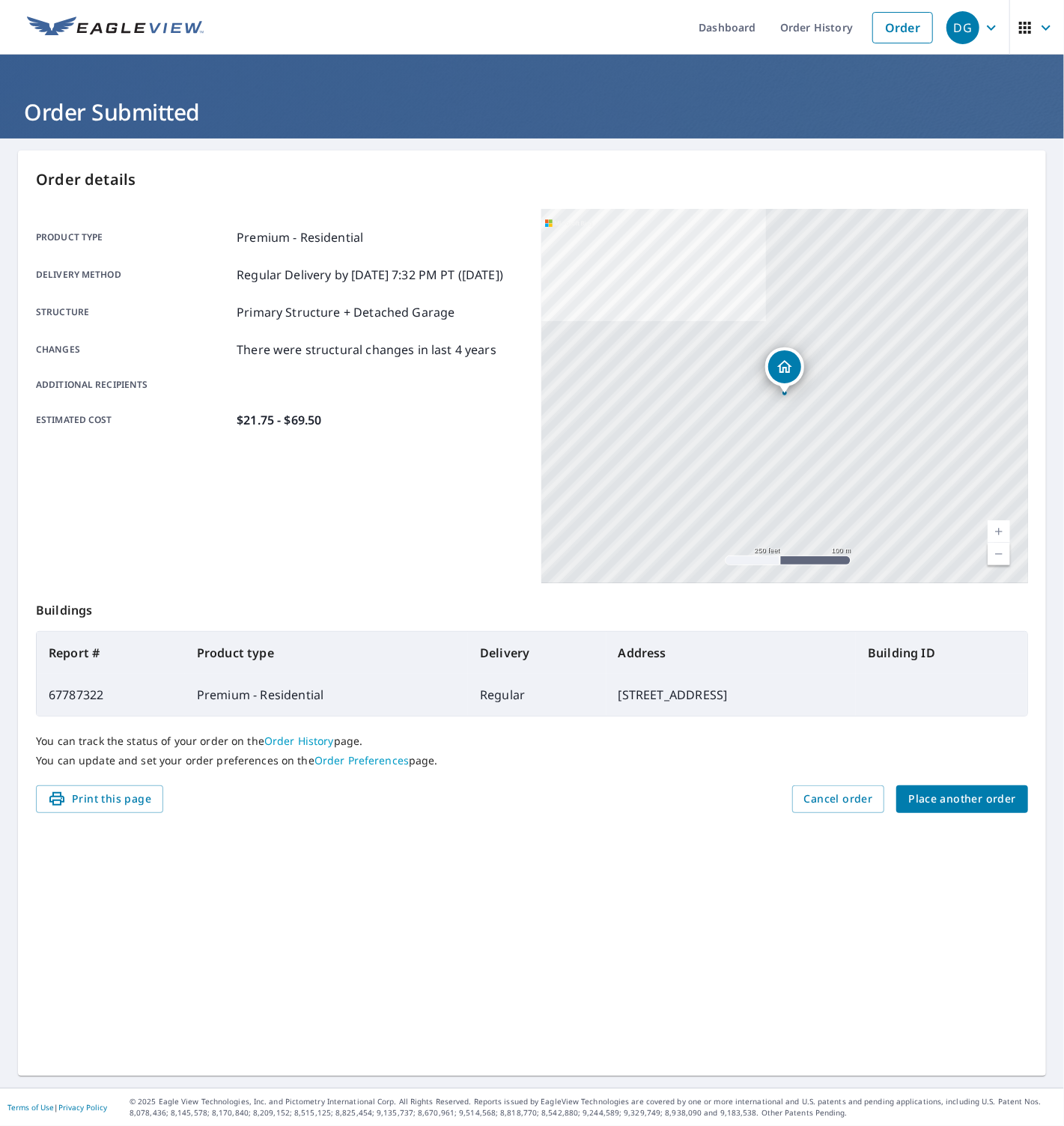
click at [933, 799] on span "Place another order" at bounding box center [961, 799] width 108 height 19
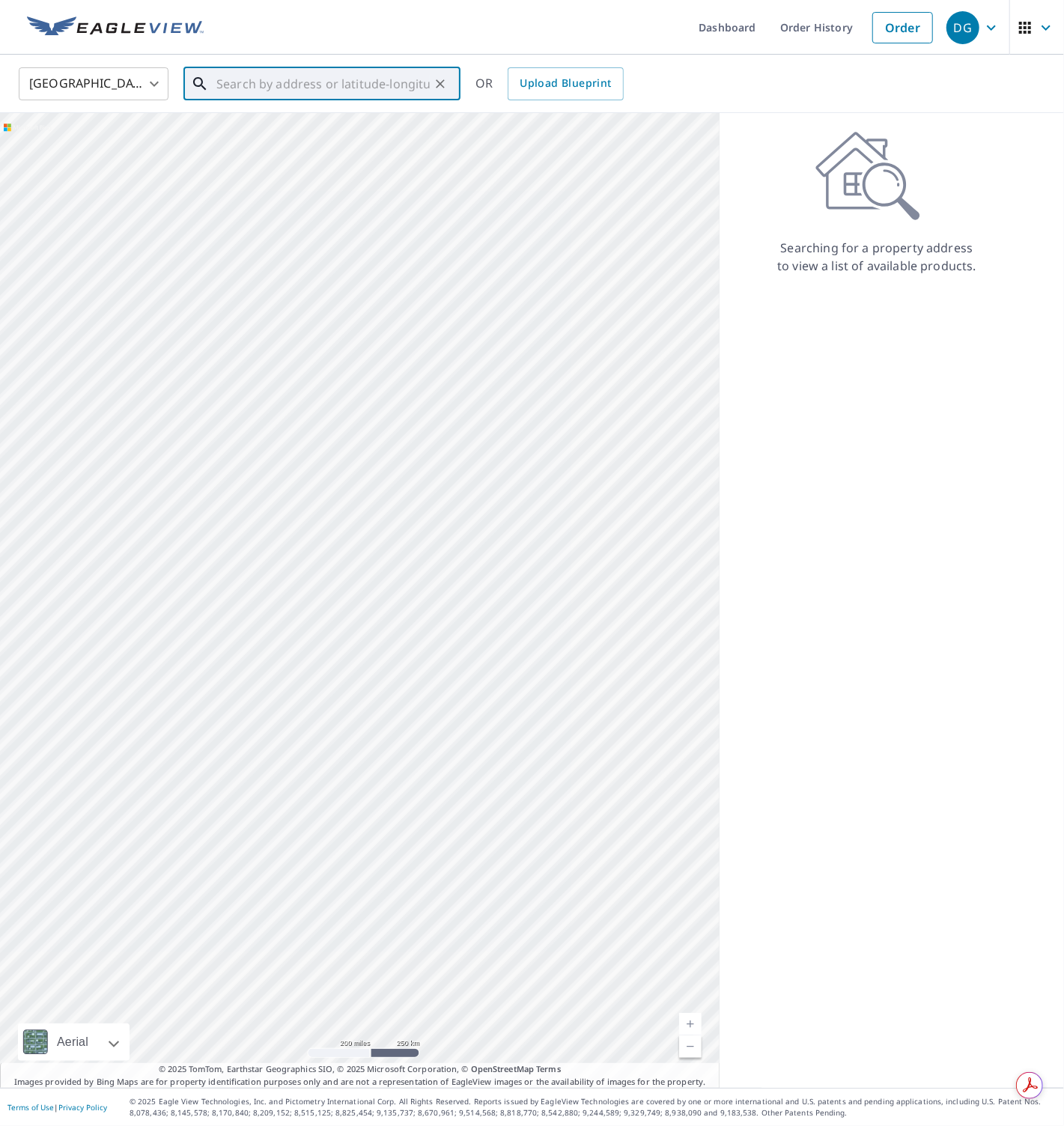
click at [294, 91] on input "text" at bounding box center [323, 83] width 213 height 42
paste input "[STREET_ADDRESS][PERSON_NAME]"
type input "[STREET_ADDRESS][PERSON_NAME]"
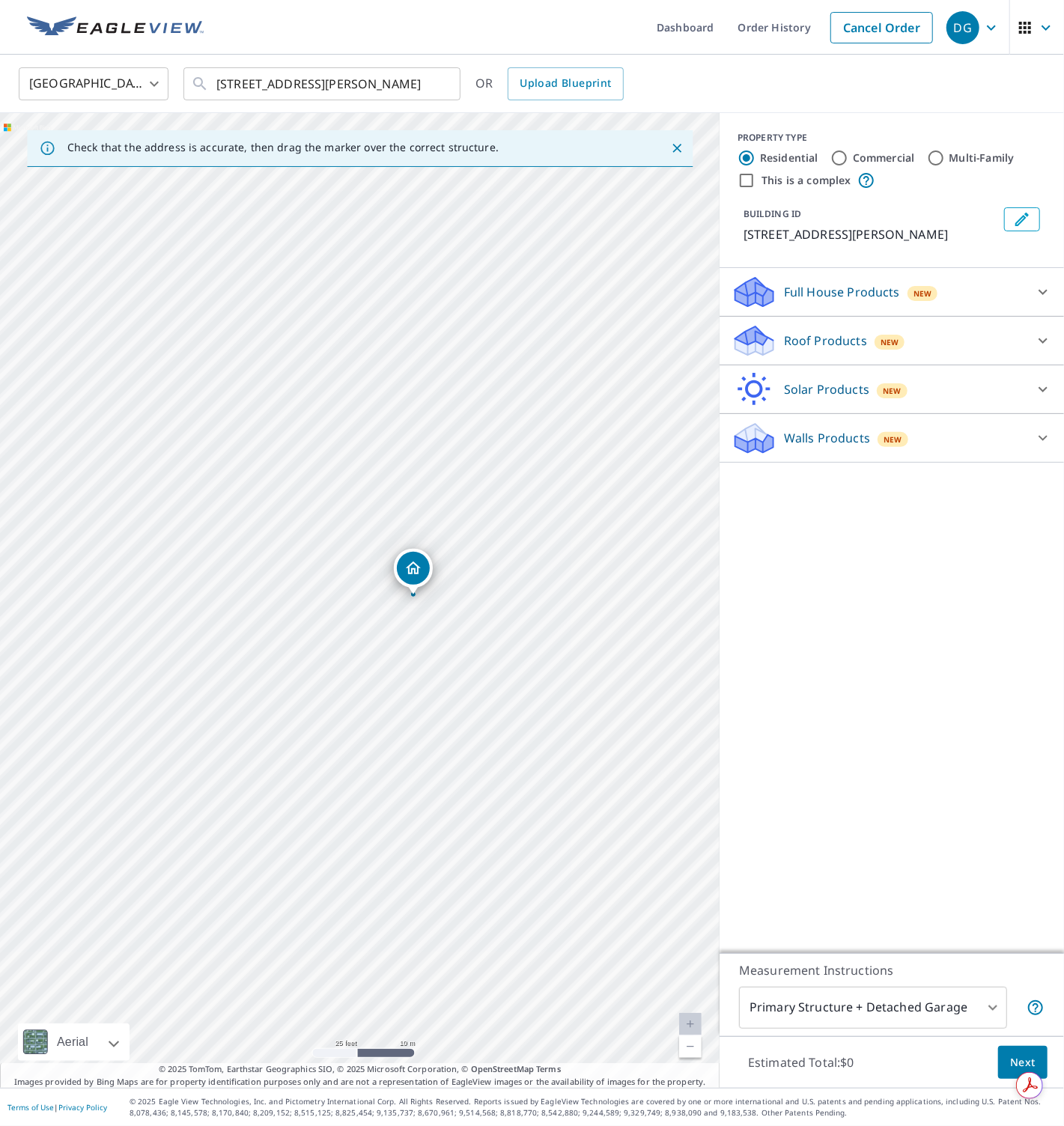
drag, startPoint x: 360, startPoint y: 574, endPoint x: 413, endPoint y: 571, distance: 53.1
click at [778, 334] on div "Roof Products New" at bounding box center [878, 341] width 294 height 35
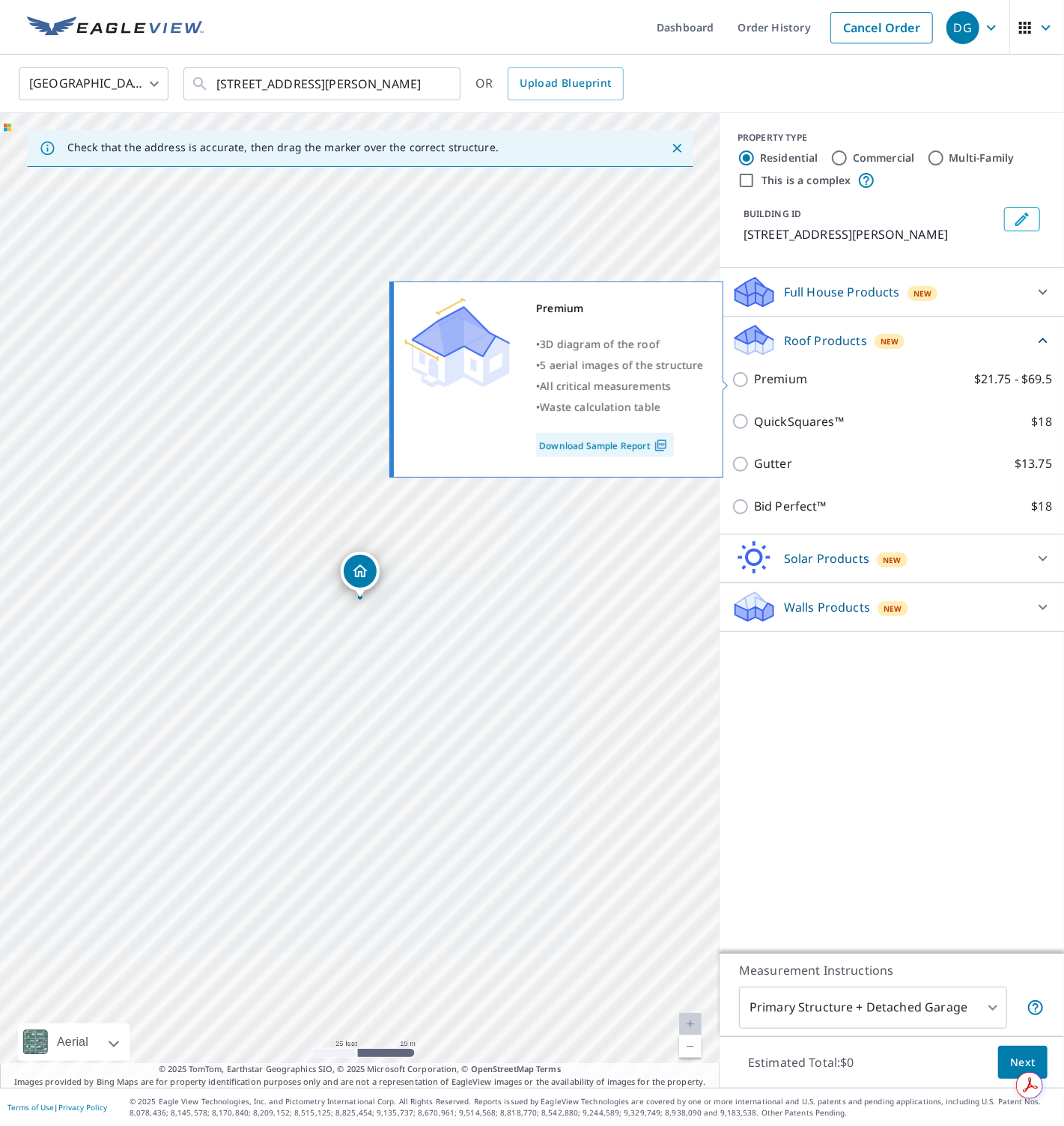
click at [759, 378] on p "Premium" at bounding box center [780, 379] width 53 height 19
click at [754, 378] on input "Premium $21.75 - $69.5" at bounding box center [742, 379] width 23 height 18
checkbox input "true"
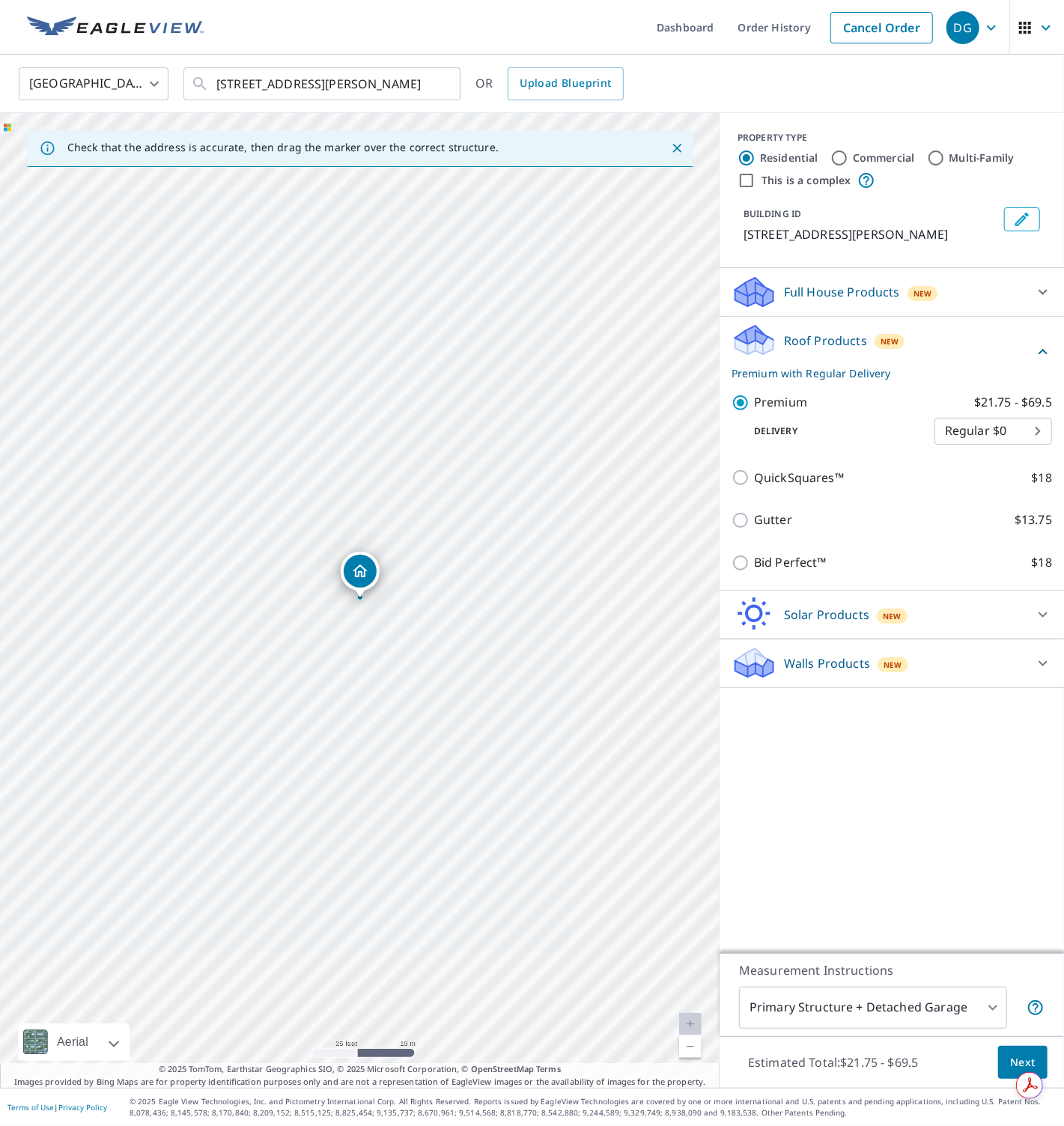
click at [1027, 1055] on span "Next" at bounding box center [1022, 1062] width 25 height 19
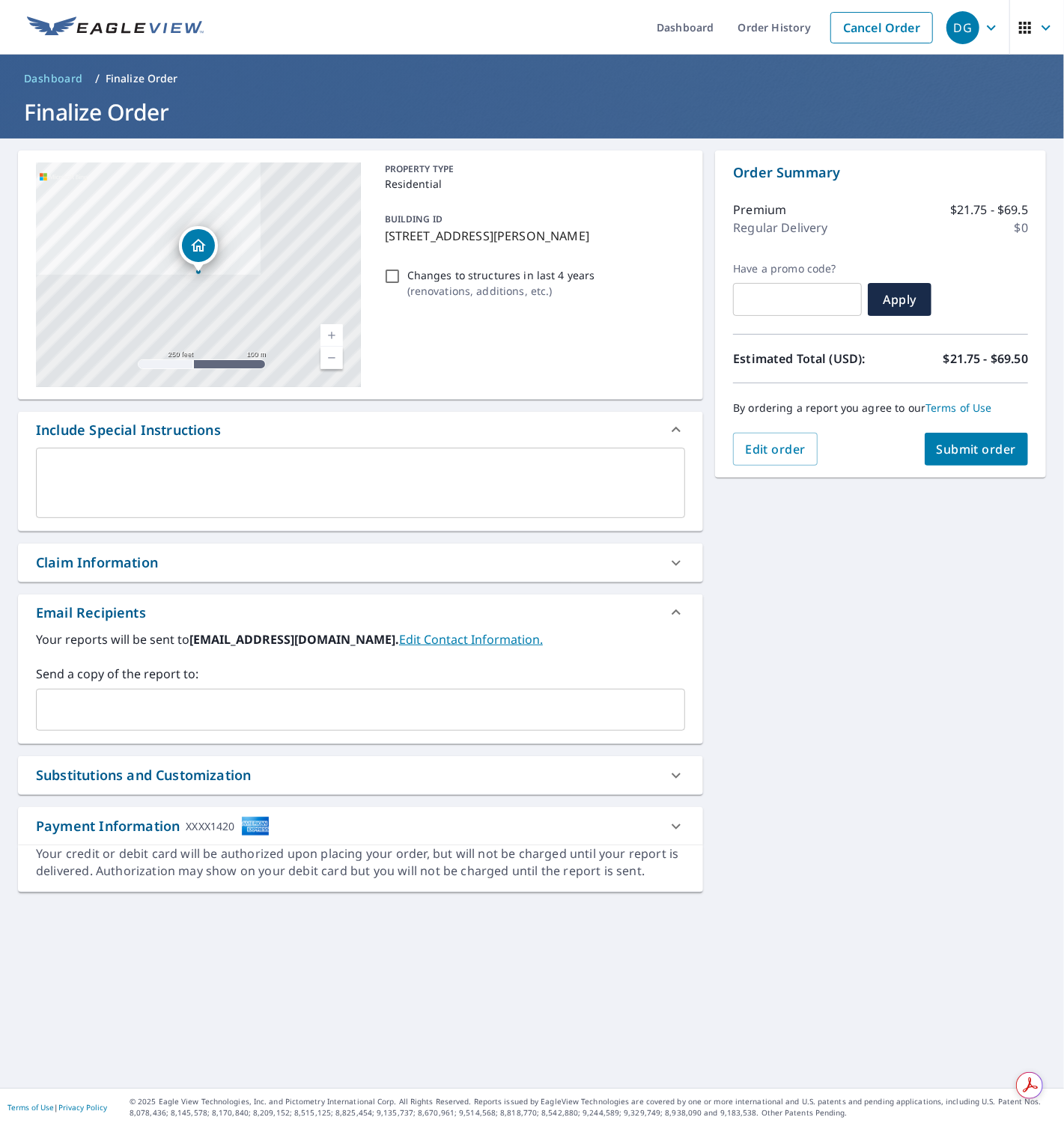
click at [396, 277] on input "Changes to structures in last 4 years ( renovations, additions, etc. )" at bounding box center [392, 276] width 18 height 18
checkbox input "true"
click at [958, 453] on span "Submit order" at bounding box center [977, 448] width 80 height 17
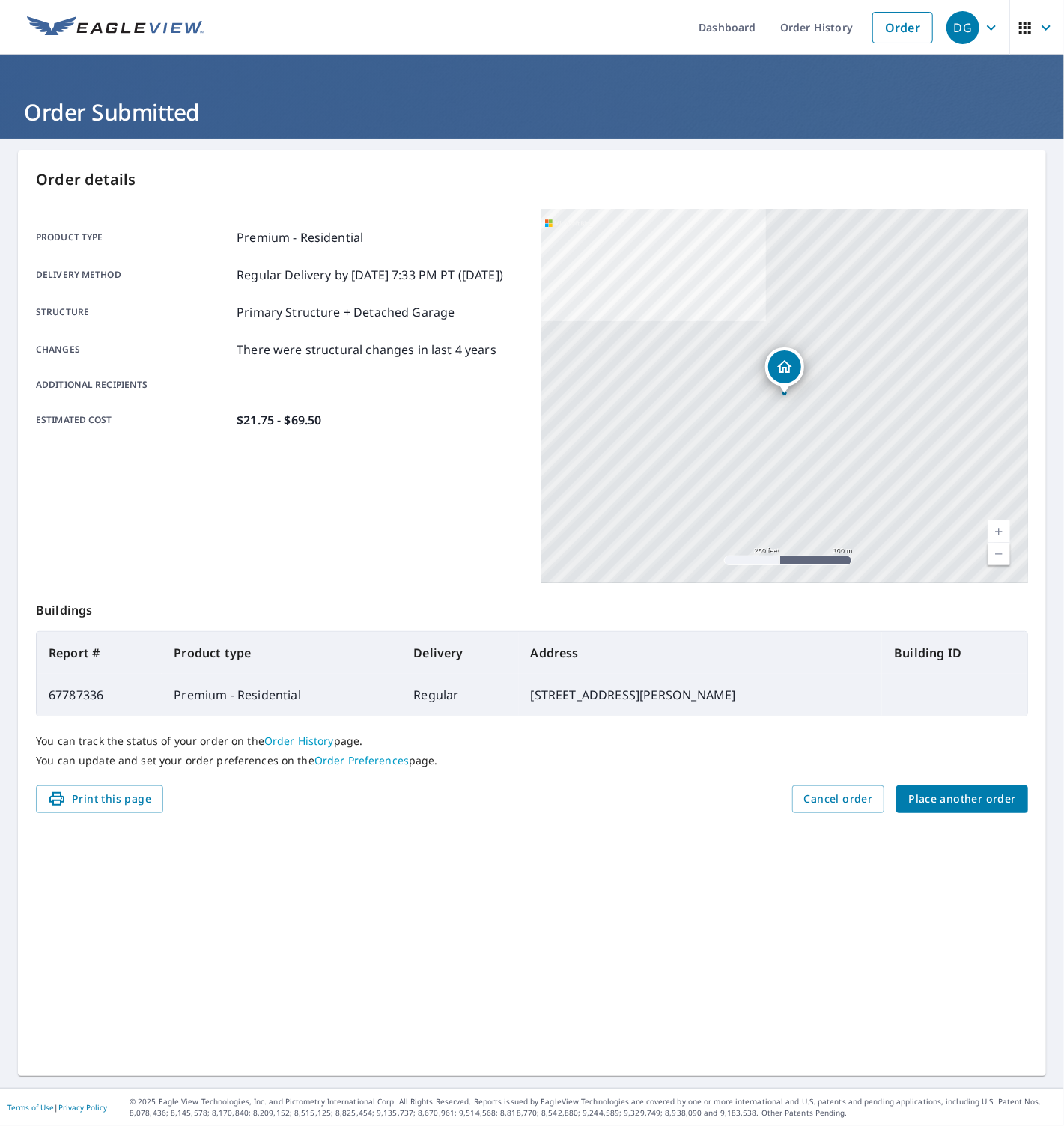
click at [947, 803] on span "Place another order" at bounding box center [961, 799] width 108 height 19
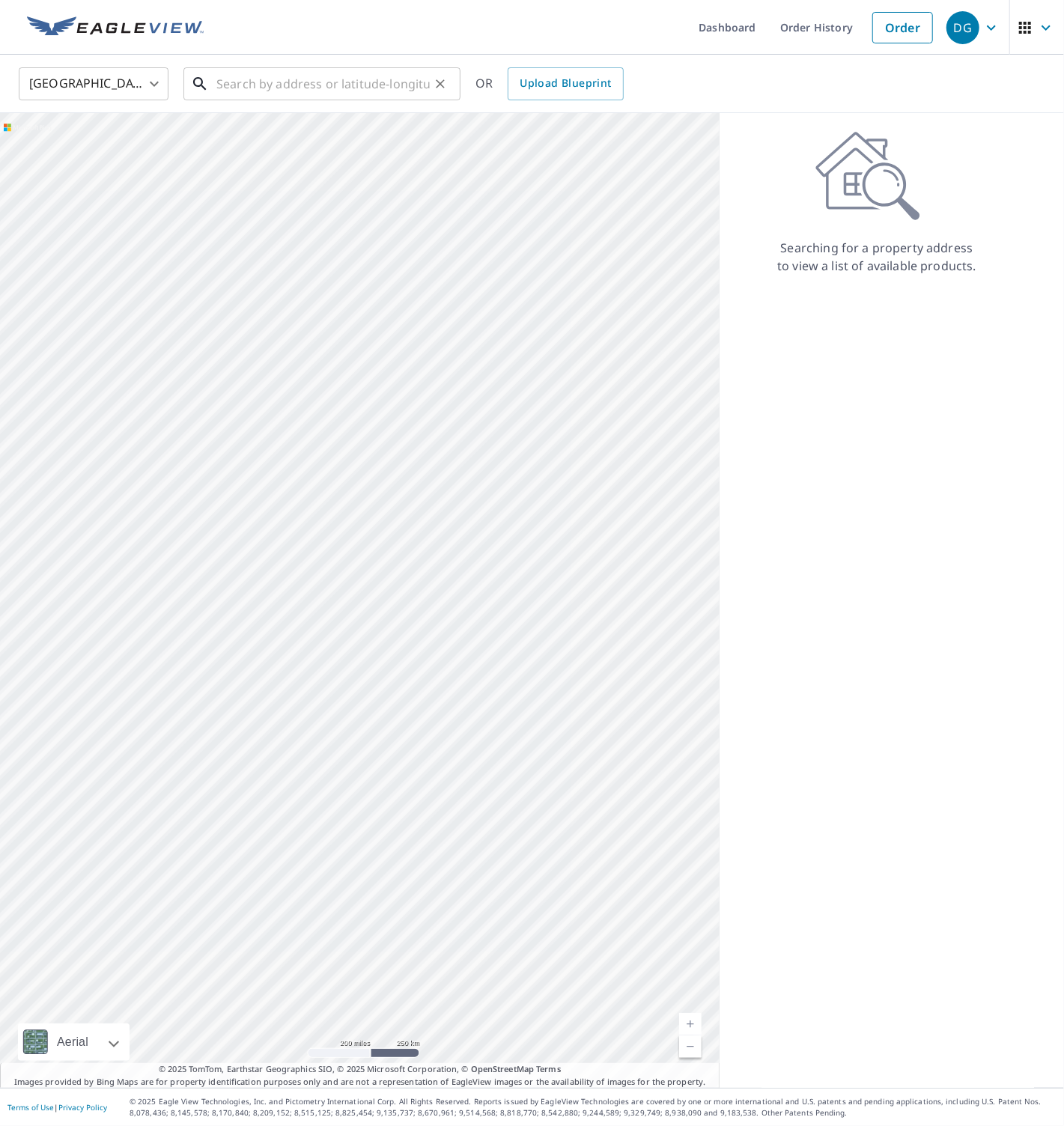
click at [275, 78] on input "text" at bounding box center [323, 83] width 213 height 42
paste input "[STREET_ADDRESS]"
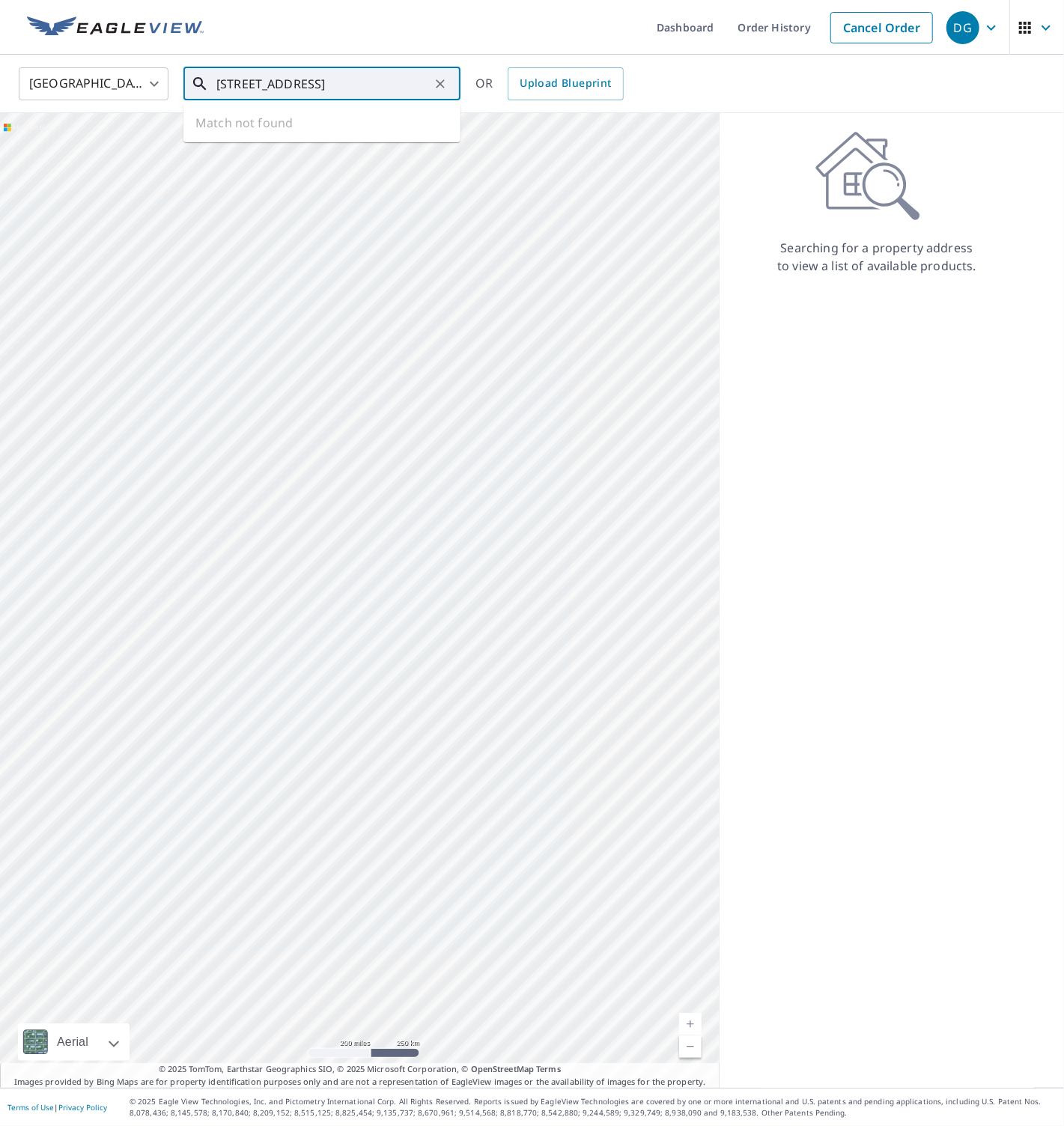
scroll to position [0, 56]
type input "[STREET_ADDRESS]"
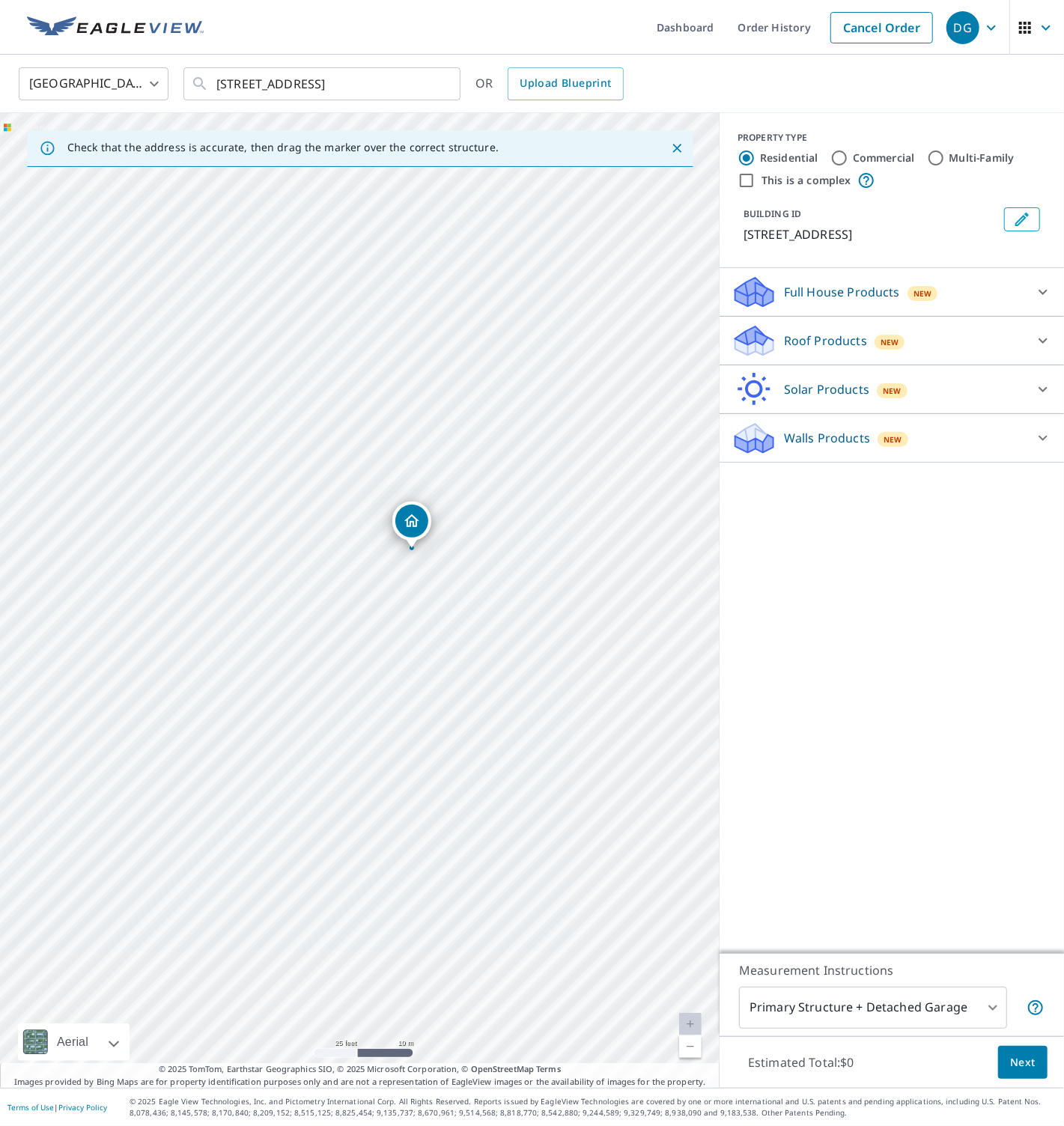
click at [763, 345] on icon at bounding box center [754, 335] width 38 height 19
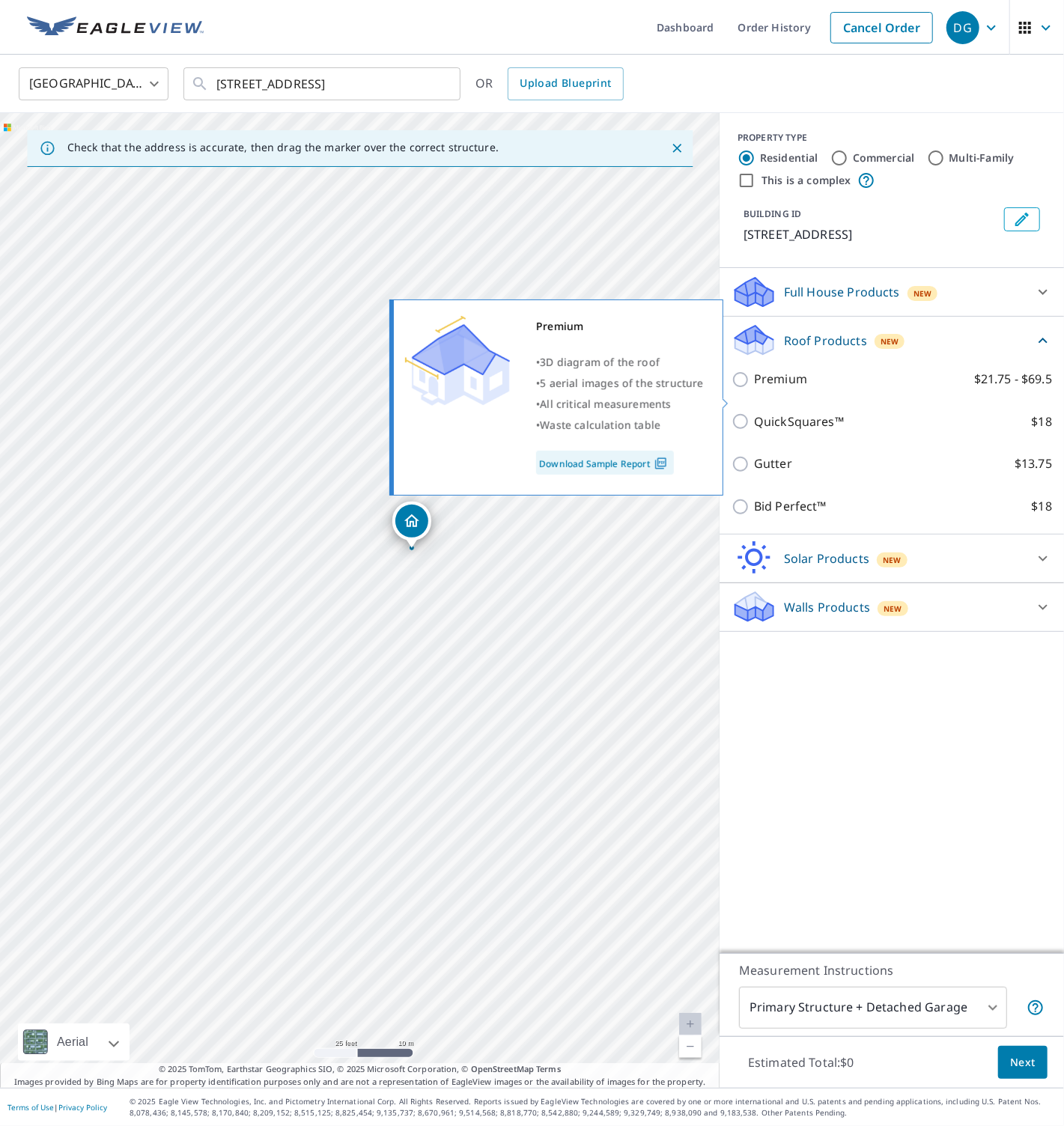
click at [783, 389] on p "Premium" at bounding box center [780, 379] width 53 height 19
click at [754, 389] on input "Premium $21.75 - $69.5" at bounding box center [742, 379] width 23 height 18
checkbox input "true"
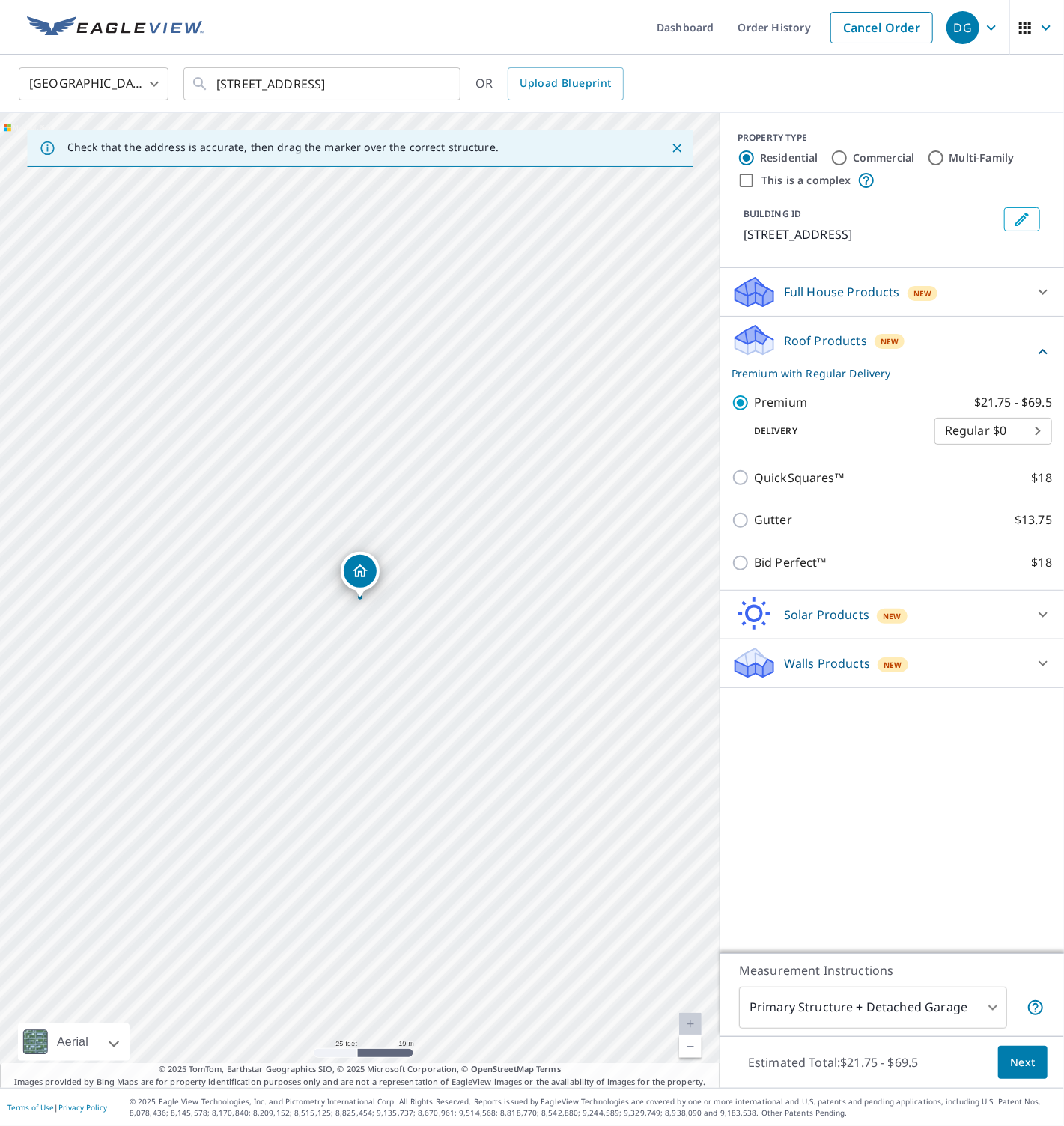
click at [1010, 1067] on span "Next" at bounding box center [1022, 1062] width 25 height 19
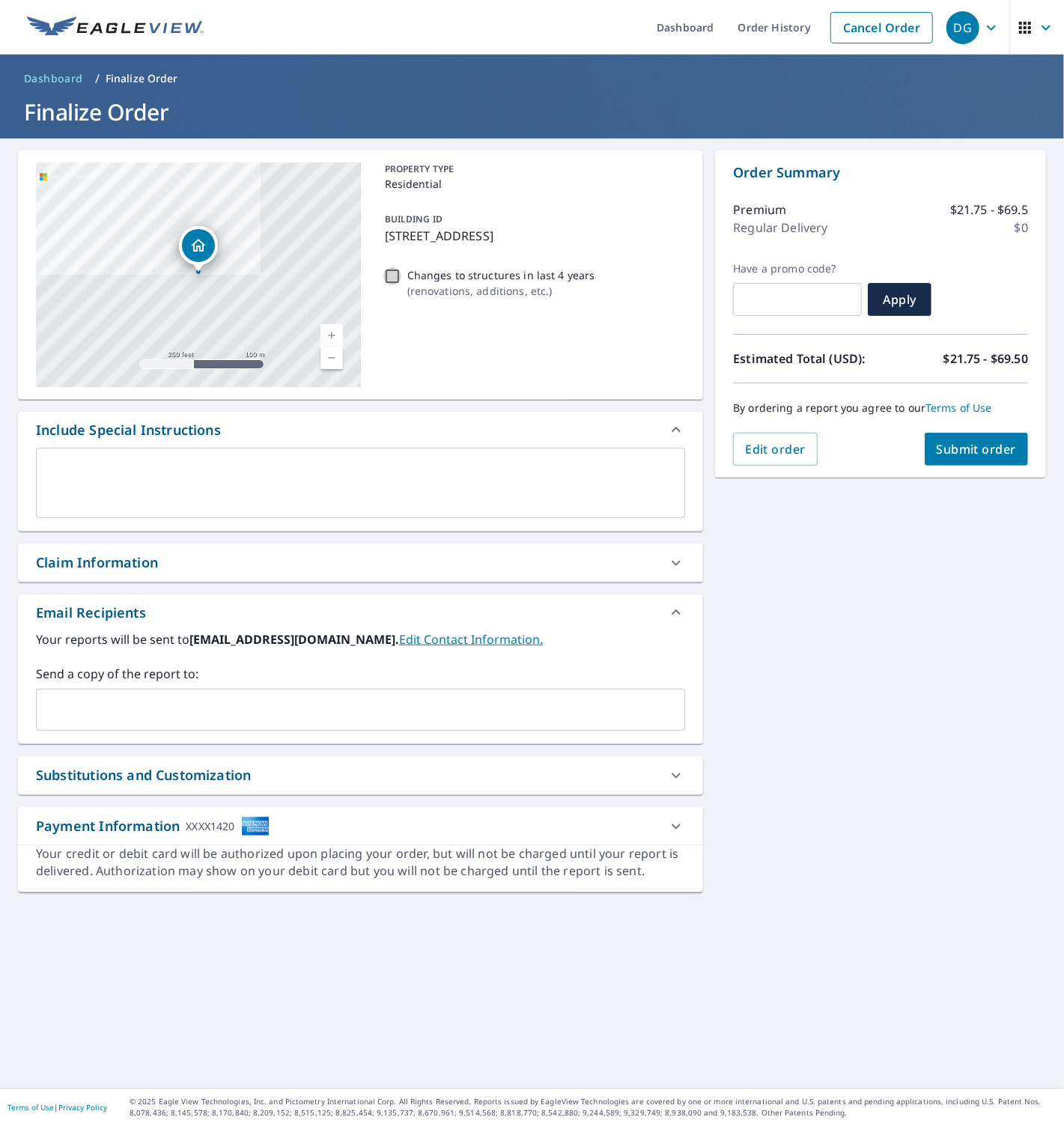
click at [395, 272] on input "Changes to structures in last 4 years ( renovations, additions, etc. )" at bounding box center [392, 276] width 18 height 18
checkbox input "true"
drag, startPoint x: 862, startPoint y: 561, endPoint x: 920, endPoint y: 489, distance: 92.5
click at [863, 561] on div "[STREET_ADDRESS] Aerial Road A standard road map Aerial A detailed look from ab…" at bounding box center [532, 613] width 1064 height 950
click at [958, 446] on span "Submit order" at bounding box center [977, 448] width 80 height 17
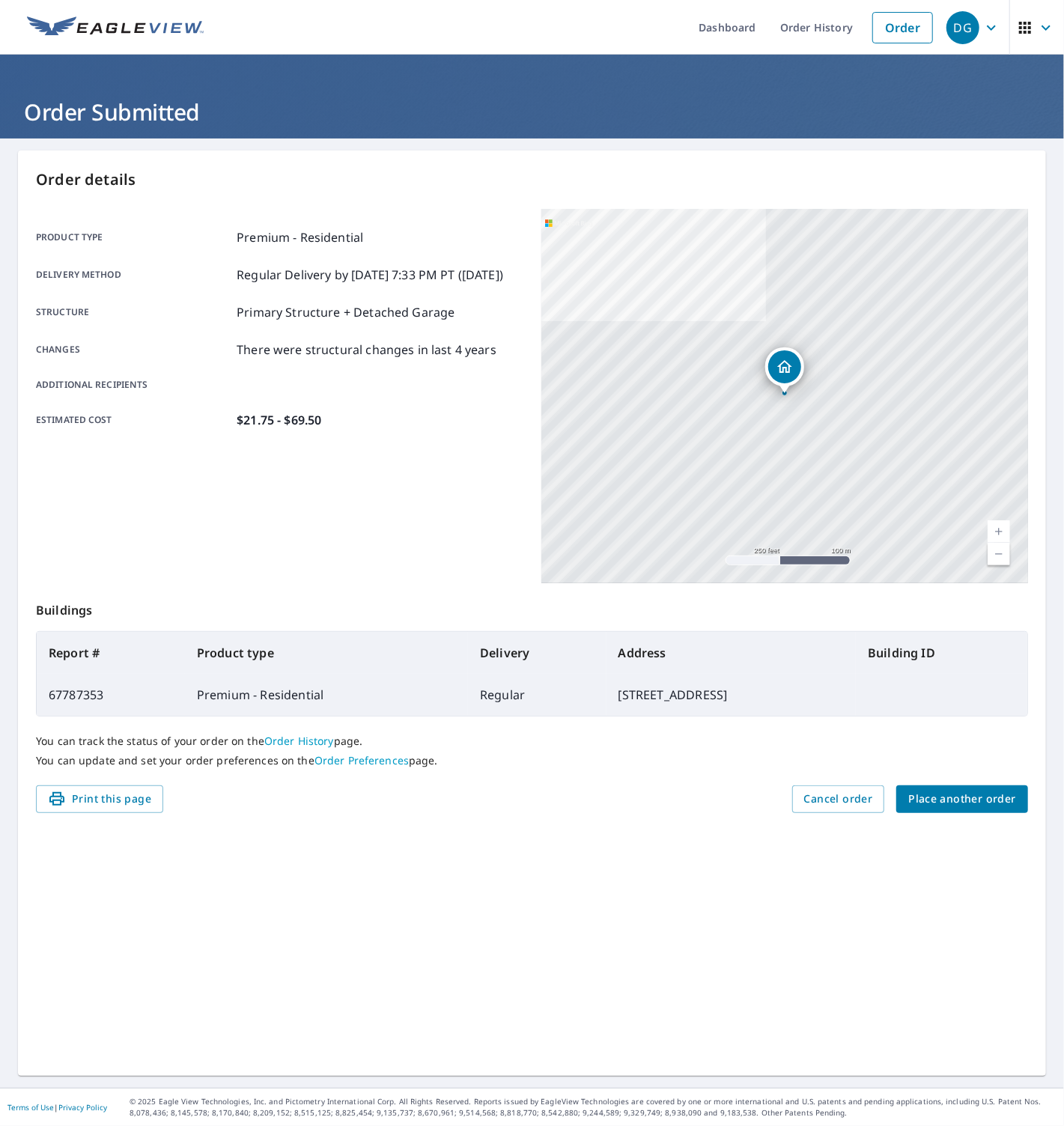
click at [945, 804] on span "Place another order" at bounding box center [961, 799] width 108 height 19
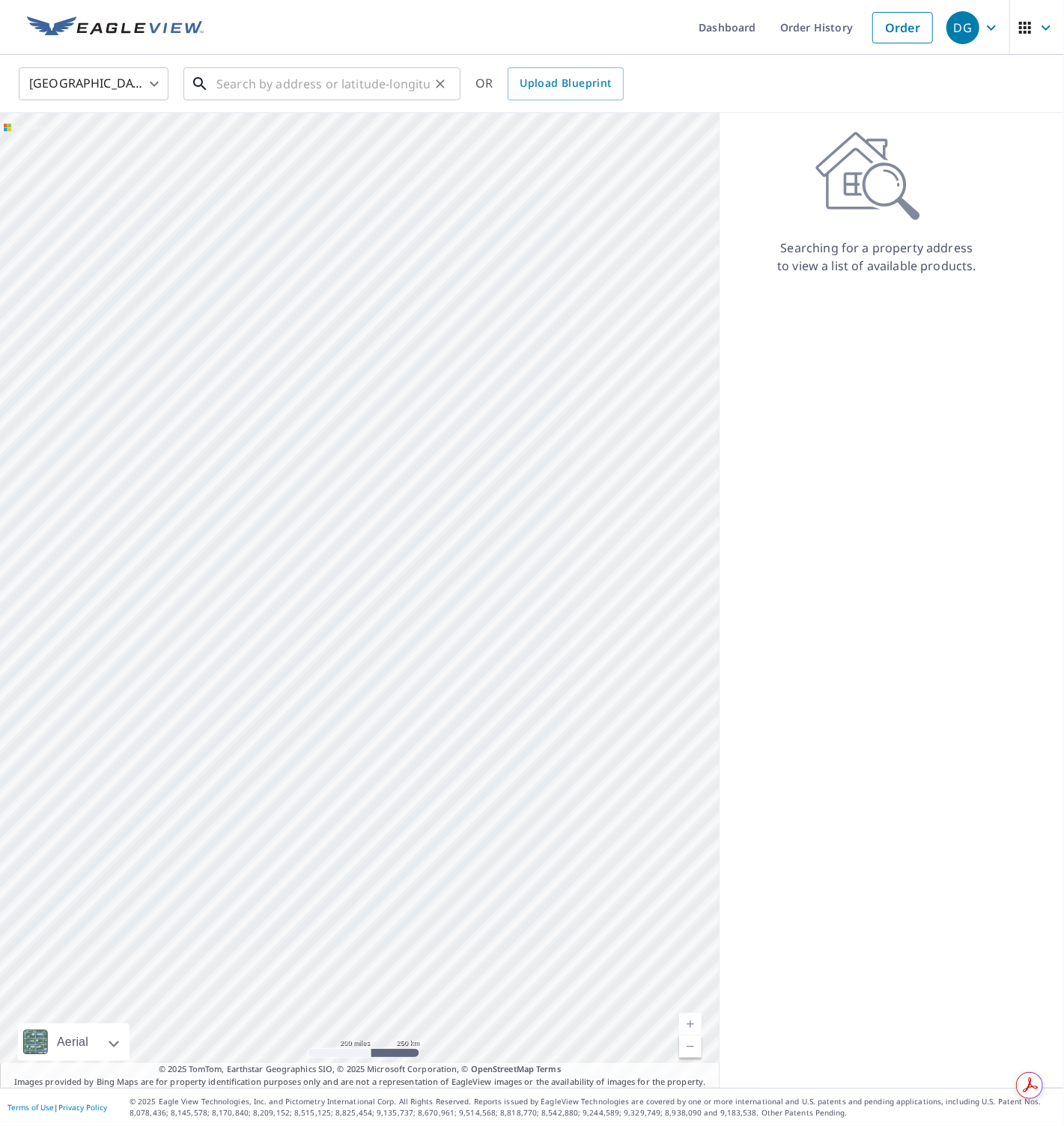
click at [291, 86] on input "text" at bounding box center [323, 83] width 213 height 42
paste input "[STREET_ADDRESS]"
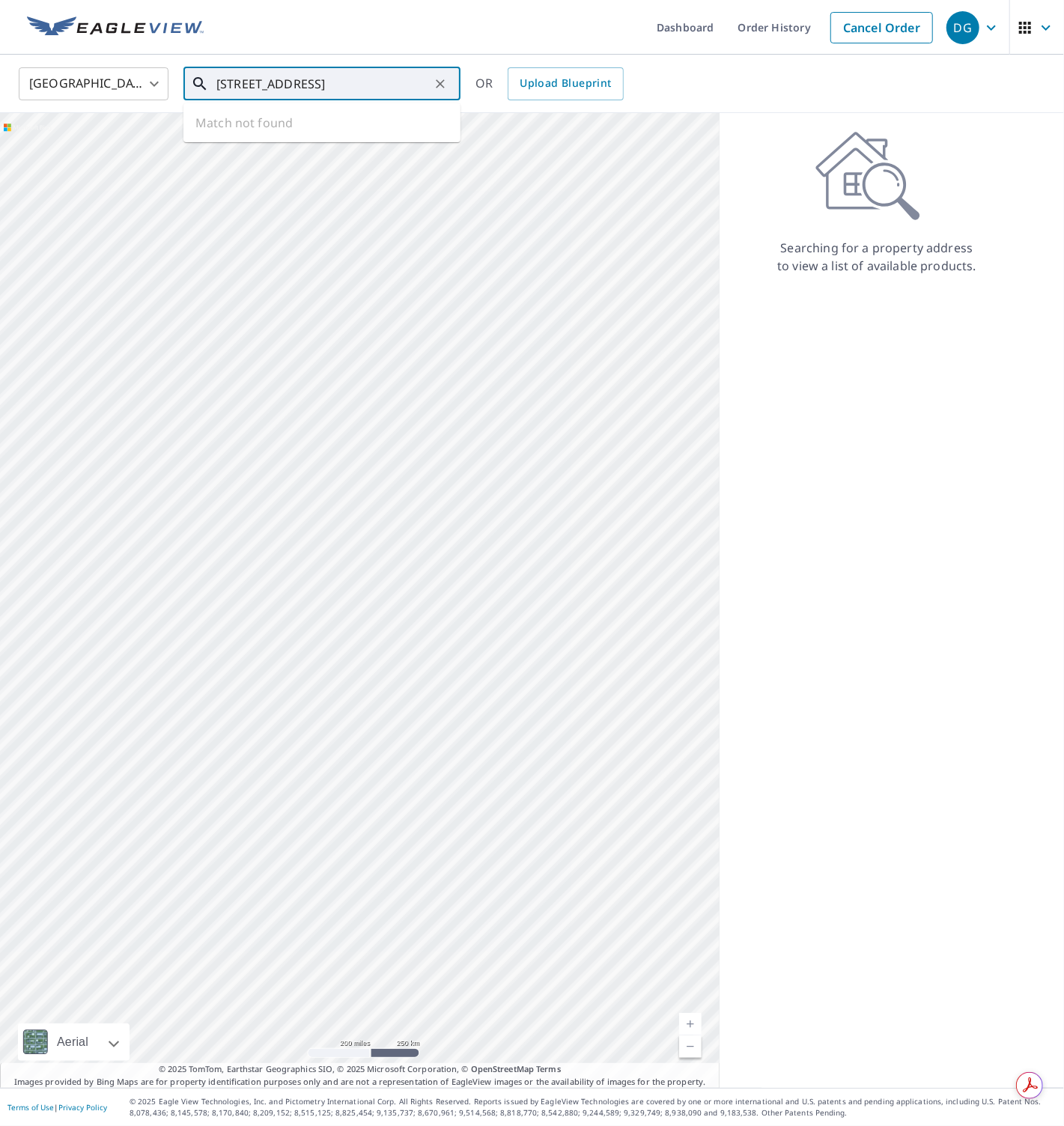
scroll to position [0, 15]
type input "[STREET_ADDRESS]"
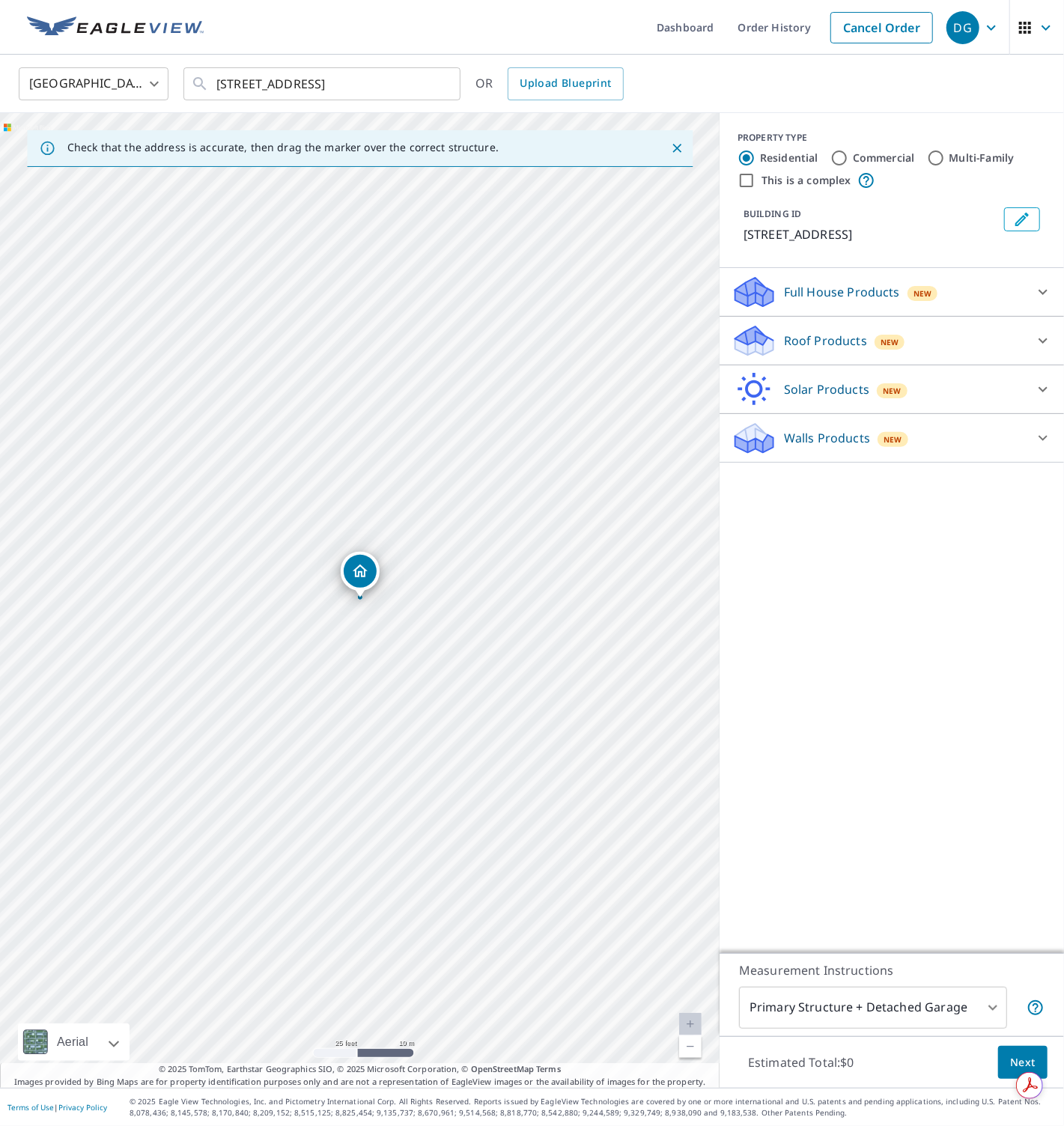
drag, startPoint x: 777, startPoint y: 345, endPoint x: 781, endPoint y: 354, distance: 9.8
click at [777, 345] on div "Roof Products New" at bounding box center [878, 341] width 294 height 35
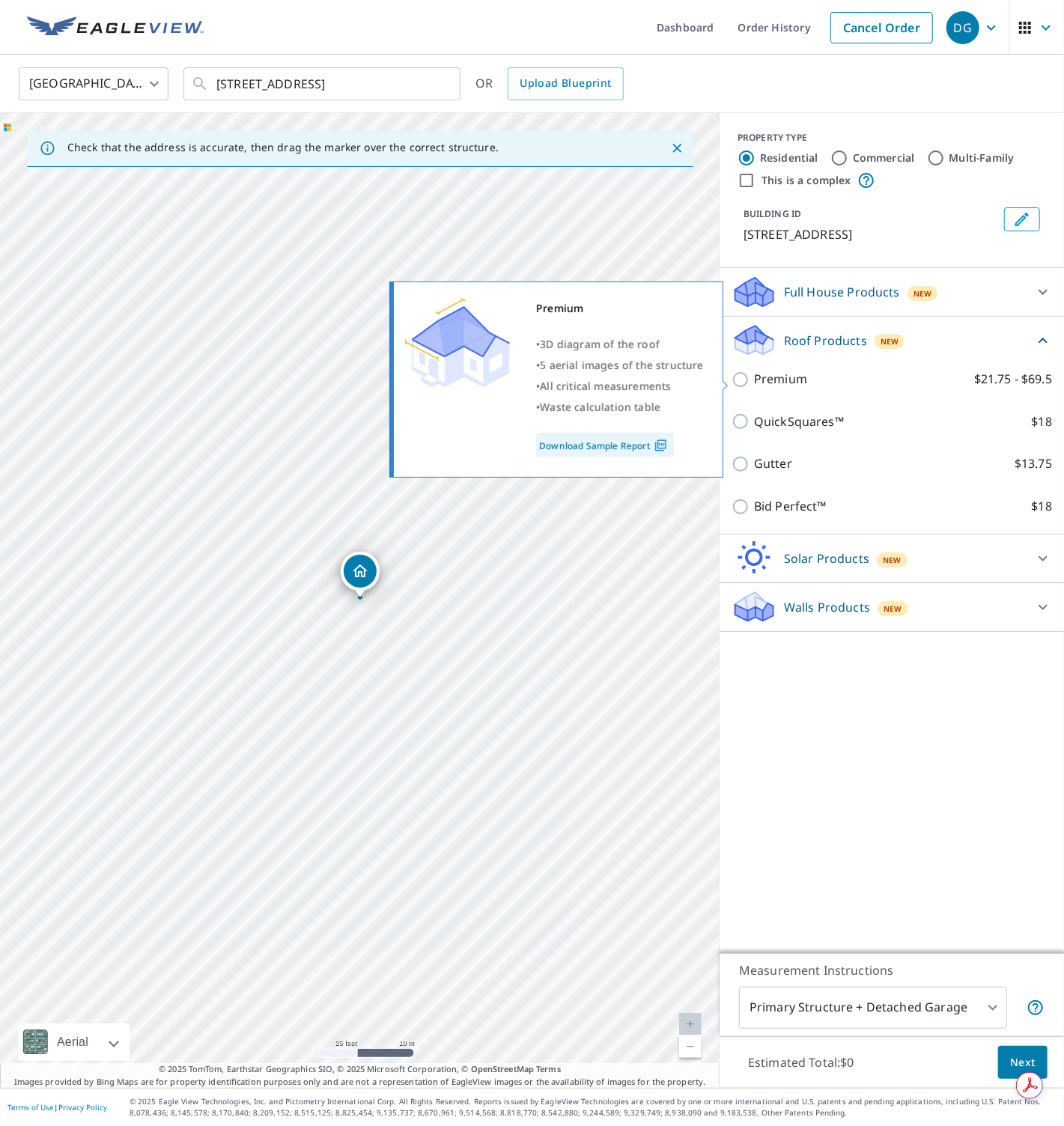
click at [790, 389] on p "Premium" at bounding box center [780, 379] width 53 height 19
click at [754, 389] on input "Premium $21.75 - $69.5" at bounding box center [742, 379] width 23 height 18
checkbox input "true"
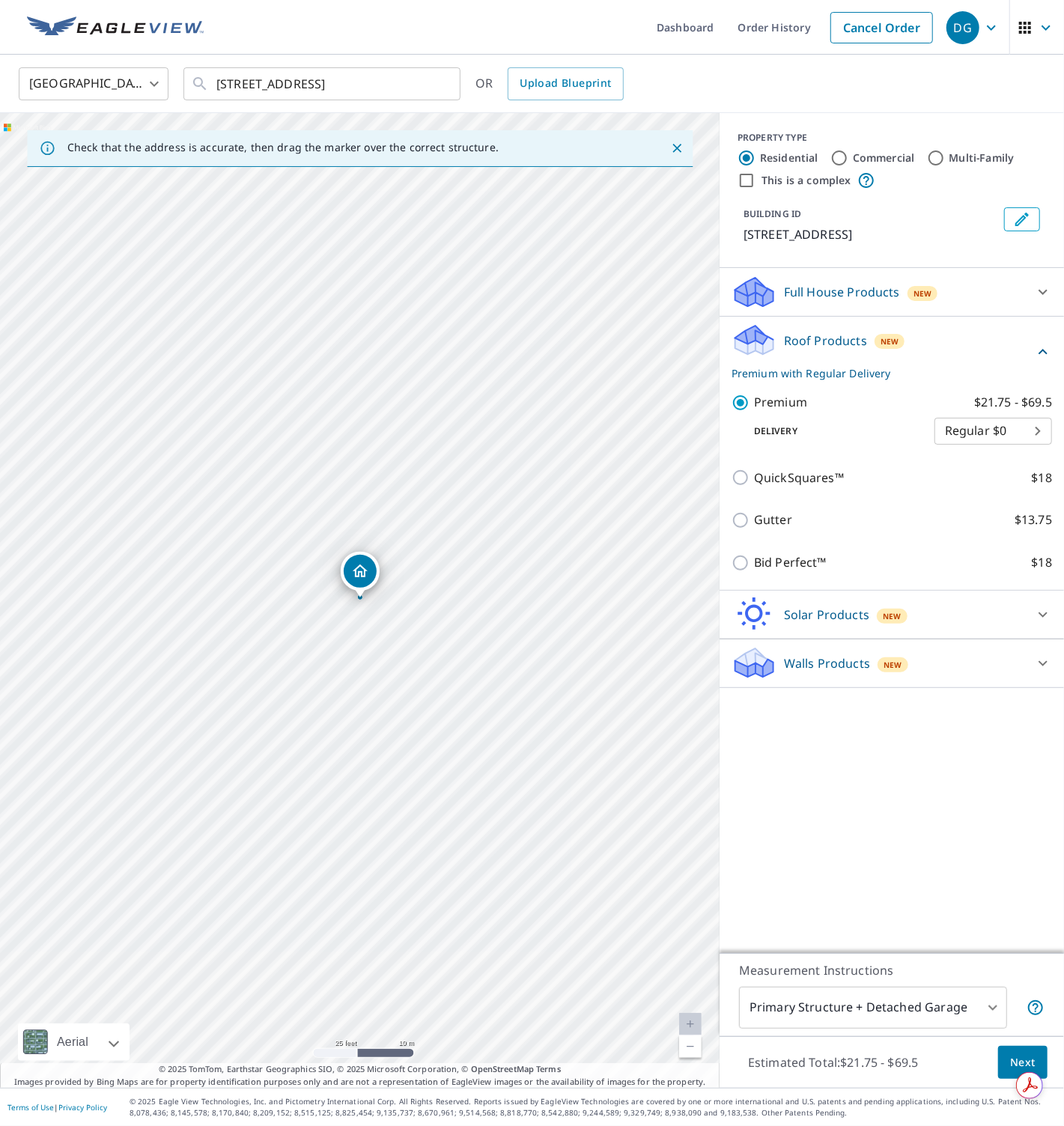
click at [1016, 1054] on span "Next" at bounding box center [1022, 1062] width 25 height 19
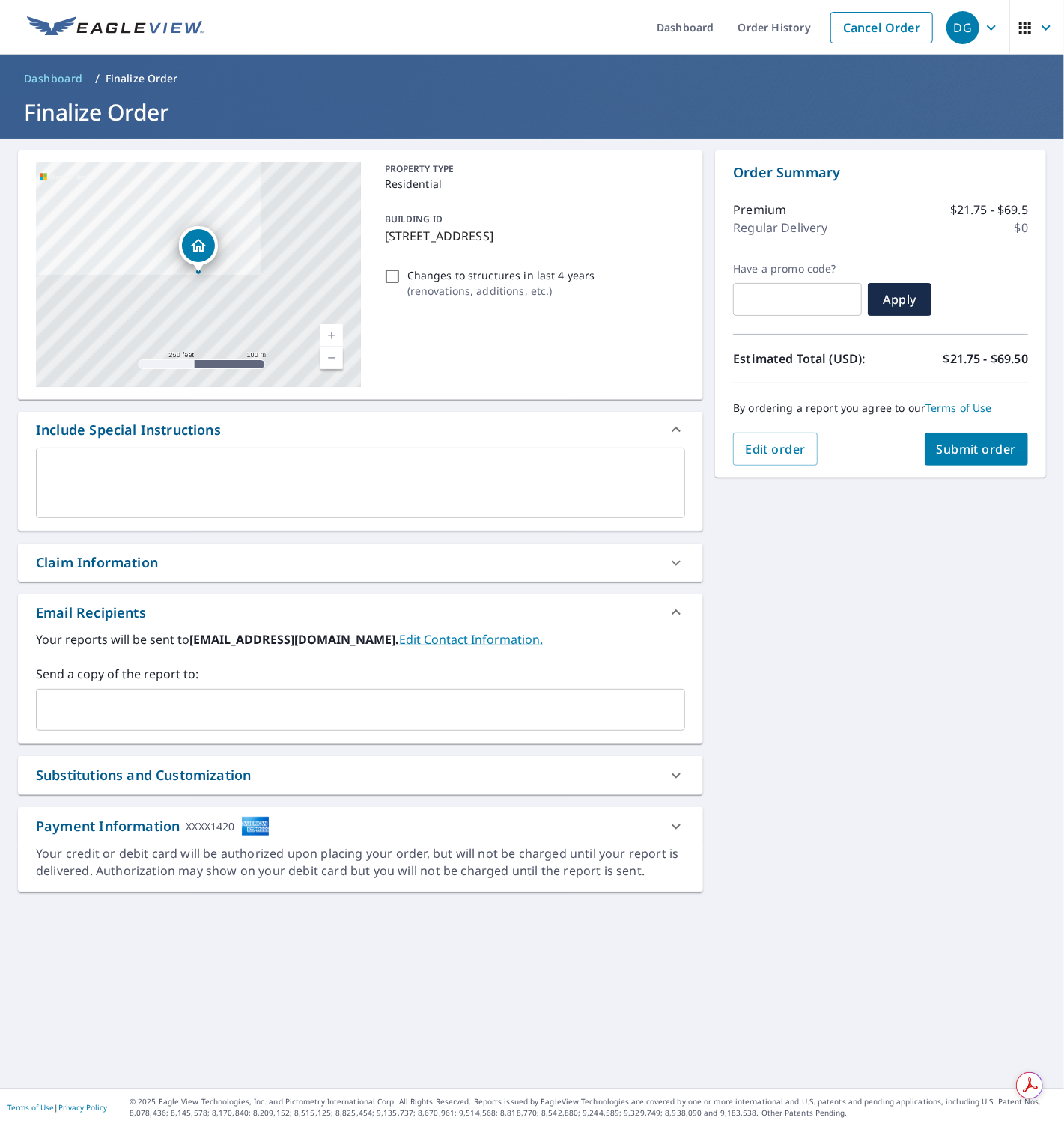
click at [395, 272] on input "Changes to structures in last 4 years ( renovations, additions, etc. )" at bounding box center [392, 276] width 18 height 18
checkbox input "true"
click at [966, 446] on span "Submit order" at bounding box center [977, 448] width 80 height 17
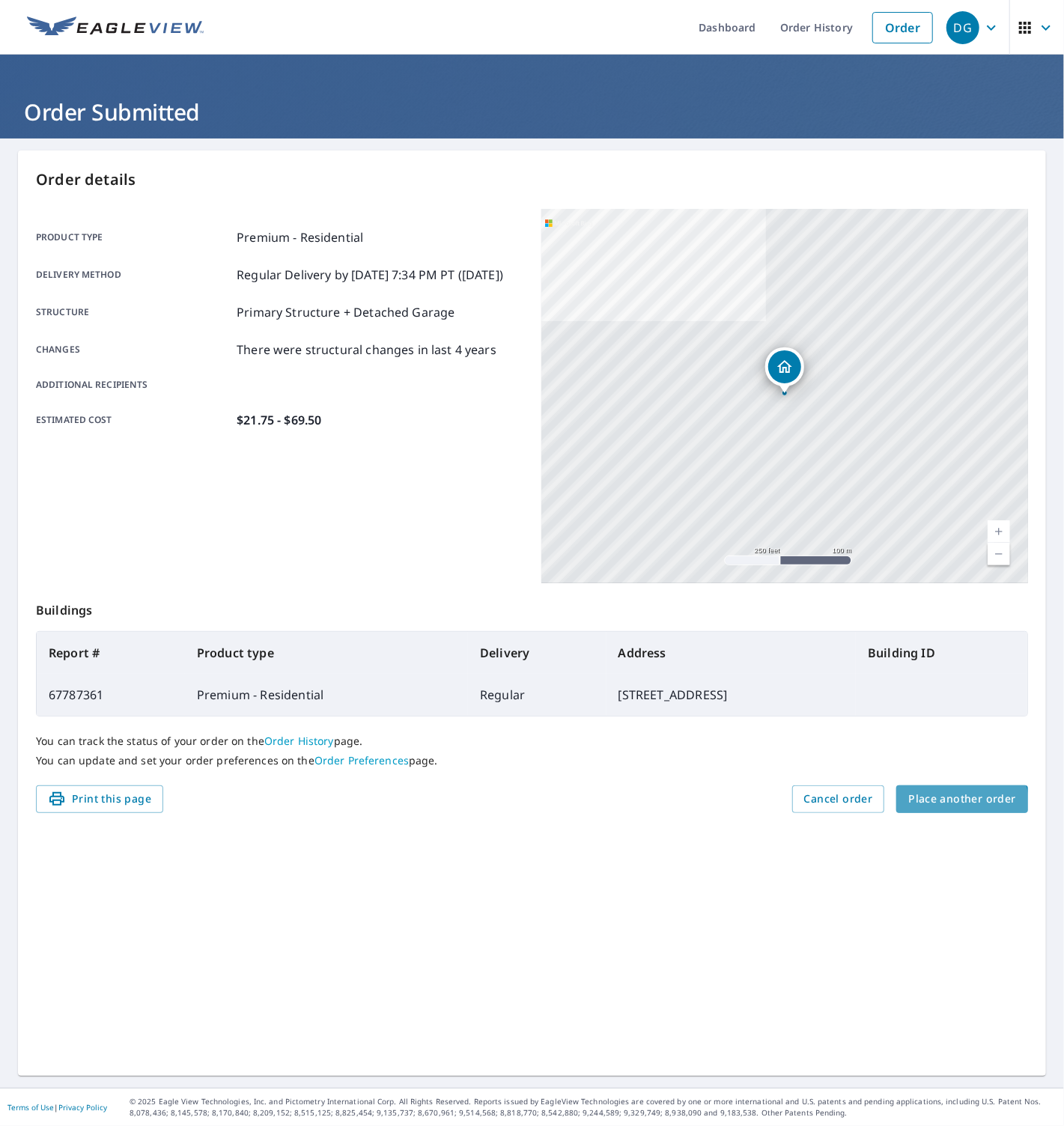
click at [935, 811] on button "Place another order" at bounding box center [961, 799] width 132 height 27
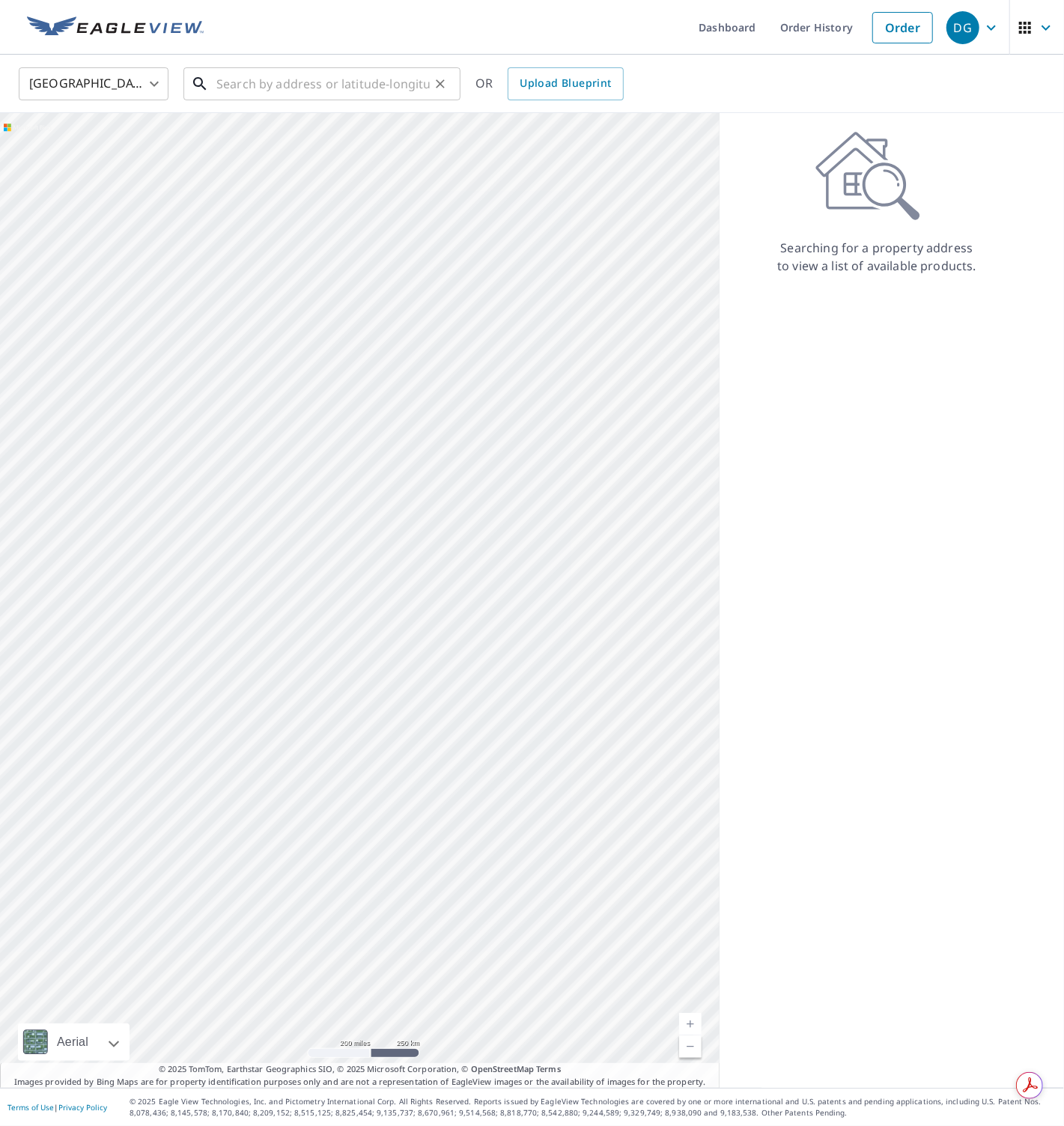
click at [269, 87] on input "text" at bounding box center [323, 83] width 213 height 42
paste input "[STREET_ADDRESS]"
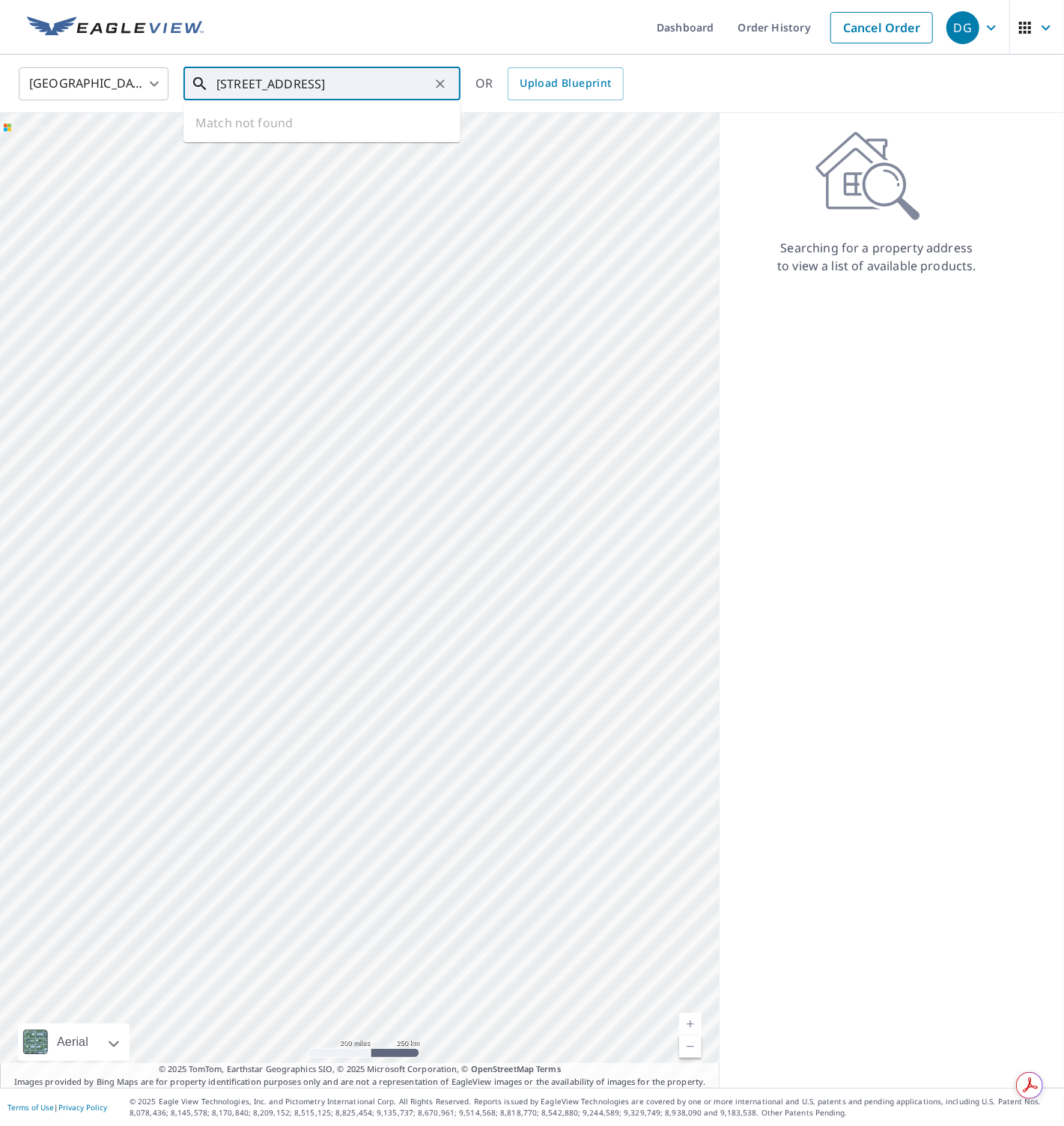
type input "[STREET_ADDRESS]"
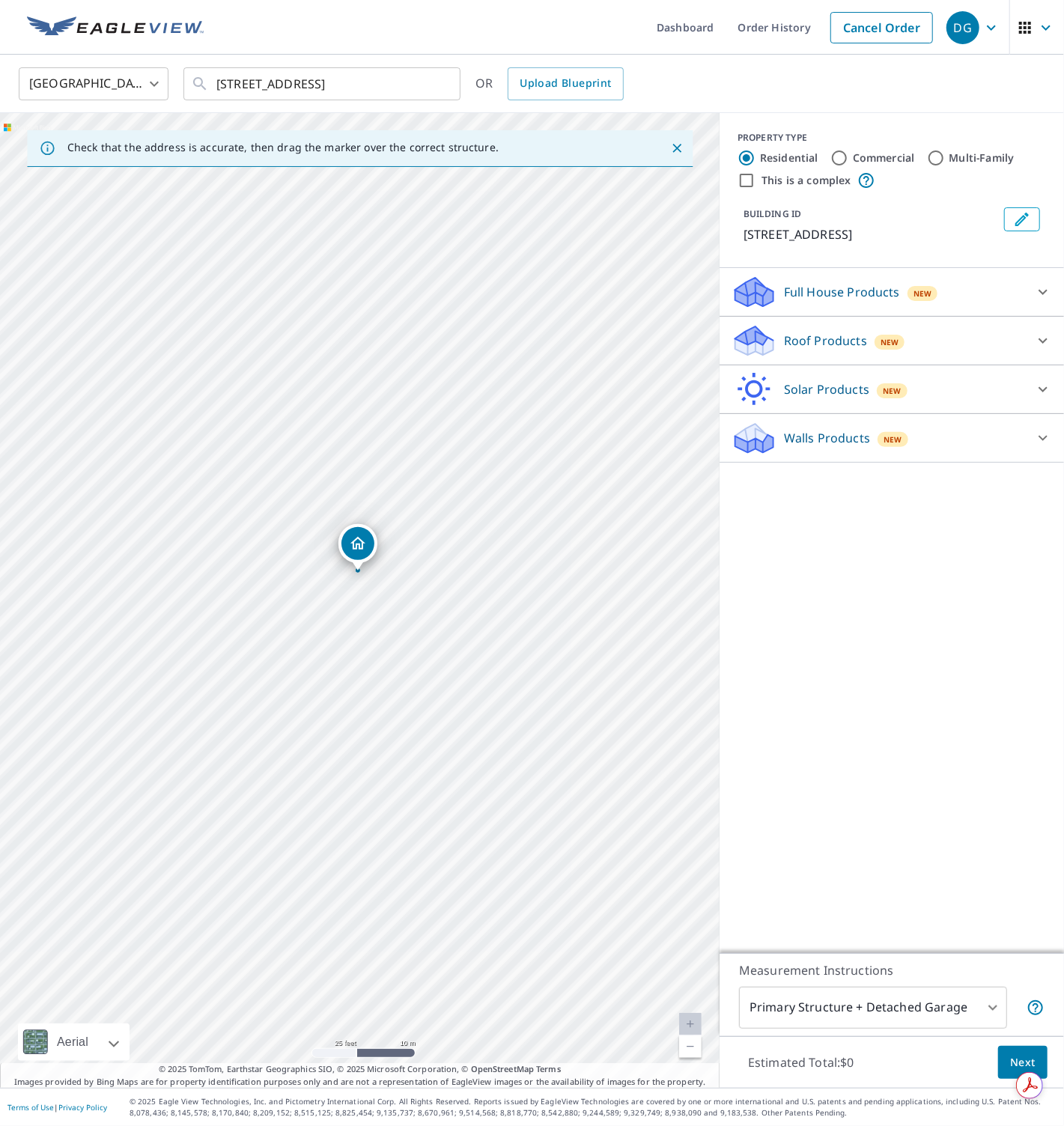
click at [762, 342] on icon at bounding box center [754, 335] width 38 height 19
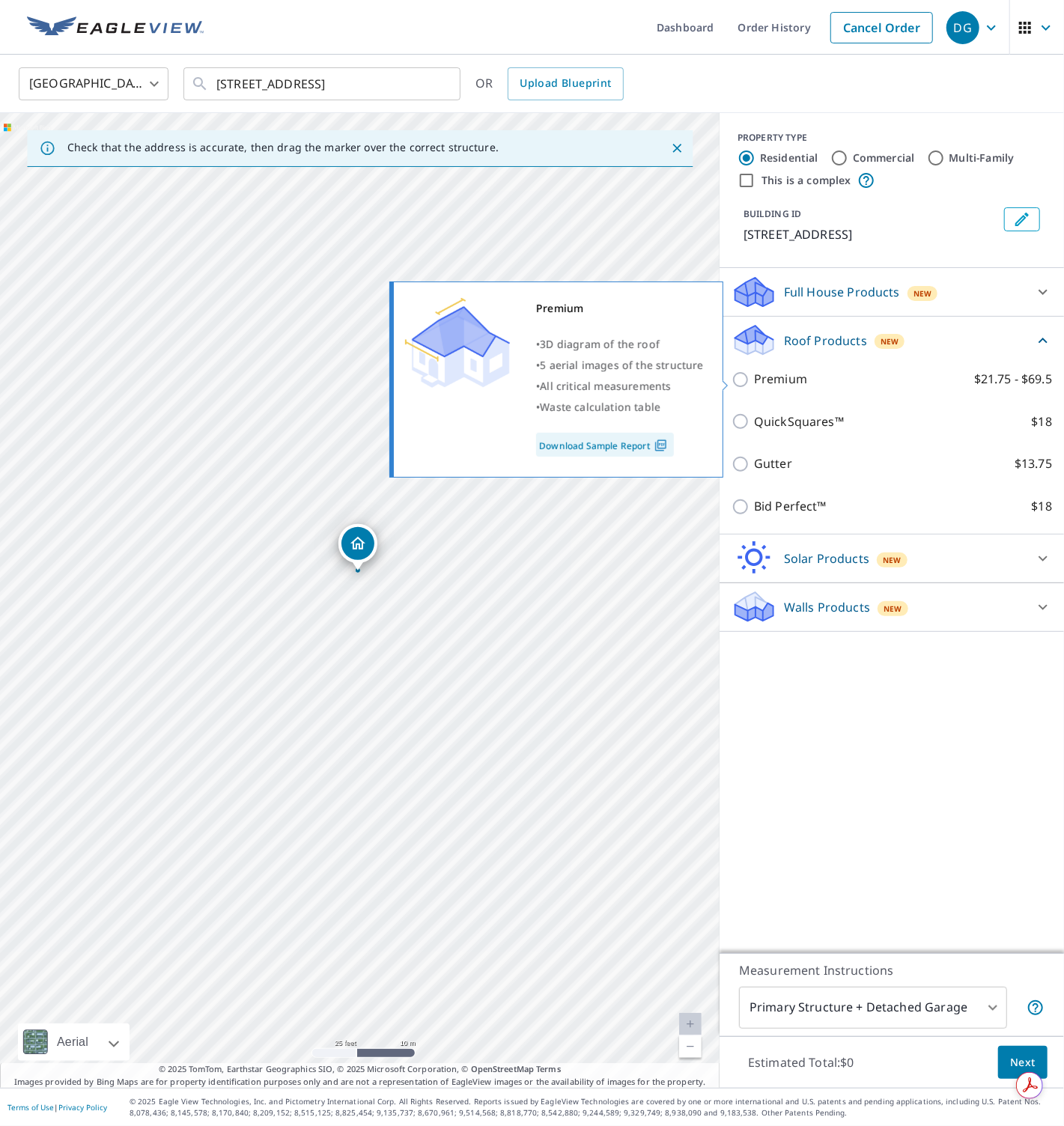
click at [787, 380] on p "Premium" at bounding box center [780, 379] width 53 height 19
click at [754, 380] on input "Premium $21.75 - $69.5" at bounding box center [742, 379] width 23 height 18
checkbox input "true"
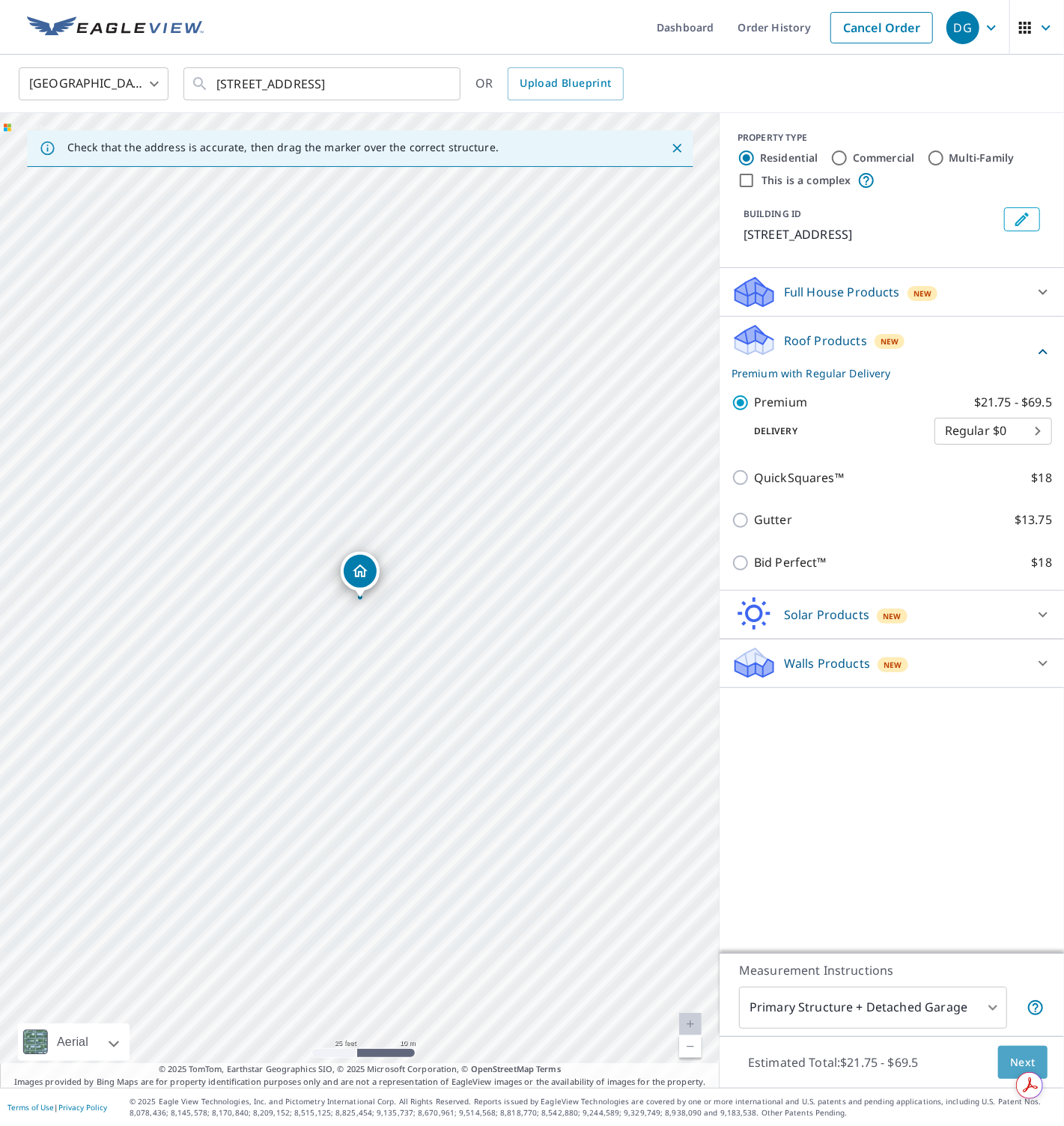
click at [1012, 1055] on span "Next" at bounding box center [1022, 1062] width 25 height 19
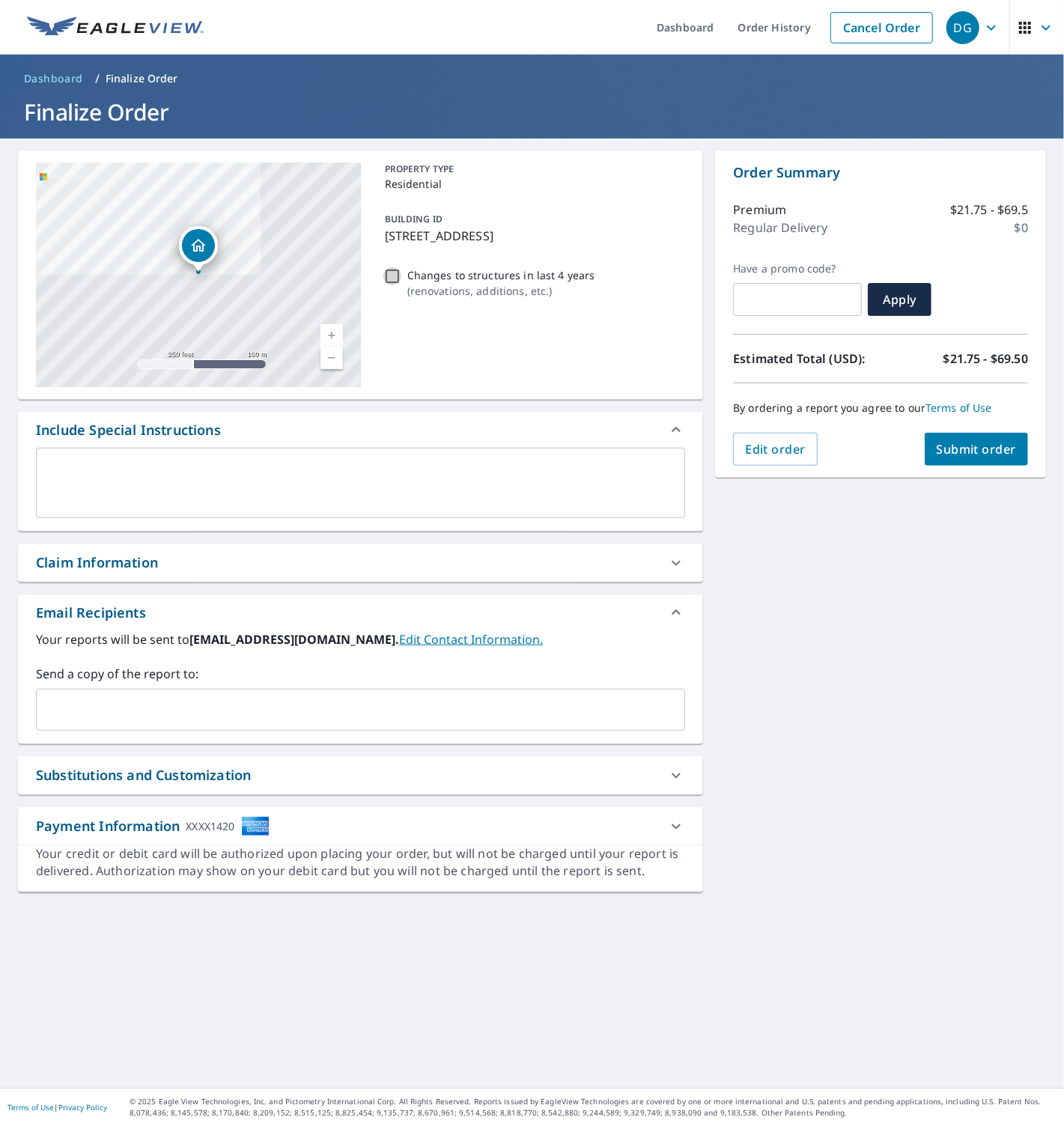
click at [393, 281] on input "Changes to structures in last 4 years ( renovations, additions, etc. )" at bounding box center [392, 276] width 18 height 18
checkbox input "true"
click at [969, 455] on span "Submit order" at bounding box center [977, 448] width 80 height 17
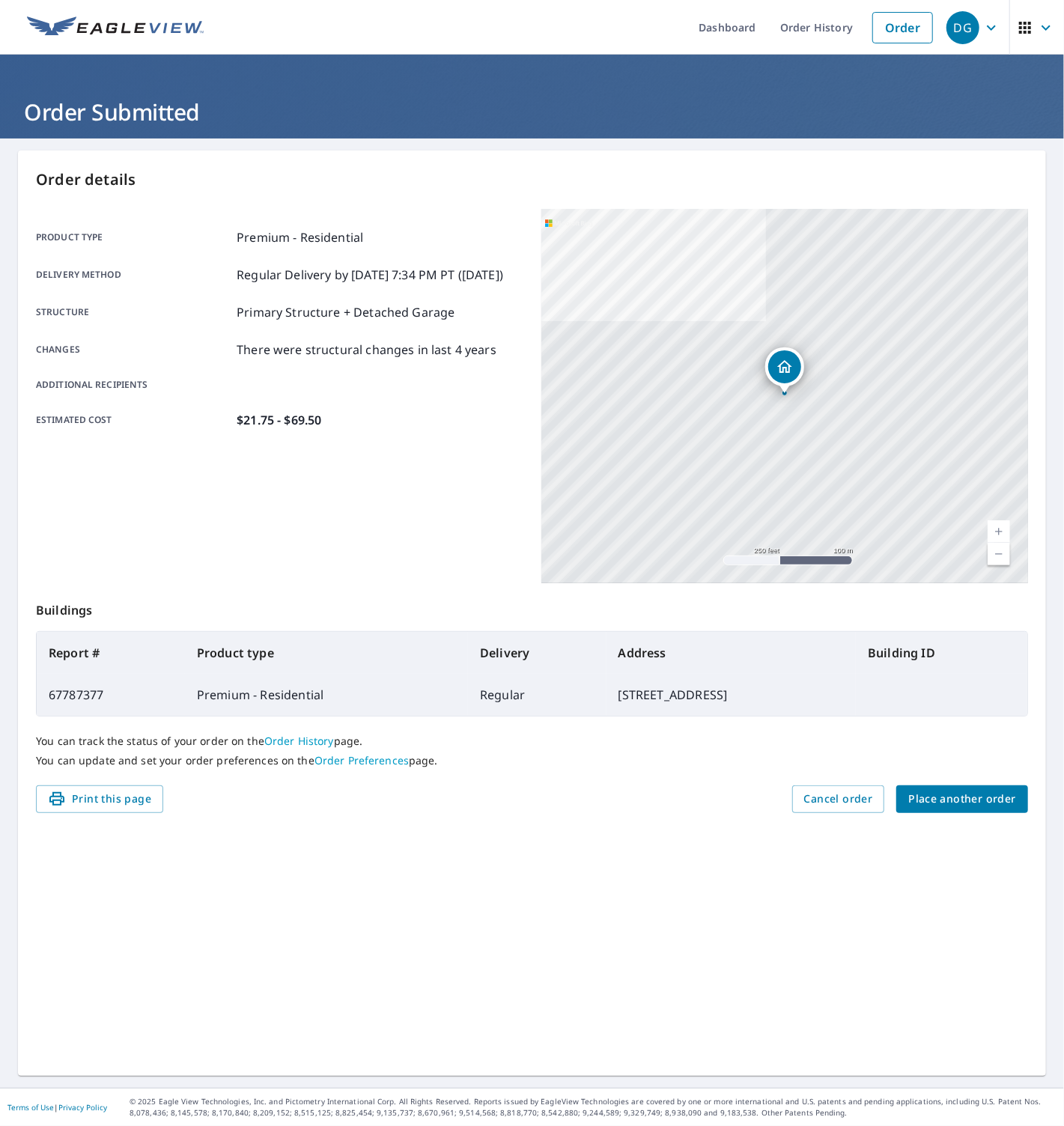
click at [946, 813] on button "Place another order" at bounding box center [961, 799] width 132 height 27
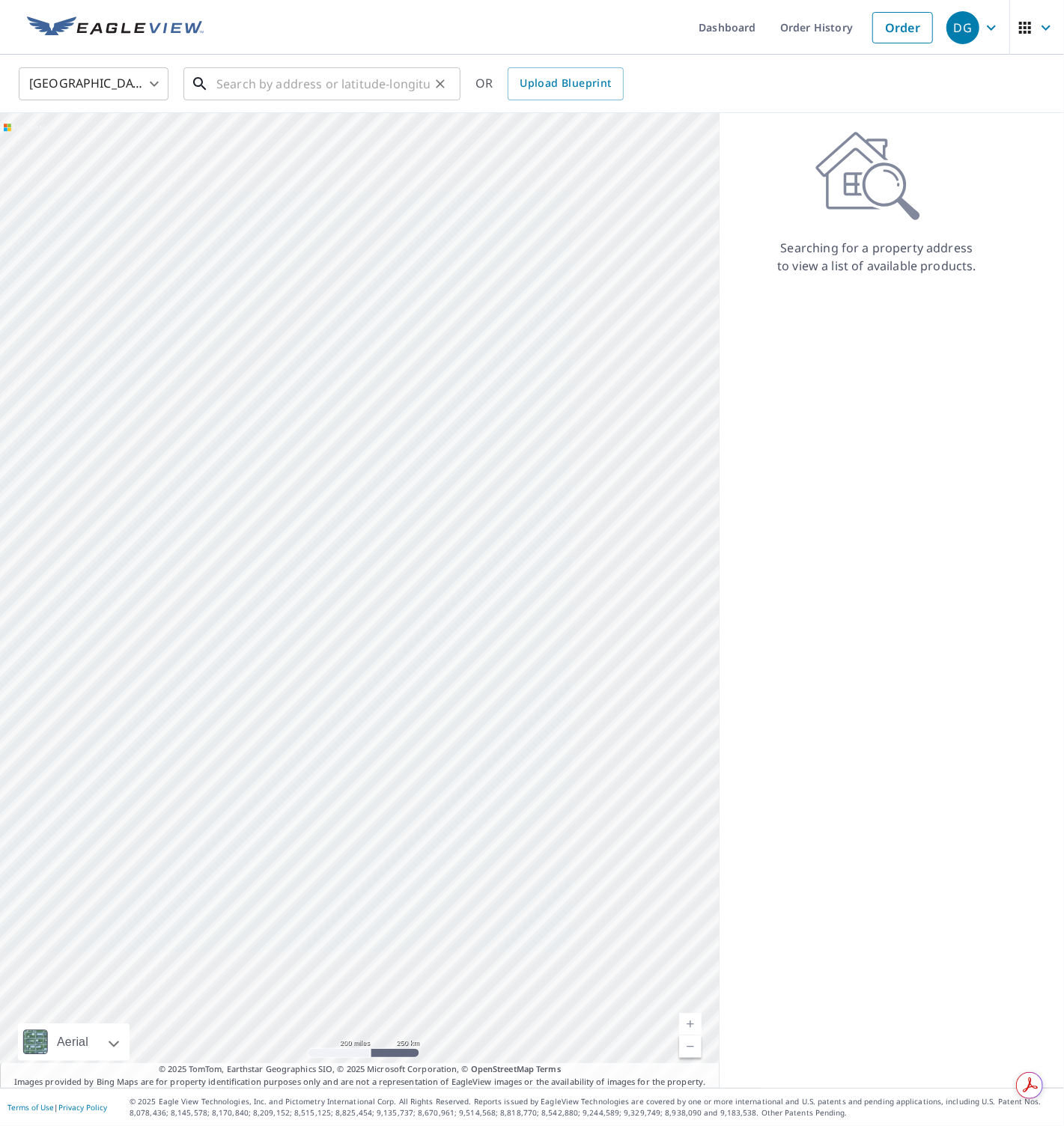
click at [291, 78] on input "text" at bounding box center [323, 83] width 213 height 42
paste input "[STREET_ADDRESS]"
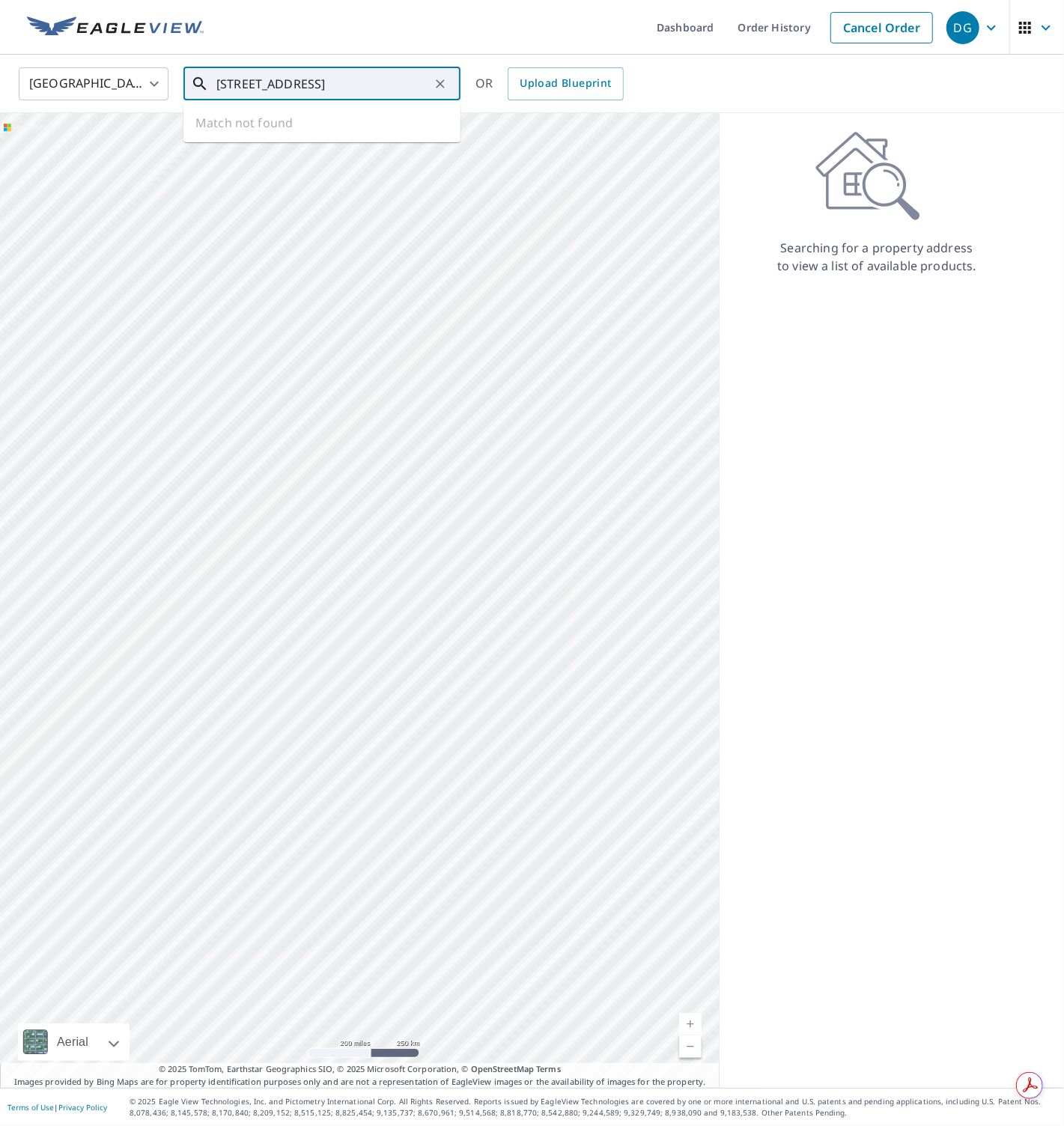
type input "[STREET_ADDRESS]"
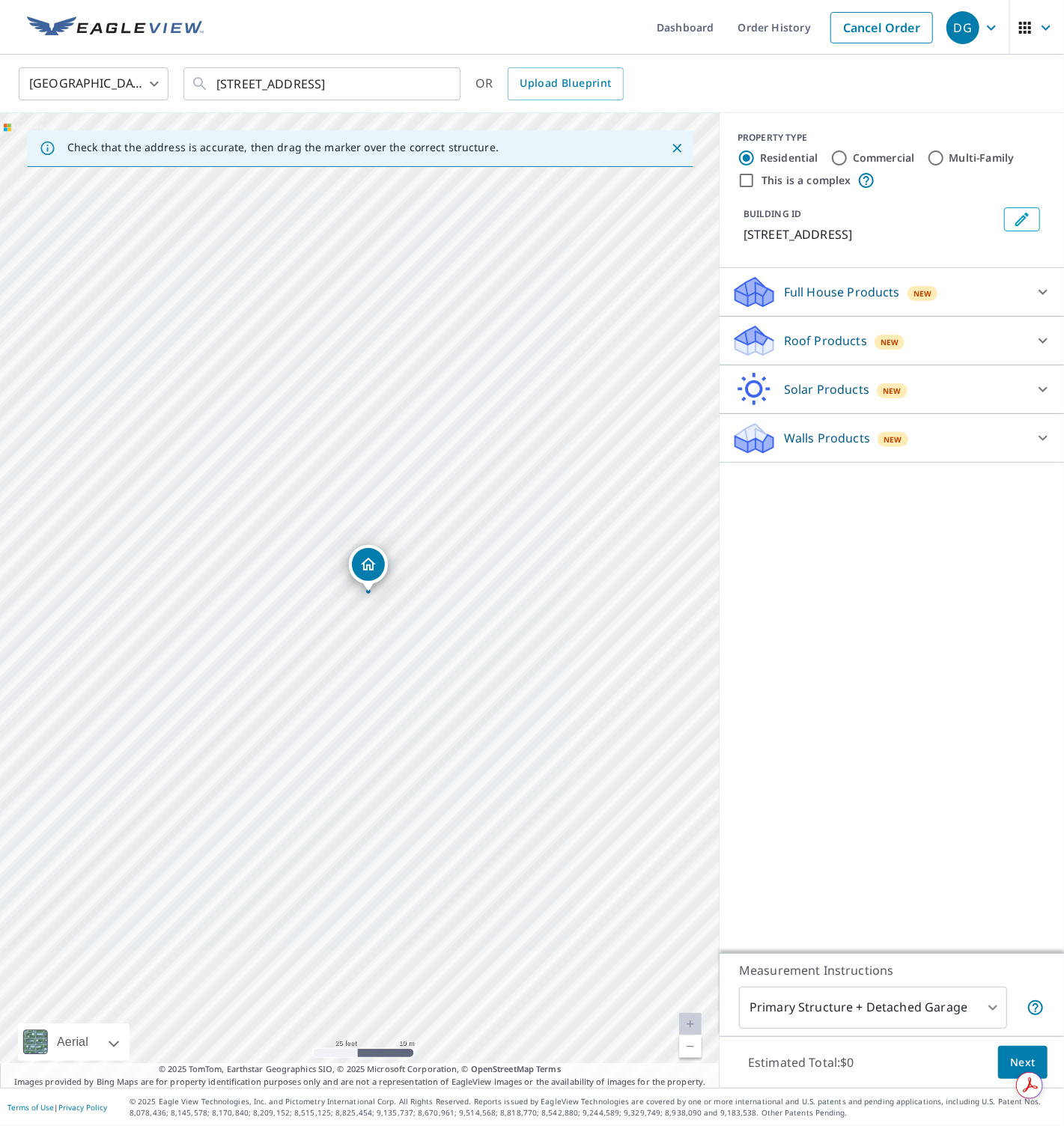
click at [764, 342] on icon at bounding box center [754, 335] width 38 height 19
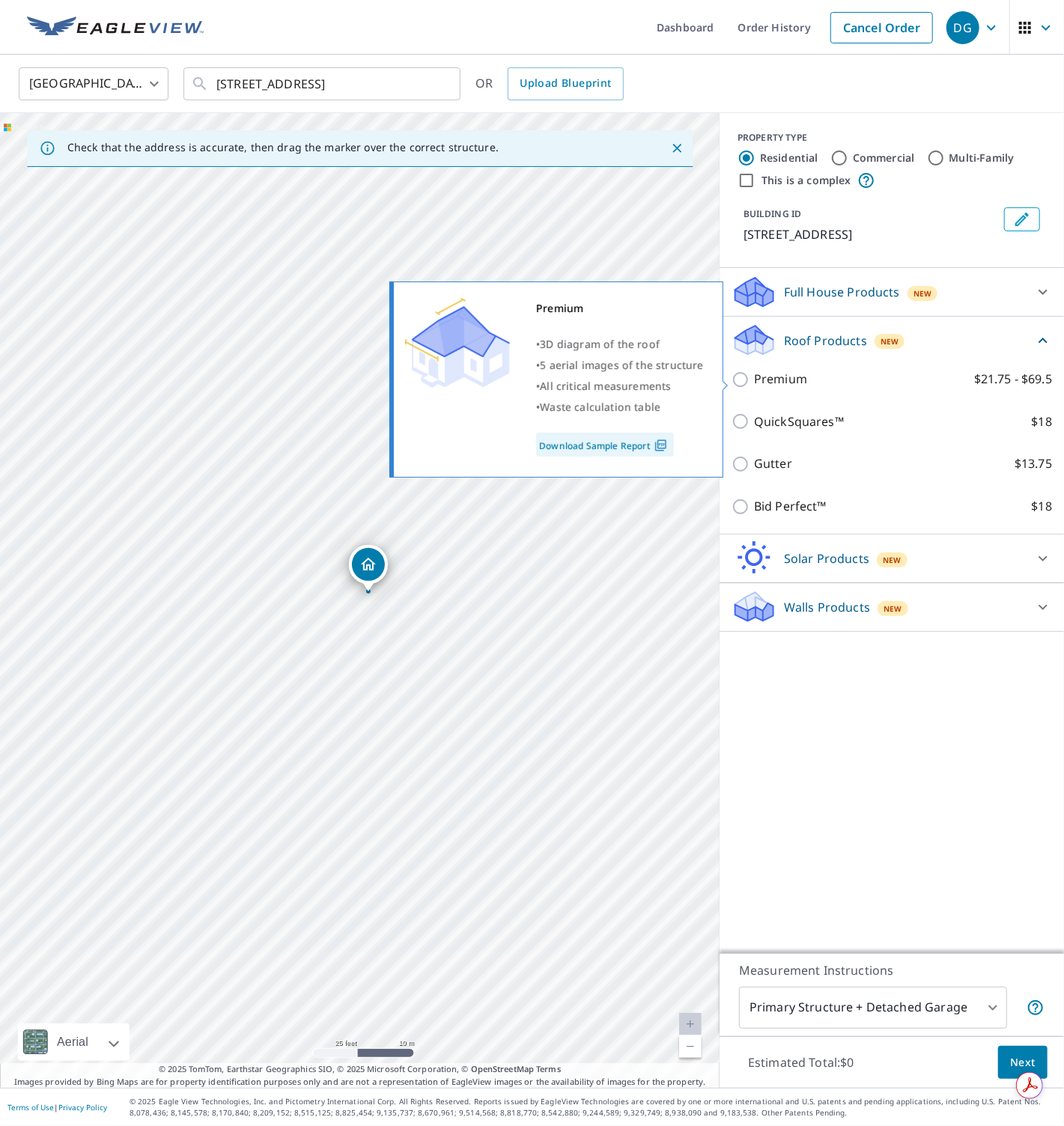
click at [774, 380] on p "Premium" at bounding box center [780, 379] width 53 height 19
click at [754, 380] on input "Premium $21.75 - $69.5" at bounding box center [742, 379] width 23 height 18
checkbox input "true"
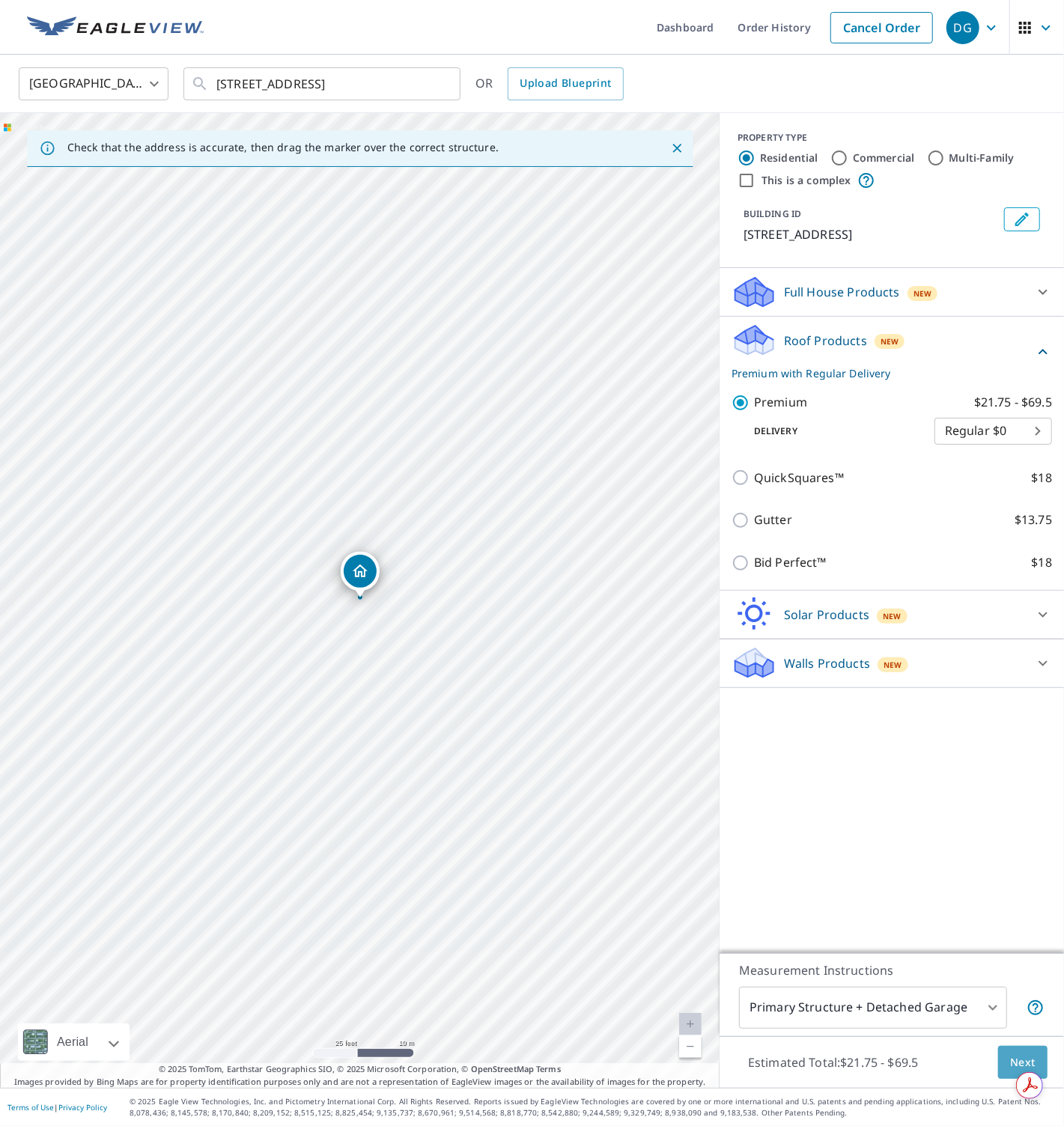
click at [1039, 1052] on button "Next" at bounding box center [1022, 1062] width 49 height 33
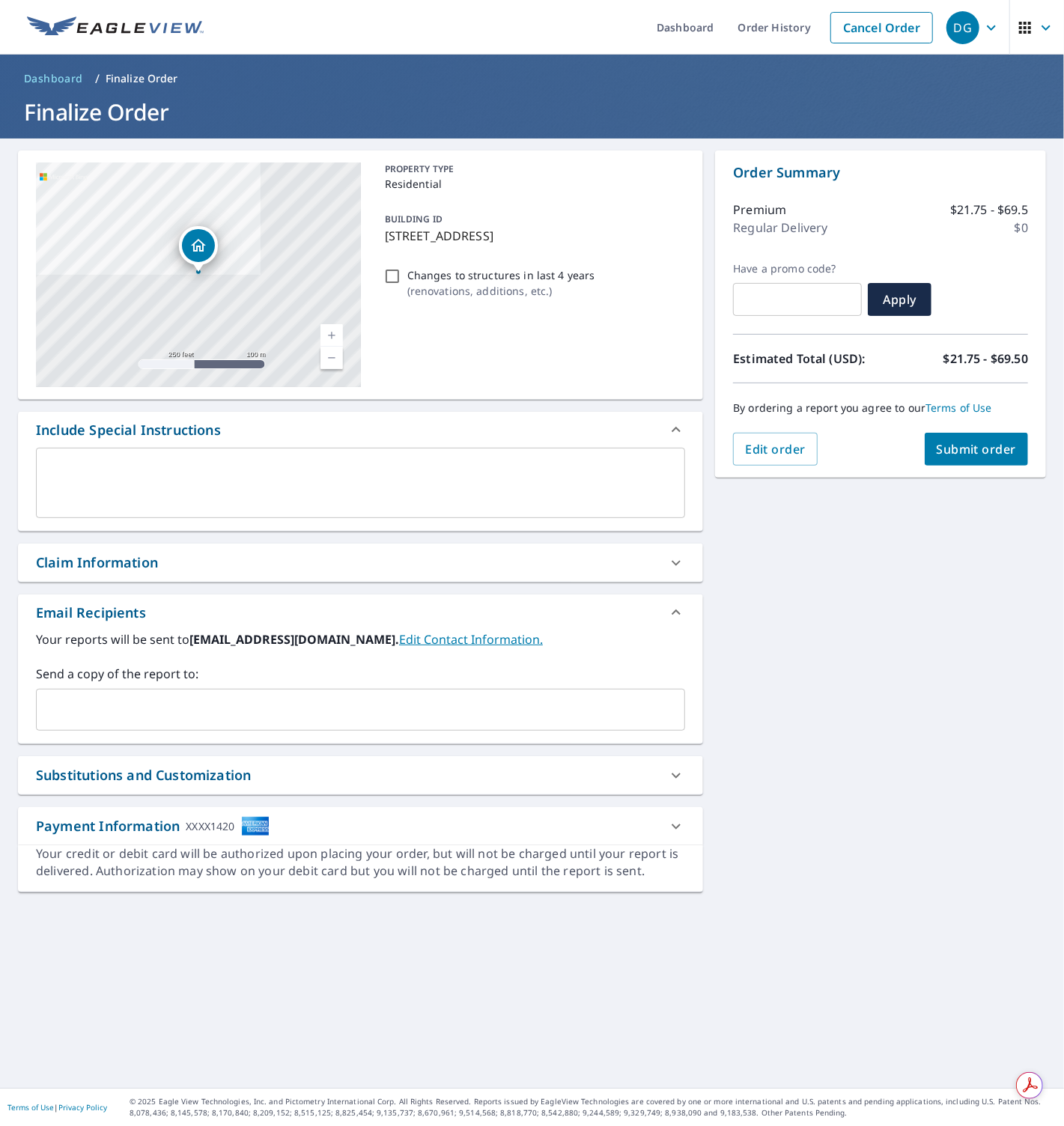
click at [396, 273] on input "Changes to structures in last 4 years ( renovations, additions, etc. )" at bounding box center [392, 276] width 18 height 18
checkbox input "true"
click at [988, 446] on span "Submit order" at bounding box center [977, 448] width 80 height 17
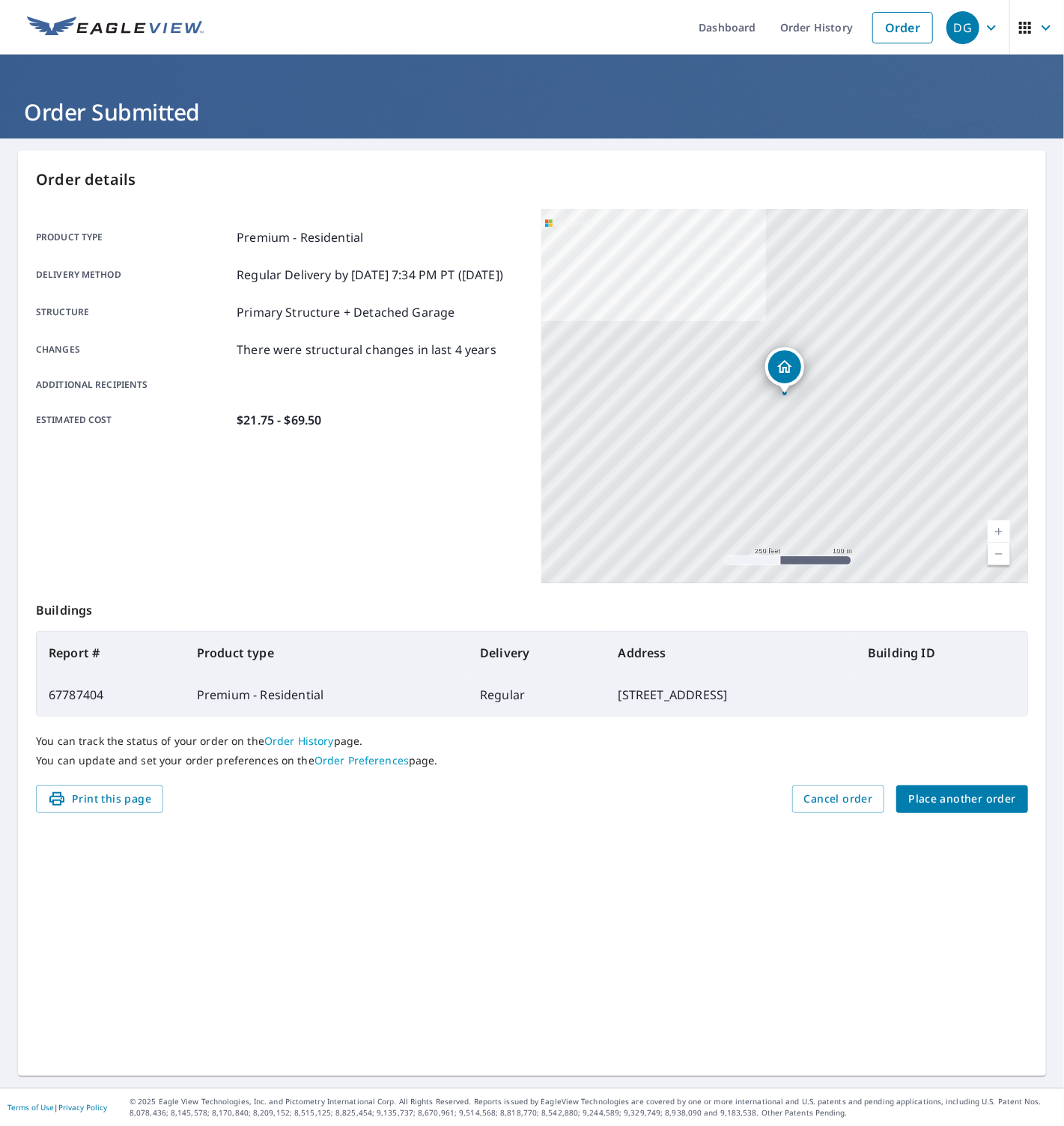
drag, startPoint x: 873, startPoint y: 861, endPoint x: 903, endPoint y: 820, distance: 50.8
click at [873, 860] on div "Order details Product type Premium - Residential Delivery method Regular Delive…" at bounding box center [532, 613] width 1028 height 925
click at [914, 802] on span "Place another order" at bounding box center [961, 799] width 108 height 19
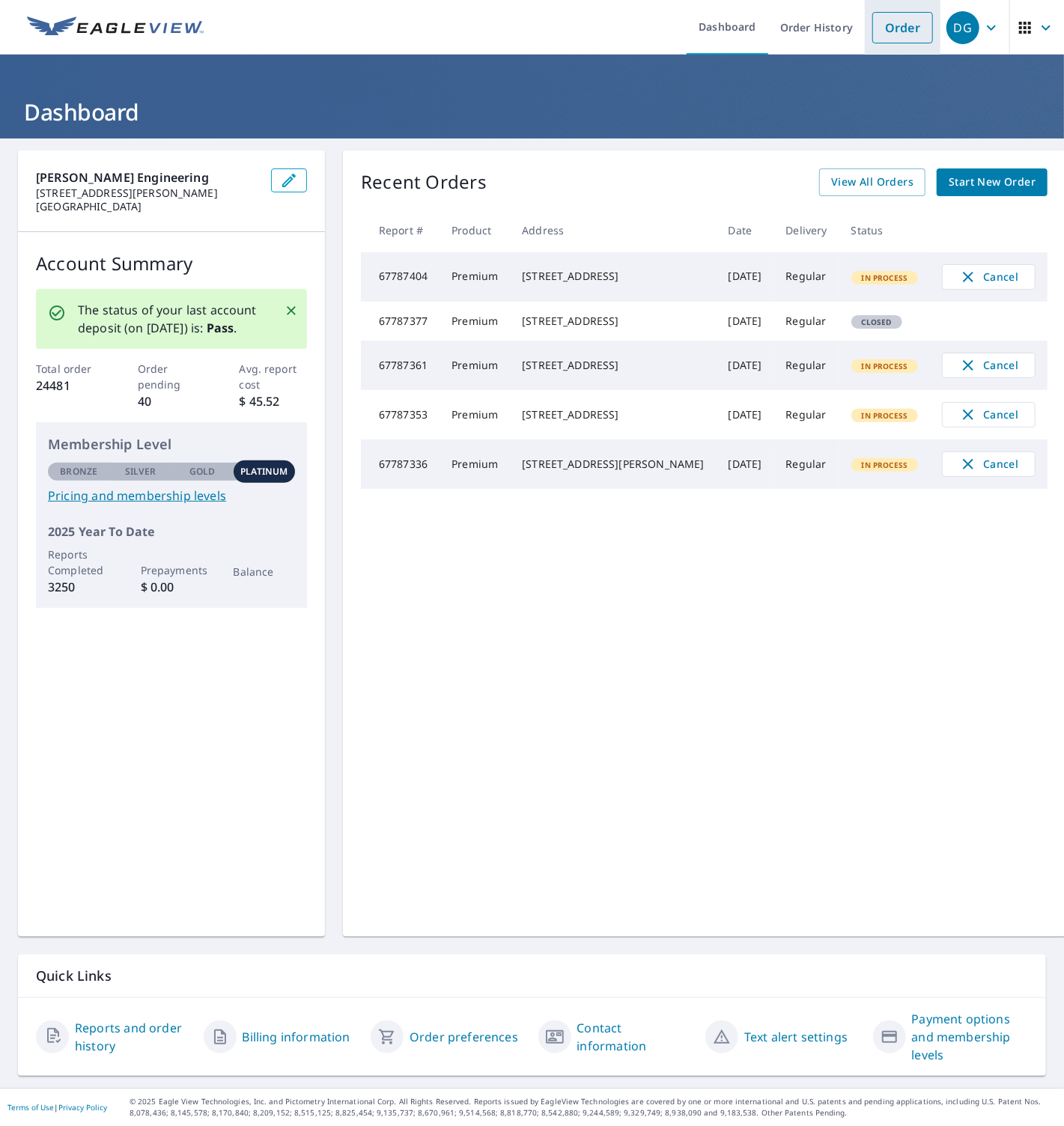
click at [915, 22] on link "Order" at bounding box center [902, 27] width 61 height 31
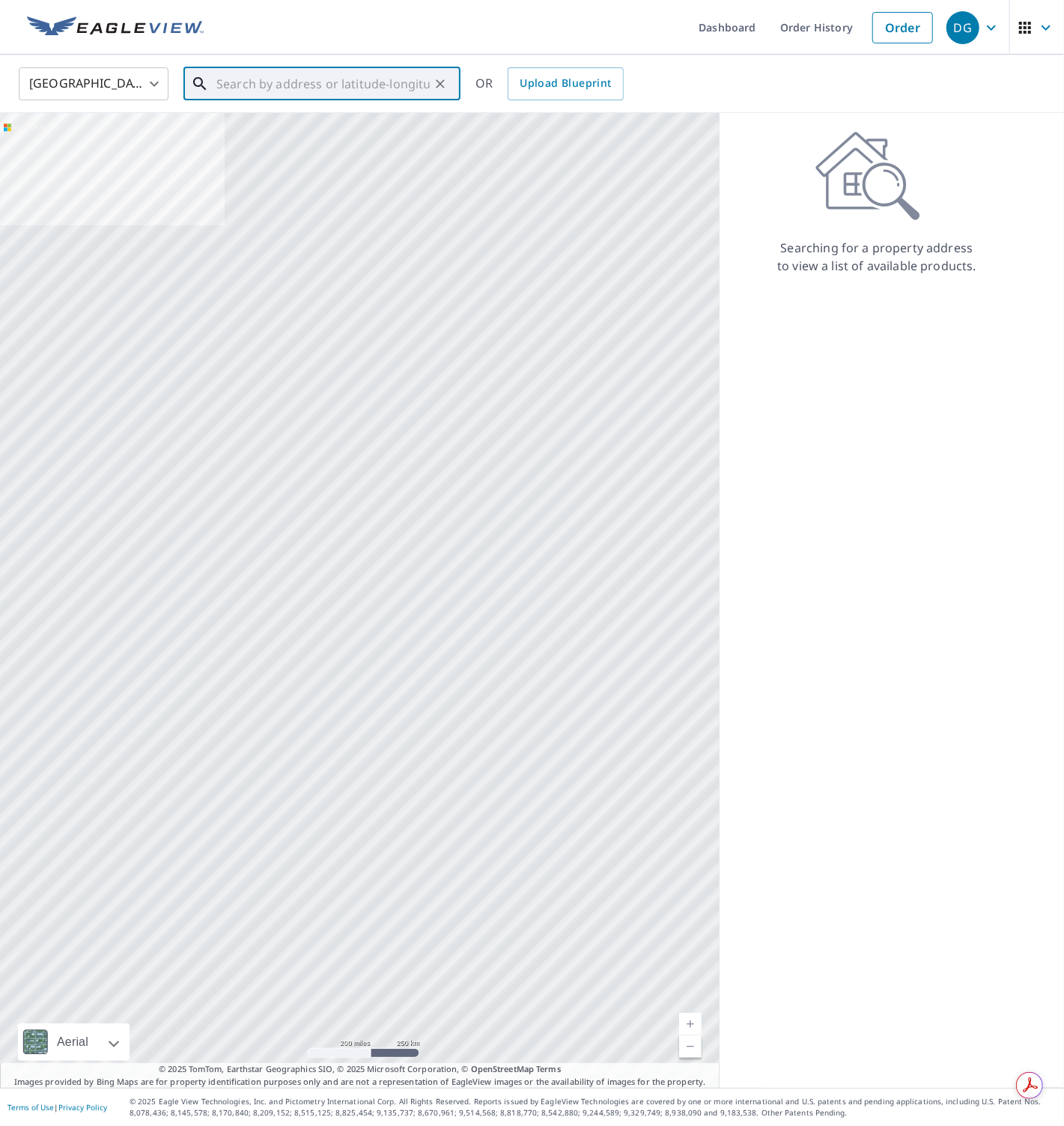
drag, startPoint x: 367, startPoint y: 74, endPoint x: 319, endPoint y: 89, distance: 50.3
click at [365, 76] on input "text" at bounding box center [323, 83] width 213 height 42
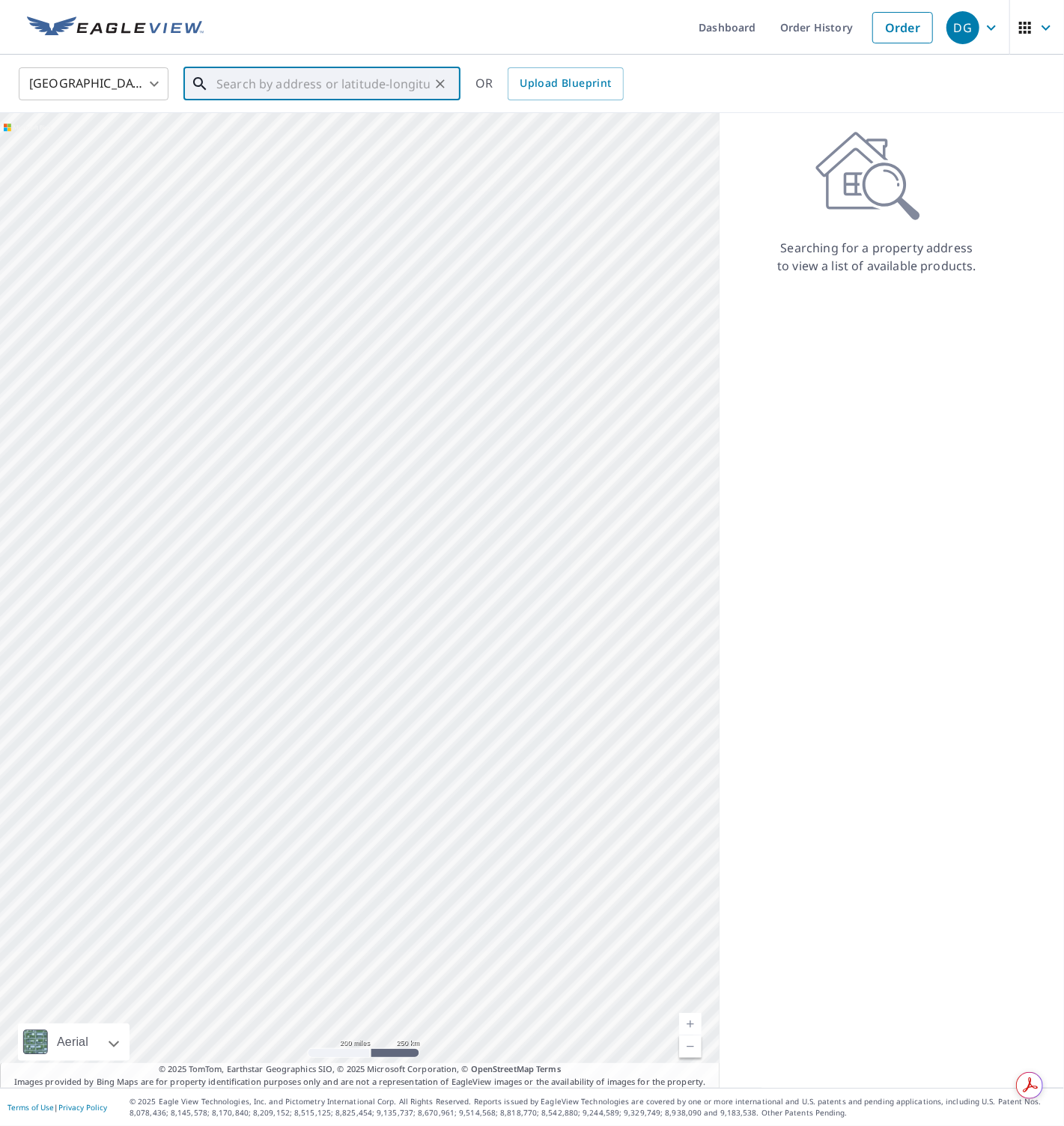
paste input "100 Monaco Street, Miramar, FL, 32550"
type input "100 Monaco Street, Miramar, FL, 32550"
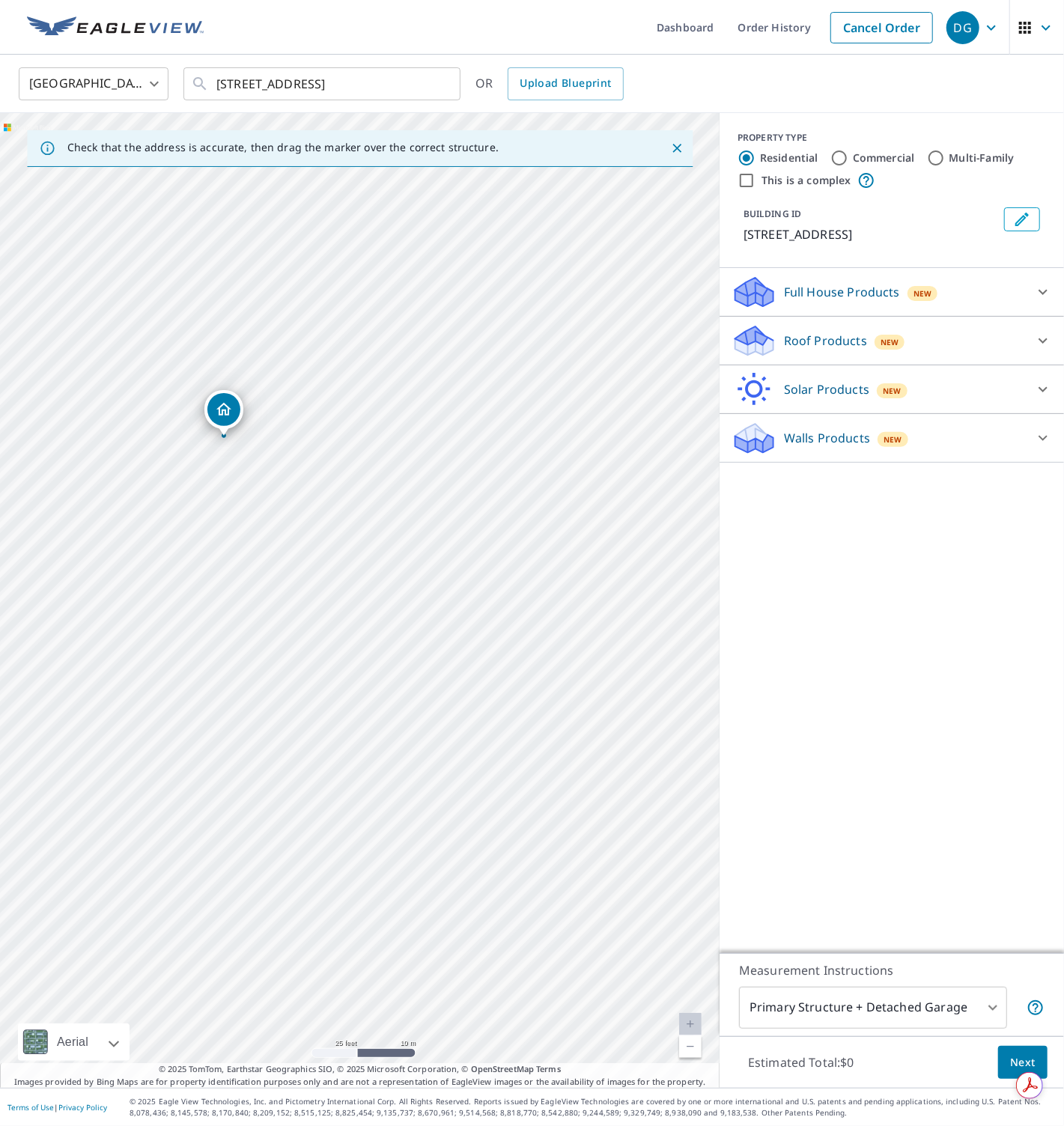
drag, startPoint x: 357, startPoint y: 547, endPoint x: 224, endPoint y: 417, distance: 186.0
drag, startPoint x: 911, startPoint y: 573, endPoint x: 910, endPoint y: 559, distance: 14.0
click at [911, 566] on div "PROPERTY TYPE Residential Commercial Multi-Family This is a complex BUILDING ID…" at bounding box center [892, 533] width 345 height 840
click at [825, 336] on p "Roof Products" at bounding box center [825, 341] width 83 height 18
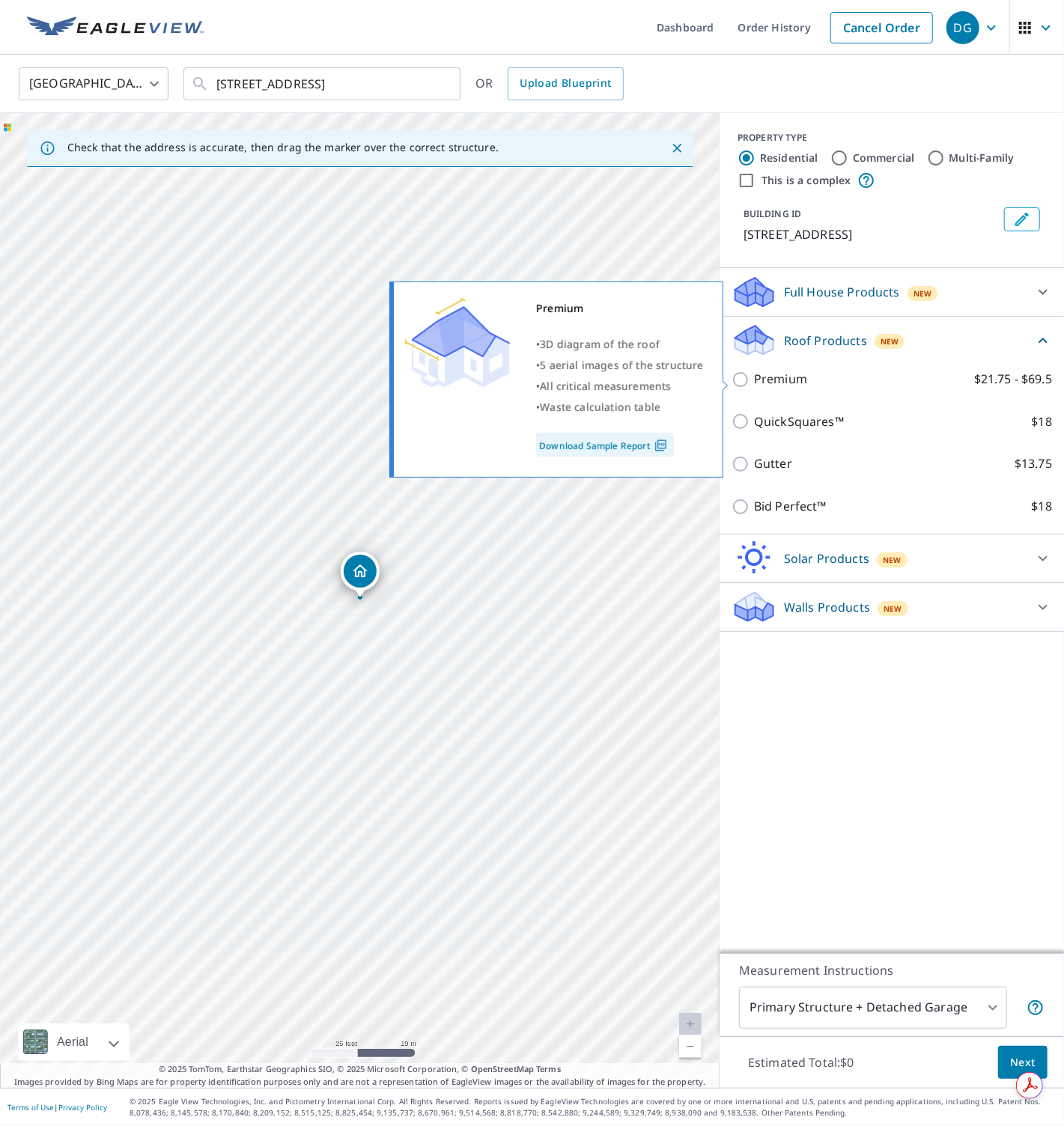
click at [802, 383] on p "Premium" at bounding box center [780, 379] width 53 height 19
click at [754, 383] on input "Premium $21.75 - $69.5" at bounding box center [742, 379] width 23 height 18
checkbox input "true"
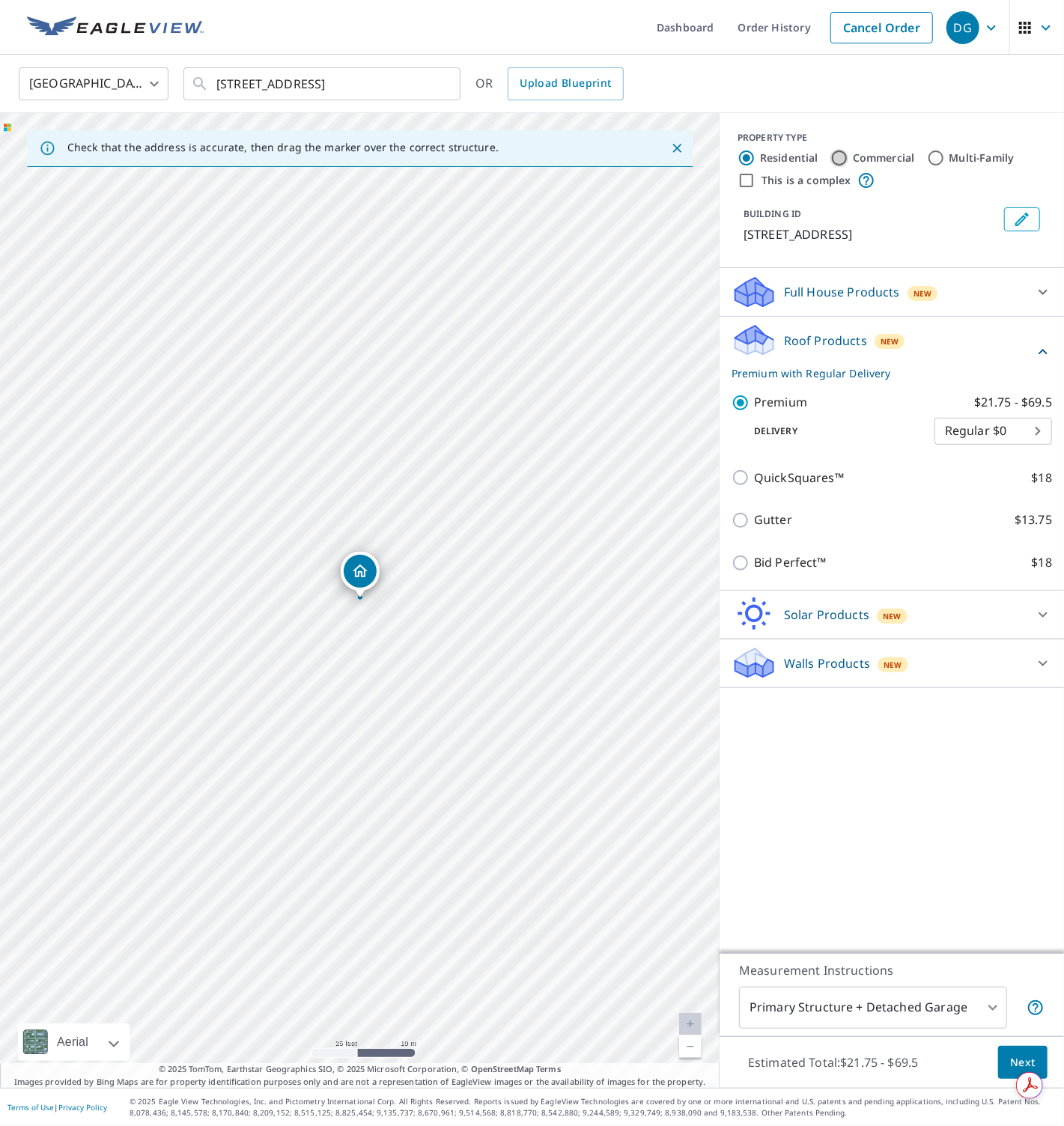
click at [844, 158] on input "Commercial" at bounding box center [839, 158] width 18 height 18
radio input "true"
type input "4"
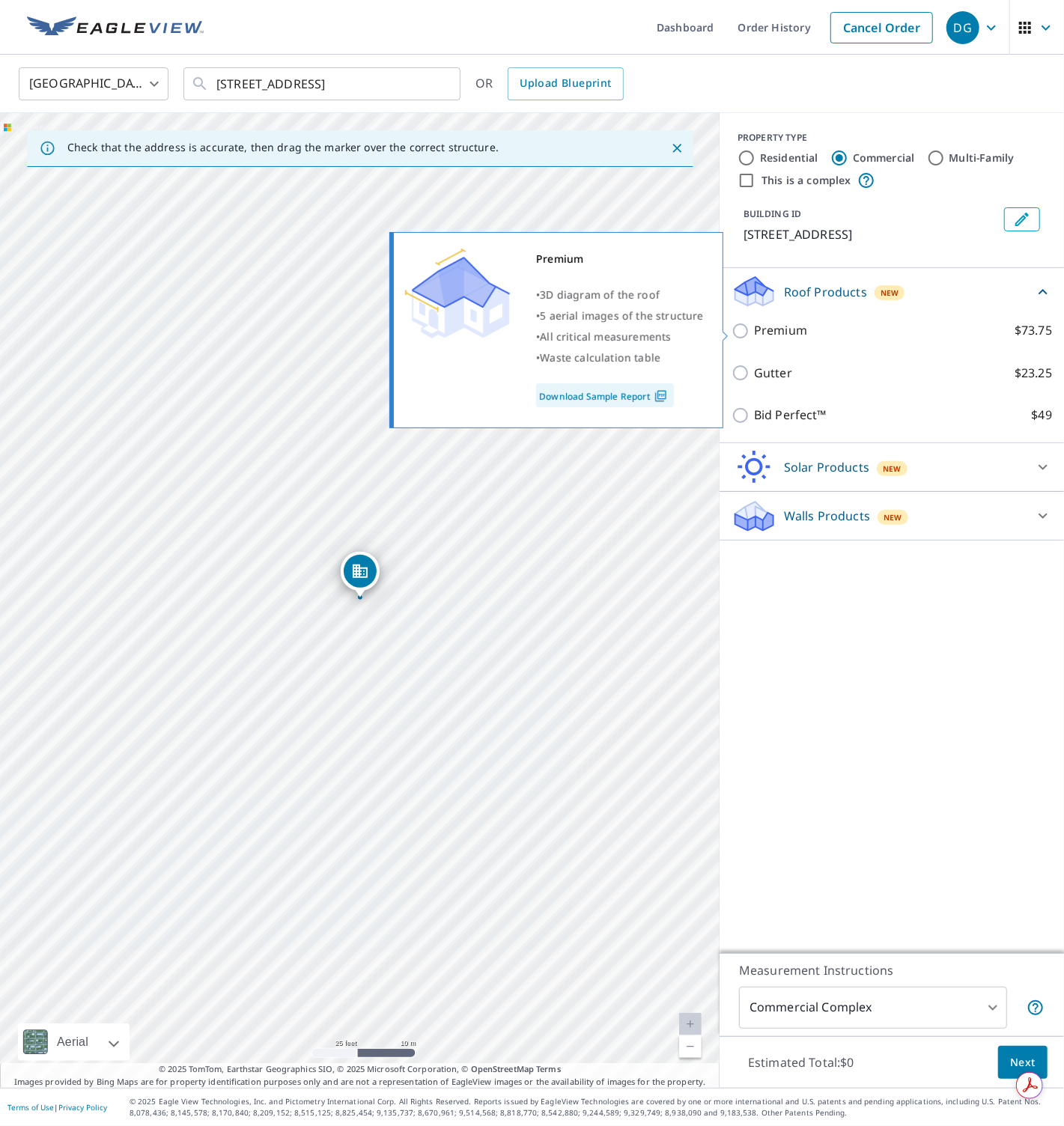
click at [786, 339] on p "Premium" at bounding box center [780, 330] width 53 height 19
click at [754, 339] on input "Premium $73.75" at bounding box center [742, 331] width 23 height 18
checkbox input "true"
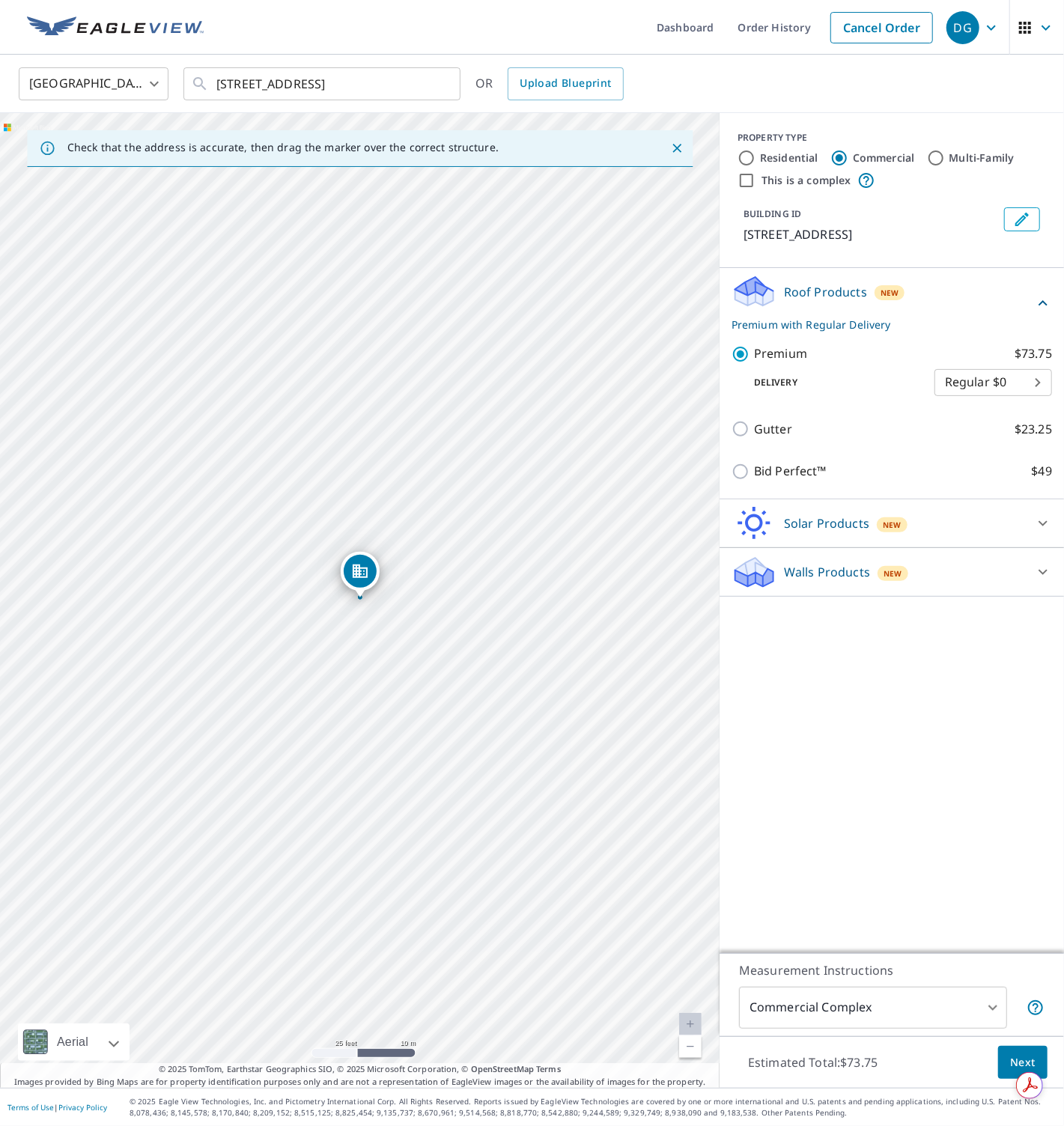
click at [511, 611] on div "100 Monaco St Miramar Beach, FL 32550" at bounding box center [359, 600] width 719 height 975
click at [529, 613] on div "100 Monaco St Miramar Beach, FL 32550" at bounding box center [359, 600] width 719 height 975
click at [520, 618] on div "100 Monaco St Miramar Beach, FL 32550" at bounding box center [359, 600] width 719 height 975
click at [949, 194] on div "PROPERTY TYPE Residential Commercial Multi-Family This is a complex BUILDING ID…" at bounding box center [892, 190] width 345 height 155
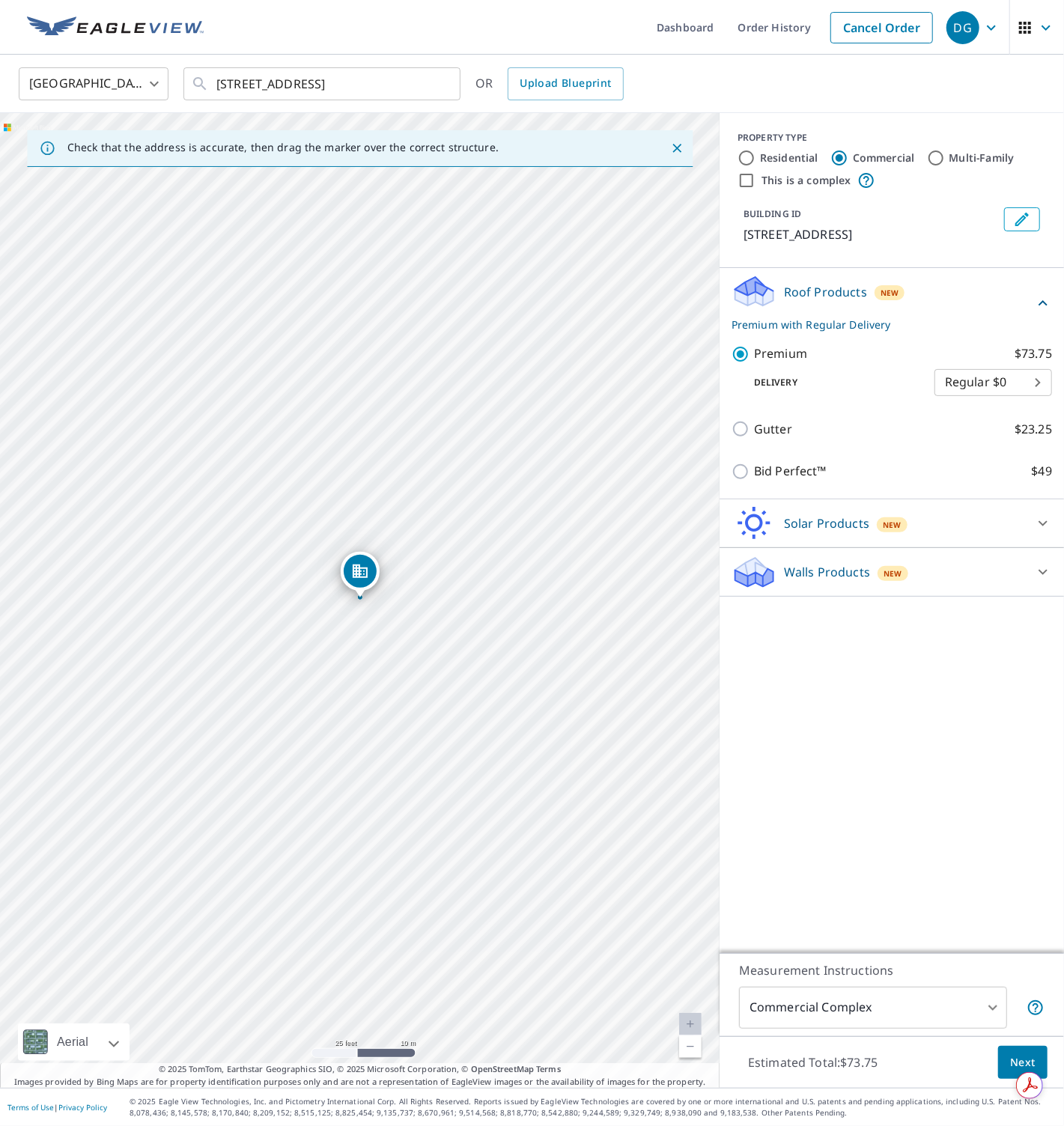
click at [745, 182] on input "This is a complex" at bounding box center [746, 180] width 18 height 18
checkbox input "true"
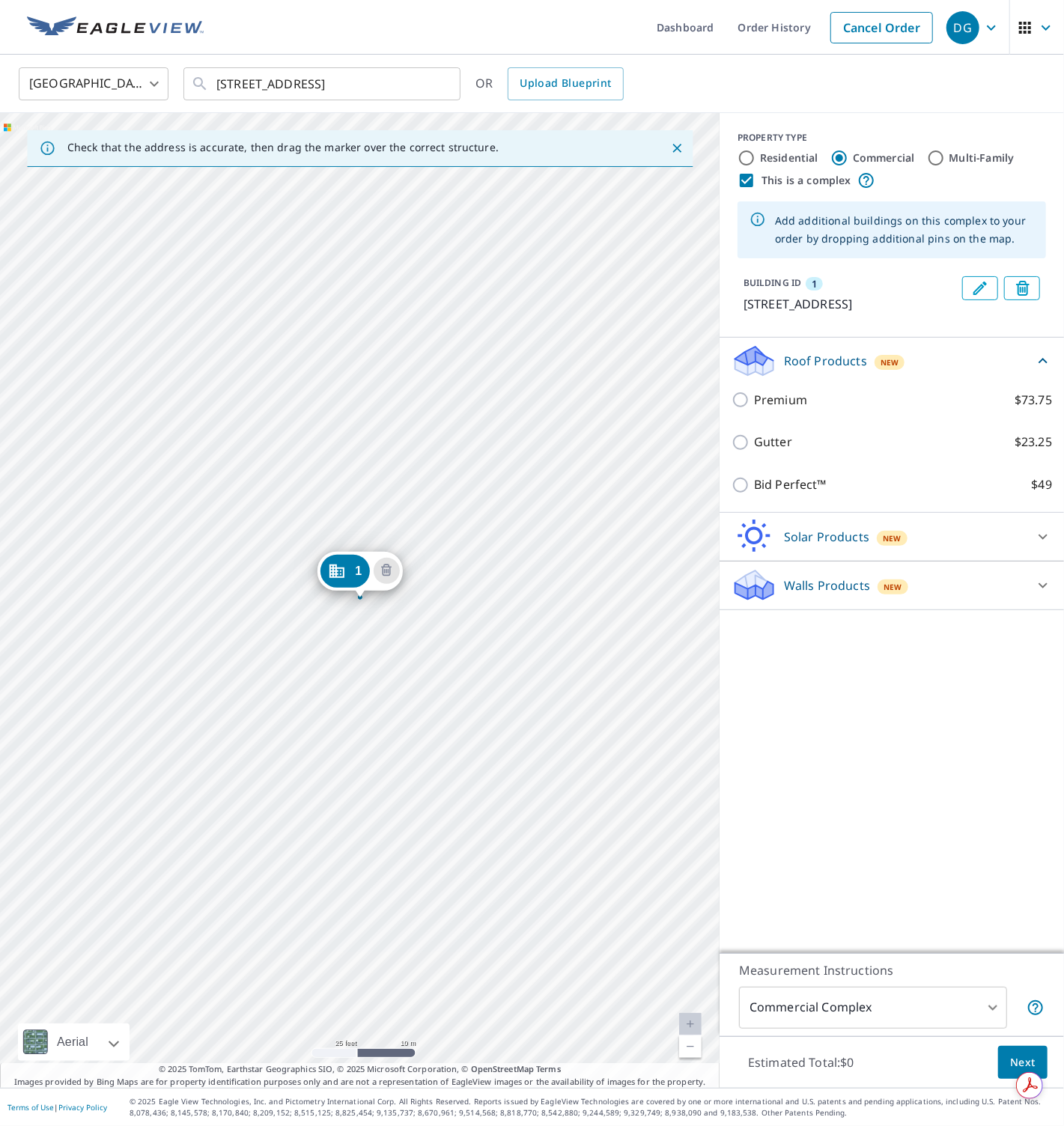
click at [520, 630] on div "1 100 Monaco St Miramar Beach, FL 32550" at bounding box center [359, 600] width 719 height 975
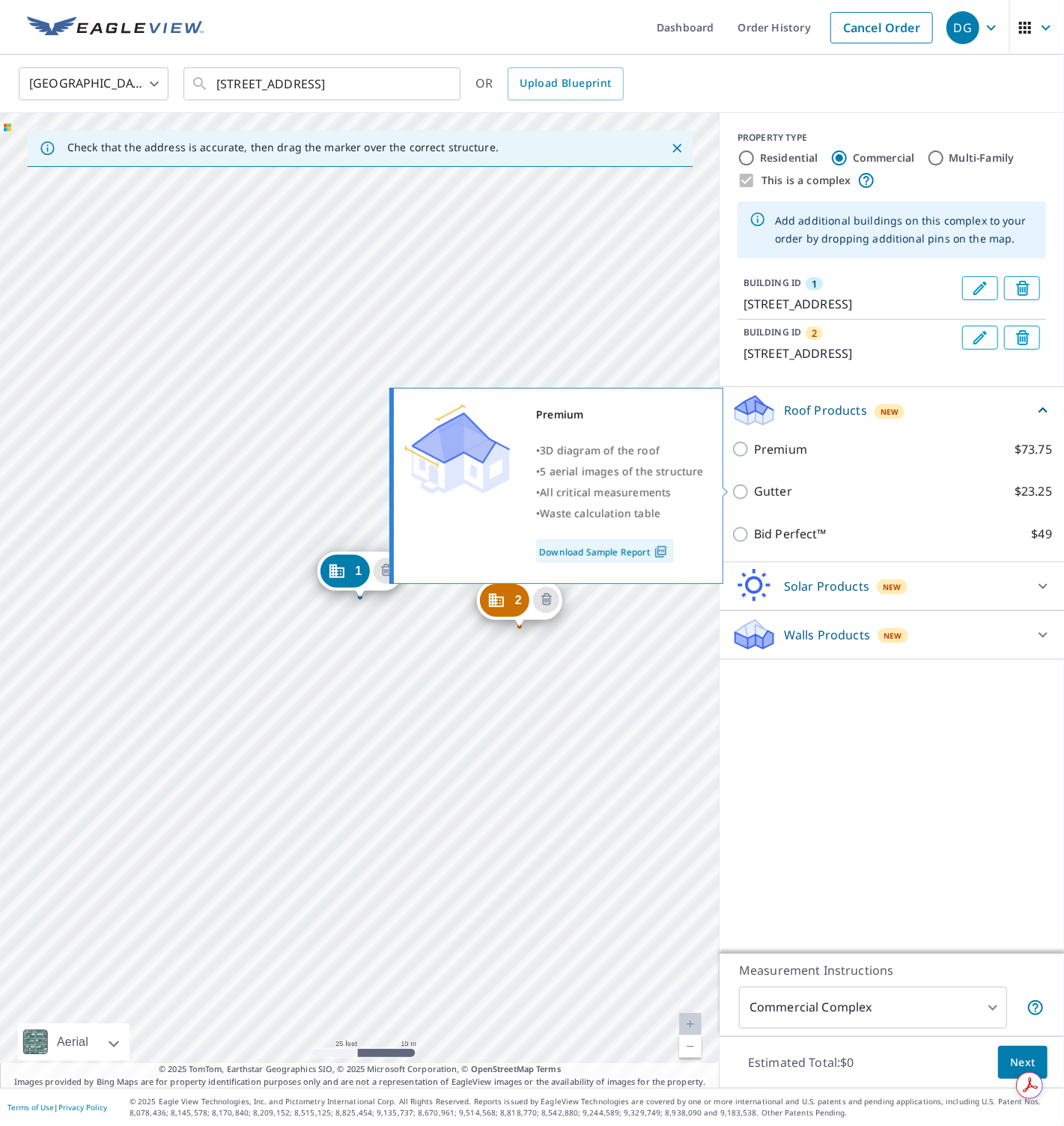
click at [775, 459] on p "Premium" at bounding box center [780, 449] width 53 height 19
click at [754, 458] on input "Premium $73.75" at bounding box center [742, 449] width 23 height 18
checkbox input "true"
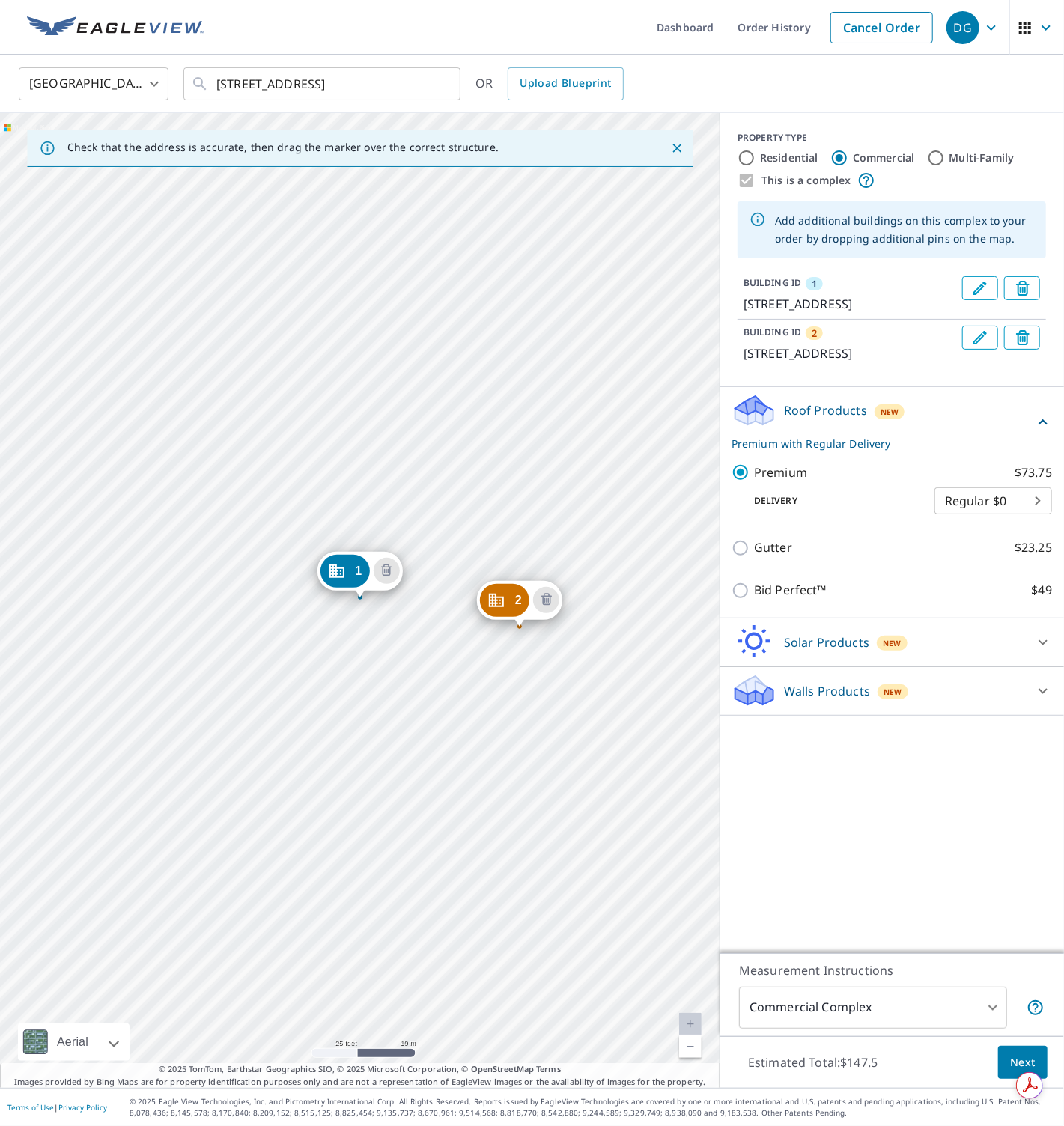
click at [855, 313] on p "100 Monaco St, Miramar Beach, FL, 32550" at bounding box center [849, 304] width 212 height 18
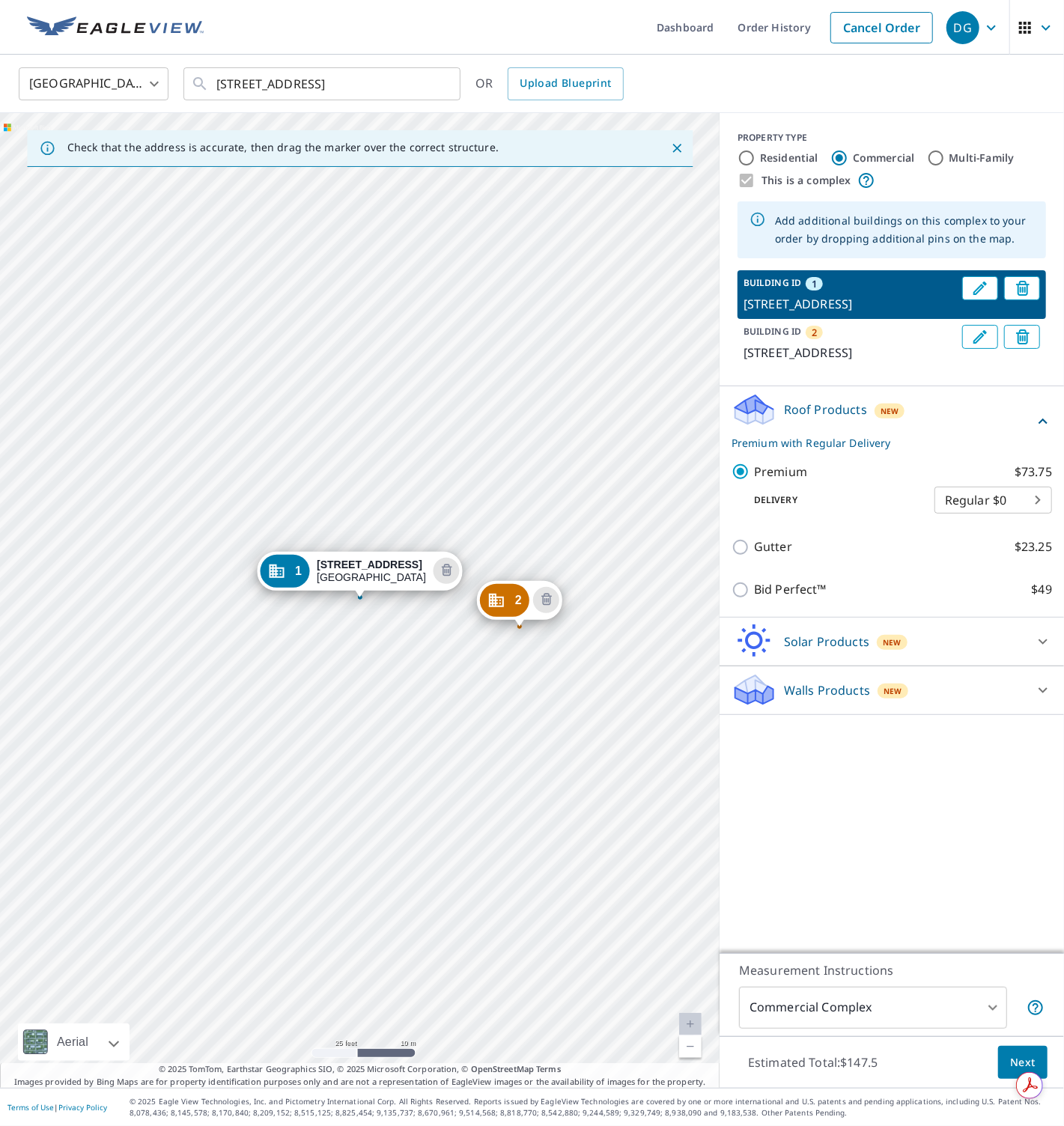
click at [855, 313] on p "100 Monaco St, Miramar Beach, FL, 32550" at bounding box center [849, 304] width 212 height 18
click at [1012, 1060] on span "Next" at bounding box center [1022, 1062] width 25 height 19
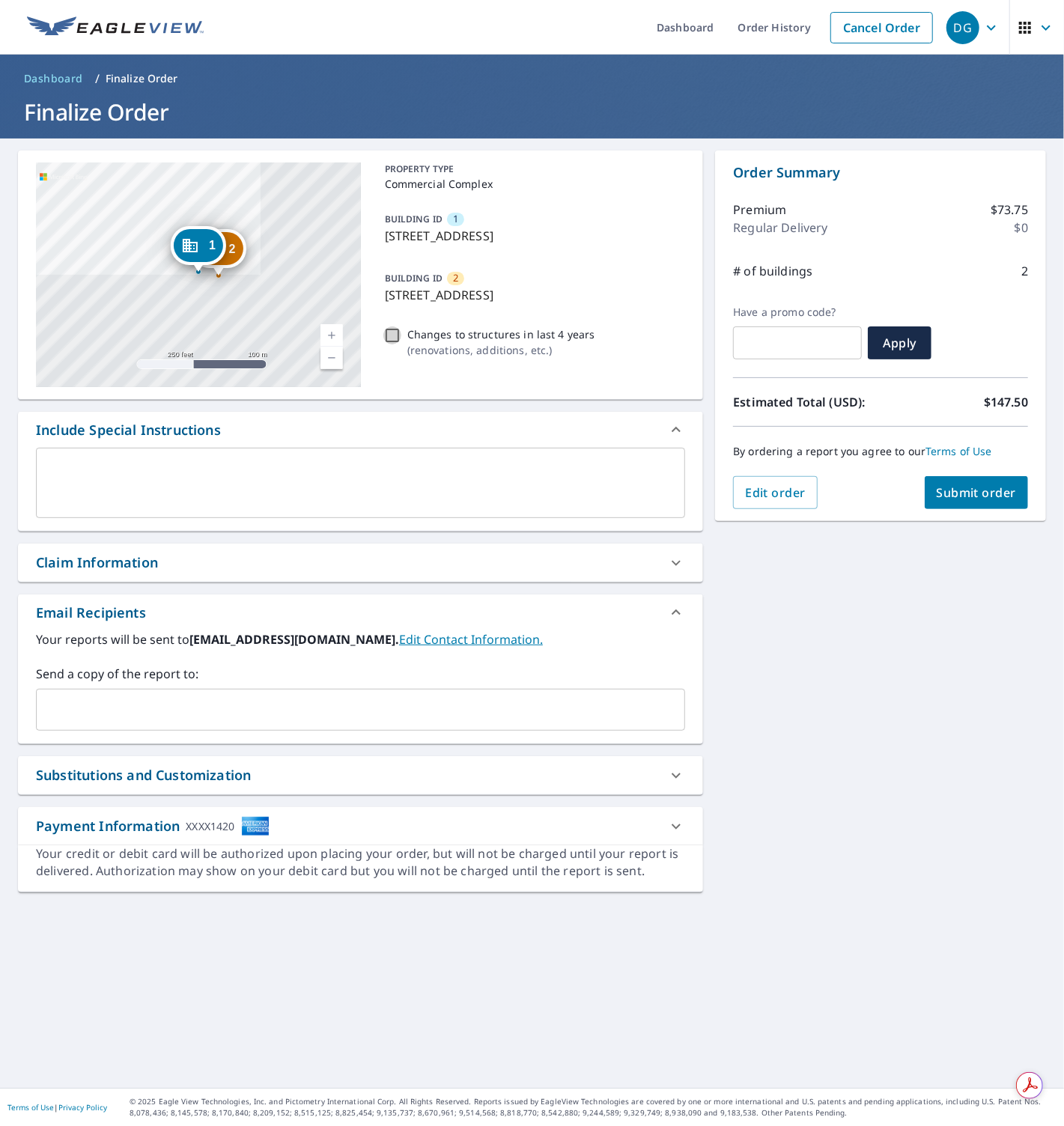
click at [387, 336] on input "Changes to structures in last 4 years ( renovations, additions, etc. )" at bounding box center [392, 335] width 18 height 18
checkbox input "true"
drag, startPoint x: 872, startPoint y: 518, endPoint x: 925, endPoint y: 494, distance: 58.2
click at [875, 517] on div "Order Summary Premium $73.75 Regular Delivery $0 # of buildings 2 Have a promo …" at bounding box center [880, 336] width 331 height 370
click at [960, 494] on span "Submit order" at bounding box center [977, 493] width 80 height 17
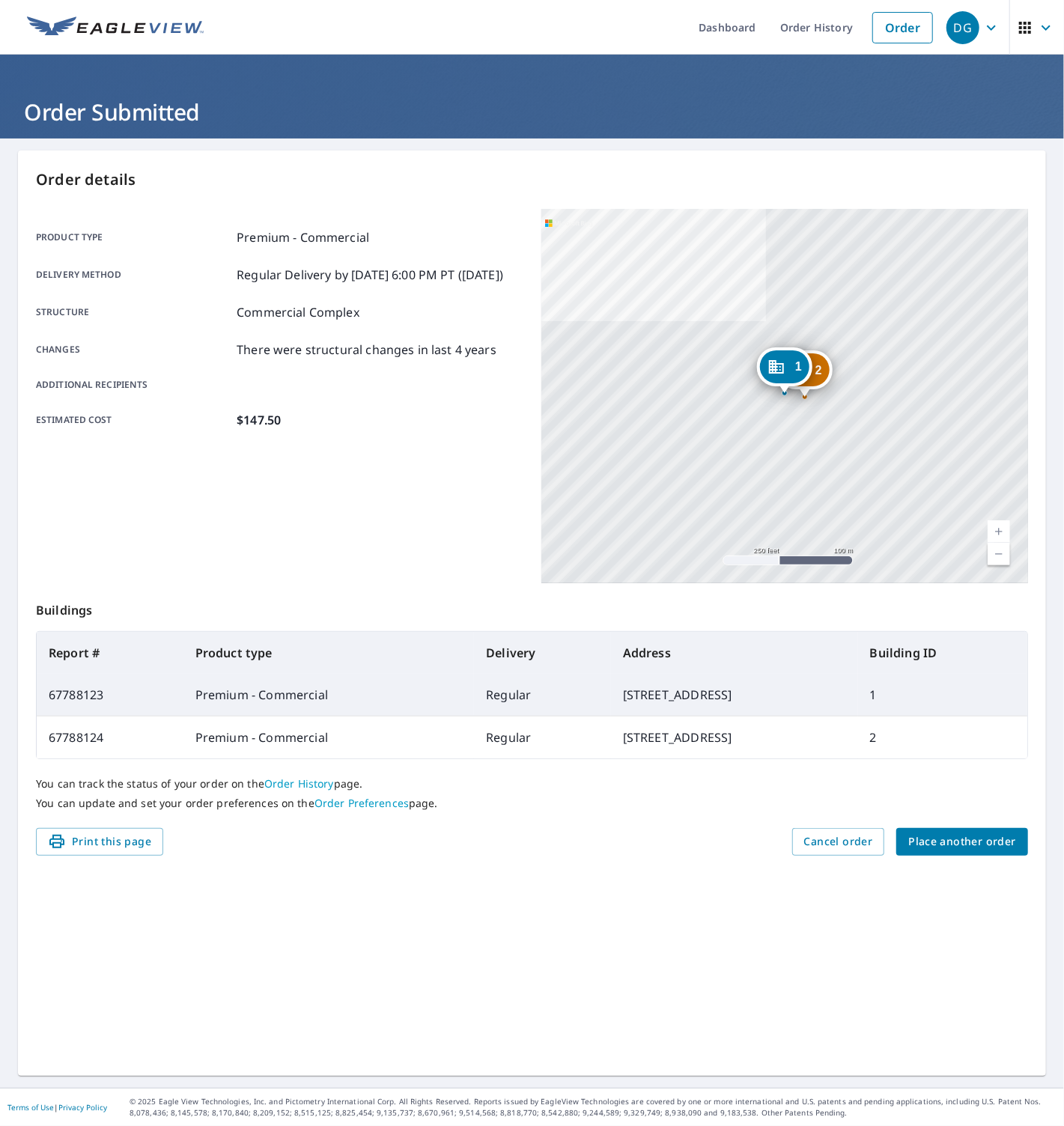
click at [948, 889] on div "Order details Product type Premium - Commercial Delivery method Regular Deliver…" at bounding box center [532, 613] width 1028 height 925
click at [955, 844] on span "Place another order" at bounding box center [961, 841] width 108 height 19
